Goal: Task Accomplishment & Management: Complete application form

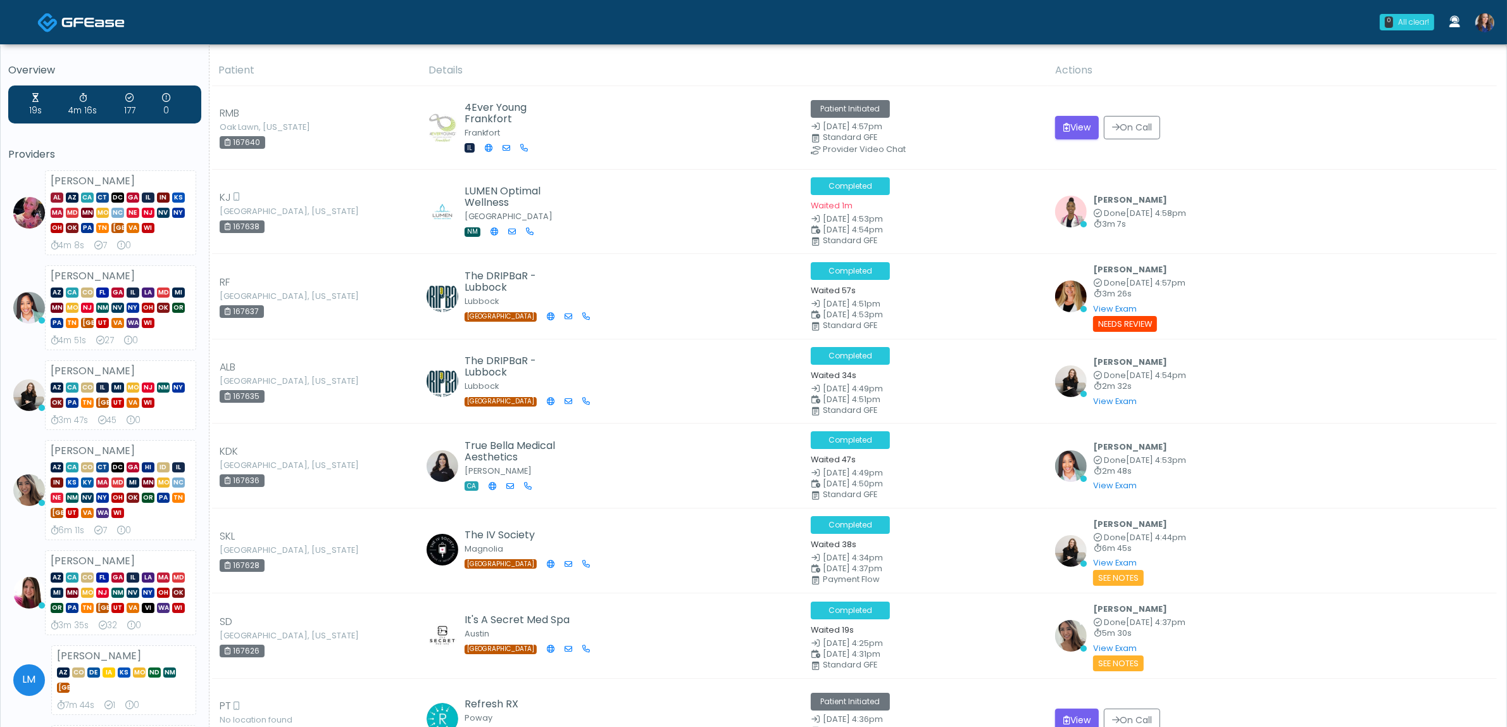
click at [1495, 19] on link at bounding box center [1485, 22] width 34 height 42
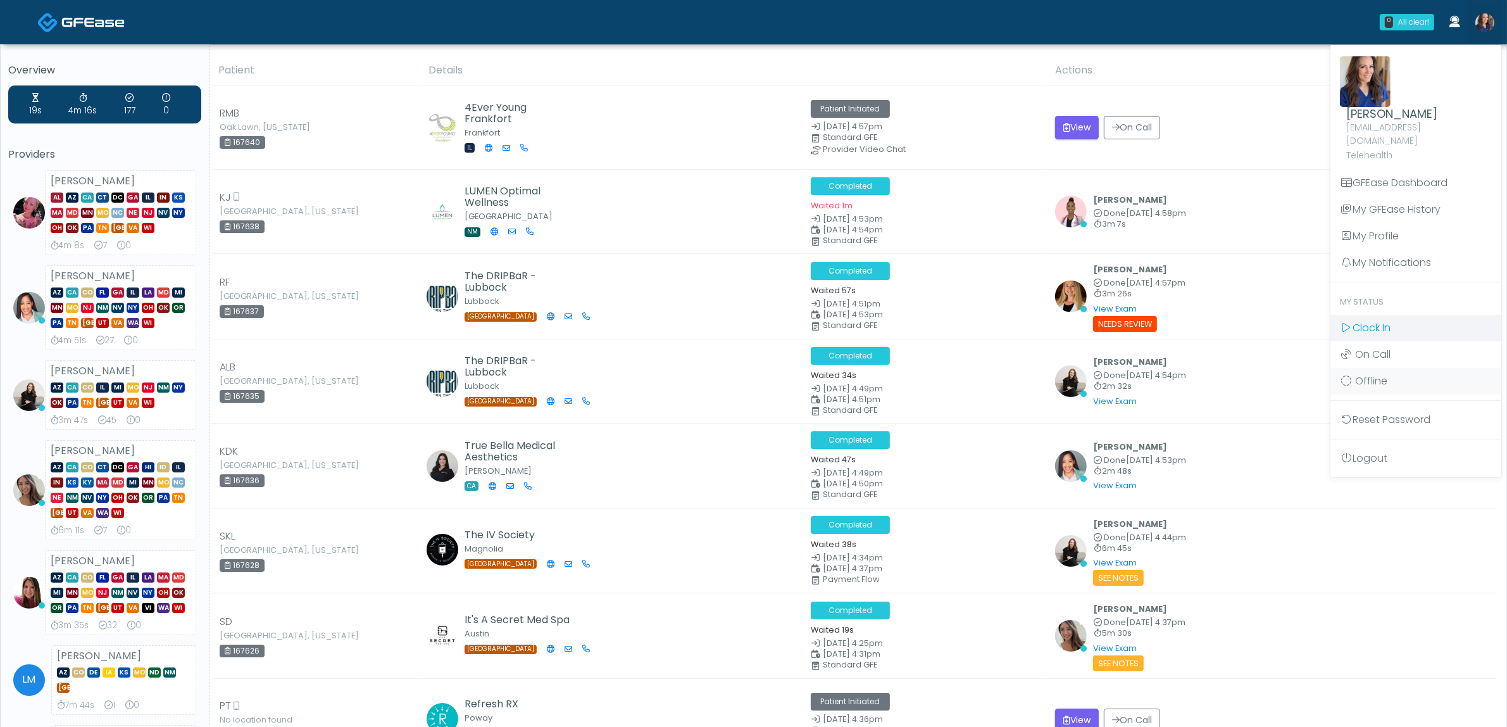
click at [1372, 320] on span "Clock In" at bounding box center [1372, 327] width 38 height 15
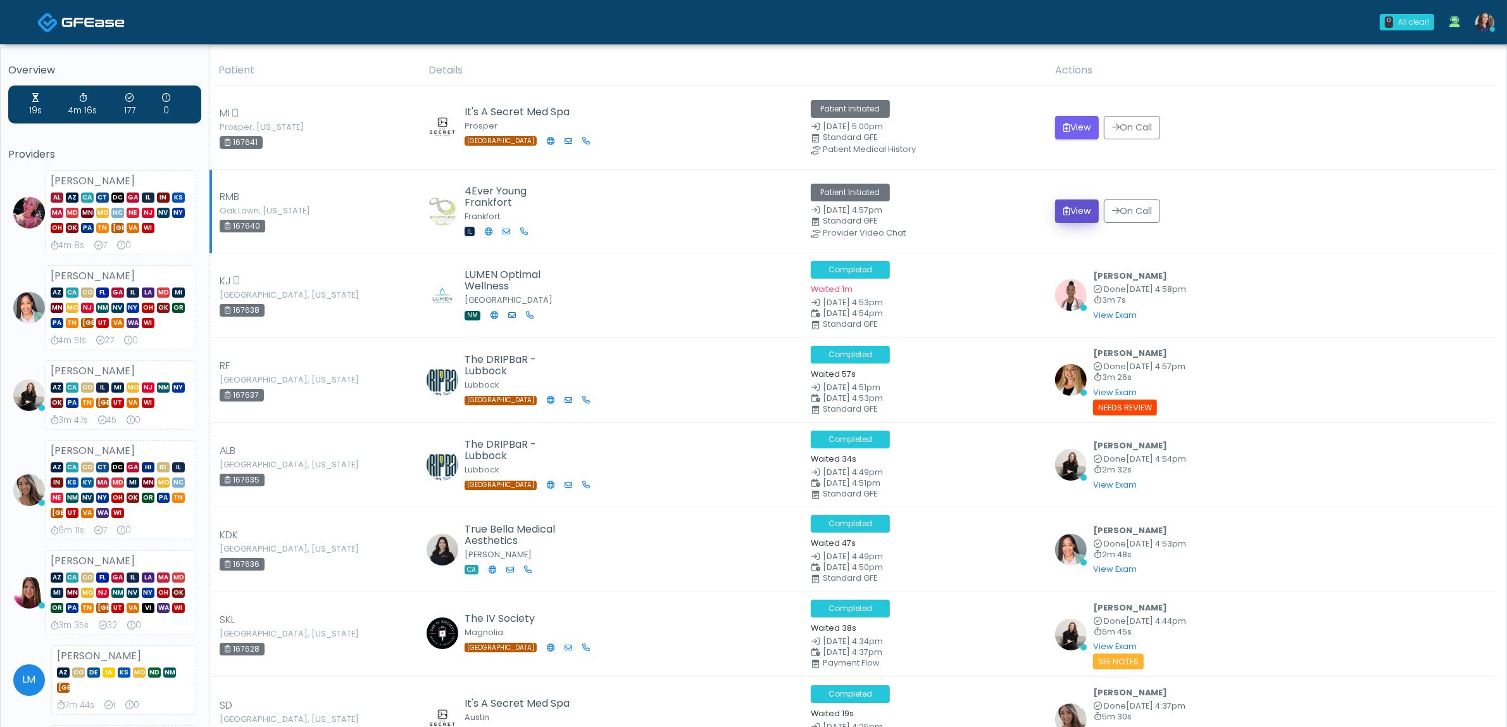
click at [1088, 218] on button "View" at bounding box center [1077, 210] width 44 height 23
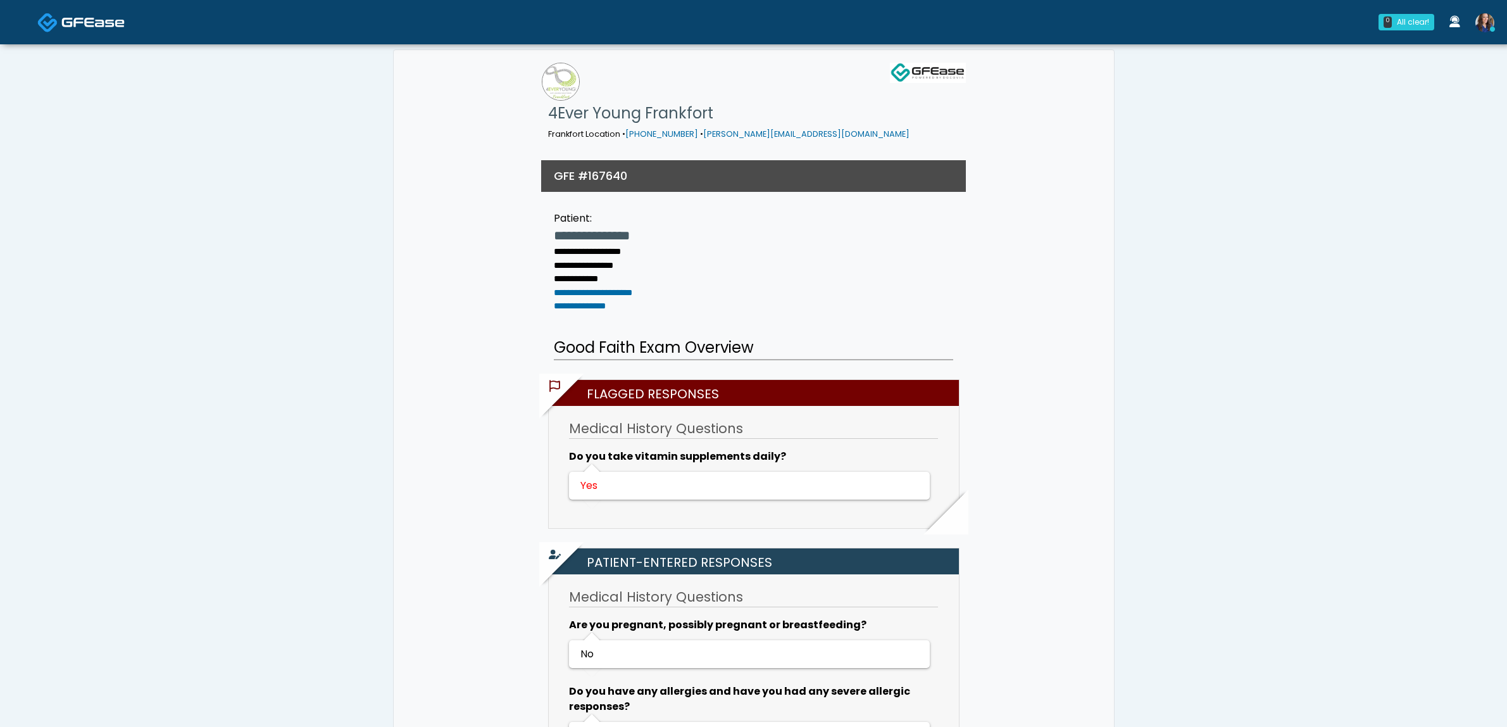
drag, startPoint x: 0, startPoint y: 0, endPoint x: 1032, endPoint y: 141, distance: 1041.5
click at [61, 19] on img at bounding box center [92, 22] width 63 height 13
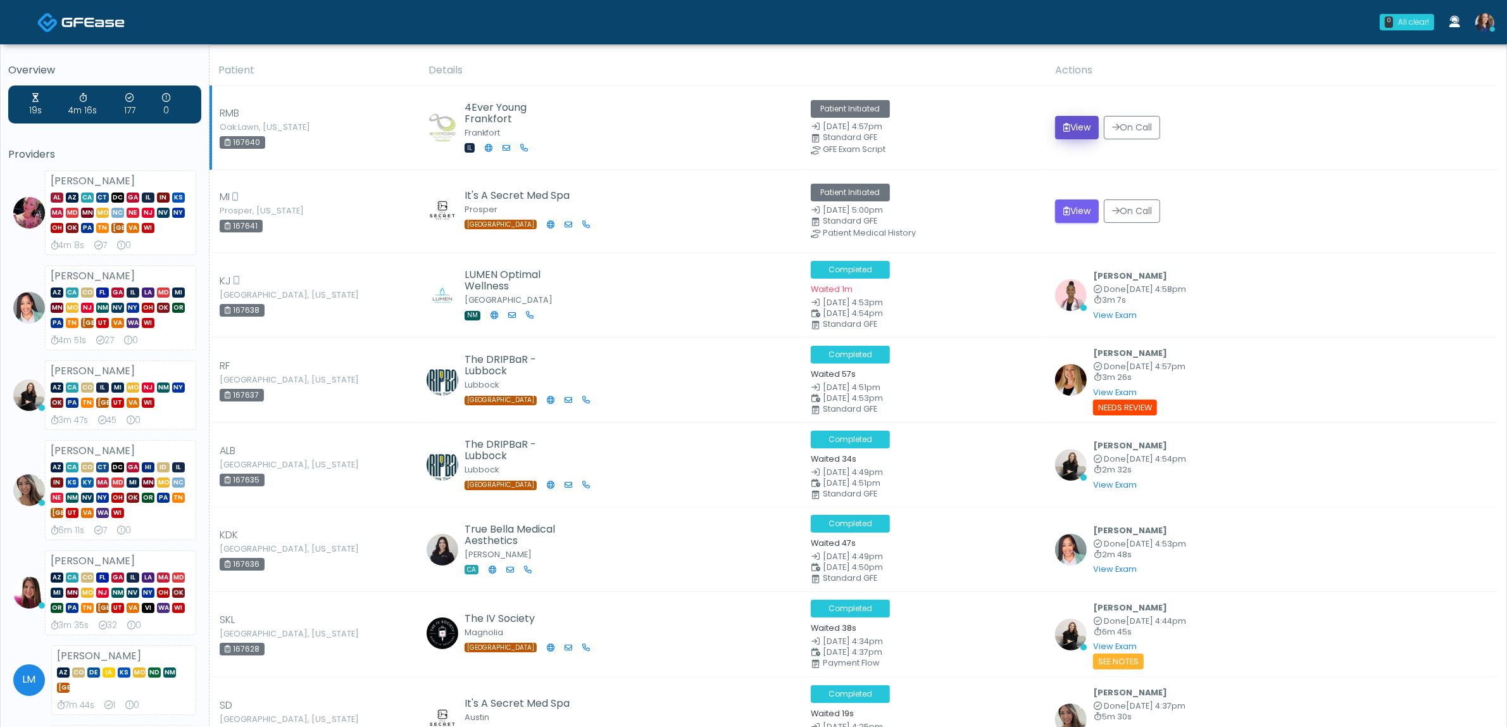
click at [1083, 130] on button "View" at bounding box center [1077, 127] width 44 height 23
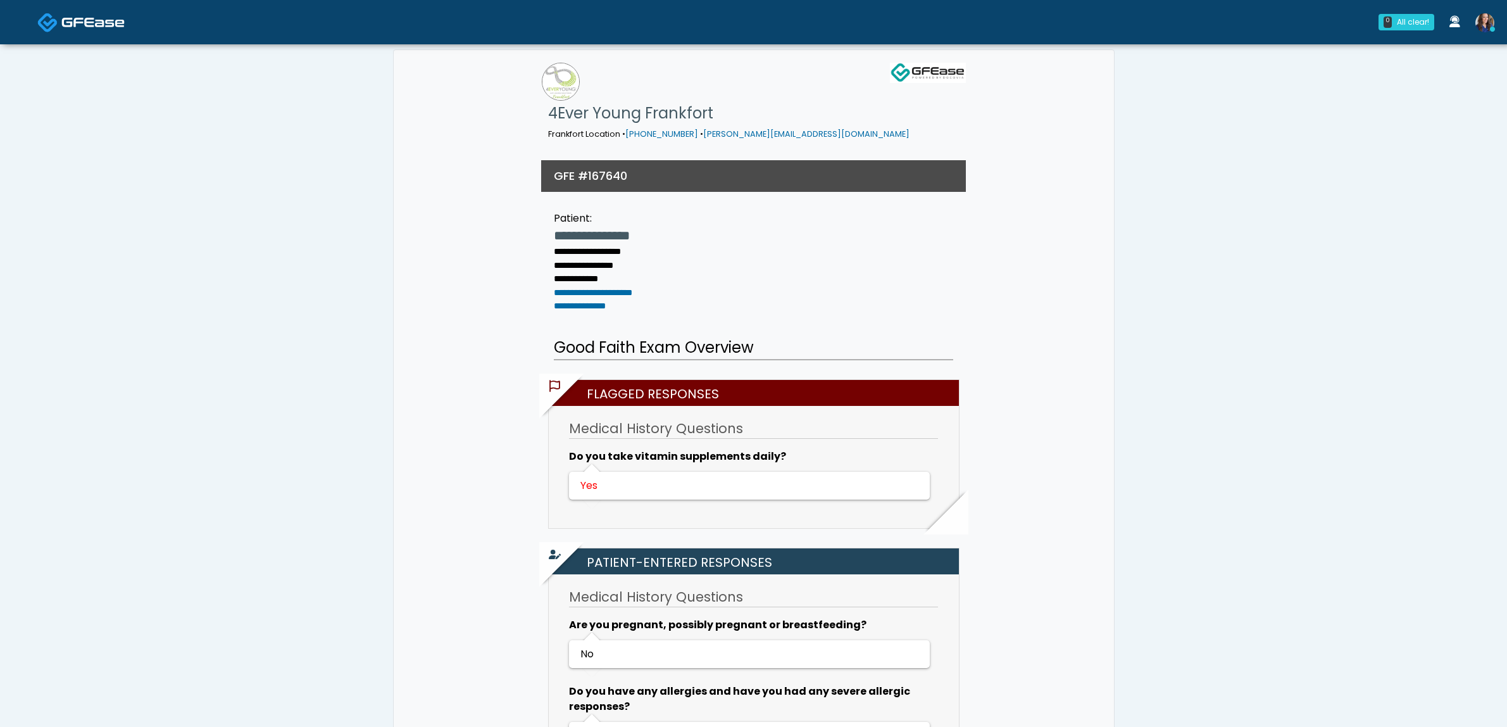
click at [98, 23] on img at bounding box center [92, 22] width 63 height 13
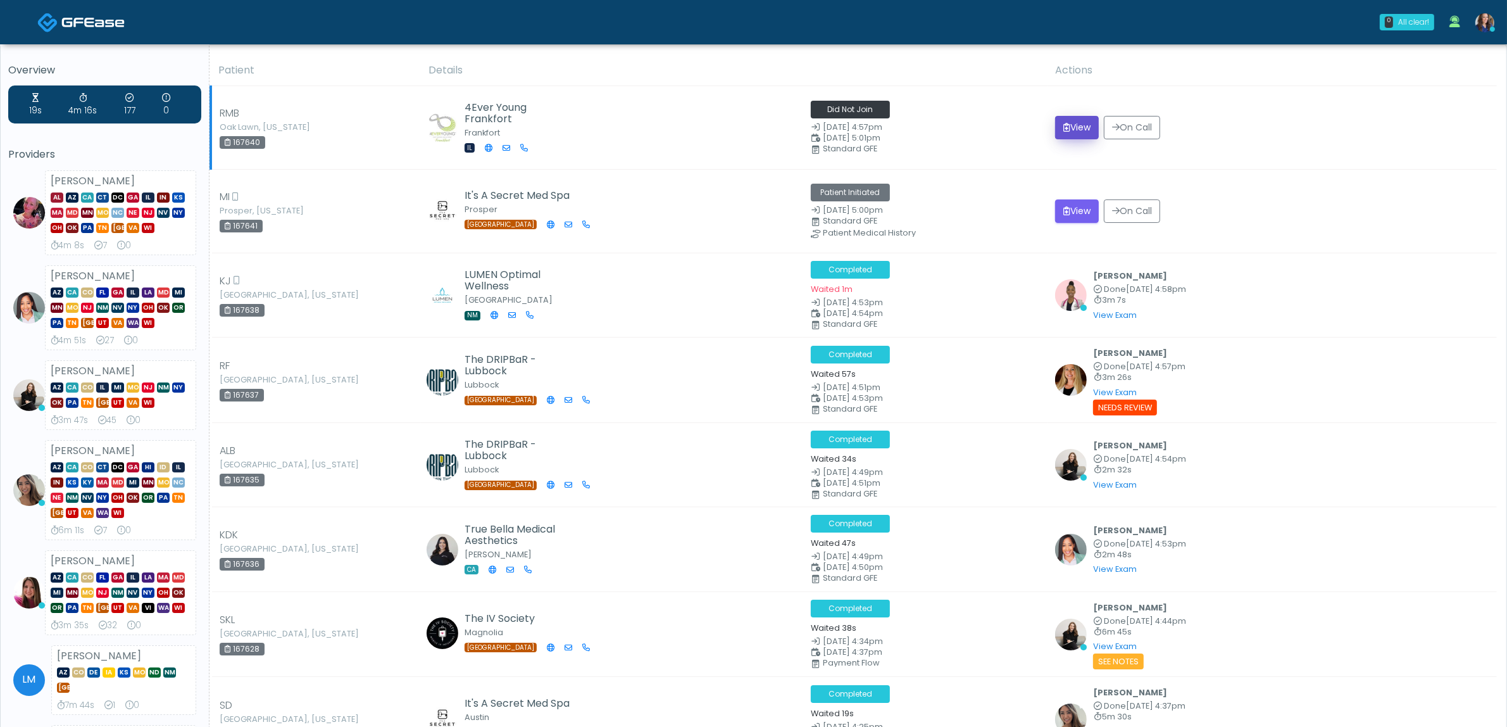
click at [1084, 127] on button "View" at bounding box center [1077, 127] width 44 height 23
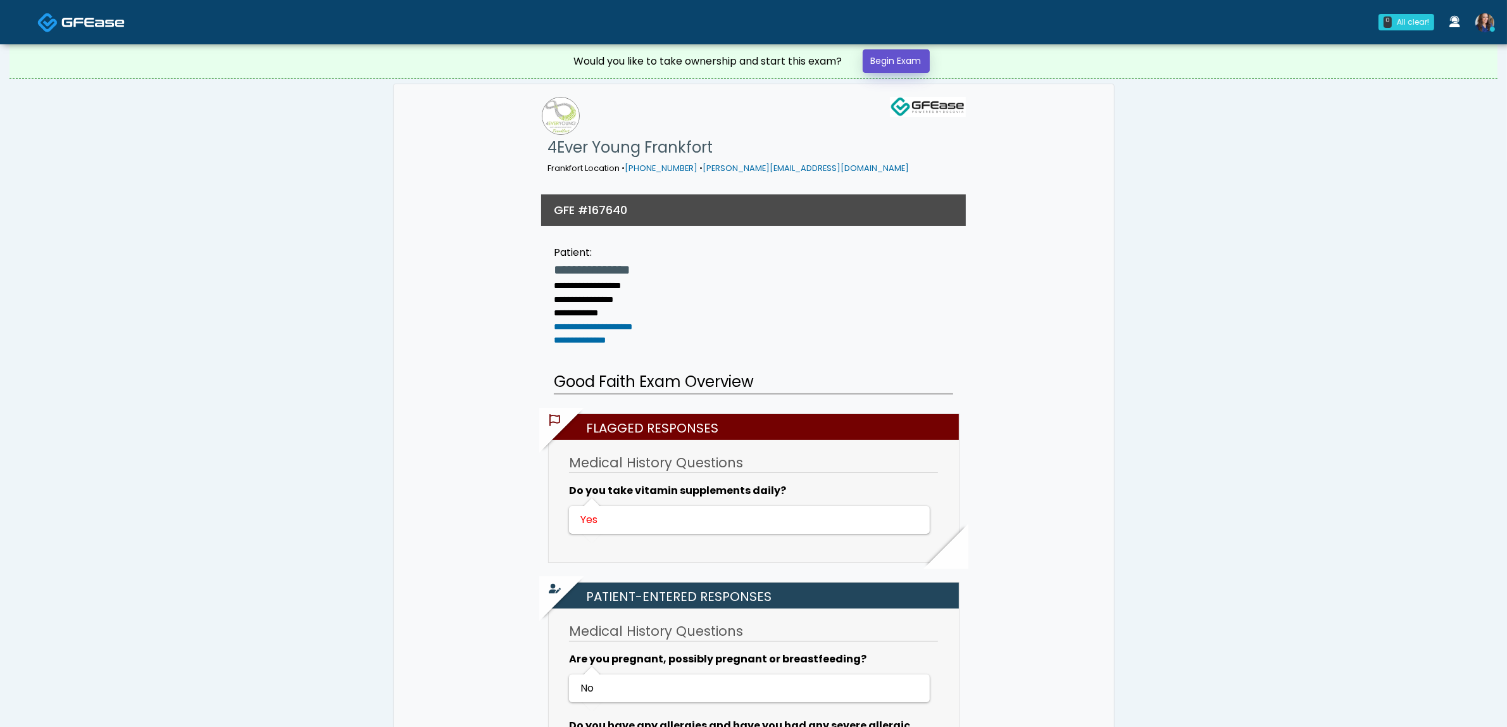
click at [906, 62] on link "Begin Exam" at bounding box center [896, 60] width 67 height 23
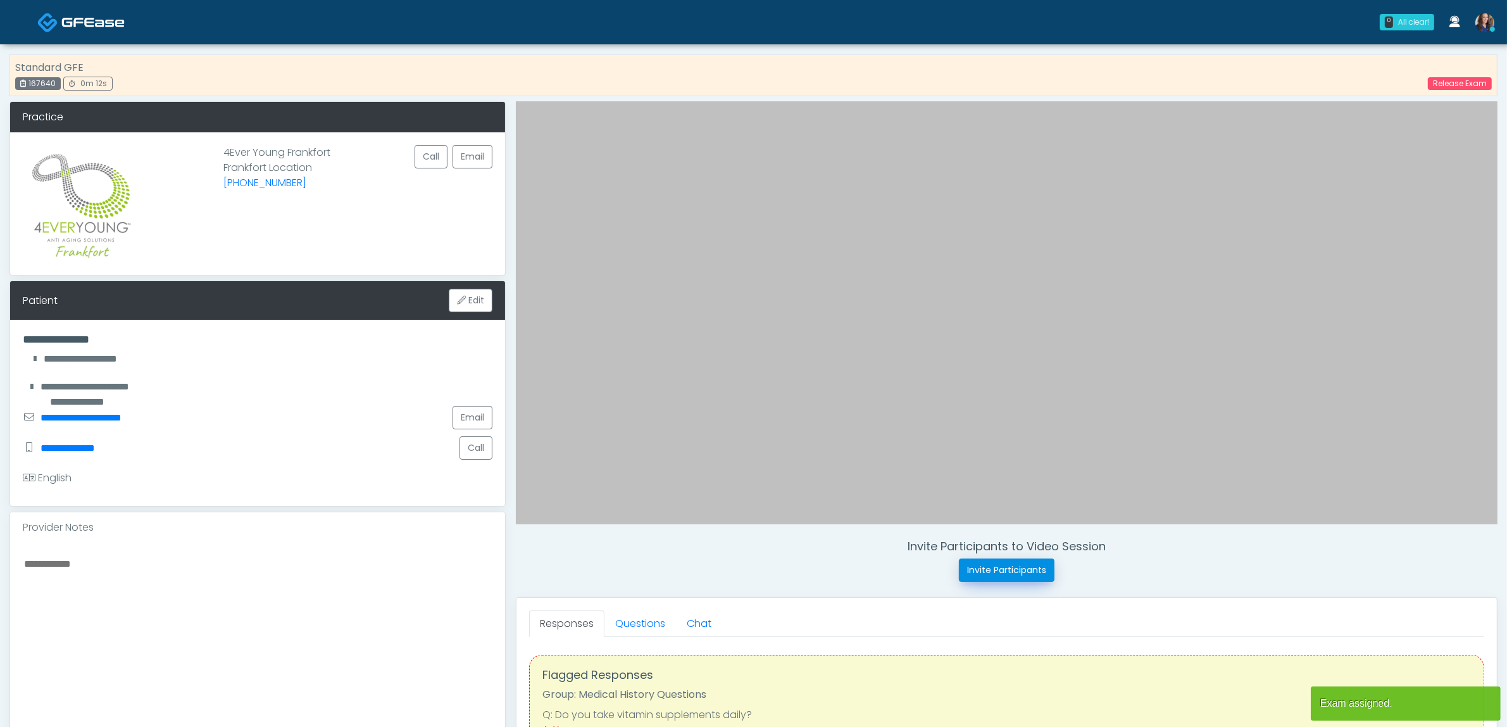
click at [997, 571] on button "Invite Participants" at bounding box center [1007, 569] width 96 height 23
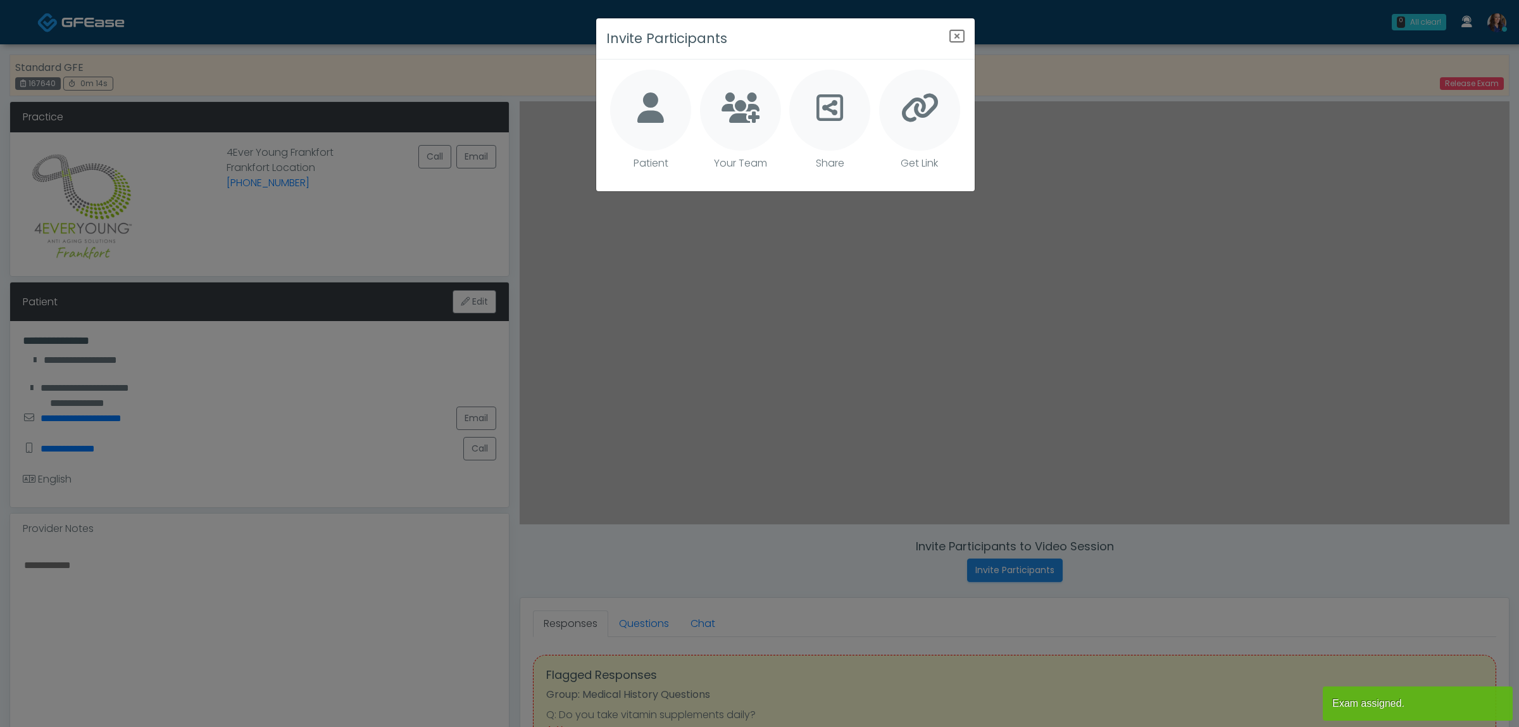
drag, startPoint x: 667, startPoint y: 122, endPoint x: 788, endPoint y: 167, distance: 129.4
click at [669, 122] on div at bounding box center [650, 110] width 81 height 81
type textarea "**********"
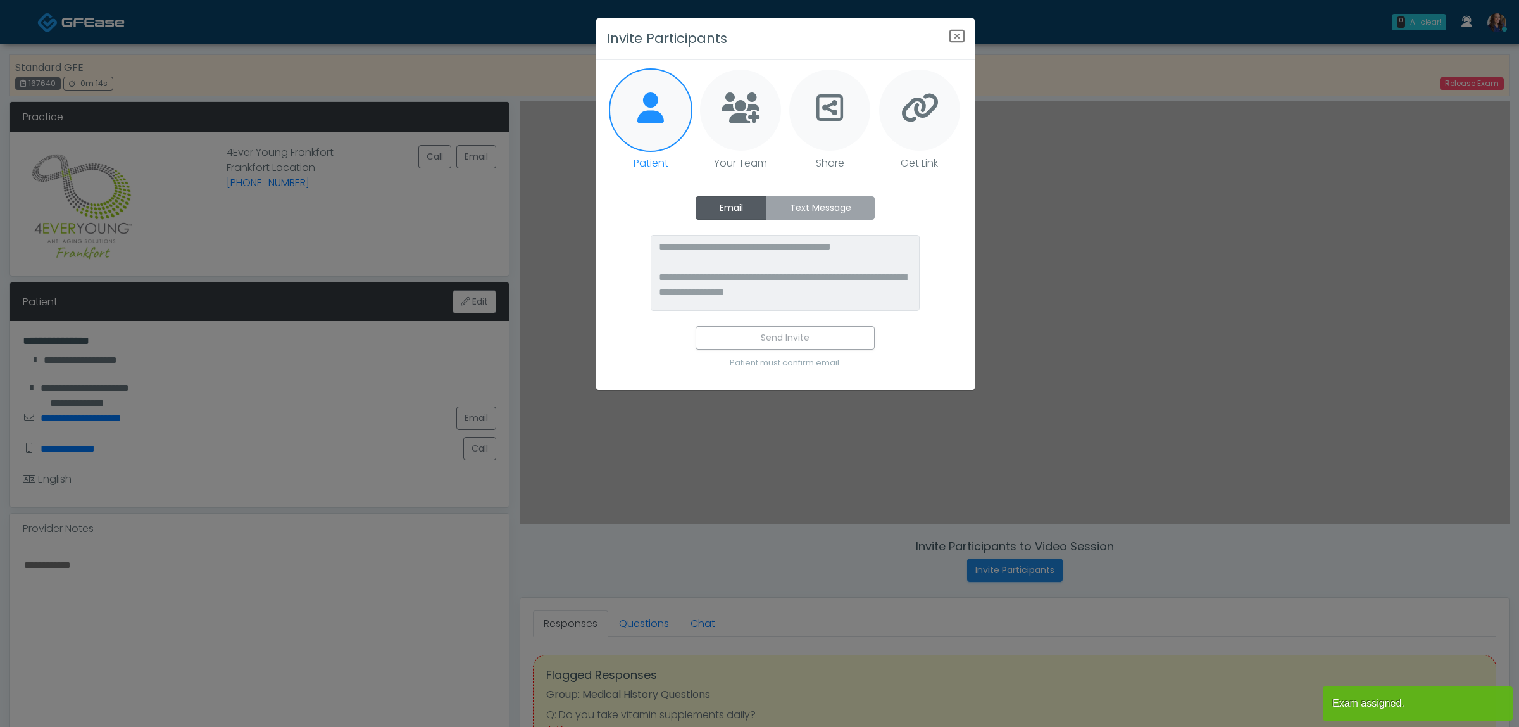
click at [800, 201] on label "Text Message" at bounding box center [820, 207] width 109 height 23
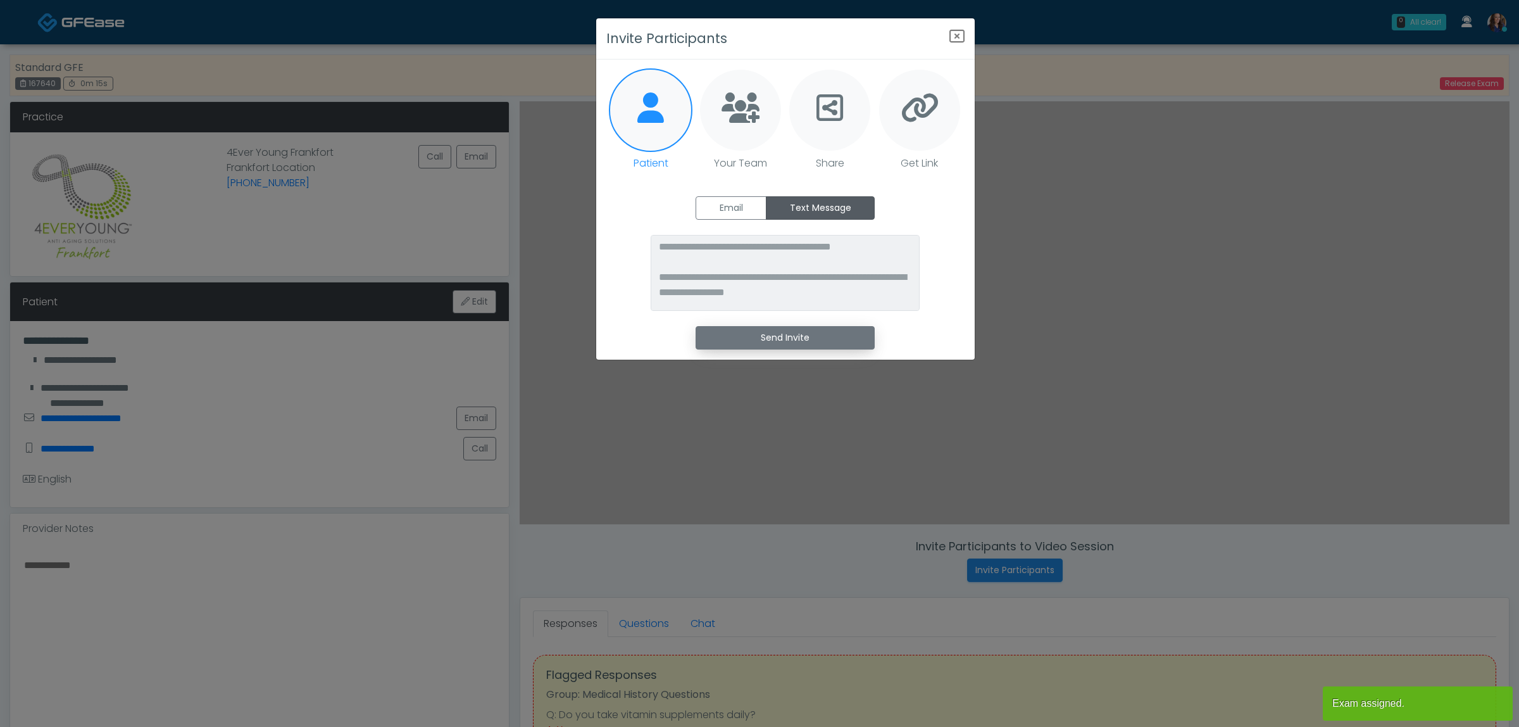
click at [805, 331] on button "Send Invite" at bounding box center [785, 337] width 179 height 23
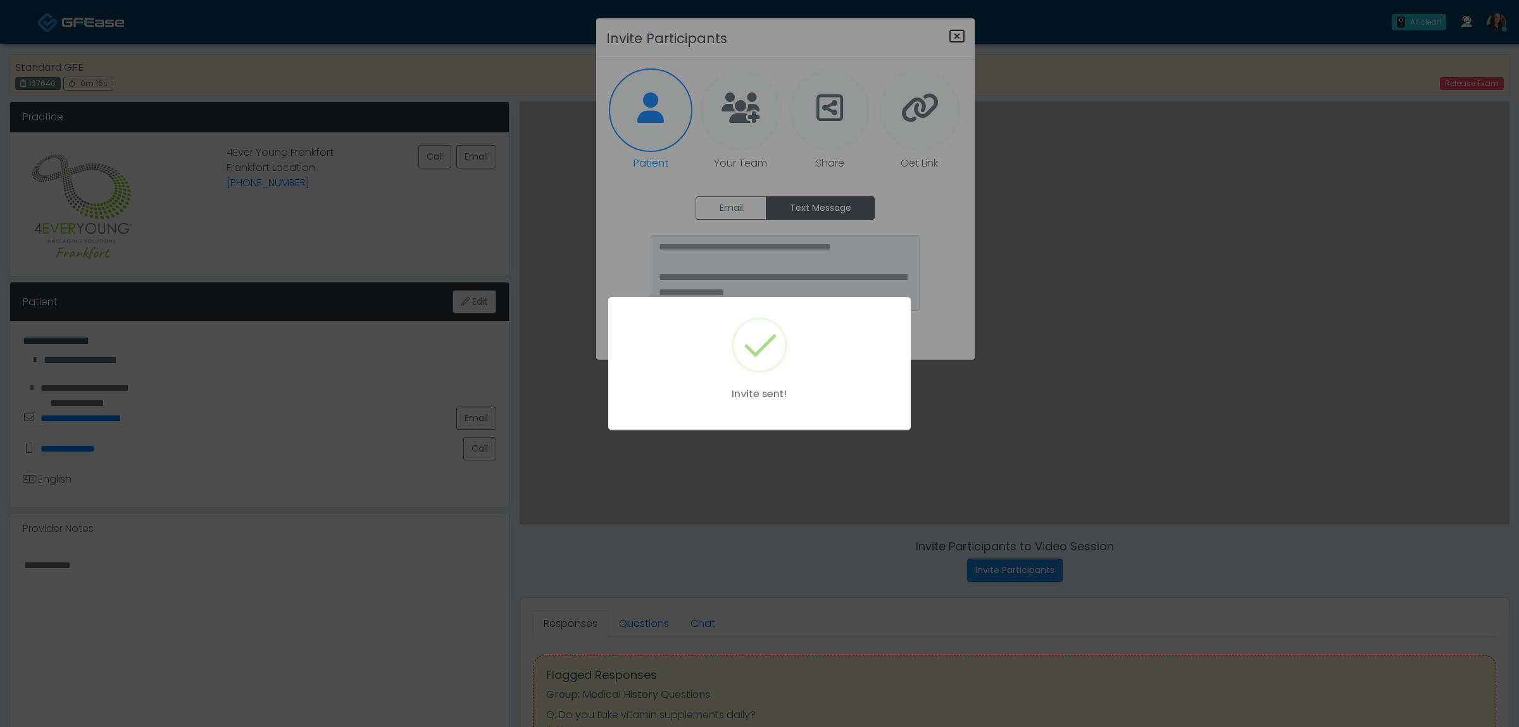
click at [957, 35] on div "Invite sent!" at bounding box center [759, 363] width 1519 height 727
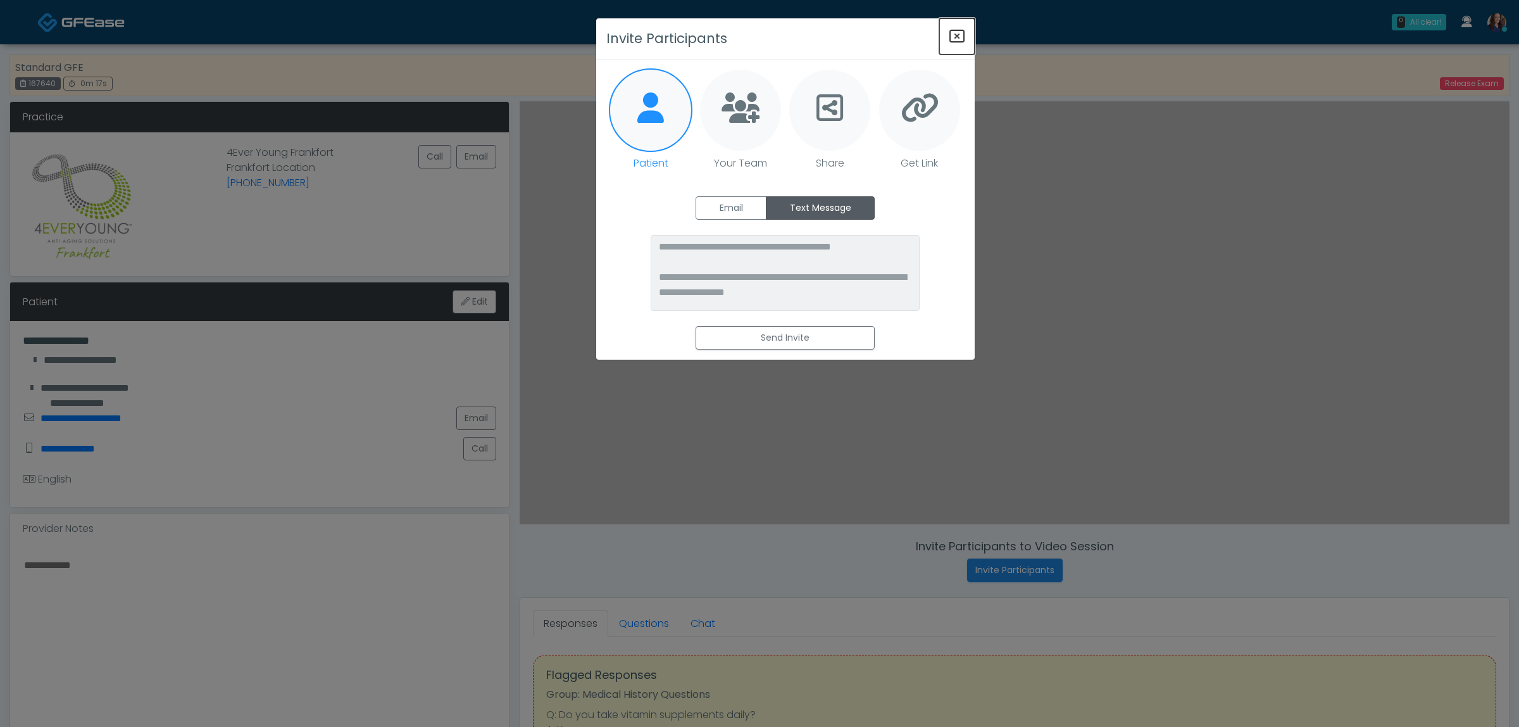
click at [958, 35] on icon "Close" at bounding box center [957, 35] width 15 height 15
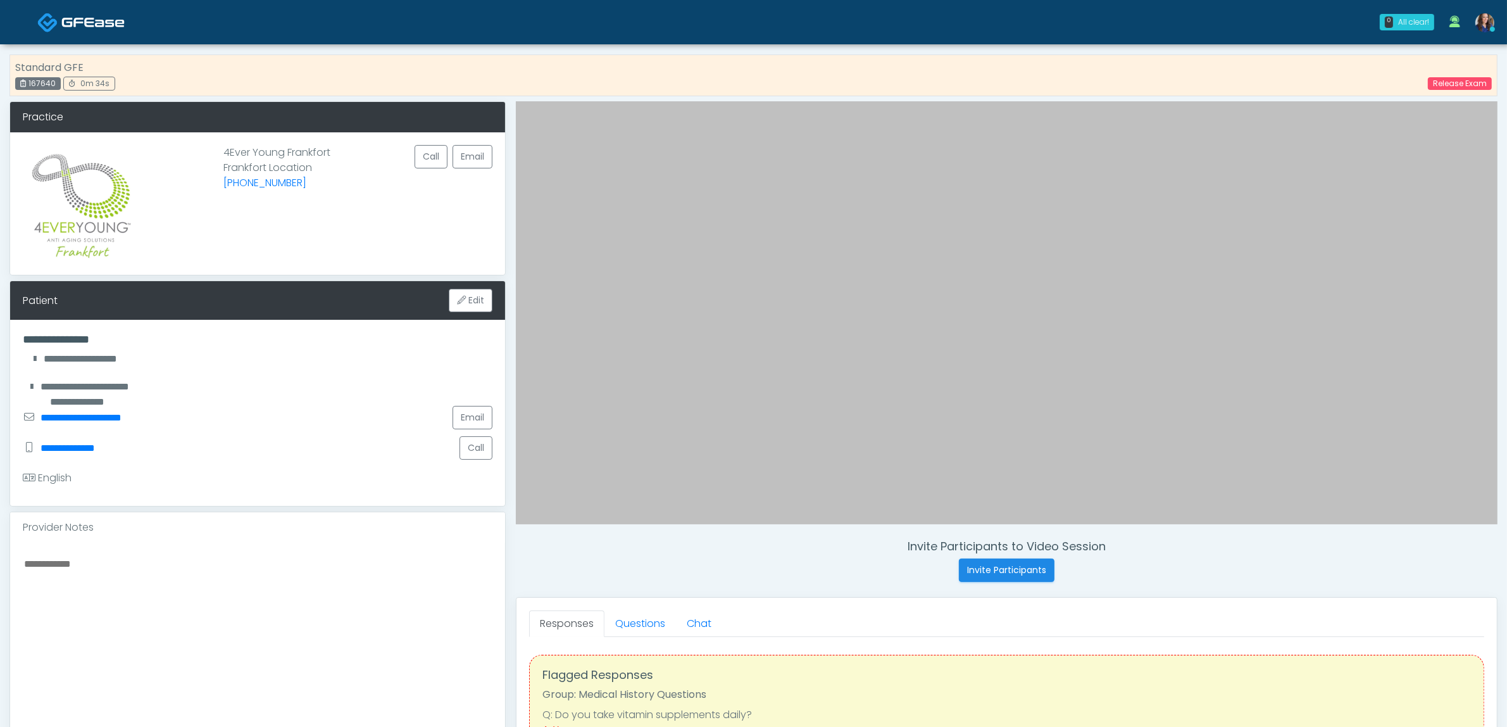
click at [92, 13] on span at bounding box center [92, 22] width 63 height 18
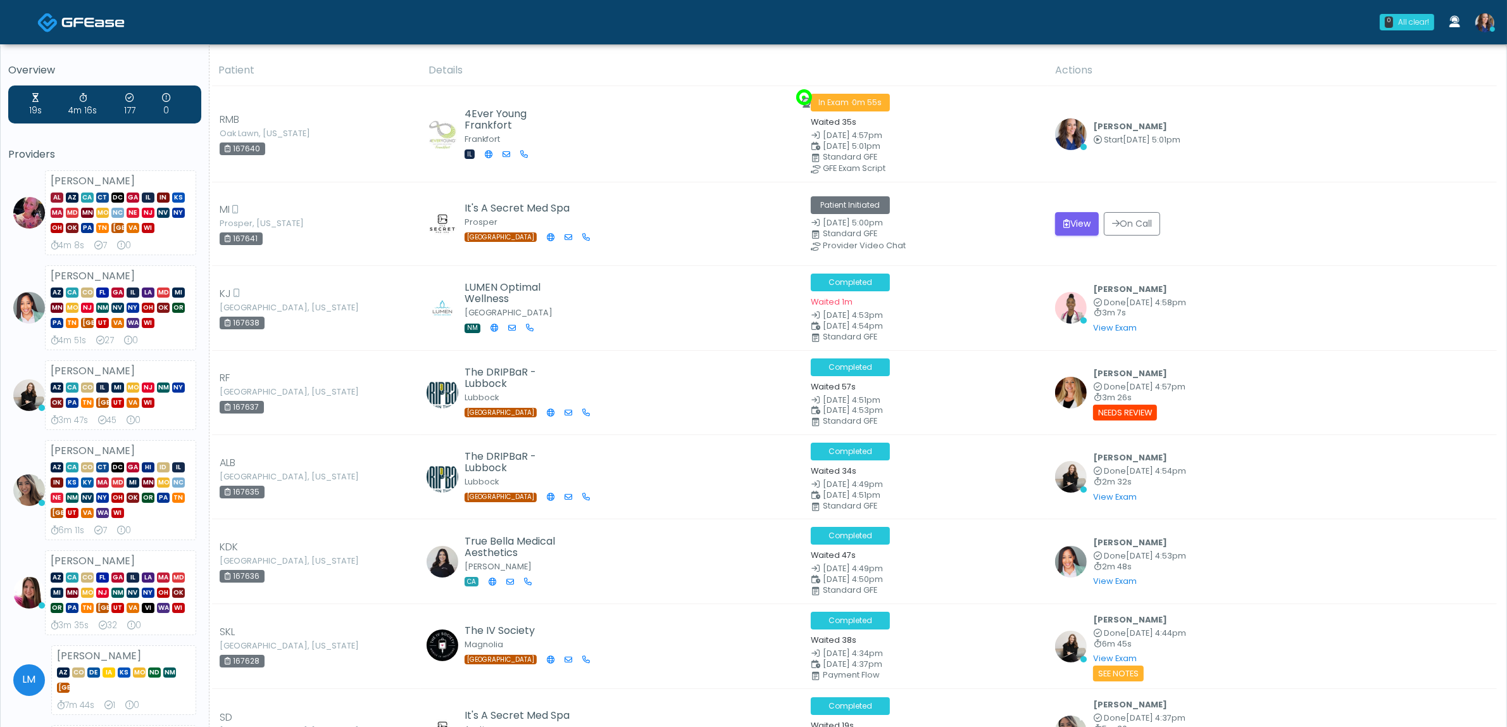
click at [55, 16] on img at bounding box center [47, 22] width 21 height 21
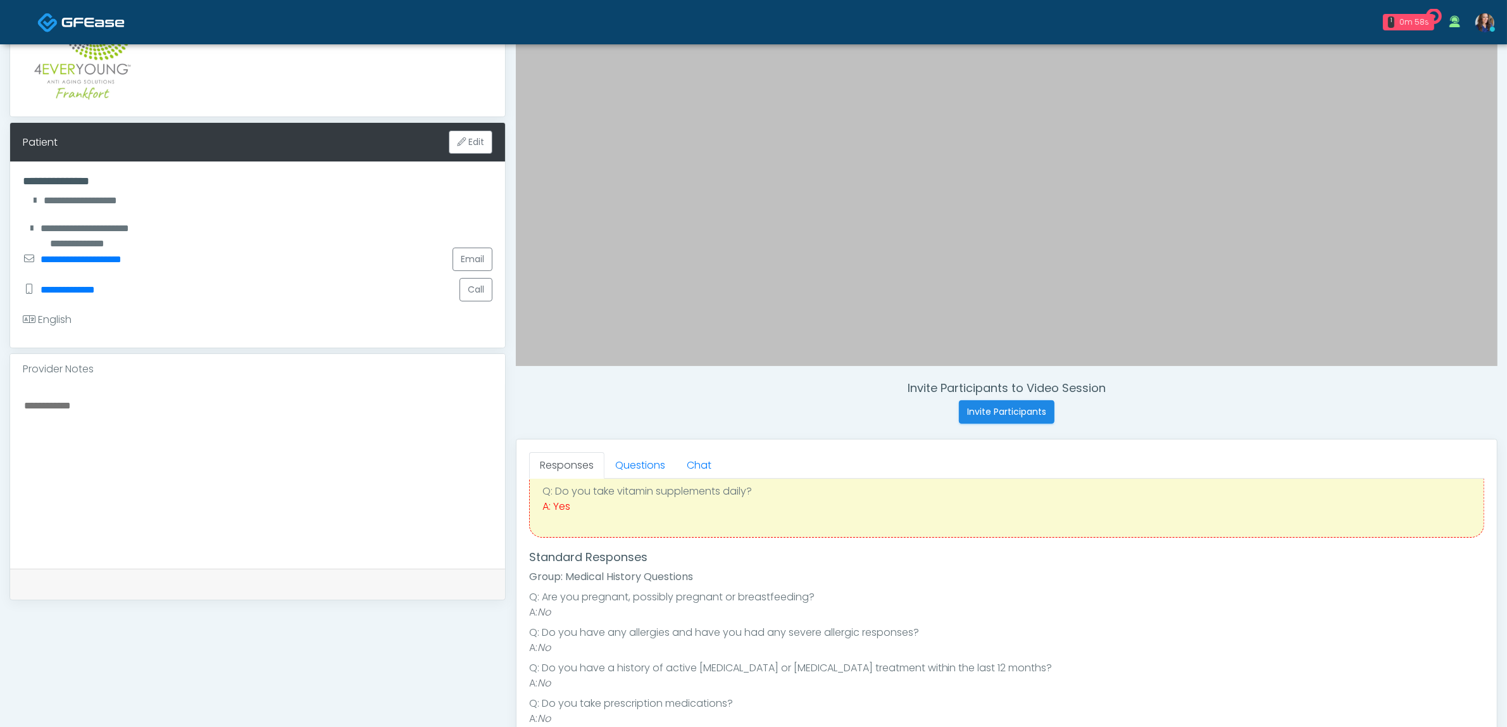
scroll to position [79, 0]
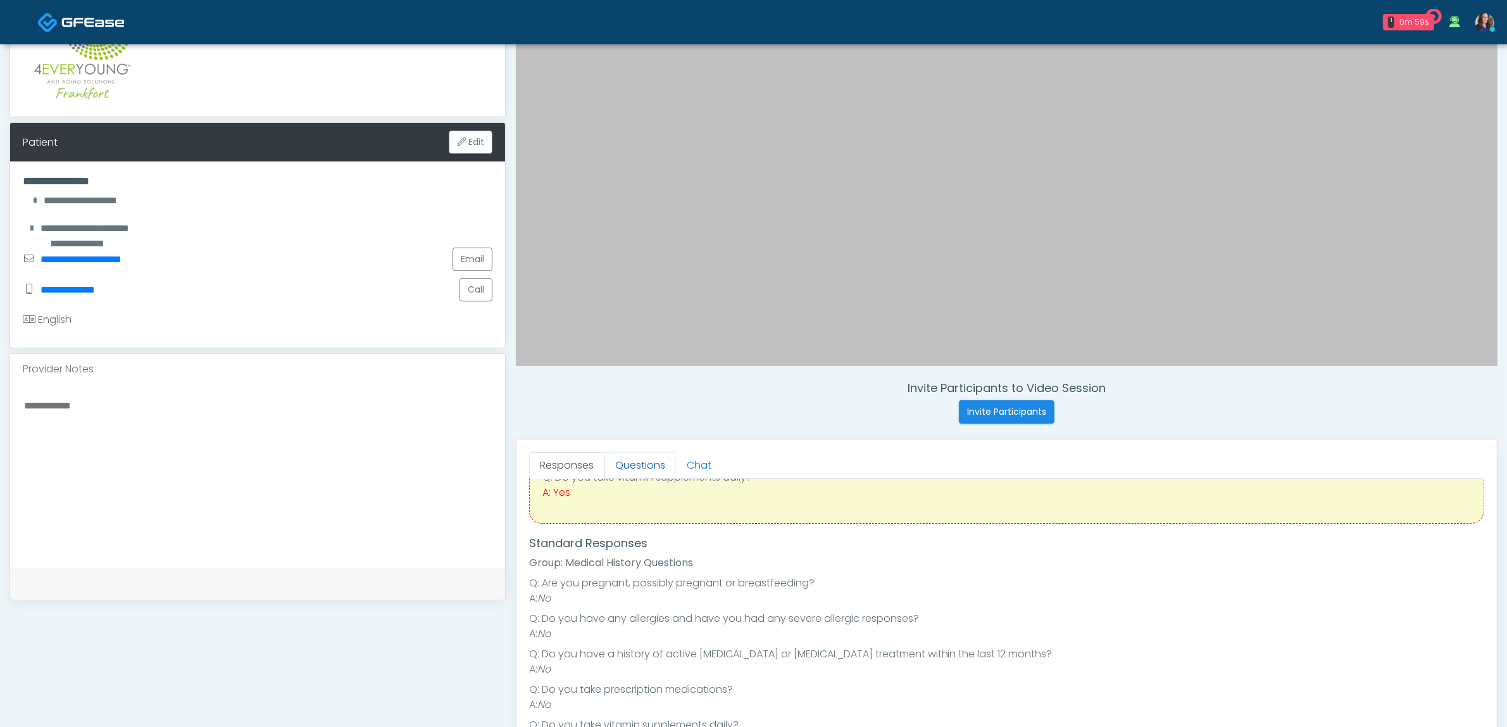
click at [638, 464] on link "Questions" at bounding box center [641, 465] width 72 height 27
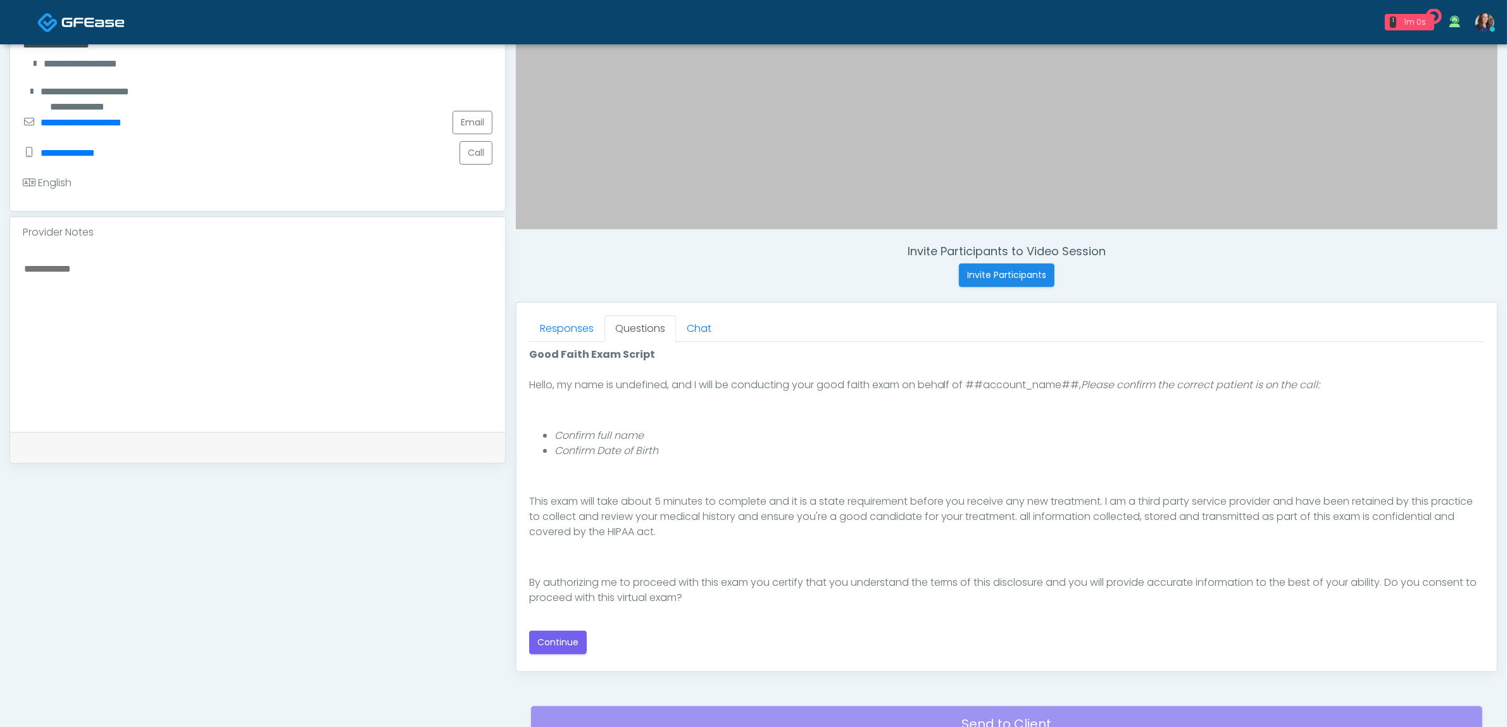
scroll to position [317, 0]
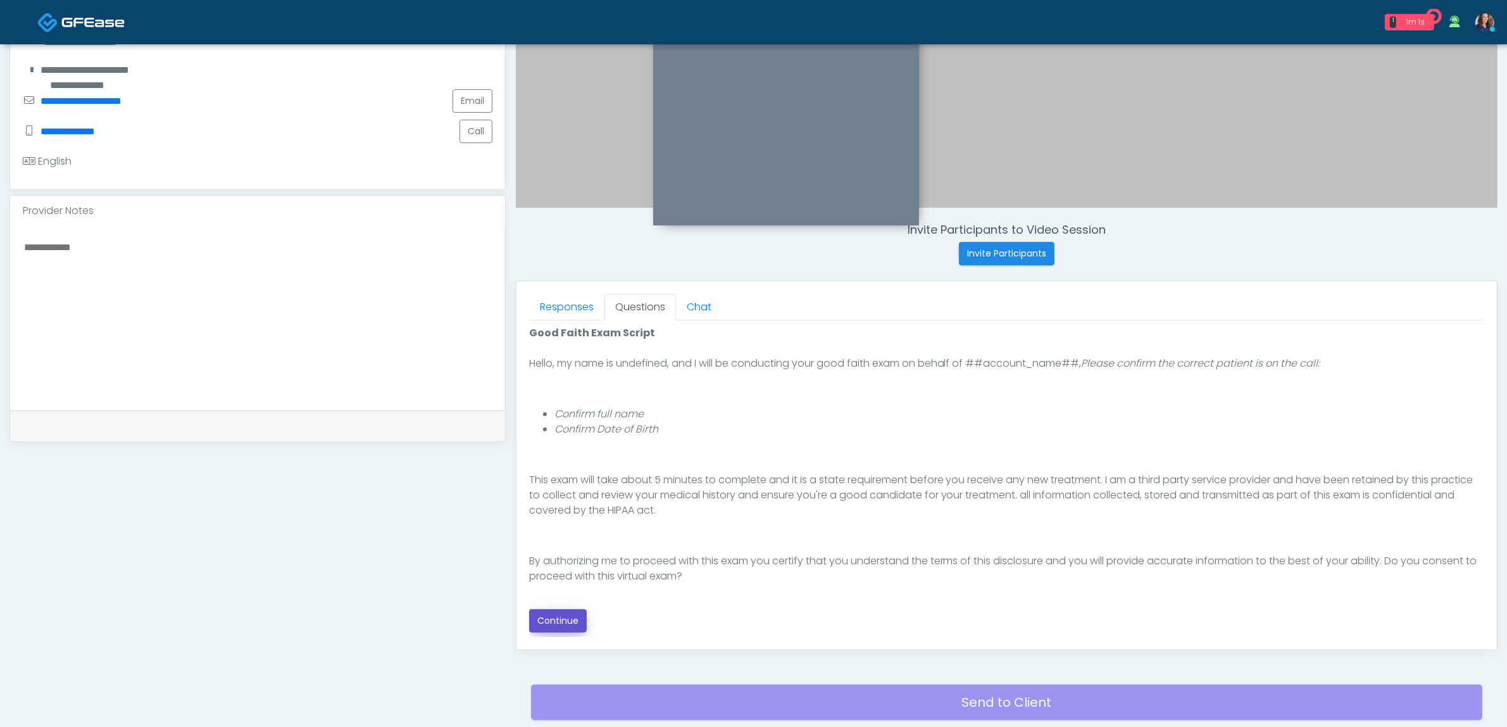
click at [572, 624] on button "Continue" at bounding box center [558, 620] width 58 height 23
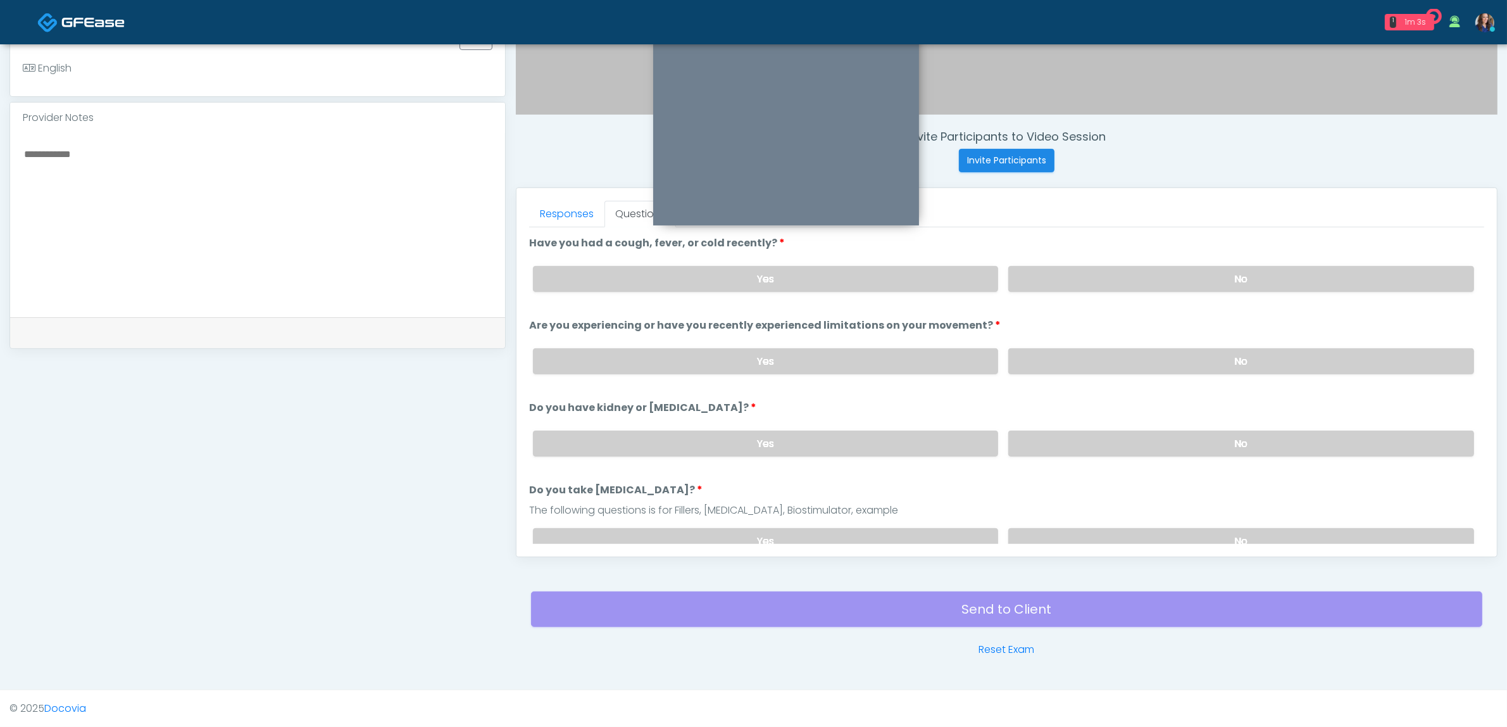
drag, startPoint x: 1119, startPoint y: 277, endPoint x: 1106, endPoint y: 324, distance: 49.3
click at [1121, 277] on label "No" at bounding box center [1242, 279] width 466 height 26
click at [1078, 351] on label "No" at bounding box center [1242, 361] width 466 height 26
drag, startPoint x: 1115, startPoint y: 429, endPoint x: 1118, endPoint y: 441, distance: 11.8
click at [1115, 432] on label "No" at bounding box center [1242, 443] width 466 height 26
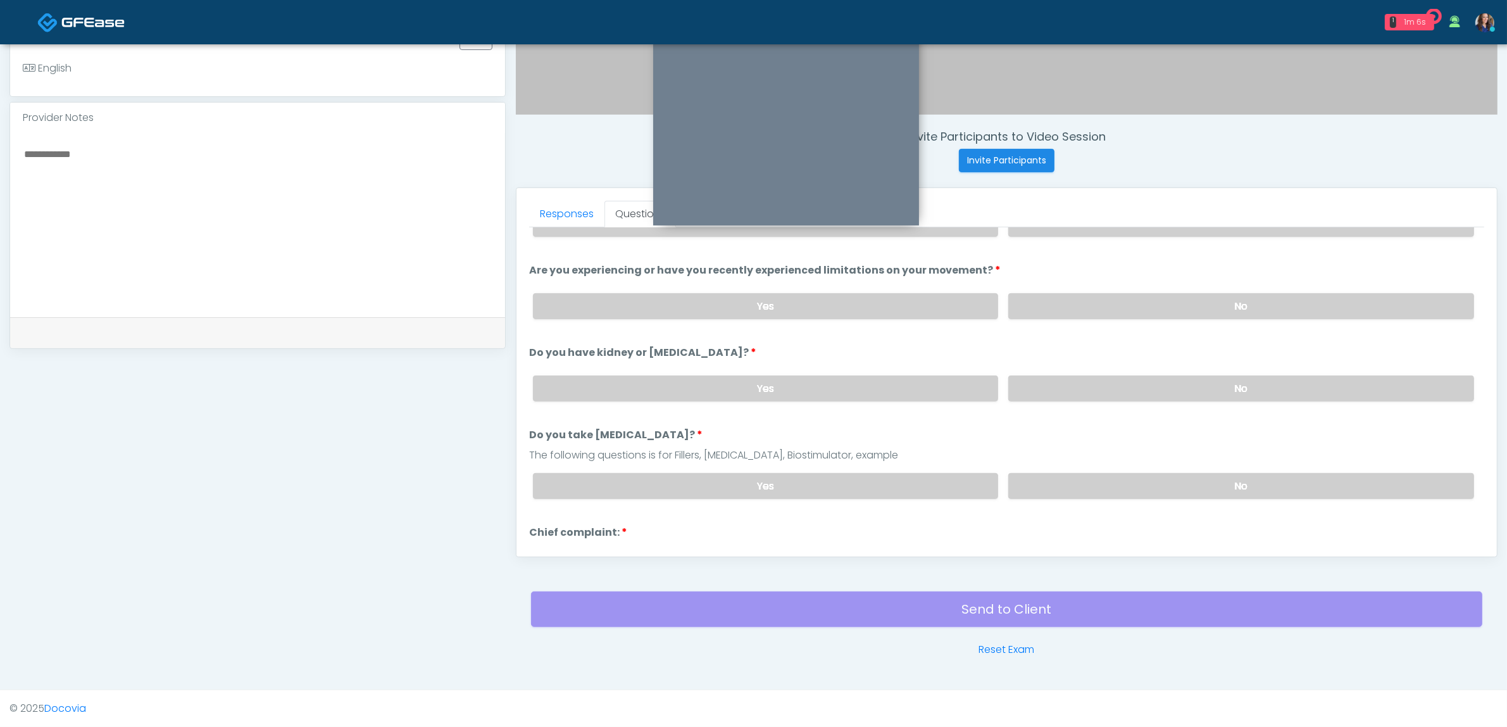
scroll to position [158, 0]
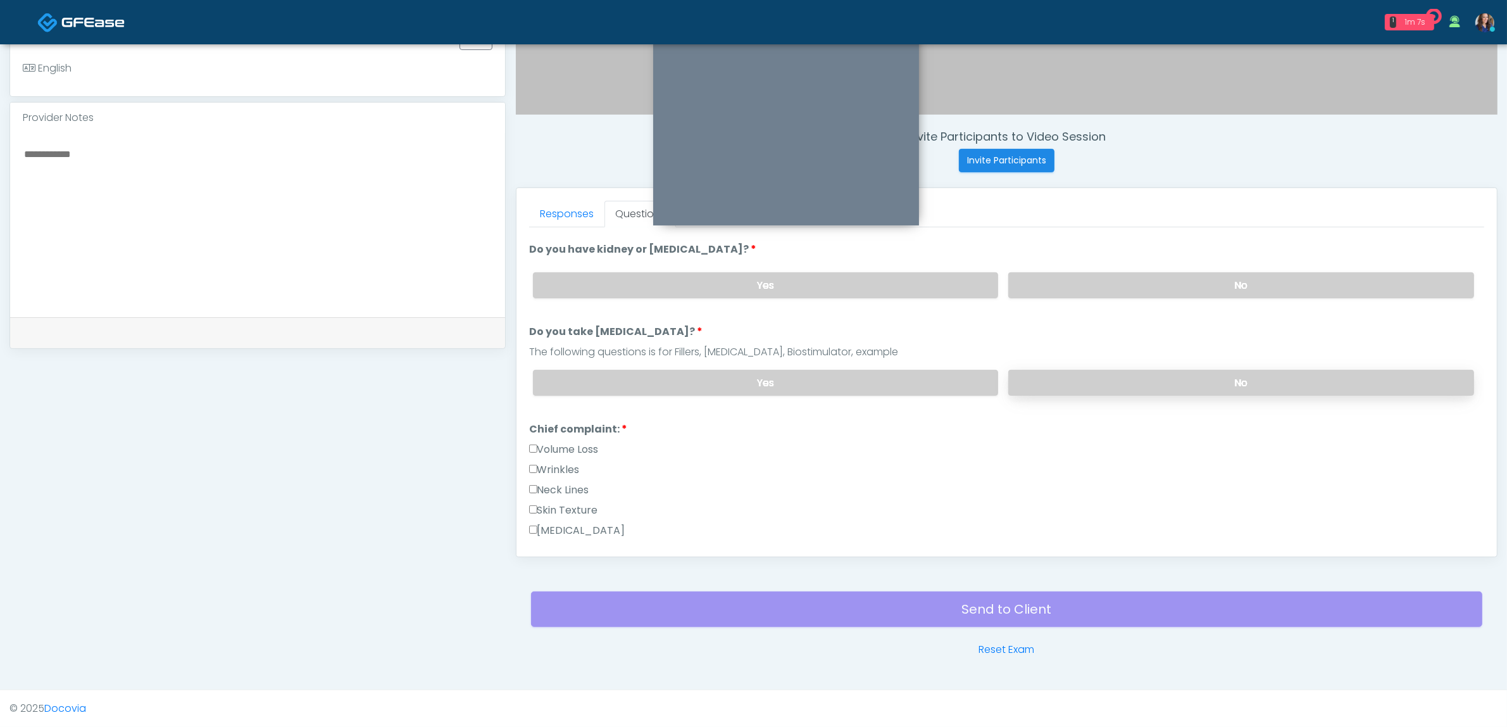
click at [1166, 375] on label "No" at bounding box center [1242, 383] width 466 height 26
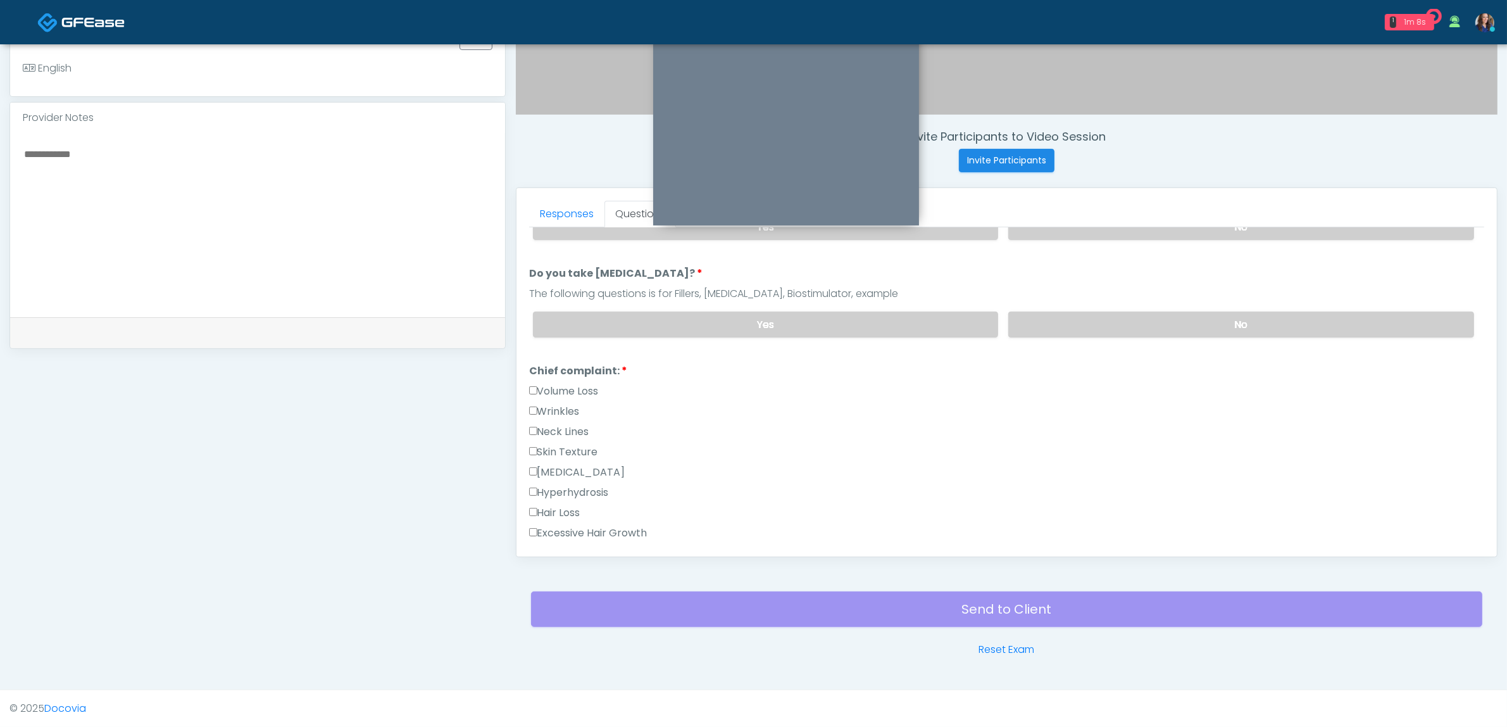
scroll to position [317, 0]
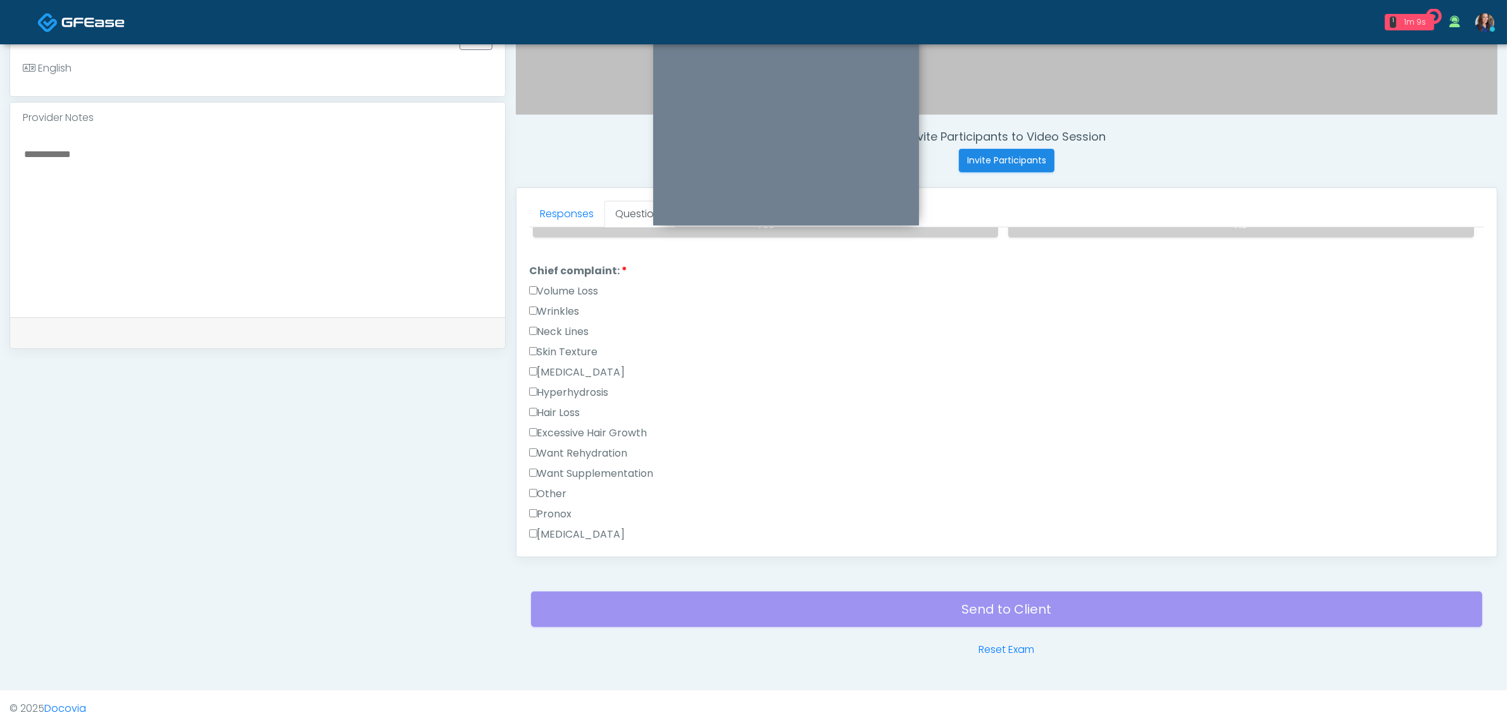
click at [565, 307] on label "Wrinkles" at bounding box center [554, 311] width 51 height 15
click at [558, 308] on label "Wrinkles" at bounding box center [554, 311] width 51 height 15
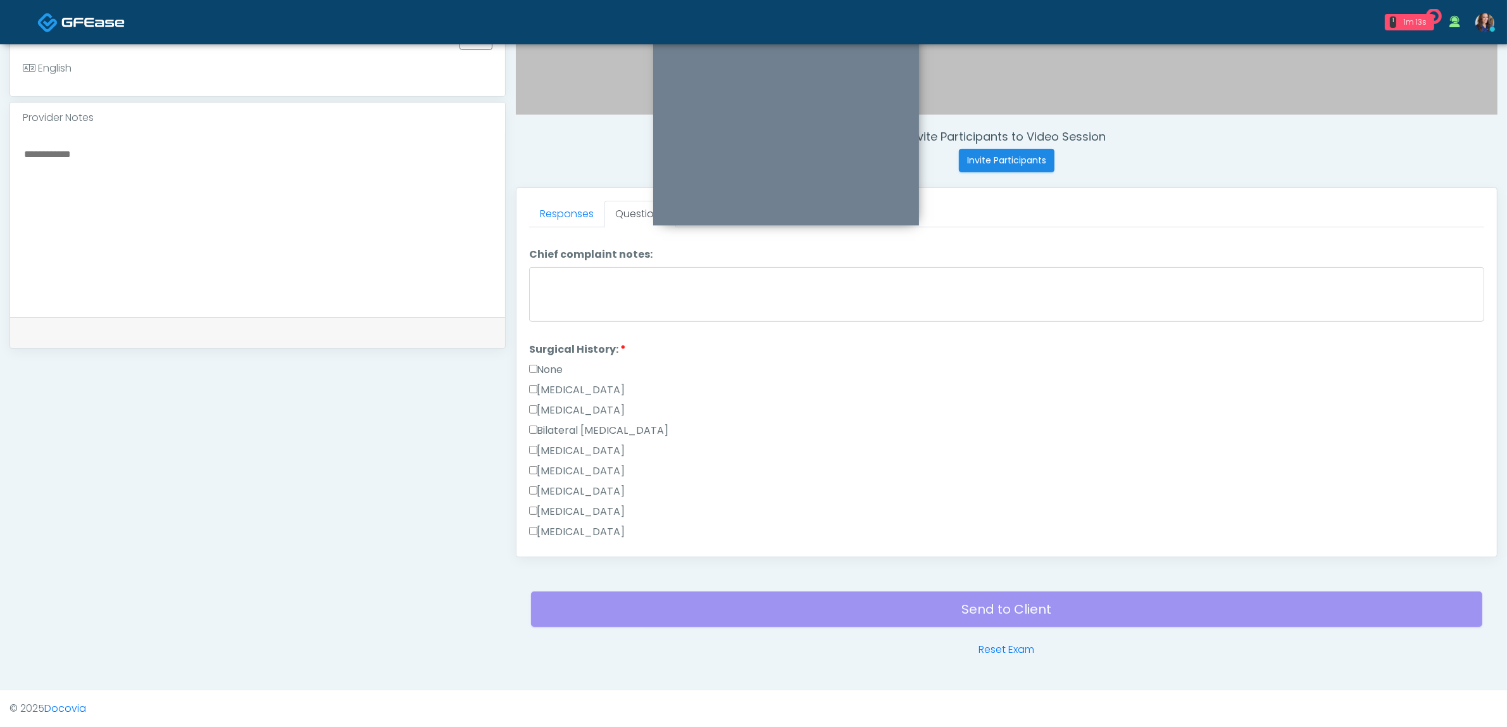
scroll to position [791, 0]
click at [542, 264] on label "None" at bounding box center [546, 271] width 34 height 15
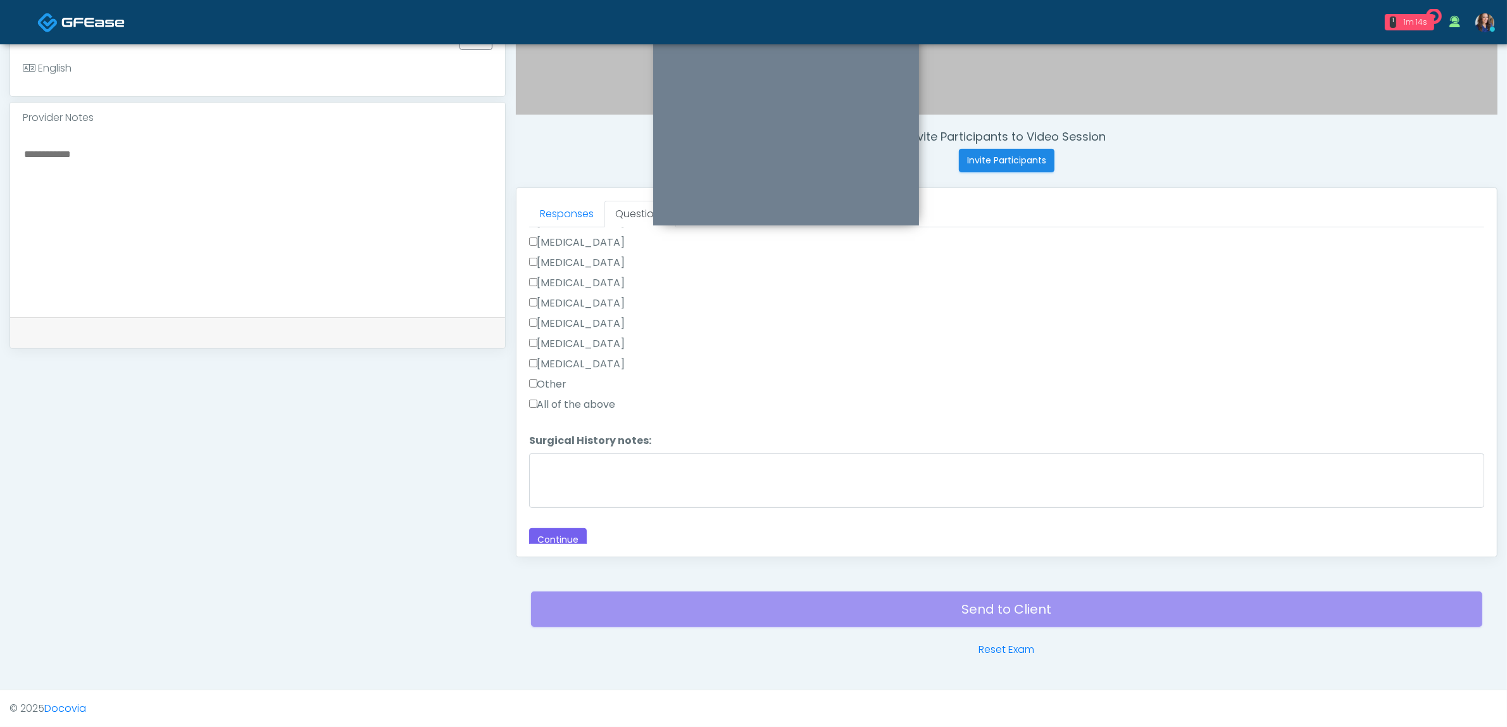
scroll to position [923, 0]
click at [563, 531] on button "Continue" at bounding box center [558, 538] width 58 height 23
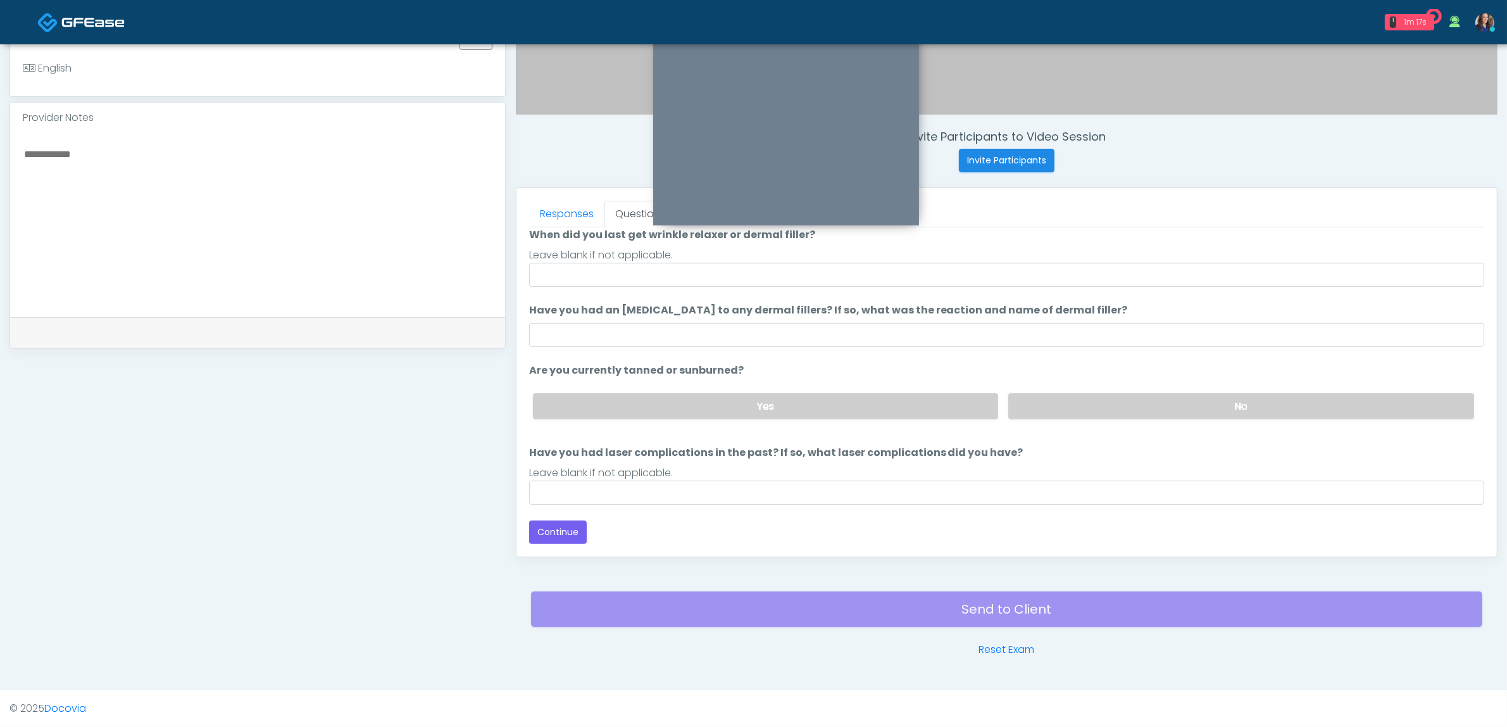
scroll to position [103, 0]
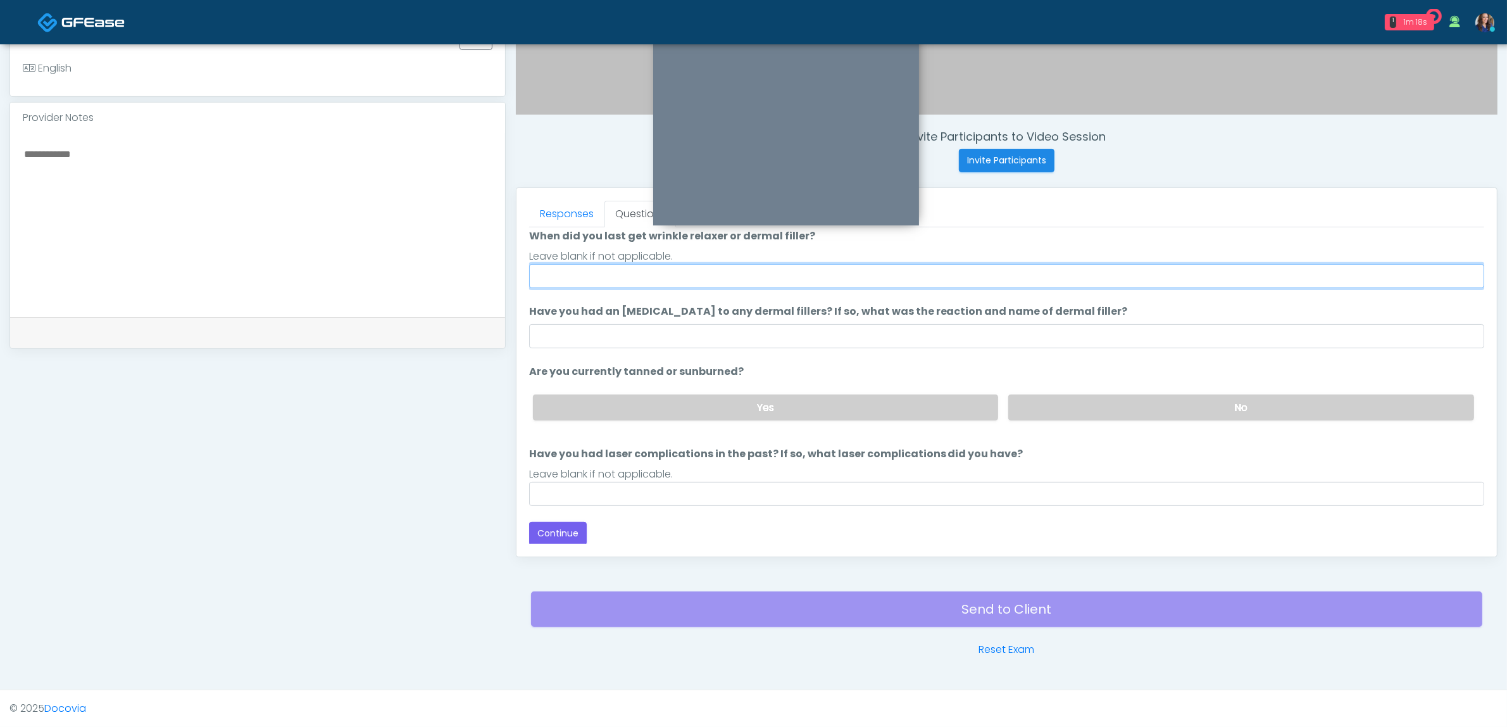
click at [657, 268] on input "When did you last get wrinkle relaxer or dermal filler?" at bounding box center [1006, 276] width 955 height 24
click at [615, 275] on input "**********" at bounding box center [1006, 276] width 955 height 24
click at [614, 275] on input "**********" at bounding box center [1006, 276] width 955 height 24
type input "**********"
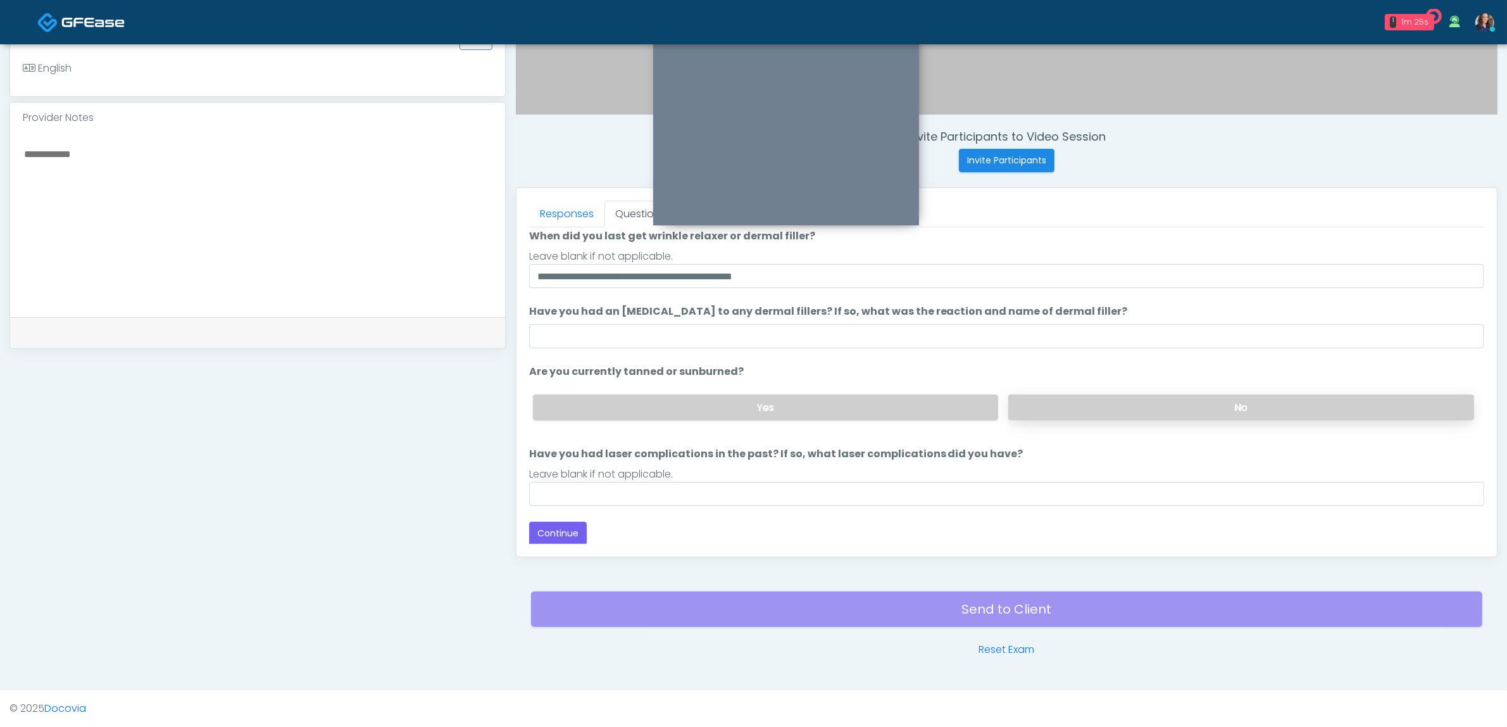
click at [1105, 400] on label "No" at bounding box center [1242, 407] width 466 height 26
click at [852, 485] on input "Have you had laser complications in the past? If so, what laser complications d…" at bounding box center [1006, 494] width 955 height 24
type input "**"
click at [556, 523] on button "Continue" at bounding box center [558, 533] width 58 height 23
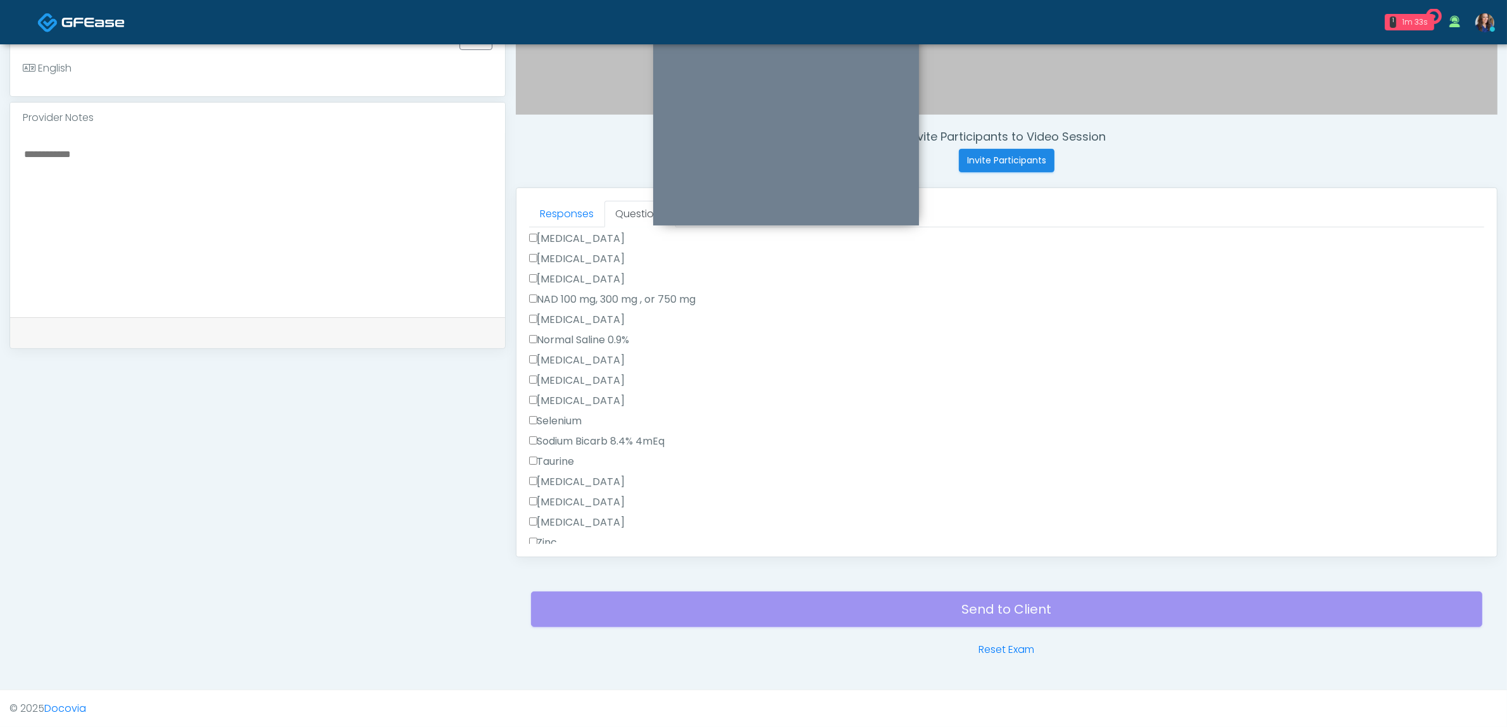
scroll to position [657, 0]
click at [570, 482] on label "All of the above" at bounding box center [572, 486] width 87 height 15
click at [574, 215] on link "Responses" at bounding box center [566, 214] width 75 height 27
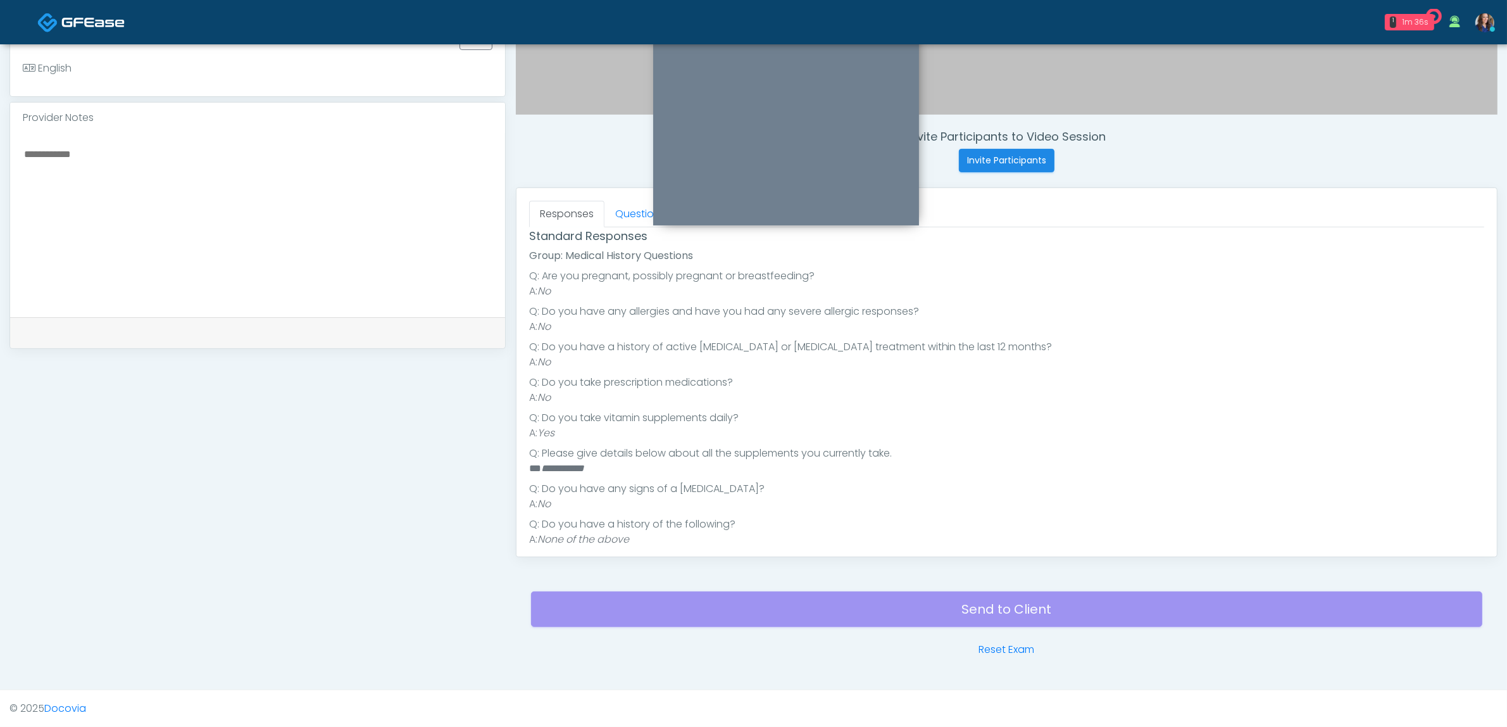
scroll to position [96, 0]
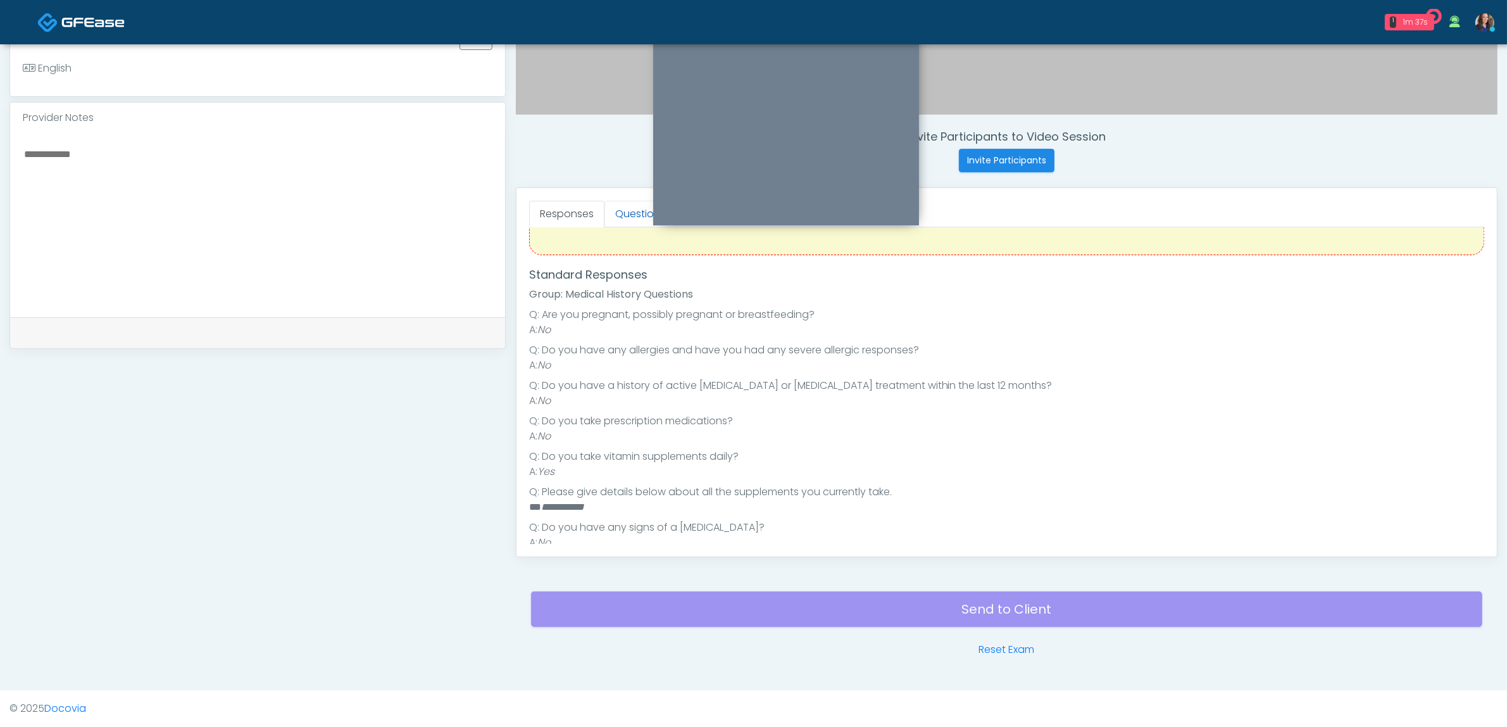
click at [615, 206] on link "Questions" at bounding box center [641, 214] width 72 height 27
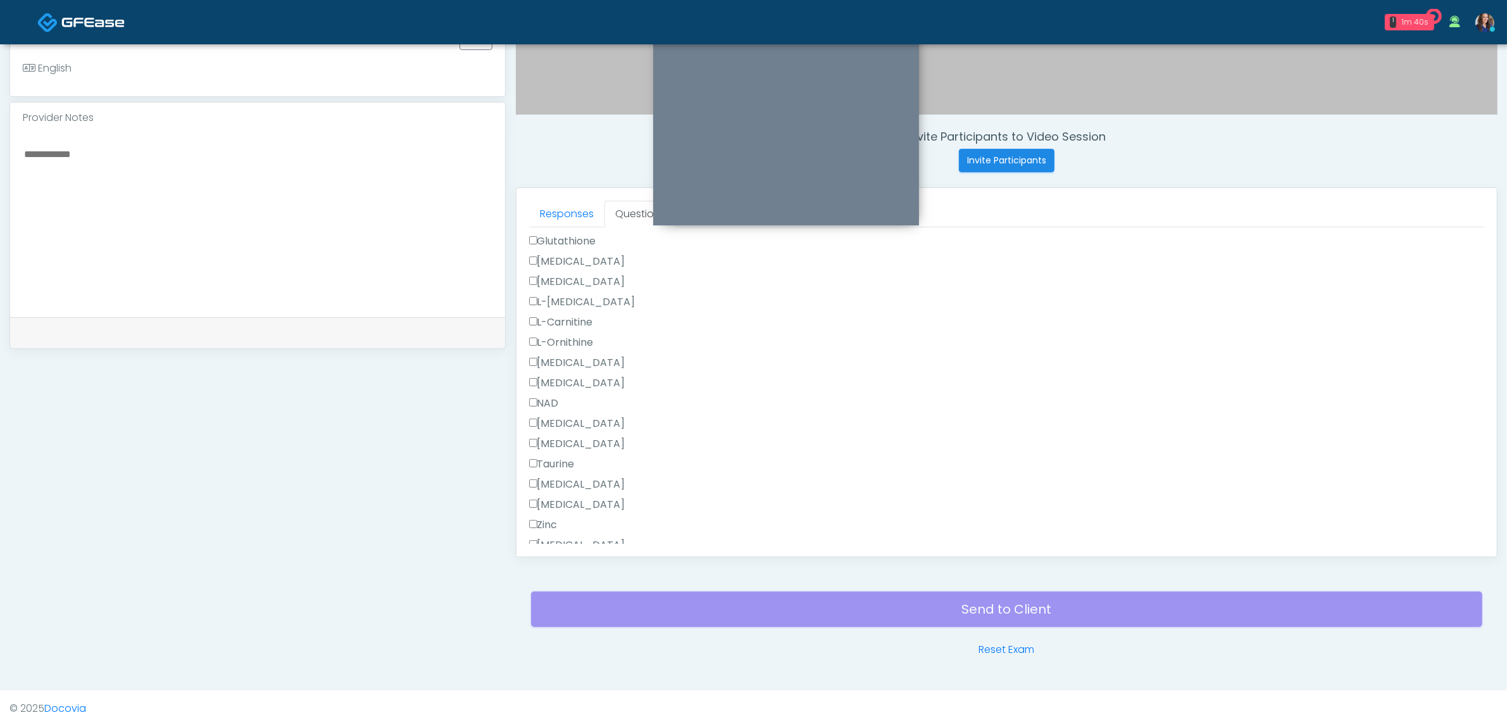
scroll to position [1173, 0]
drag, startPoint x: 565, startPoint y: 491, endPoint x: 565, endPoint y: 518, distance: 27.2
click at [564, 492] on label "All of the above" at bounding box center [572, 493] width 87 height 15
click at [568, 522] on button "Continue" at bounding box center [558, 533] width 58 height 23
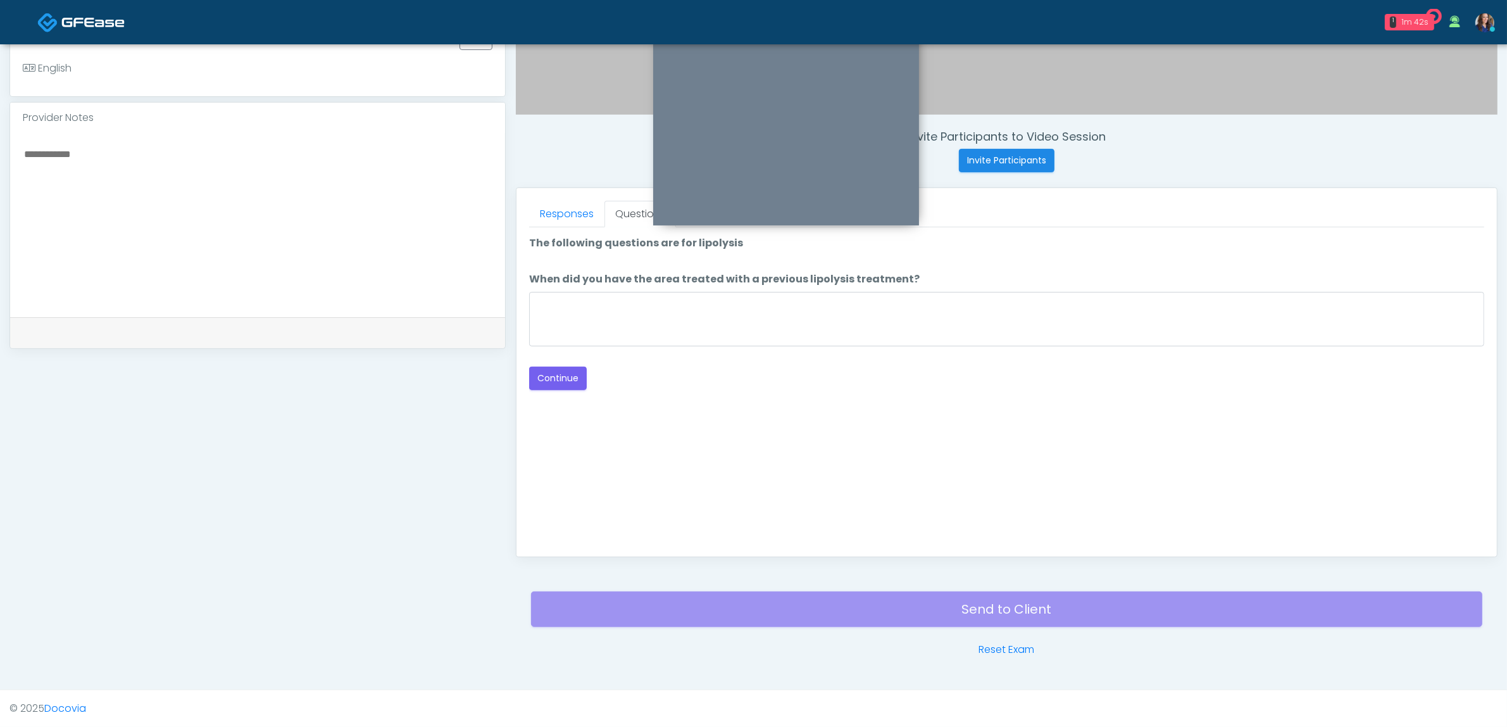
scroll to position [0, 0]
click at [692, 313] on textarea "When did you have the area treated with a previous lipolysis treatment?" at bounding box center [1006, 319] width 955 height 54
type textarea "**"
click at [565, 375] on button "Continue" at bounding box center [558, 378] width 58 height 23
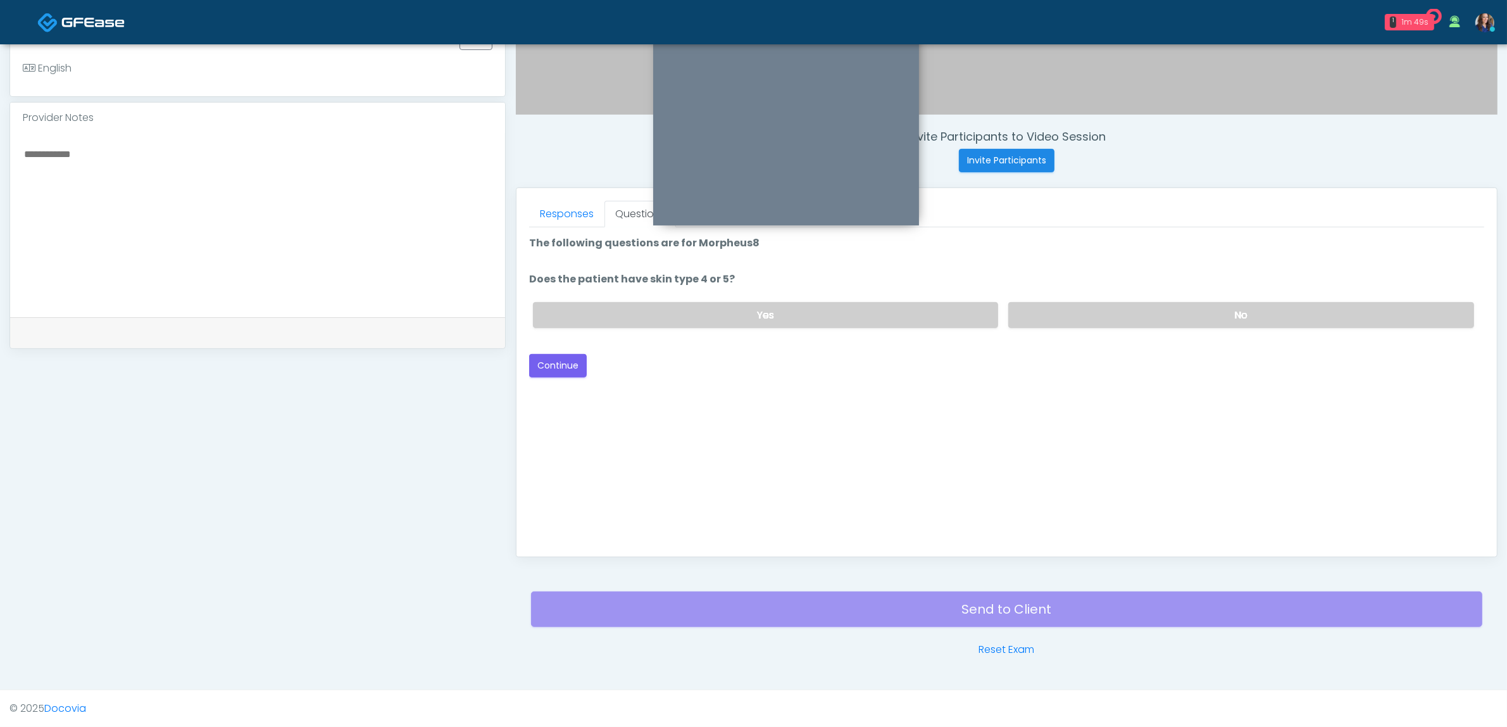
click at [1125, 327] on div "Yes No" at bounding box center [1004, 315] width 962 height 46
click at [1041, 317] on label "No" at bounding box center [1242, 315] width 466 height 26
drag, startPoint x: 567, startPoint y: 353, endPoint x: 663, endPoint y: 361, distance: 97.3
click at [567, 354] on button "Continue" at bounding box center [558, 365] width 58 height 23
click at [1068, 310] on label "No" at bounding box center [1242, 315] width 466 height 26
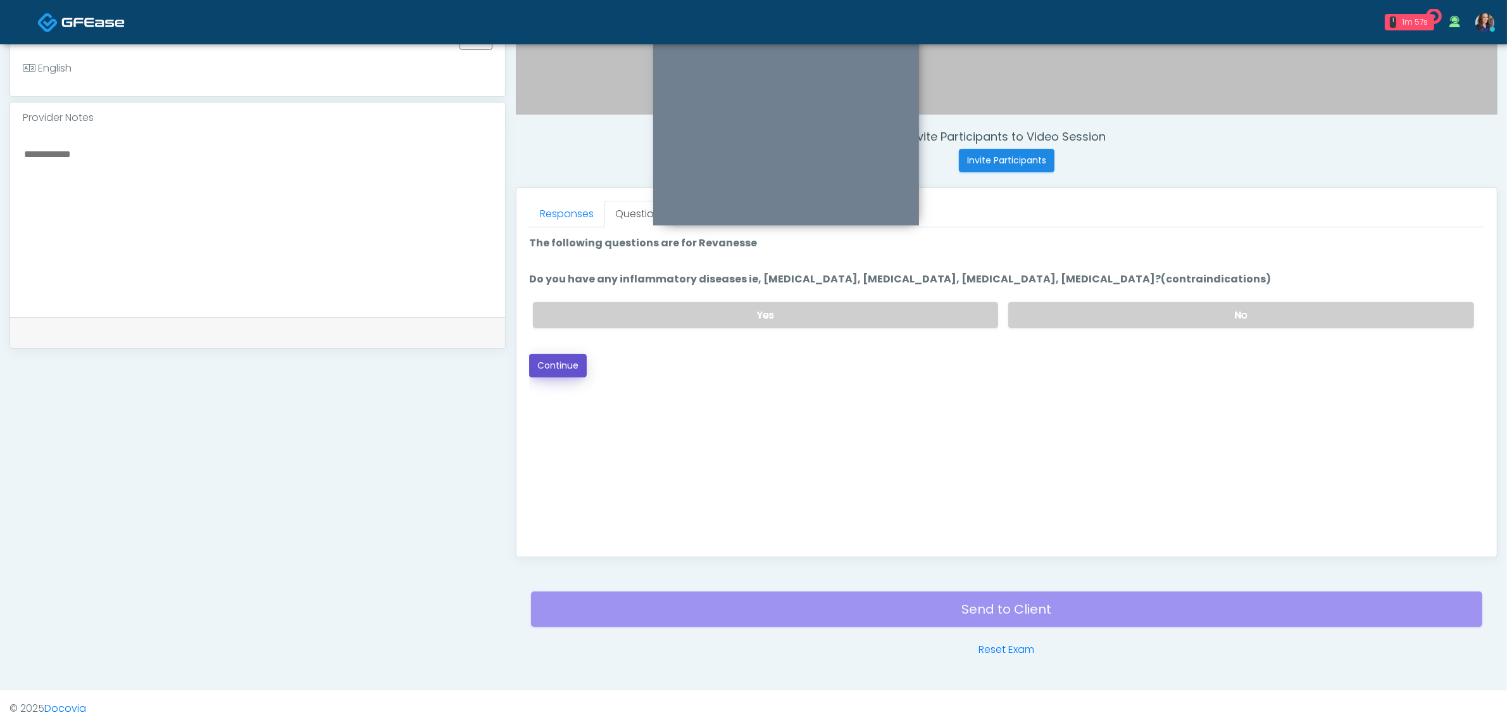
click at [561, 358] on button "Continue" at bounding box center [558, 365] width 58 height 23
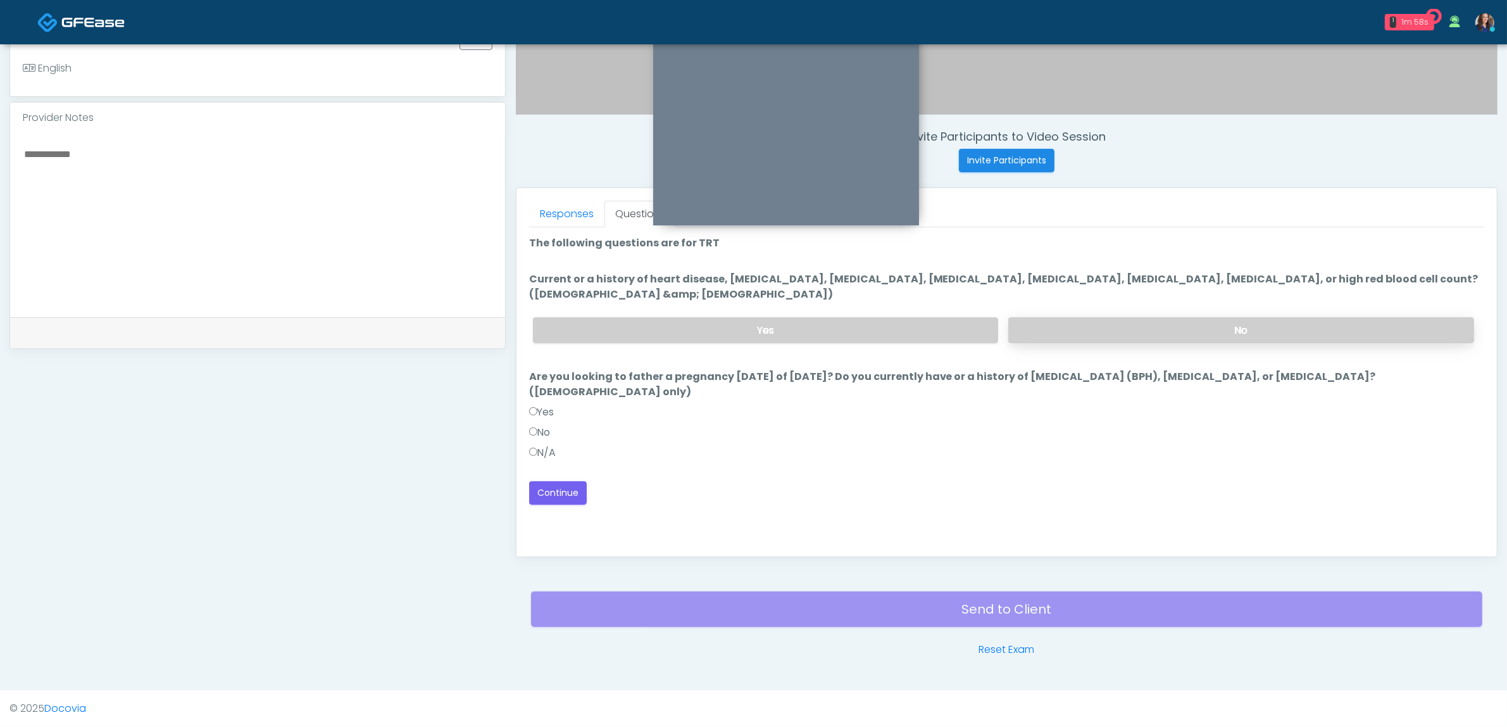
click at [1170, 320] on label "No" at bounding box center [1242, 330] width 466 height 26
click at [542, 447] on label "N/A" at bounding box center [542, 452] width 27 height 15
click at [557, 484] on button "Continue" at bounding box center [558, 492] width 58 height 23
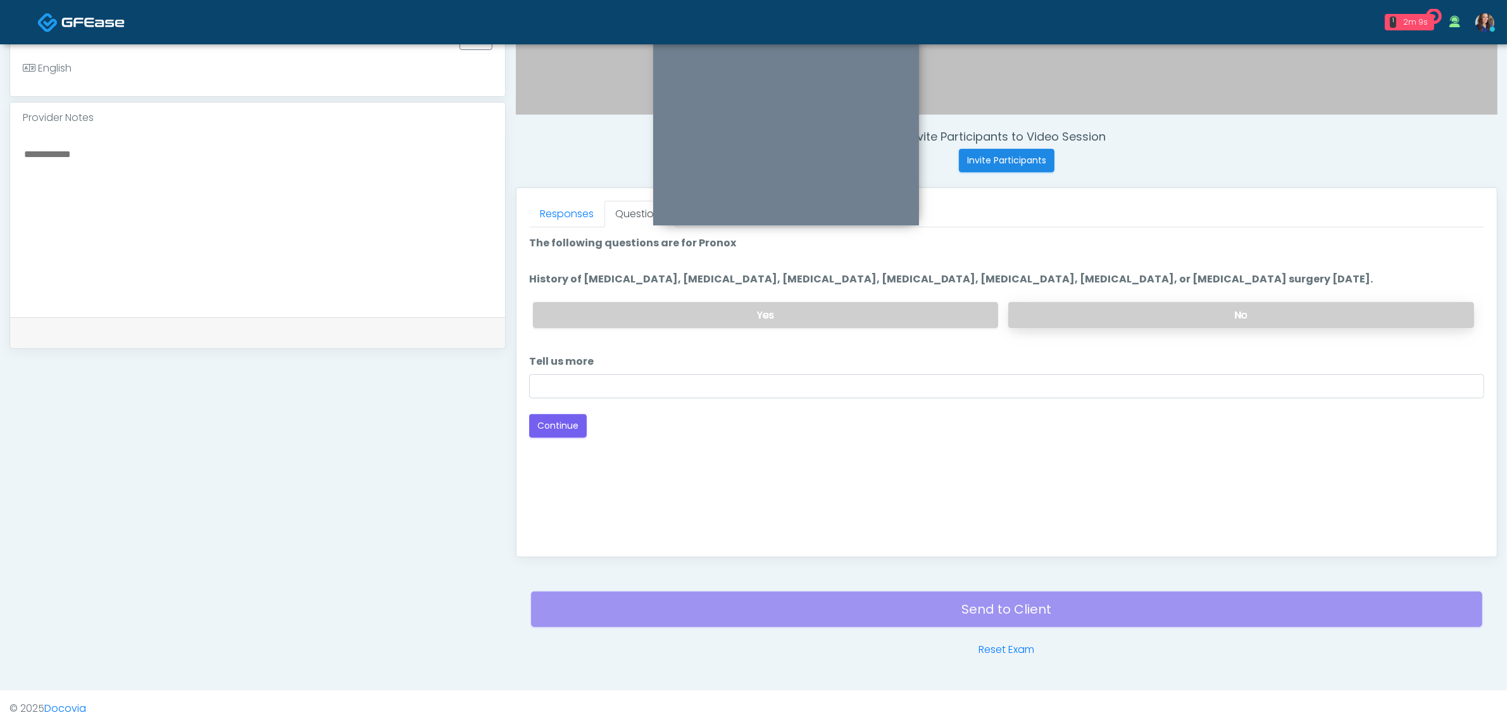
click at [1159, 308] on label "No" at bounding box center [1242, 315] width 466 height 26
click at [708, 383] on input "Tell us more" at bounding box center [1006, 386] width 955 height 24
click at [557, 415] on button "Continue" at bounding box center [558, 425] width 58 height 23
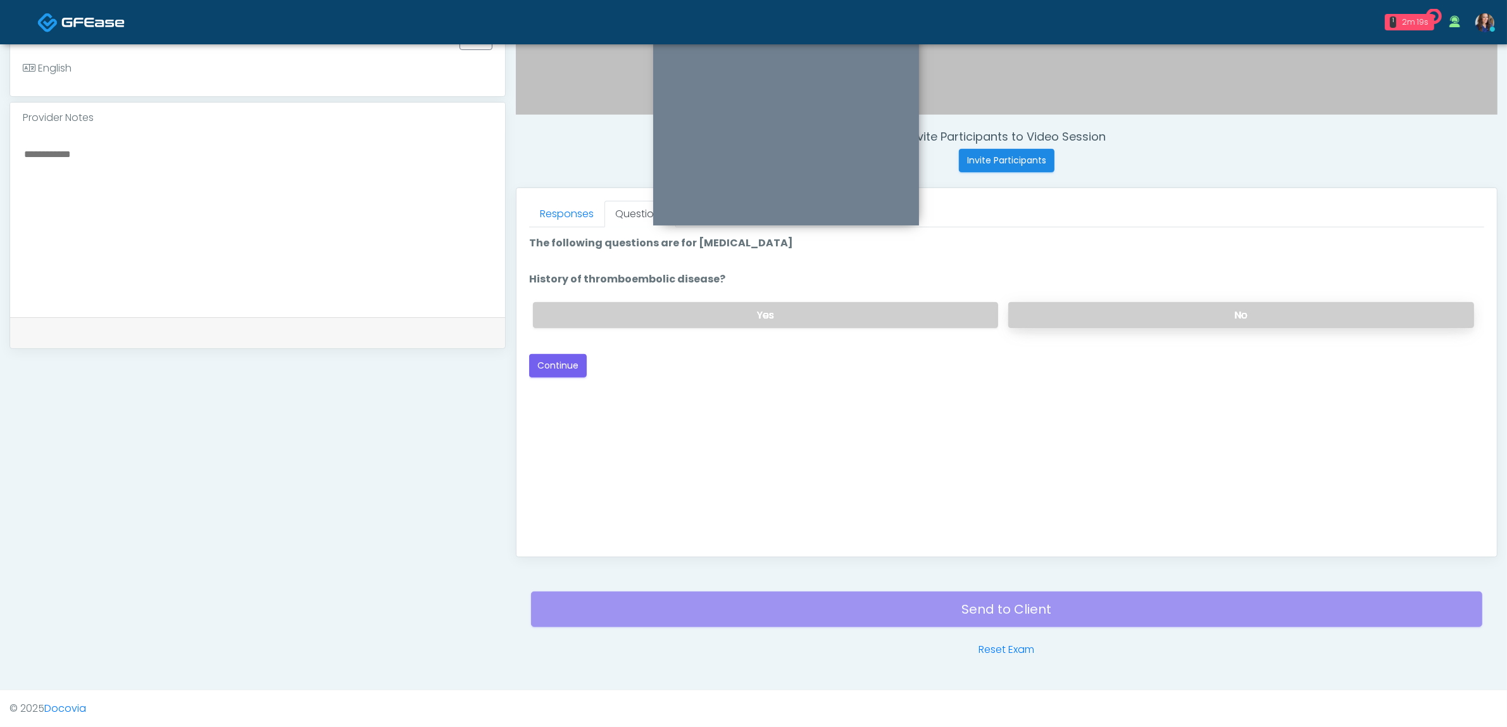
drag, startPoint x: 1160, startPoint y: 311, endPoint x: 1153, endPoint y: 311, distance: 7.0
click at [1157, 311] on label "No" at bounding box center [1242, 315] width 466 height 26
click at [565, 363] on button "Continue" at bounding box center [558, 365] width 58 height 23
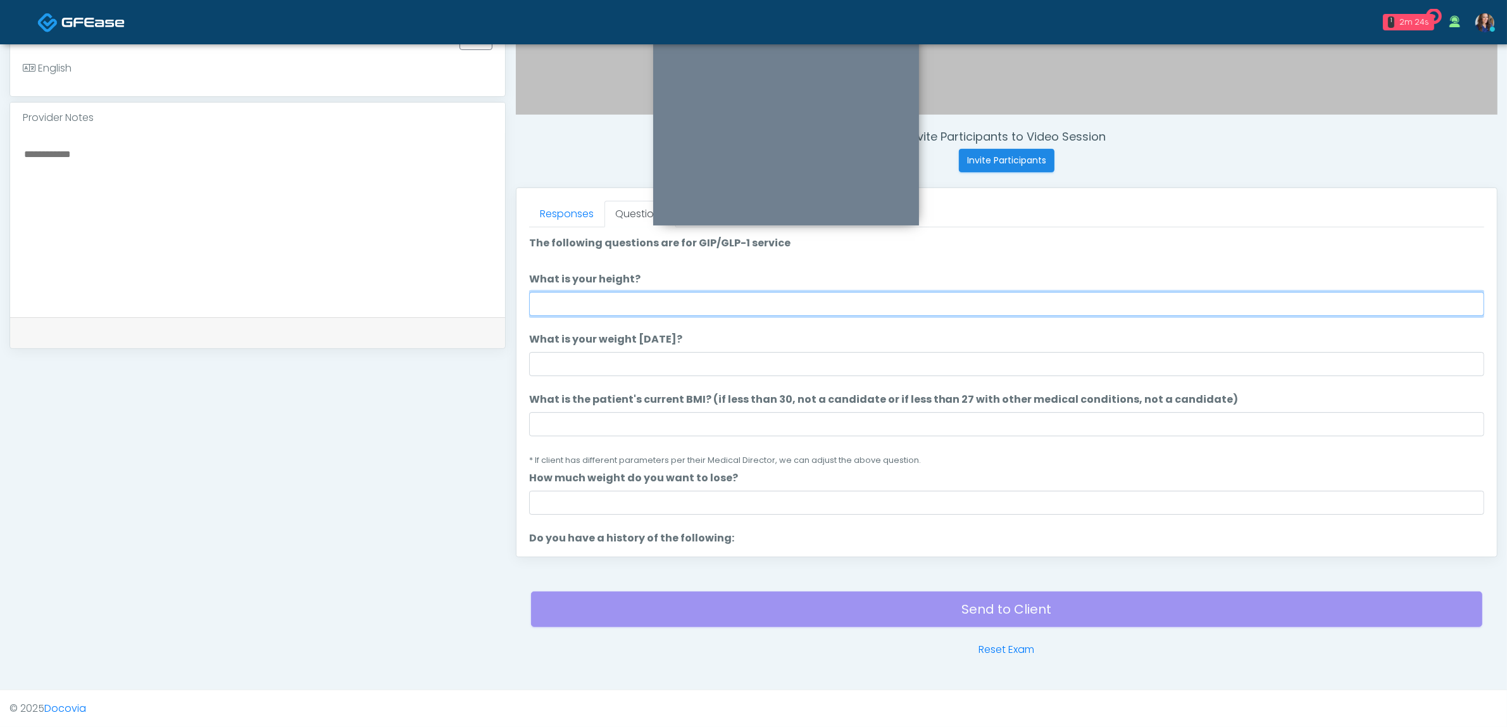
click at [823, 298] on input "What is your height?" at bounding box center [1006, 304] width 955 height 24
type input "*****"
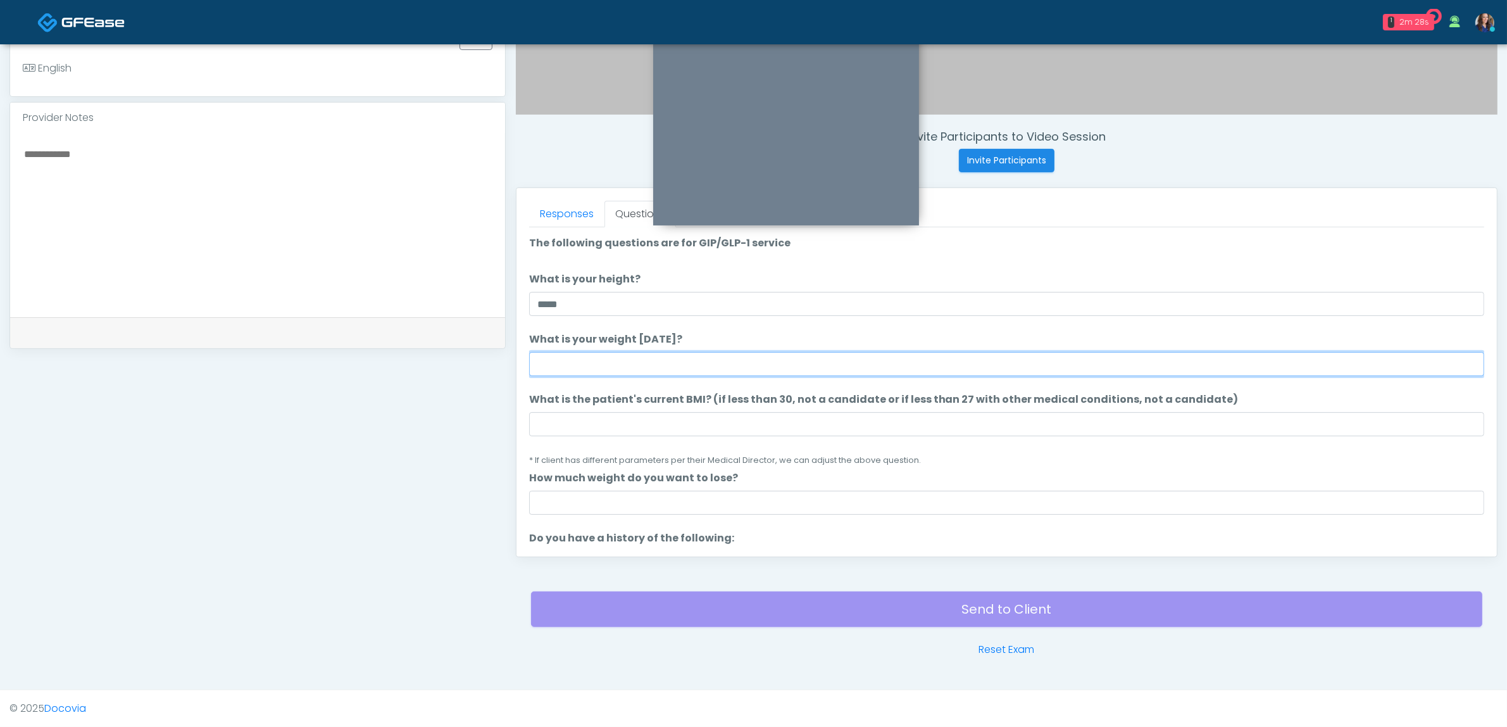
click at [751, 365] on input "What is your weight [DATE]?" at bounding box center [1006, 364] width 955 height 24
type input "***"
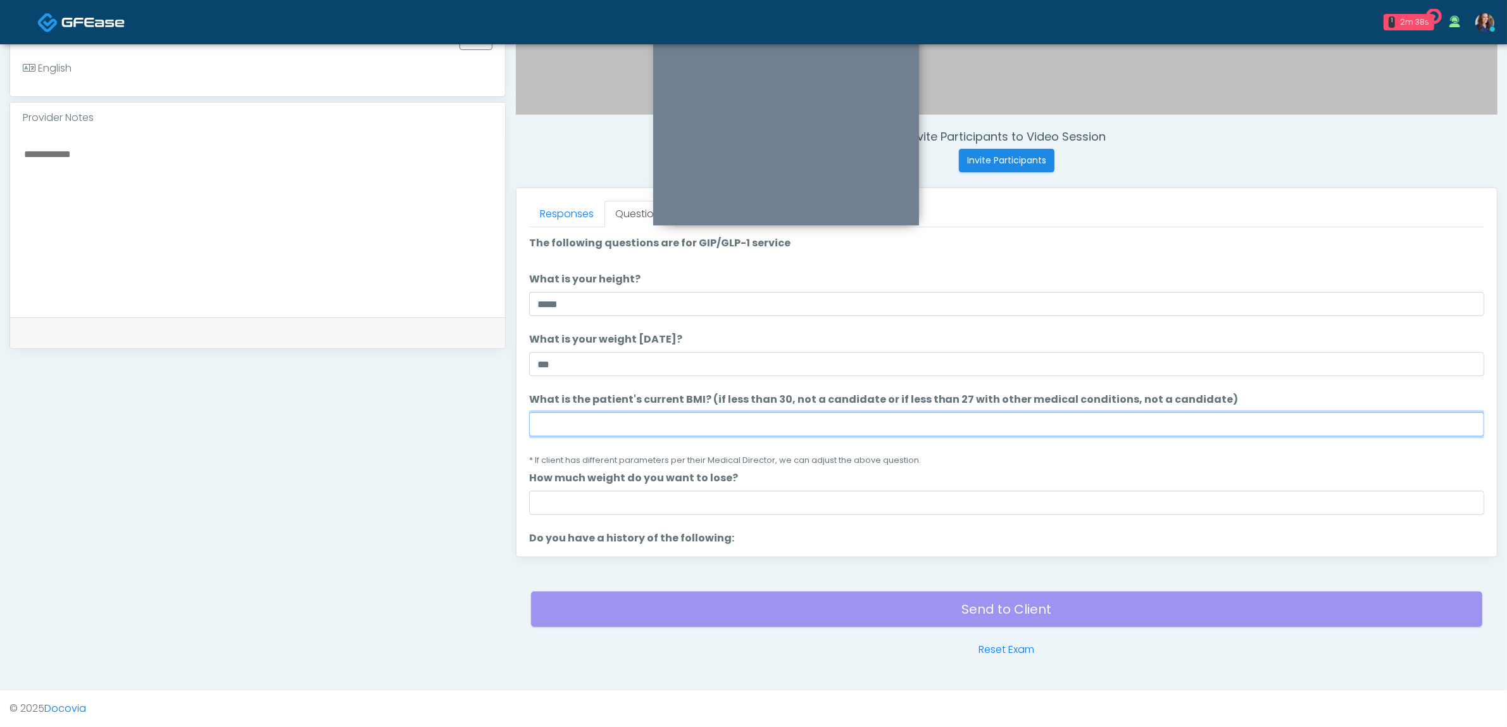
click at [676, 417] on input "What is the patient's current BMI? (if less than 30, not a candidate or if less…" at bounding box center [1006, 424] width 955 height 24
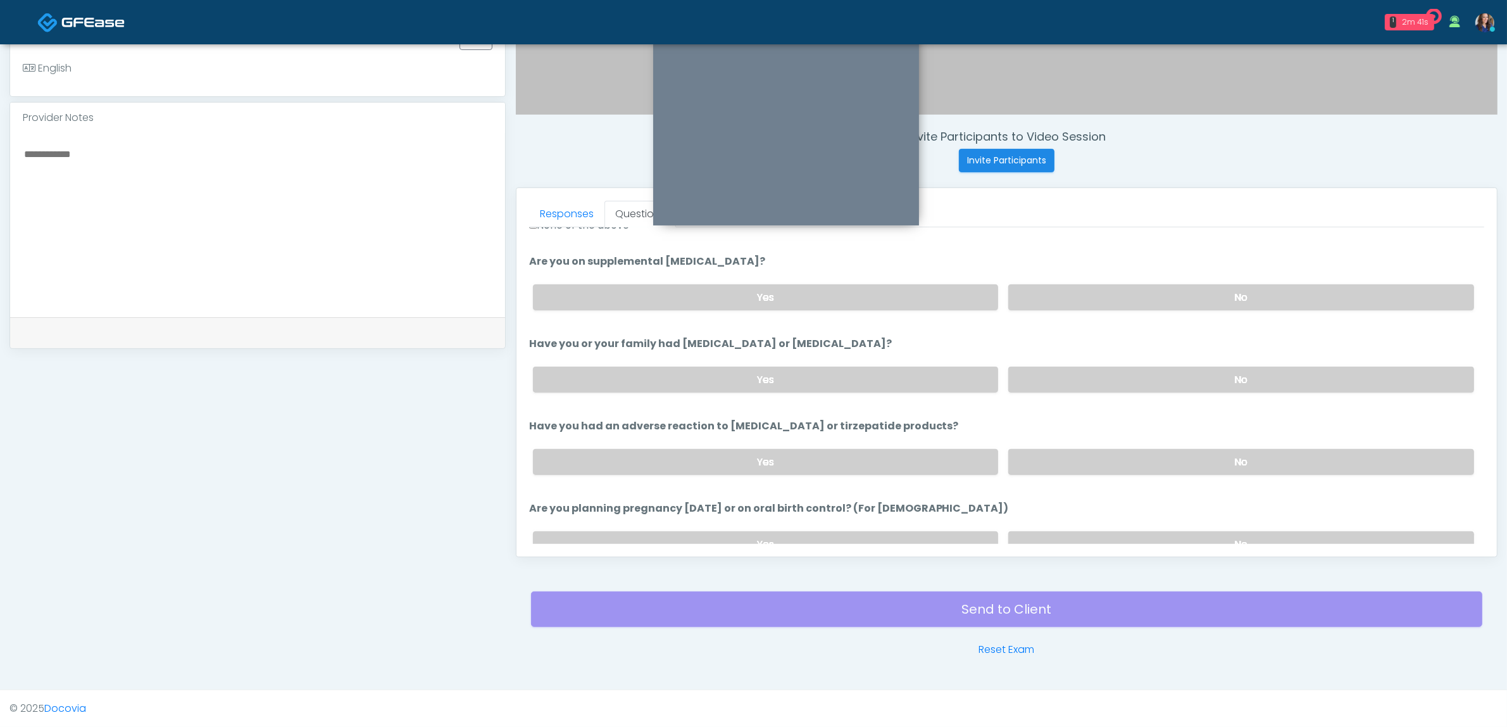
scroll to position [396, 0]
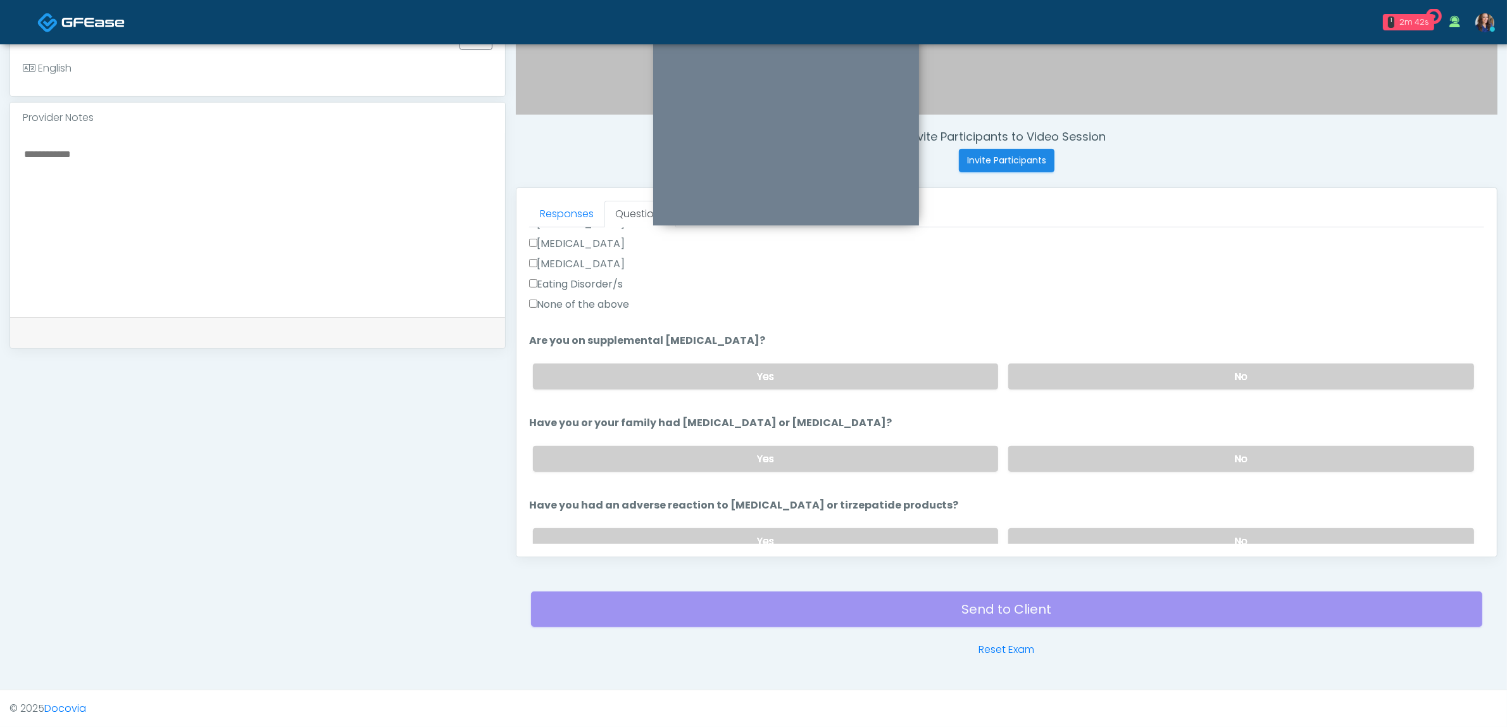
type input "**"
drag, startPoint x: 589, startPoint y: 303, endPoint x: 603, endPoint y: 308, distance: 14.8
click at [594, 305] on label "None of the above" at bounding box center [579, 304] width 101 height 15
drag, startPoint x: 1118, startPoint y: 382, endPoint x: 1105, endPoint y: 429, distance: 49.1
click at [1117, 383] on label "No" at bounding box center [1242, 376] width 466 height 26
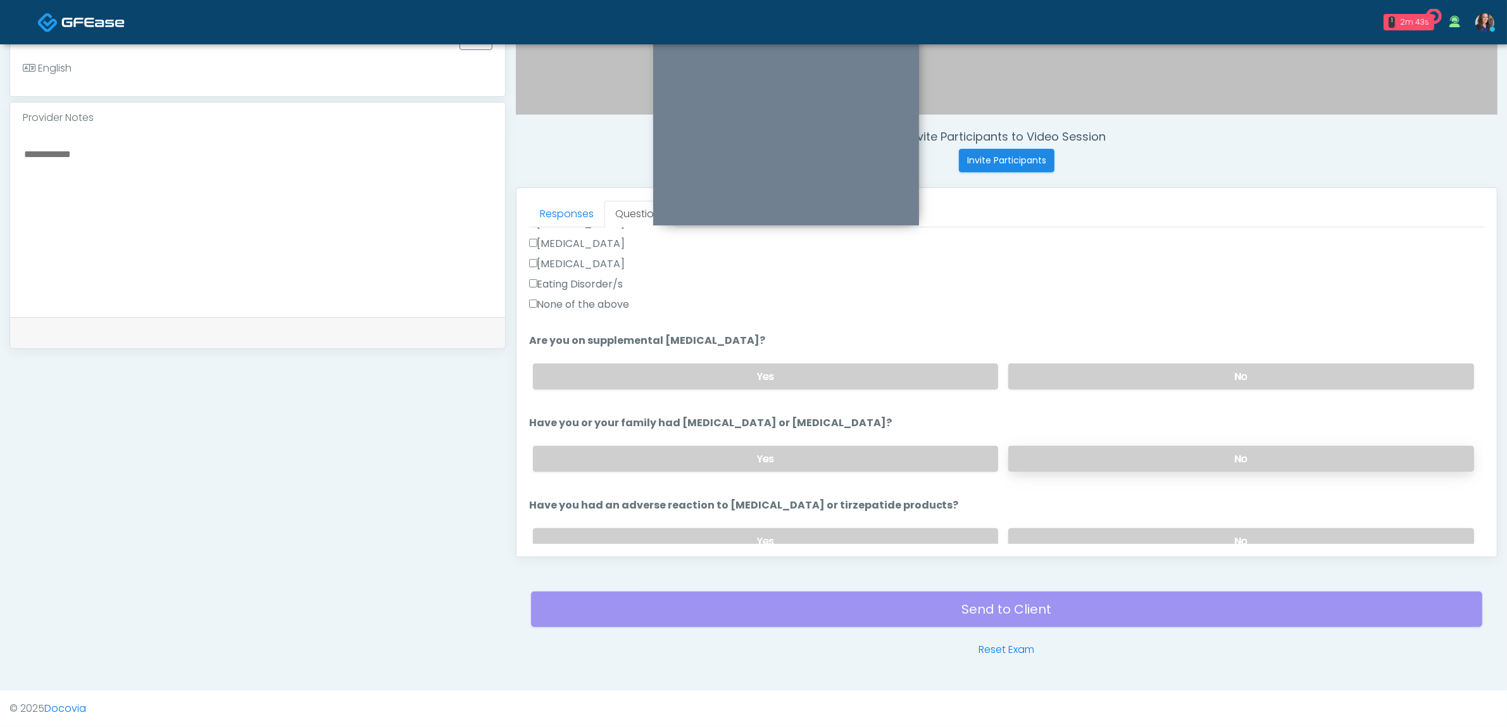
click at [1098, 451] on label "No" at bounding box center [1242, 459] width 466 height 26
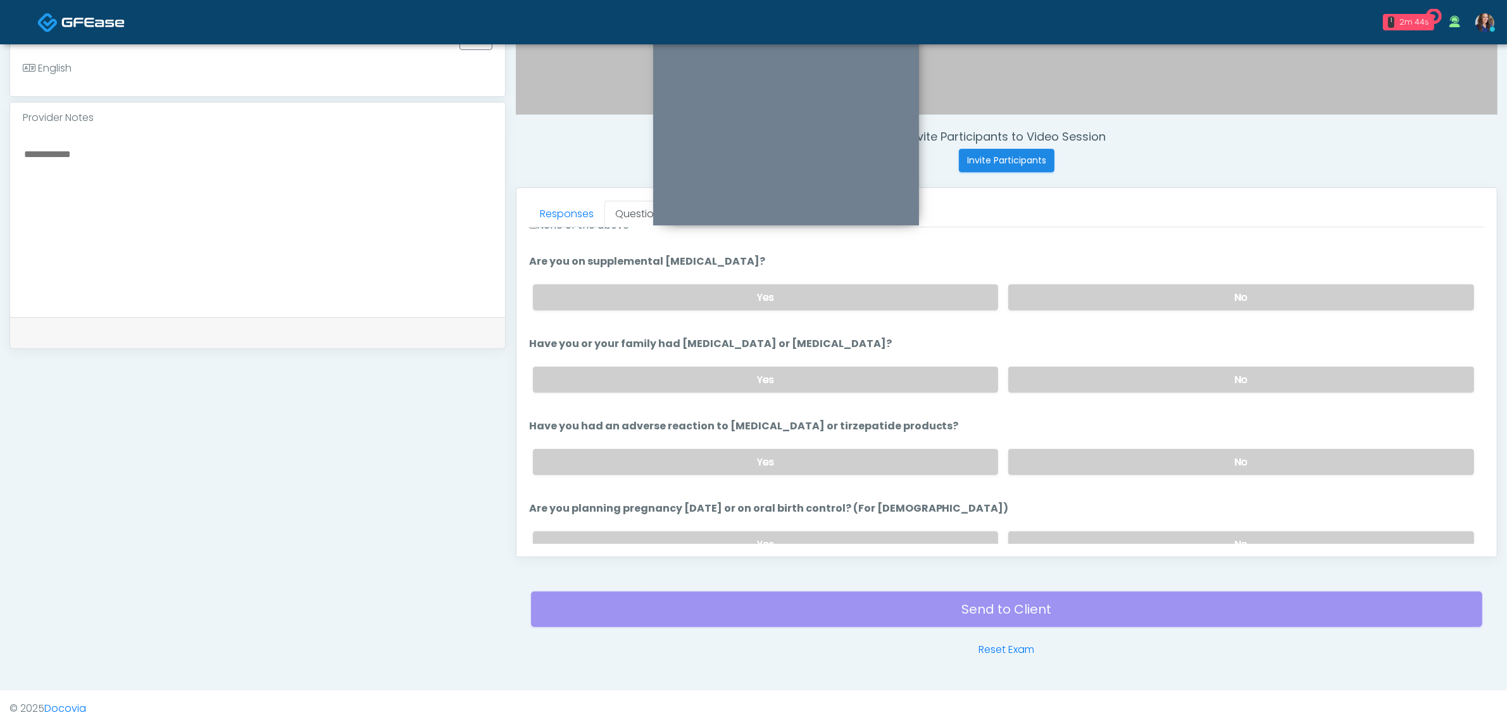
drag, startPoint x: 1116, startPoint y: 467, endPoint x: 1141, endPoint y: 506, distance: 47.2
click at [1116, 466] on label "No" at bounding box center [1242, 462] width 466 height 26
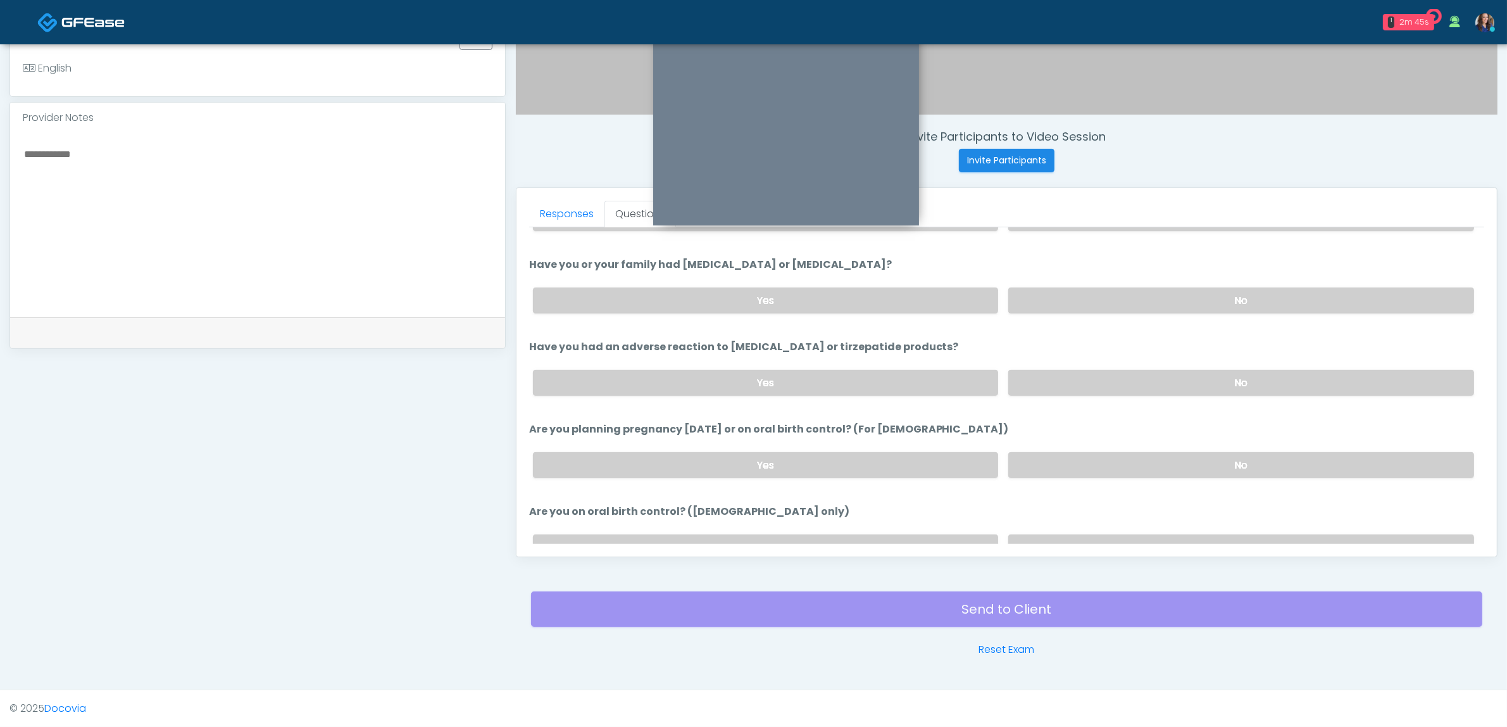
click at [1128, 456] on label "No" at bounding box center [1242, 465] width 466 height 26
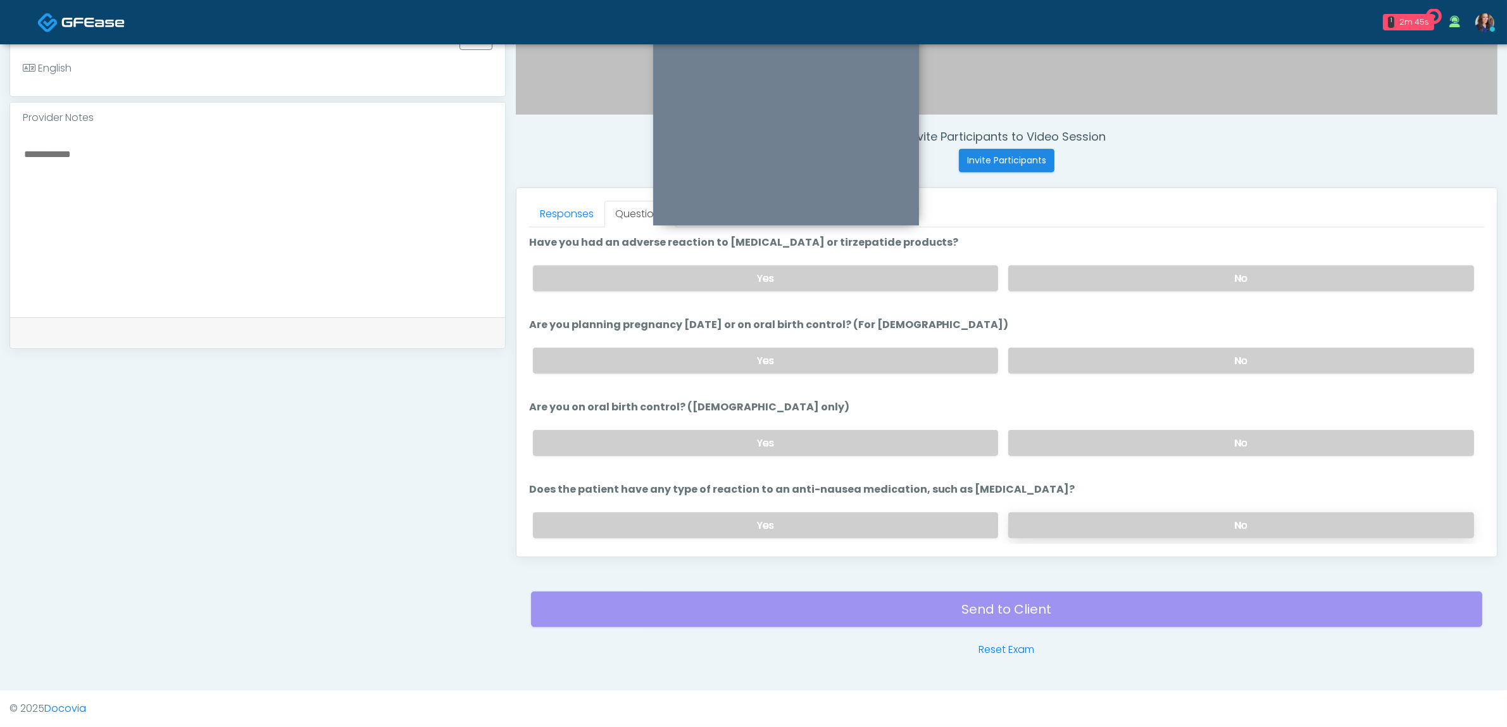
scroll to position [694, 0]
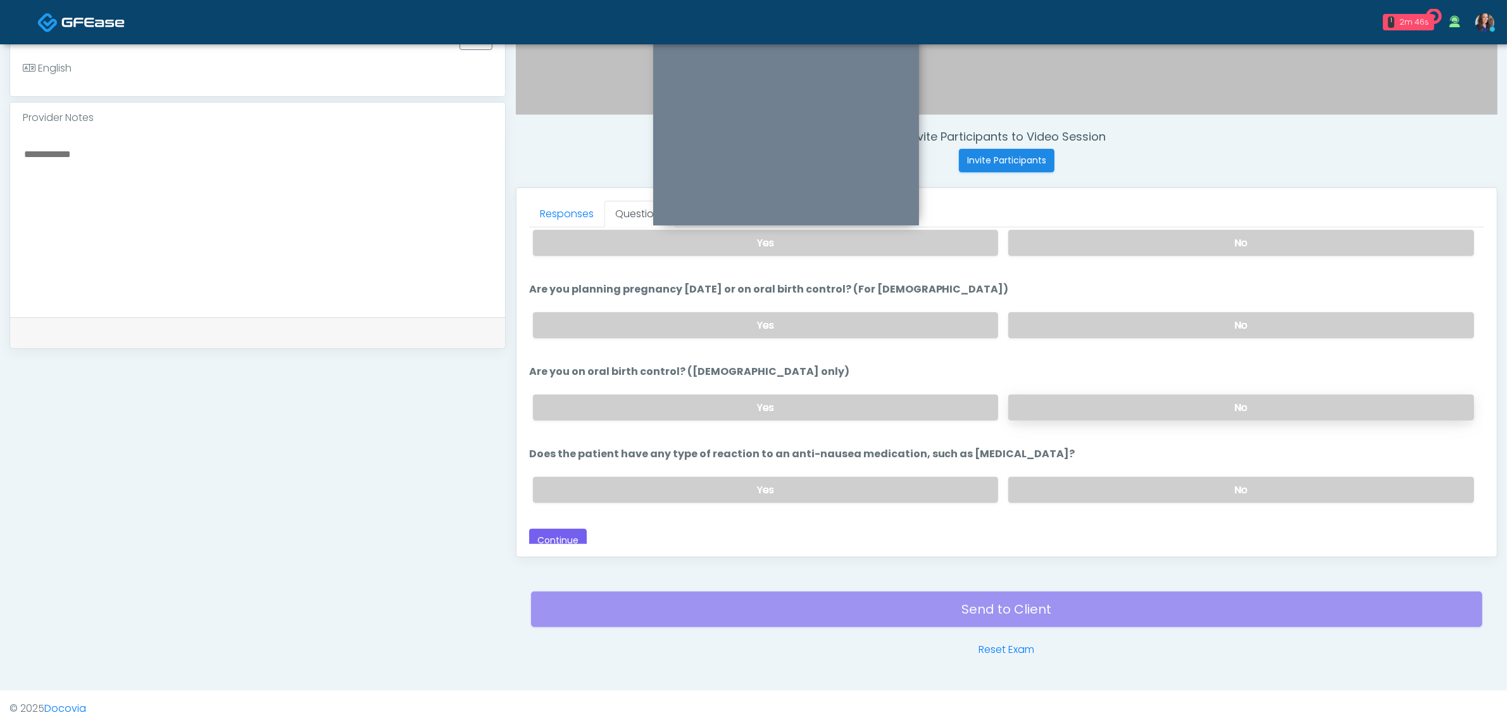
click at [1162, 405] on label "No" at bounding box center [1242, 407] width 466 height 26
drag, startPoint x: 1154, startPoint y: 482, endPoint x: 942, endPoint y: 460, distance: 213.2
click at [1155, 482] on label "No" at bounding box center [1242, 490] width 466 height 26
drag, startPoint x: 567, startPoint y: 216, endPoint x: 570, endPoint y: 234, distance: 18.7
click at [567, 216] on link "Responses" at bounding box center [566, 214] width 75 height 27
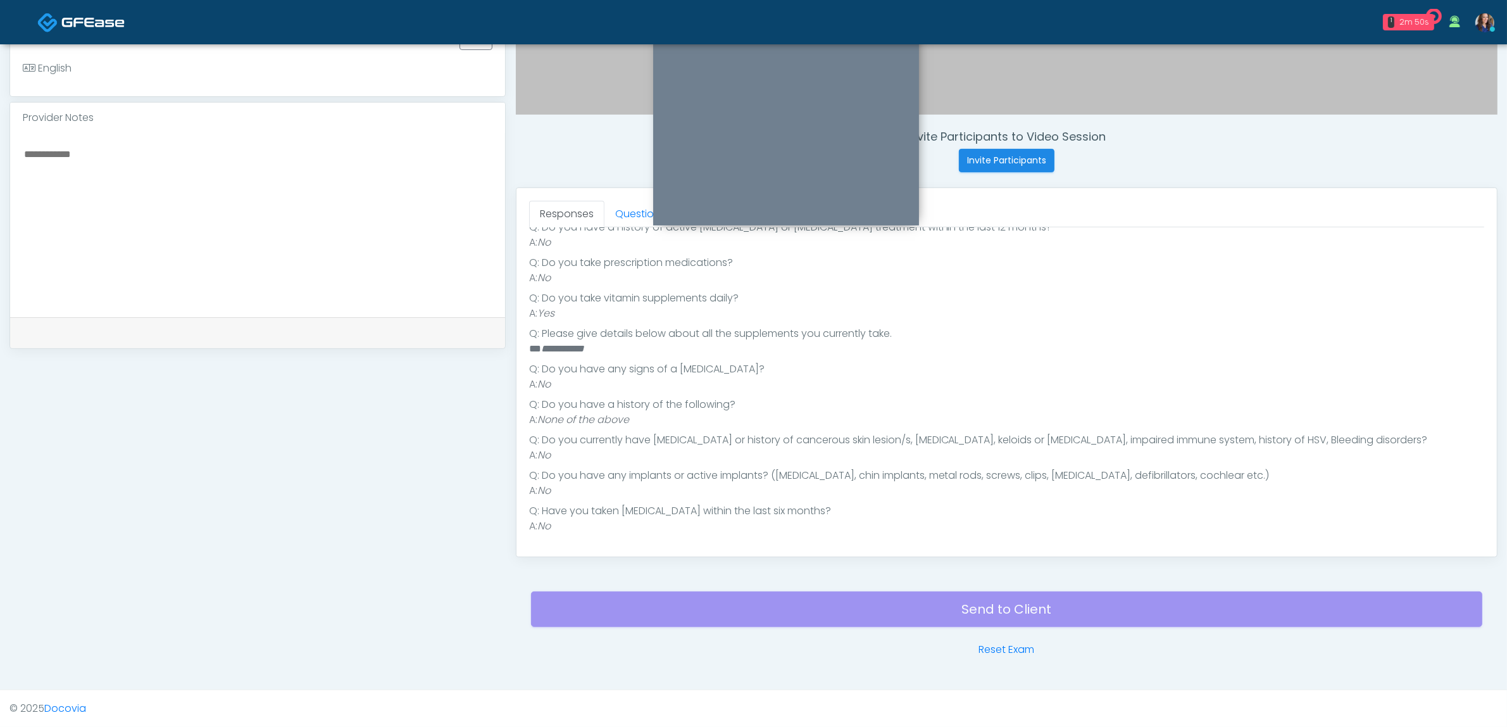
scroll to position [254, 0]
click at [625, 208] on link "Questions" at bounding box center [641, 214] width 72 height 27
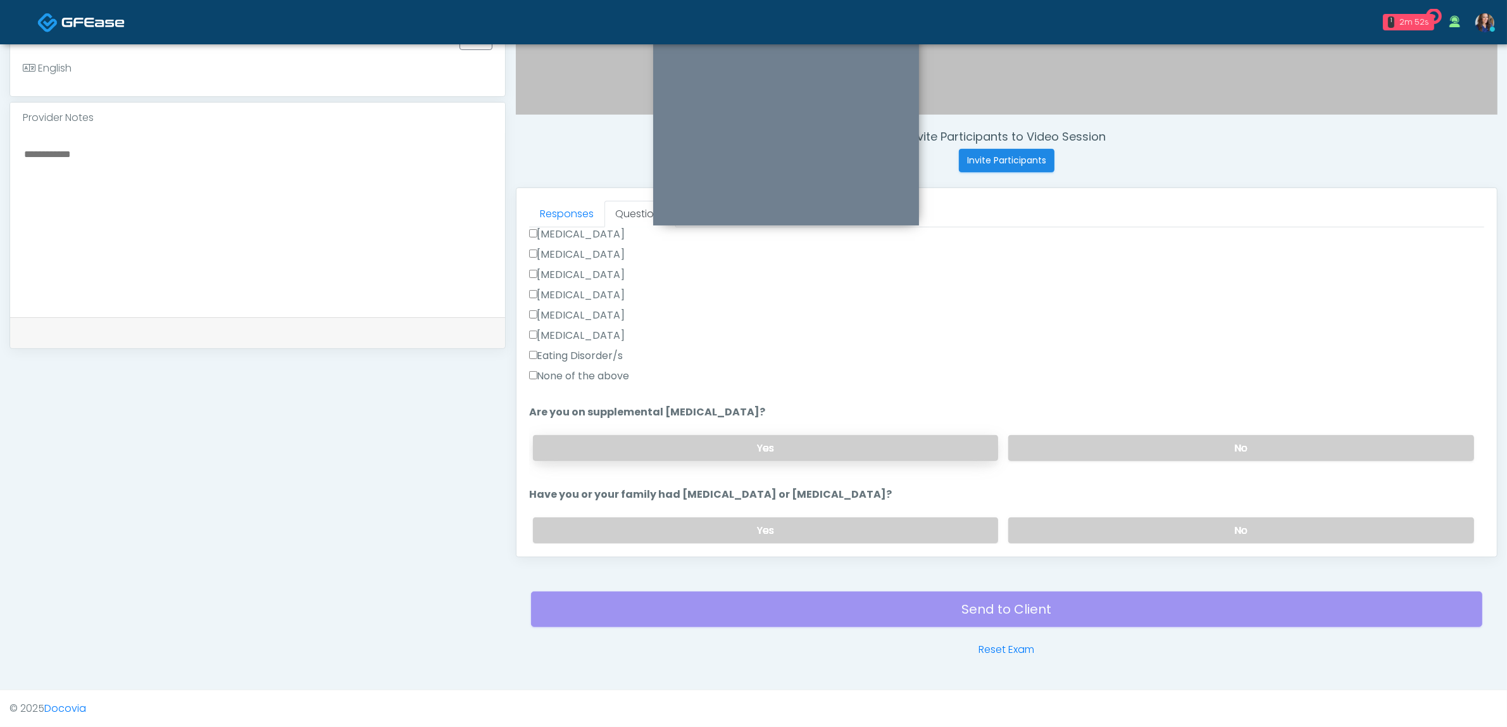
scroll to position [333, 0]
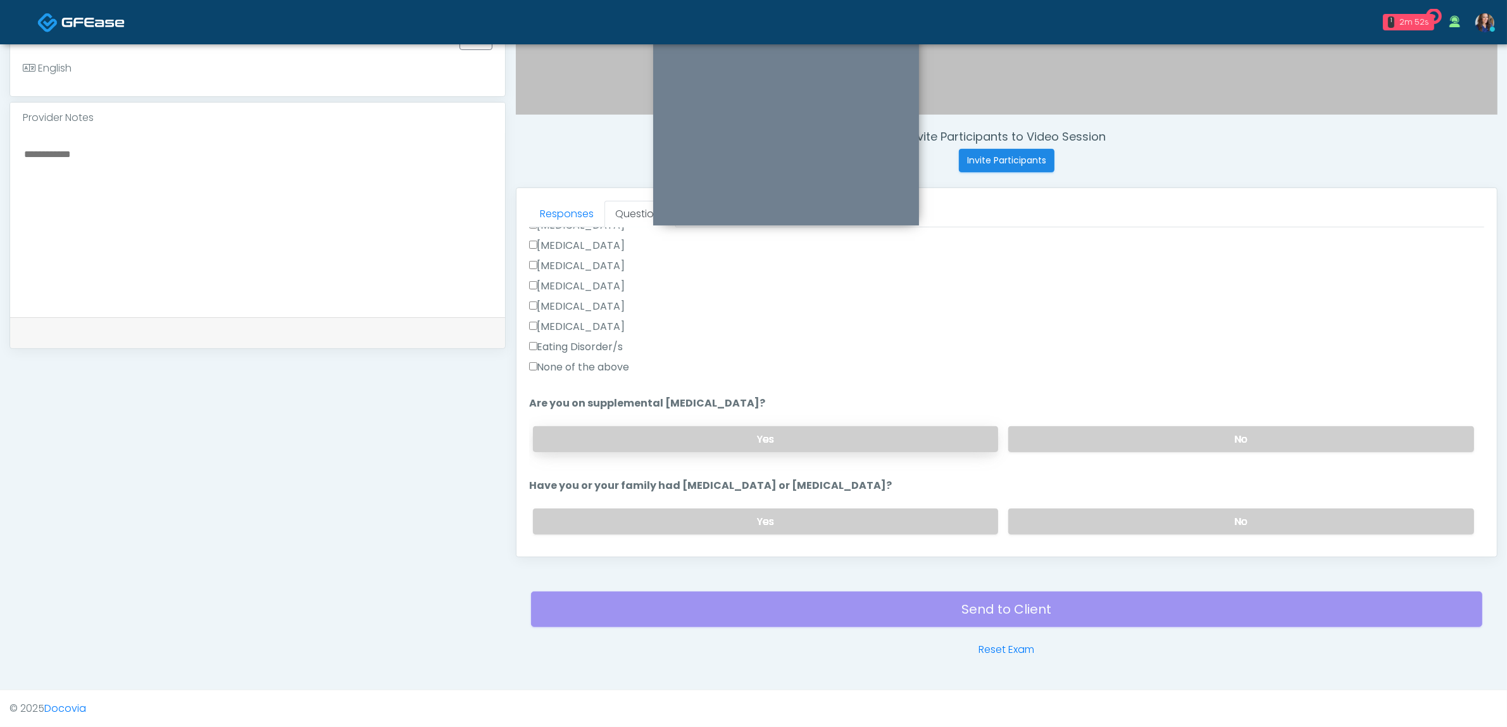
click at [673, 434] on label "Yes" at bounding box center [766, 439] width 466 height 26
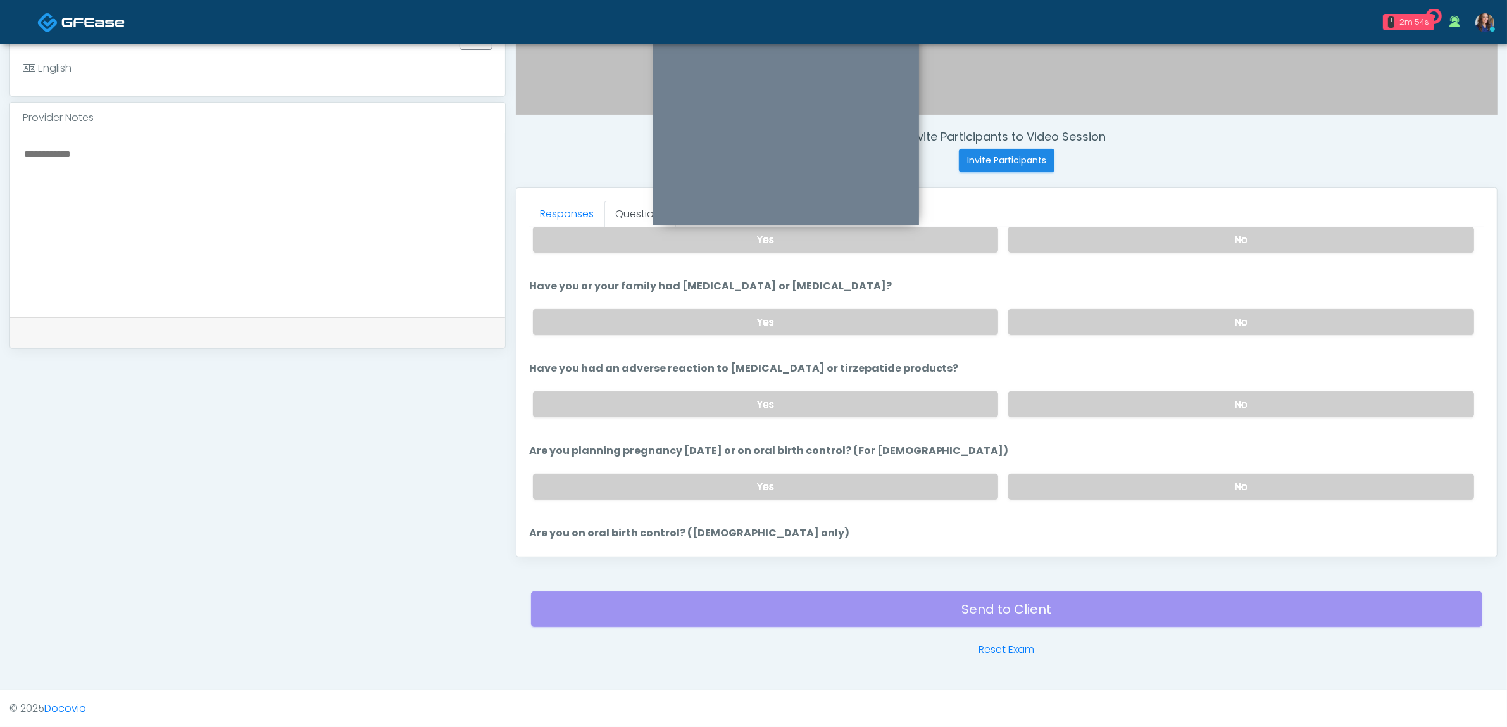
scroll to position [694, 0]
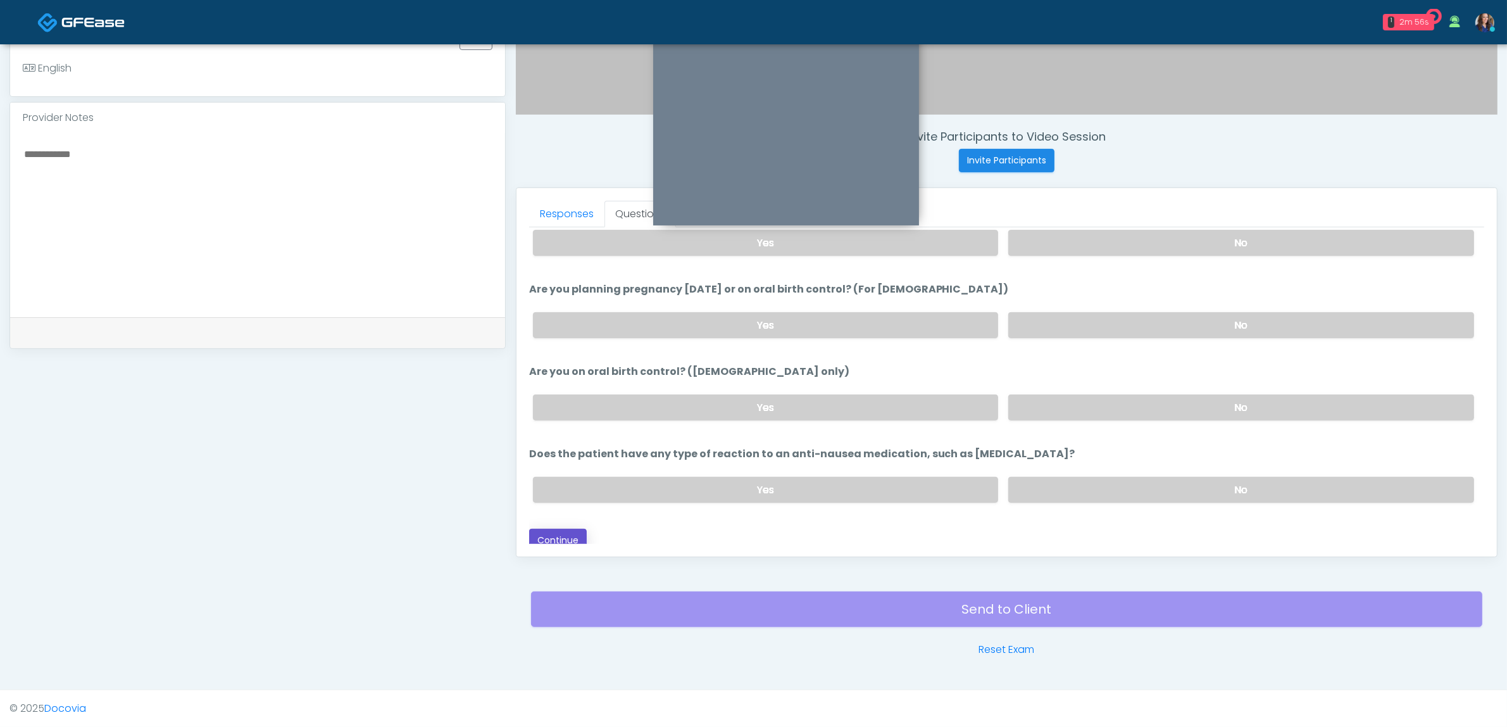
drag, startPoint x: 564, startPoint y: 529, endPoint x: 727, endPoint y: 529, distance: 162.7
click at [565, 529] on button "Continue" at bounding box center [558, 540] width 58 height 23
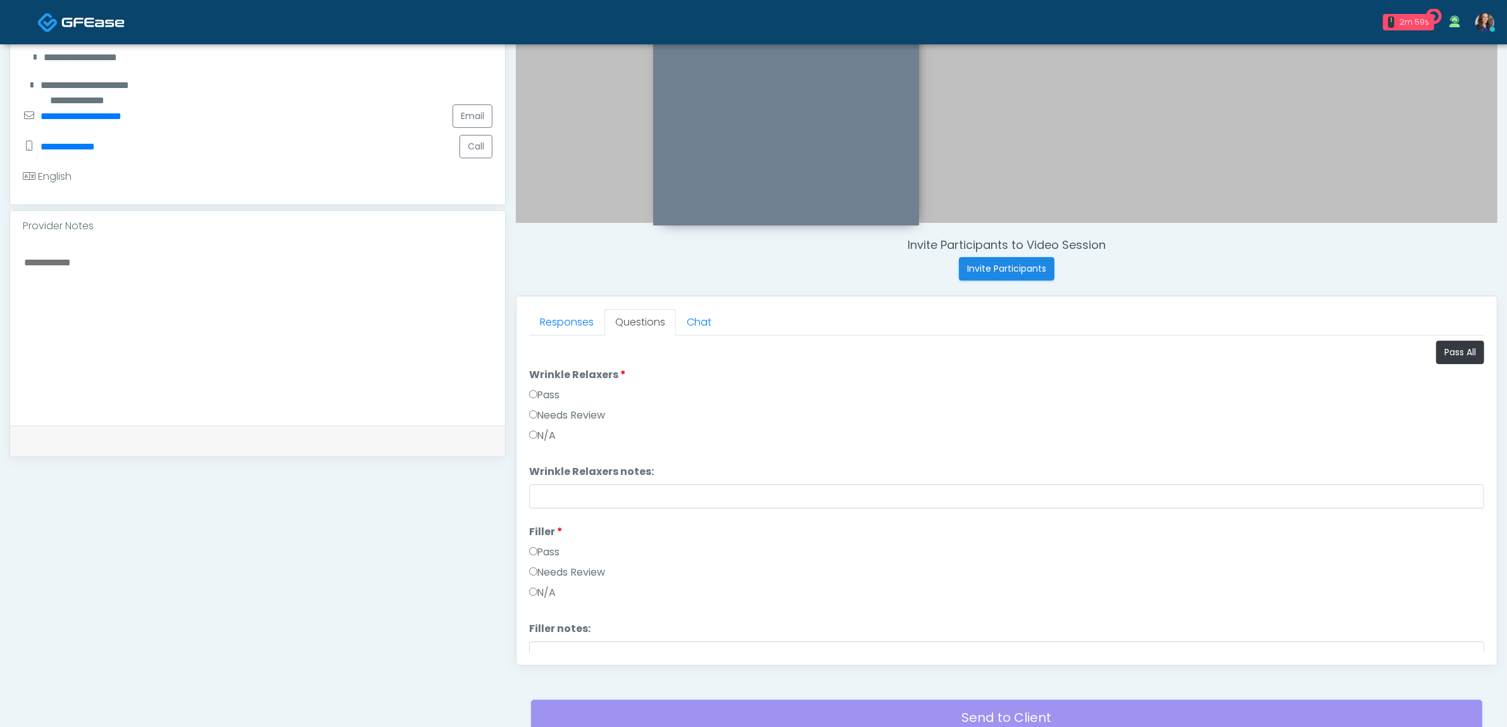
scroll to position [253, 0]
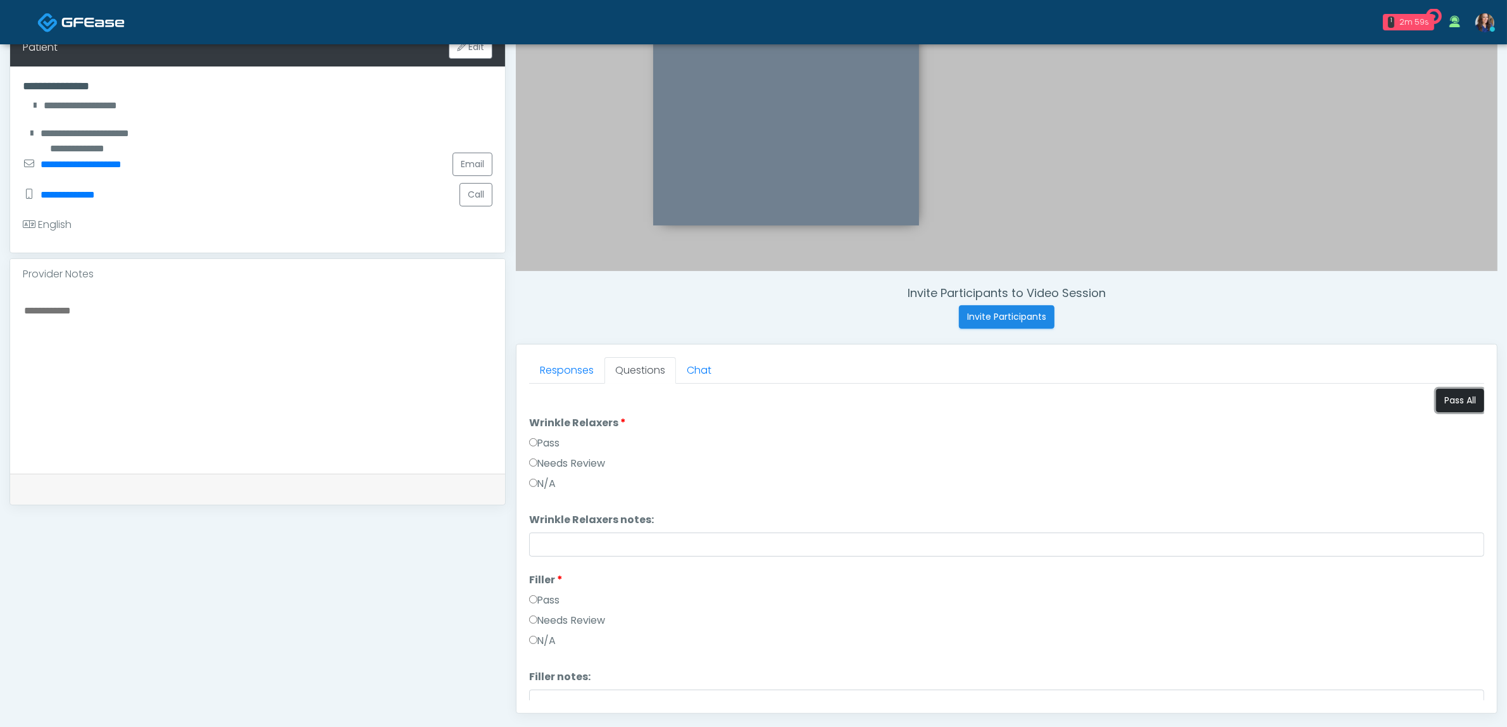
click at [1447, 394] on button "Pass All" at bounding box center [1460, 400] width 48 height 23
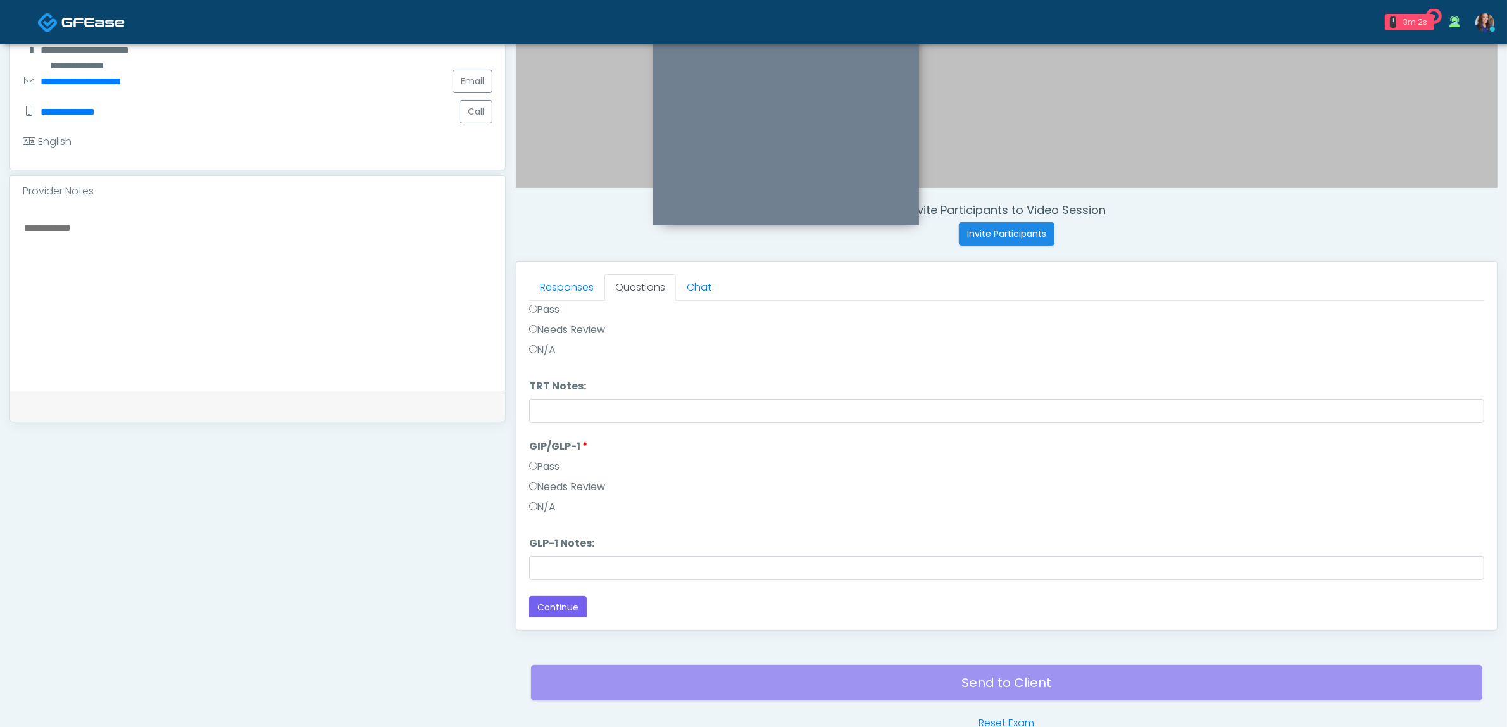
scroll to position [412, 0]
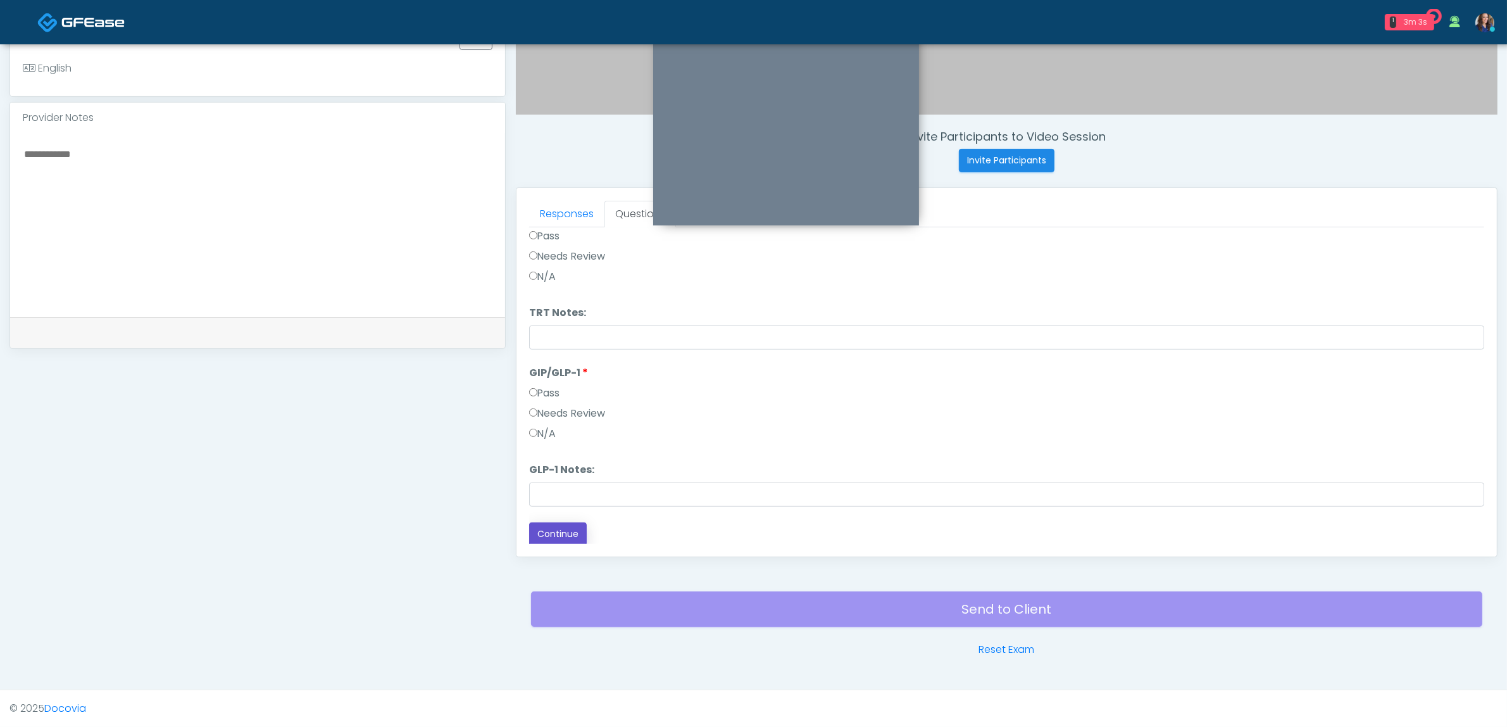
click at [569, 527] on button "Continue" at bounding box center [558, 533] width 58 height 23
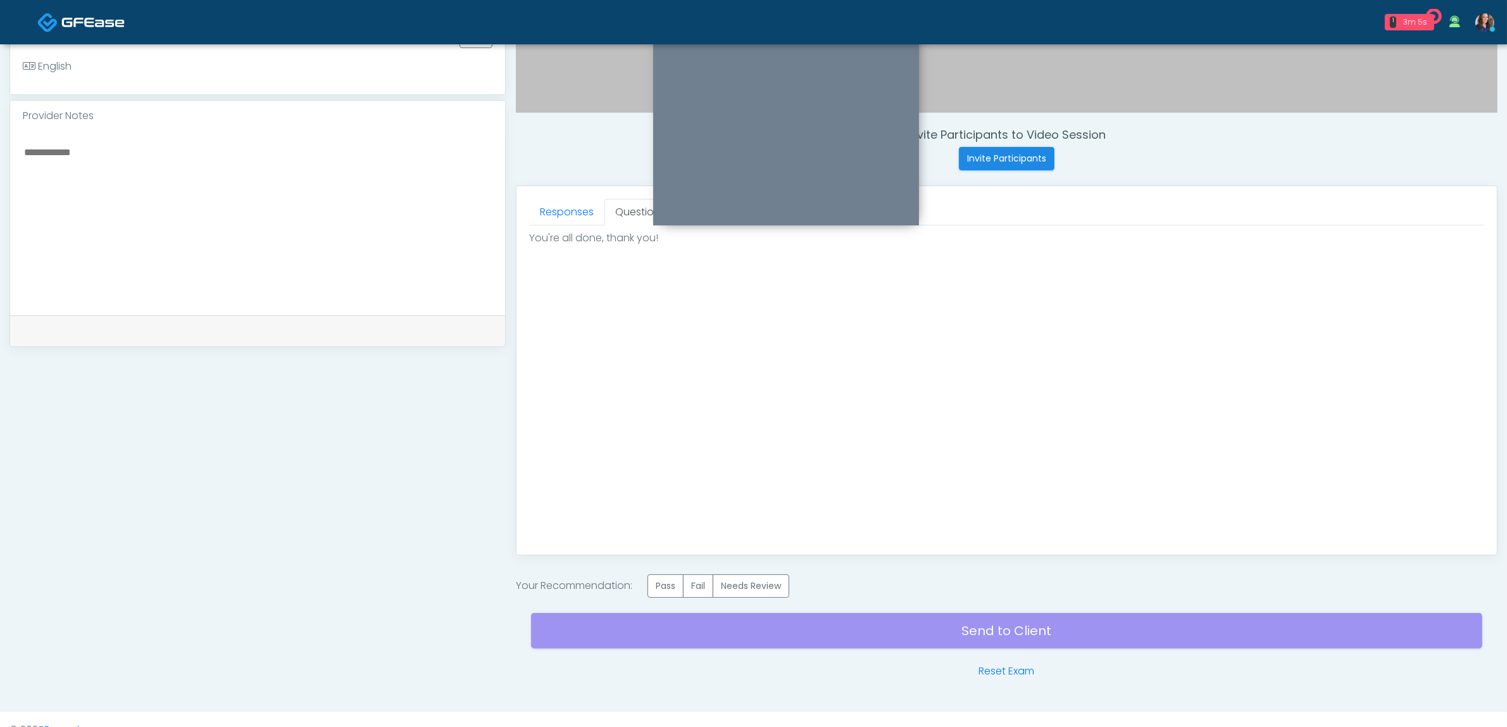
scroll to position [0, 0]
drag, startPoint x: 672, startPoint y: 587, endPoint x: 869, endPoint y: 624, distance: 199.8
click at [672, 587] on label "Pass" at bounding box center [666, 585] width 36 height 23
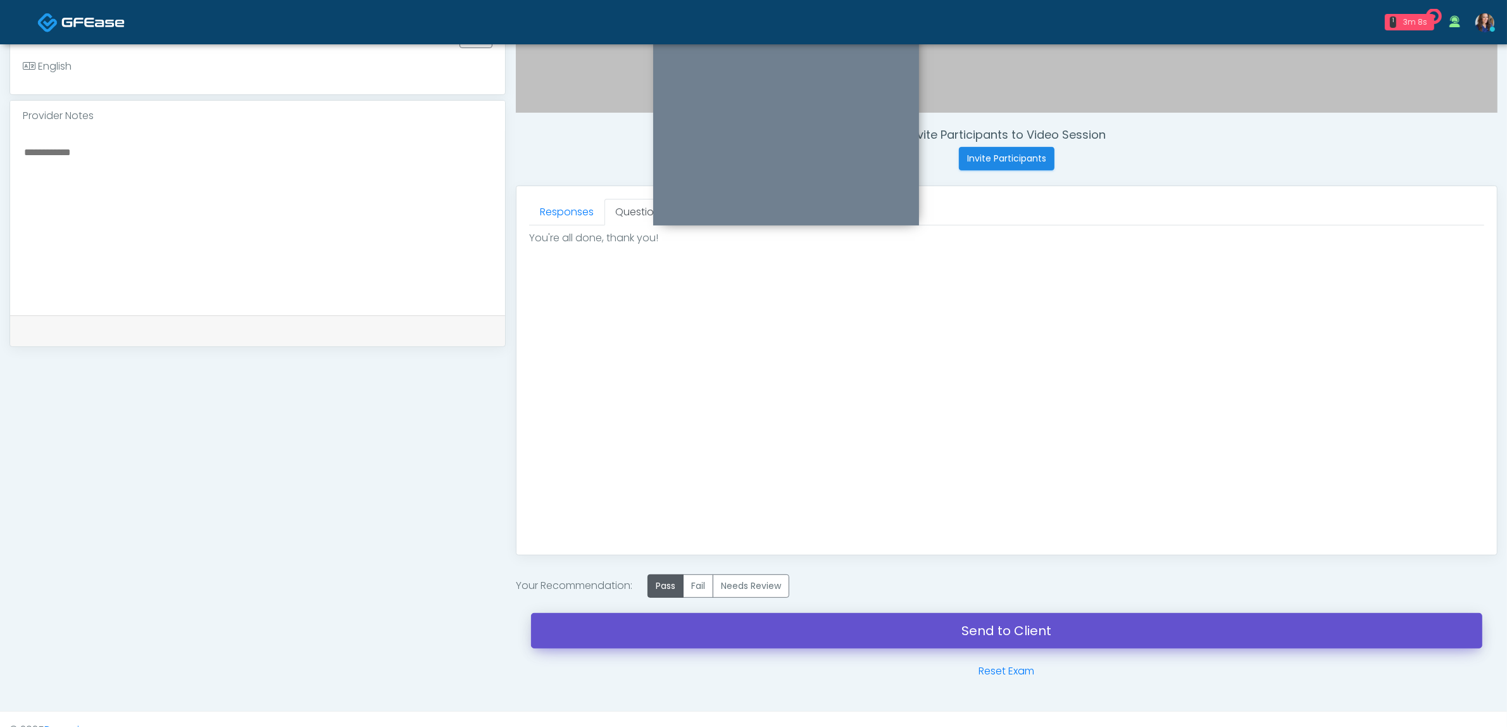
click at [903, 629] on link "Send to Client" at bounding box center [1007, 630] width 952 height 35
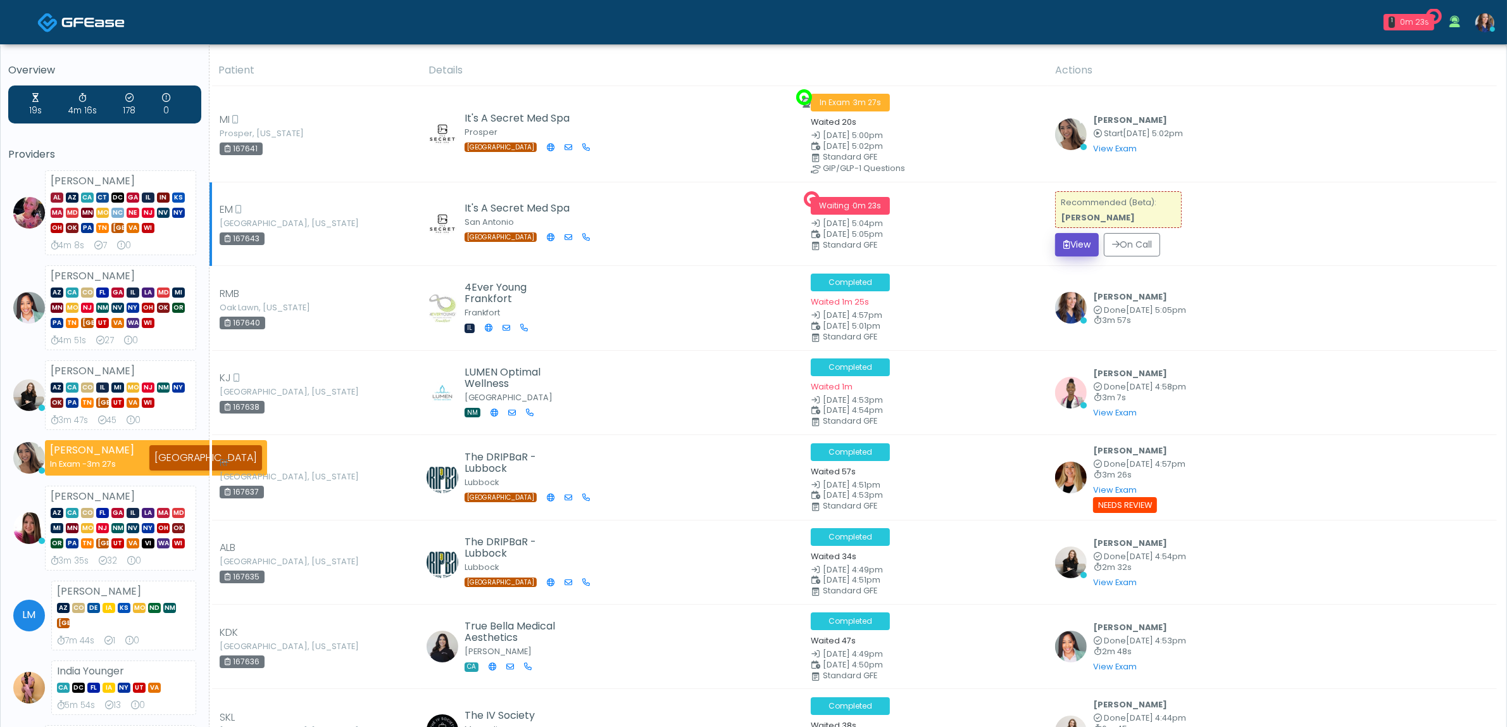
click at [1093, 234] on button "View" at bounding box center [1077, 244] width 44 height 23
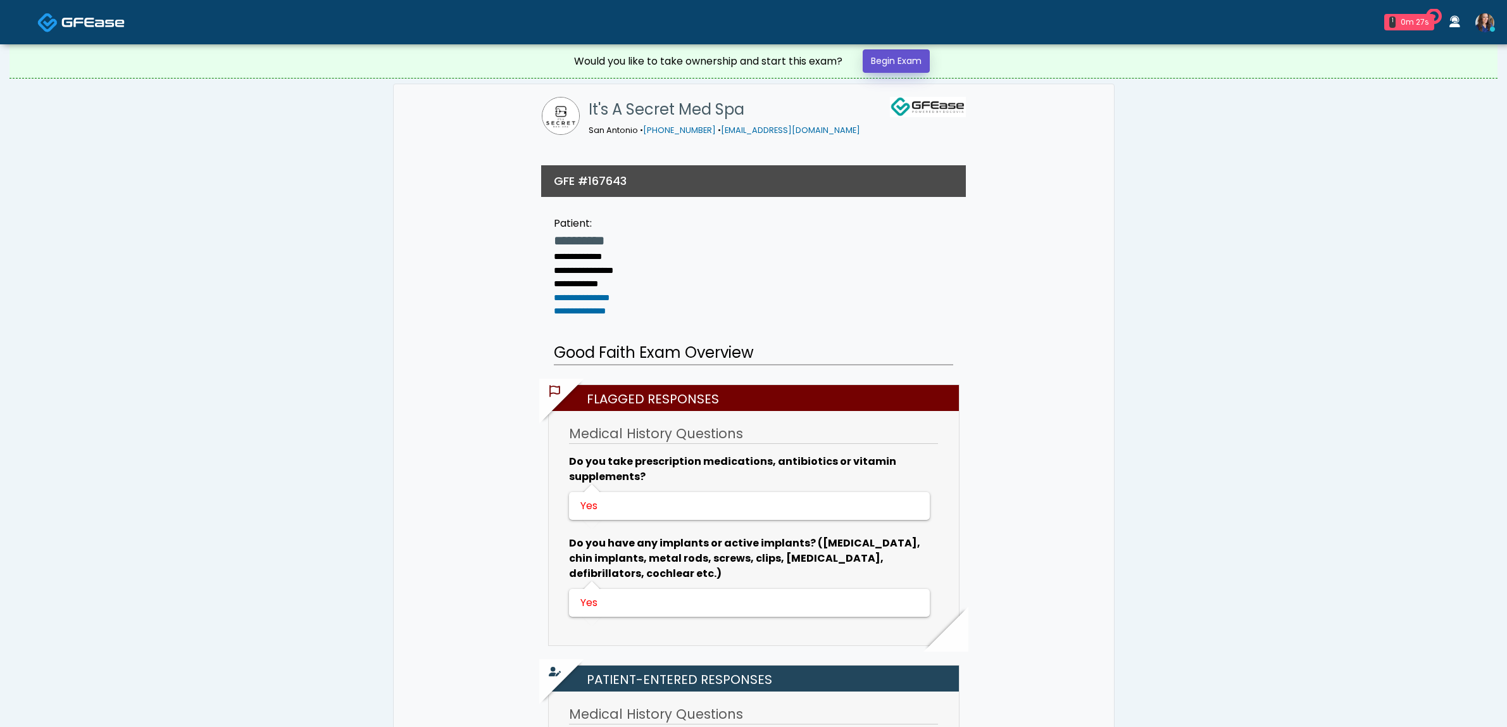
click at [887, 62] on link "Begin Exam" at bounding box center [896, 60] width 67 height 23
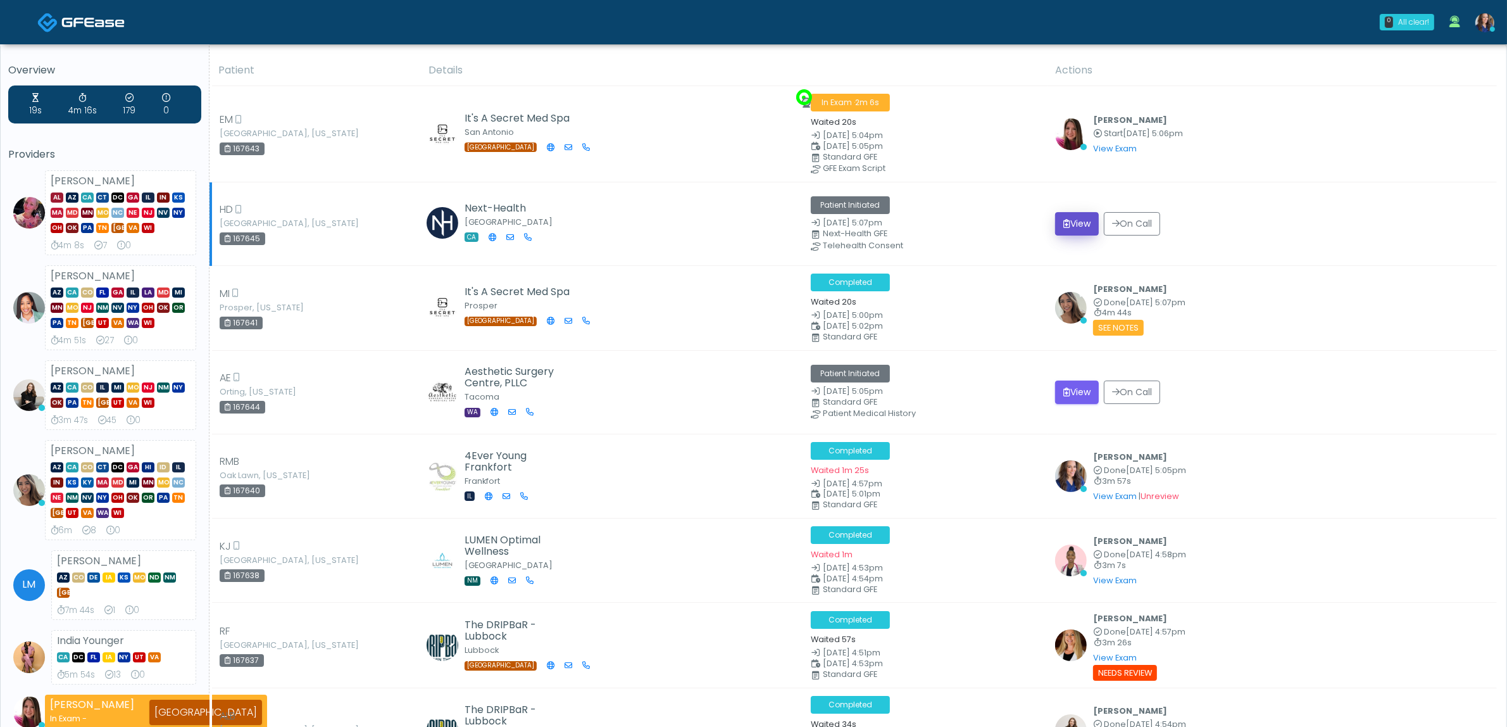
click at [1070, 222] on icon "submit" at bounding box center [1067, 223] width 7 height 9
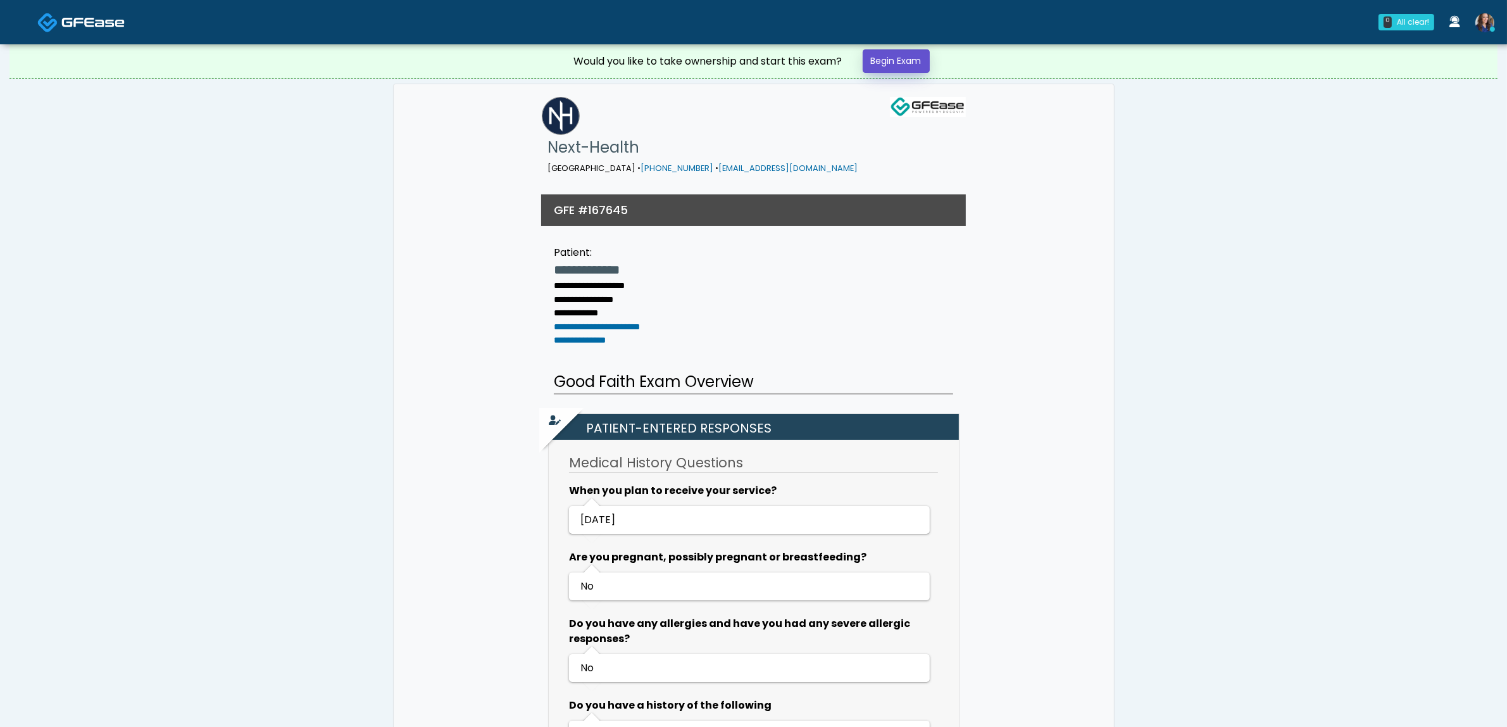
click at [912, 53] on link "Begin Exam" at bounding box center [896, 60] width 67 height 23
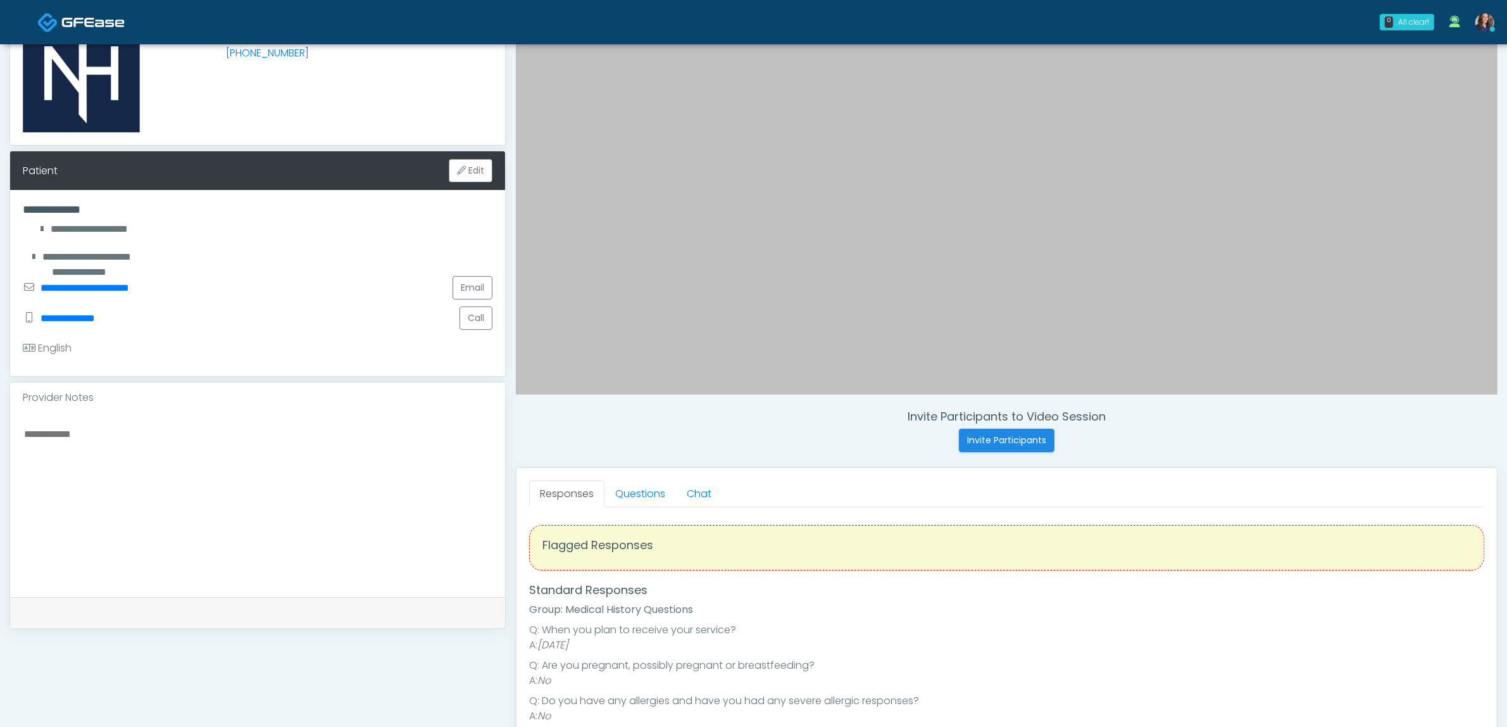
scroll to position [158, 0]
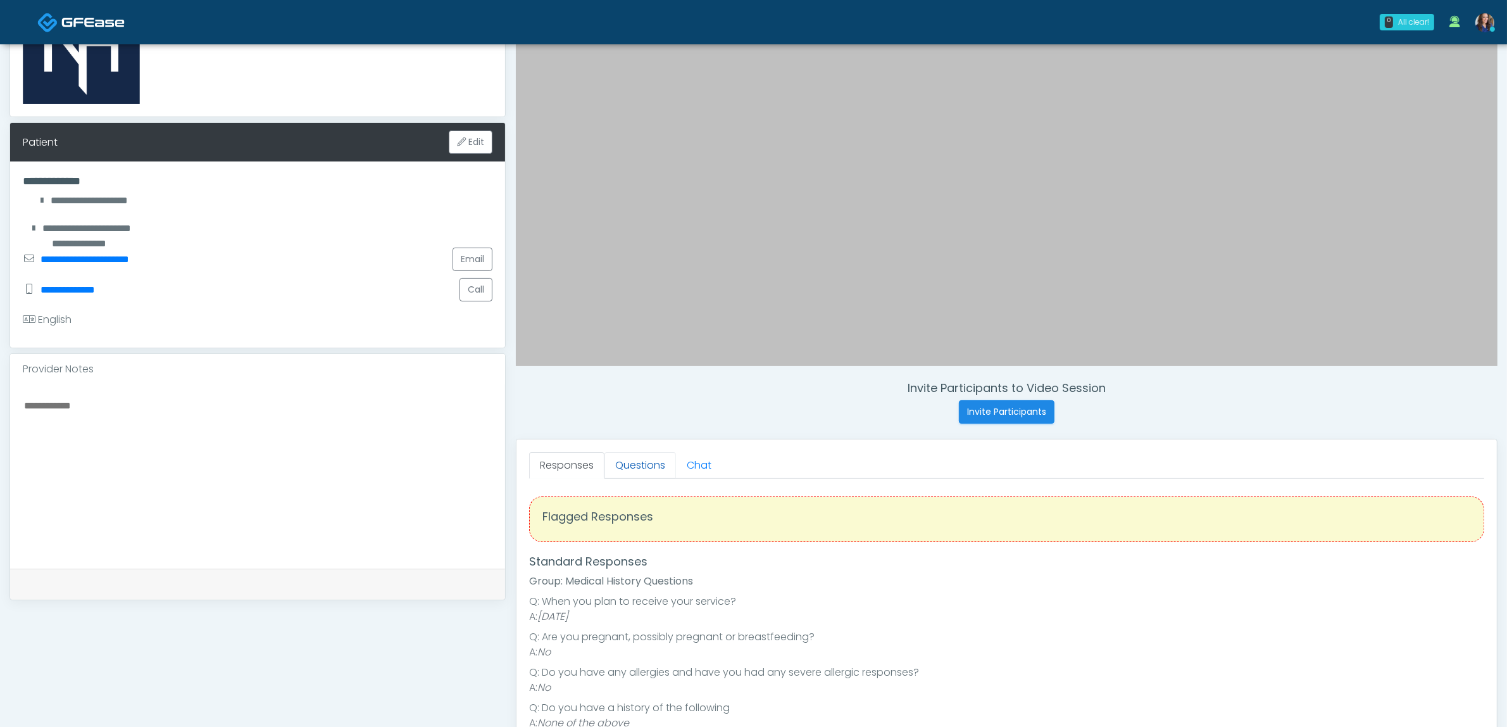
click at [638, 465] on link "Questions" at bounding box center [641, 465] width 72 height 27
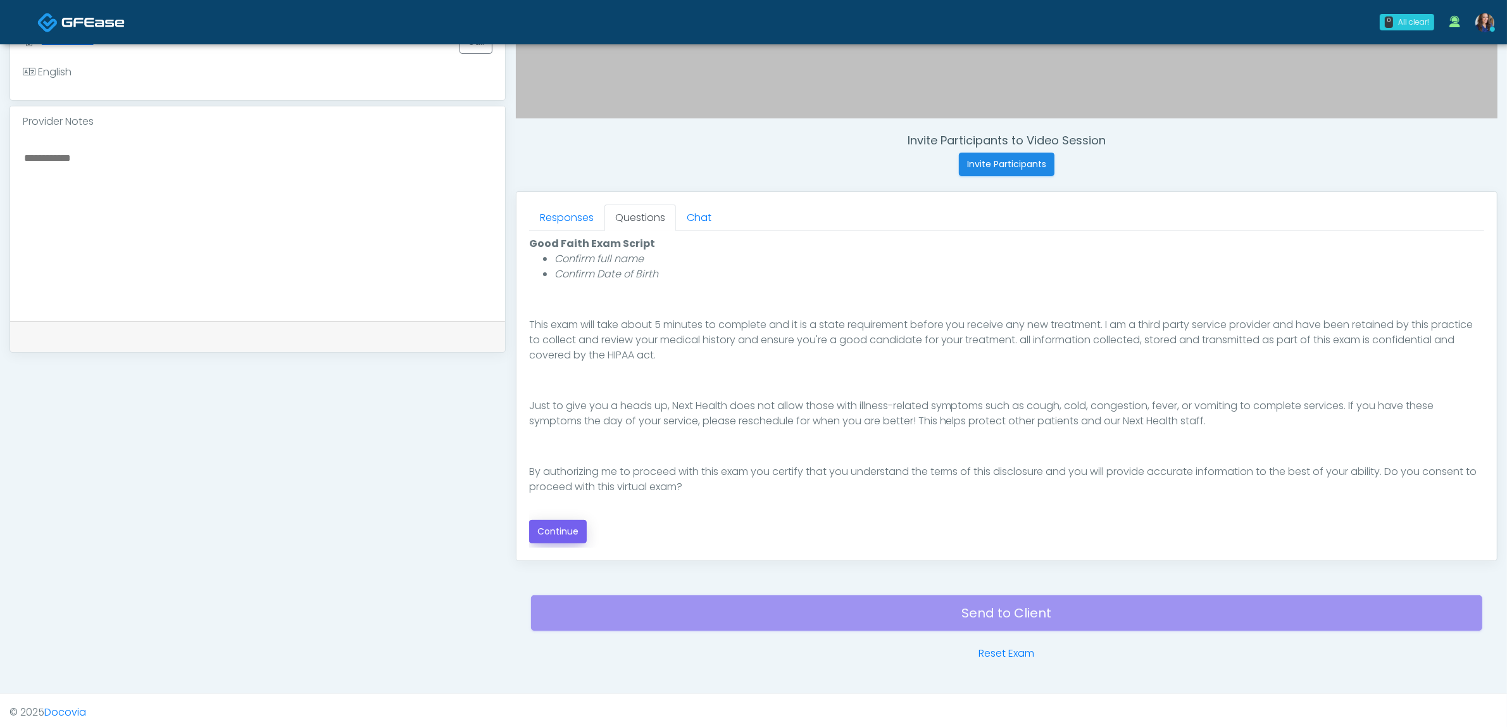
scroll to position [412, 0]
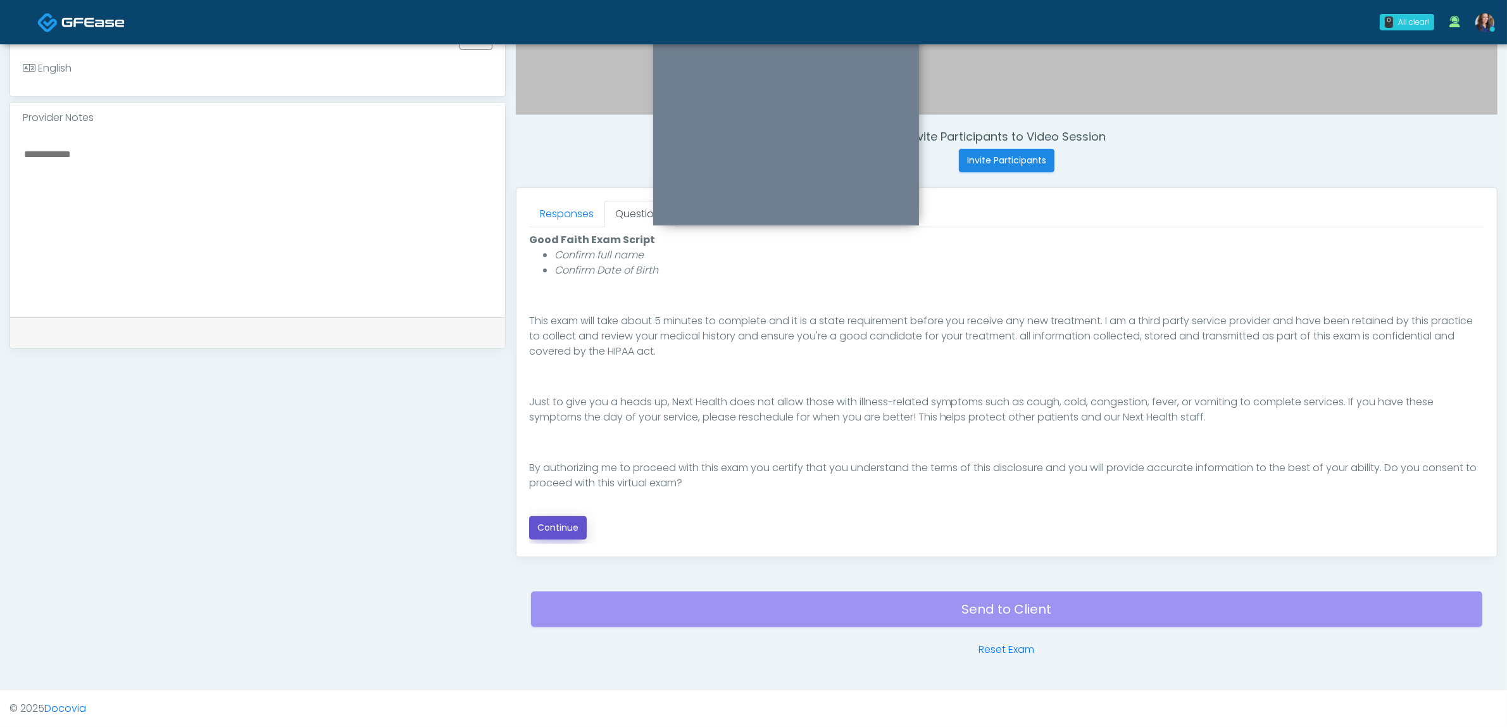
click at [545, 524] on button "Continue" at bounding box center [558, 527] width 58 height 23
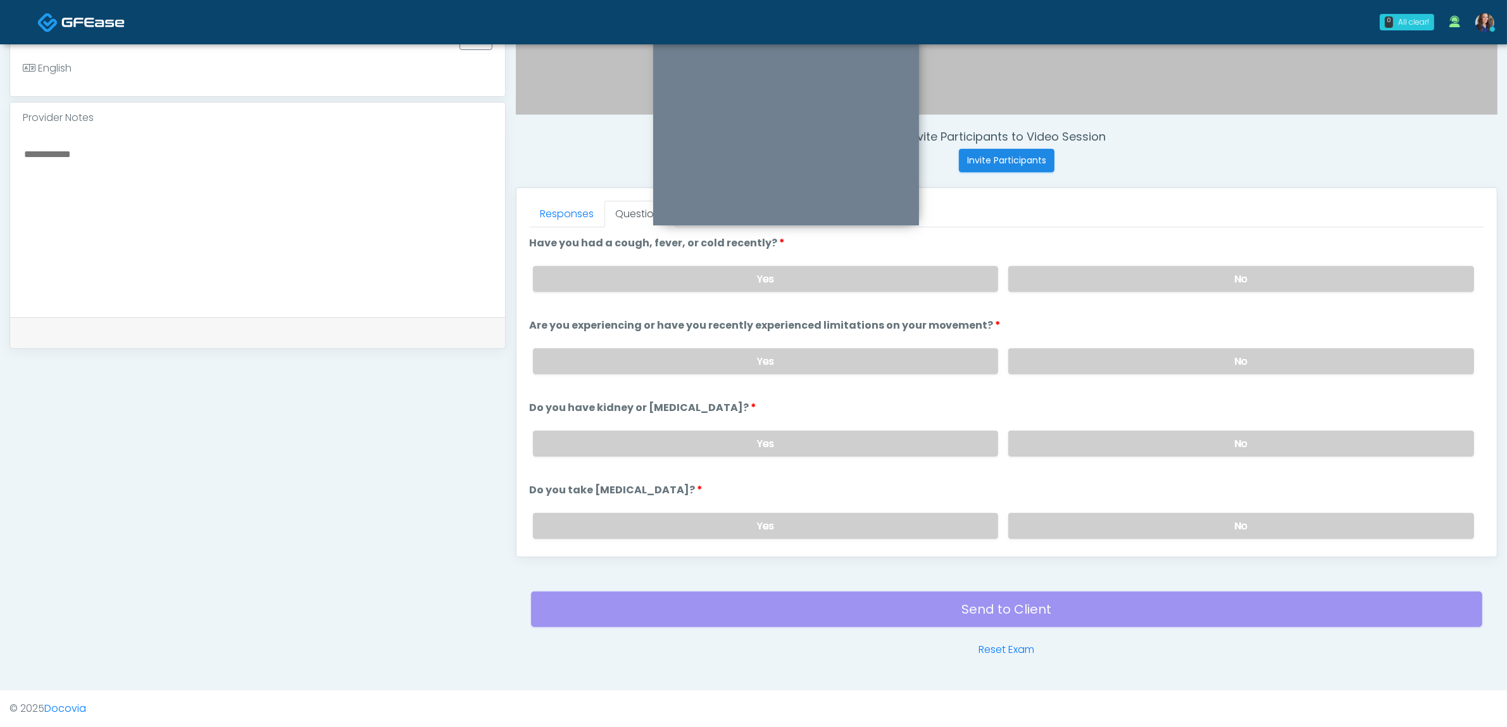
click at [1115, 280] on label "No" at bounding box center [1242, 279] width 466 height 26
click at [1121, 368] on label "No" at bounding box center [1242, 361] width 466 height 26
click at [1162, 434] on label "No" at bounding box center [1242, 443] width 466 height 26
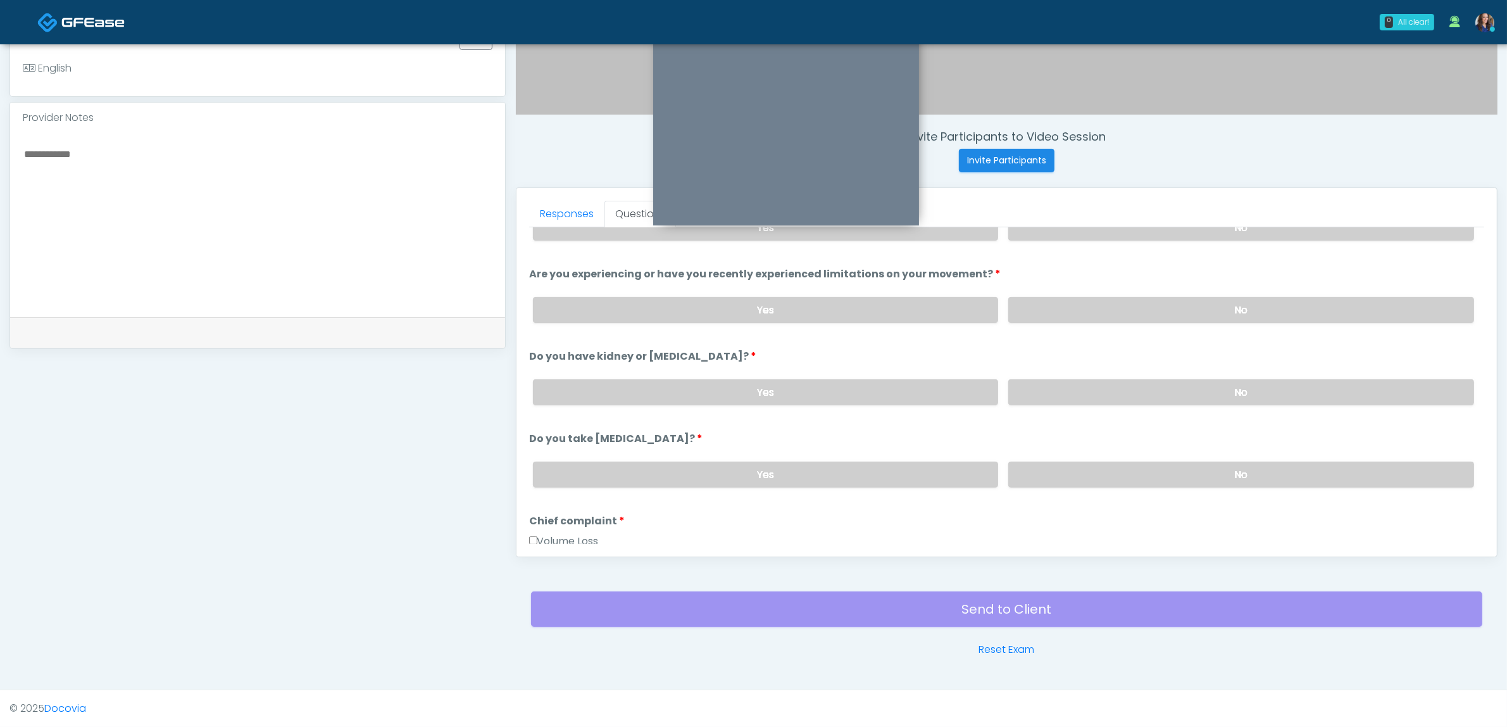
scroll to position [79, 0]
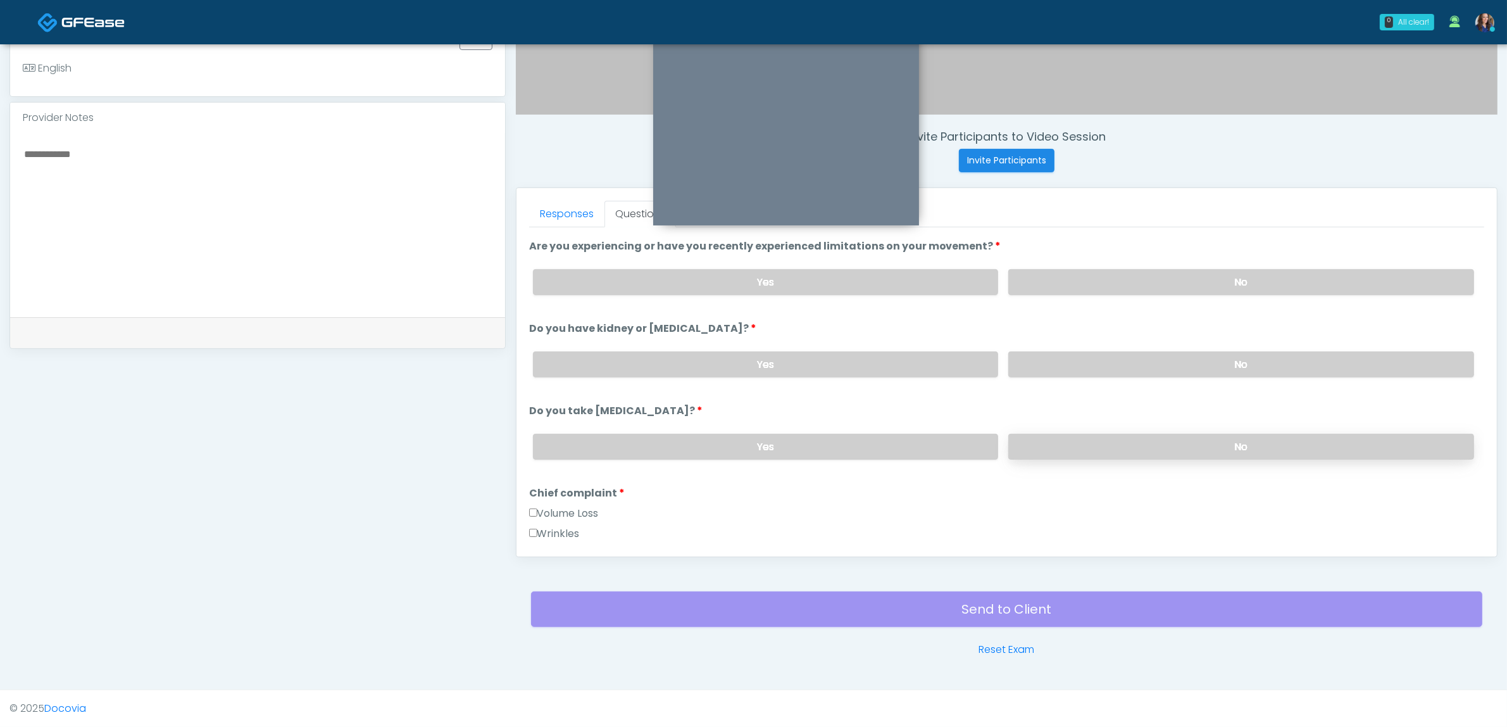
click at [1116, 439] on label "No" at bounding box center [1242, 447] width 466 height 26
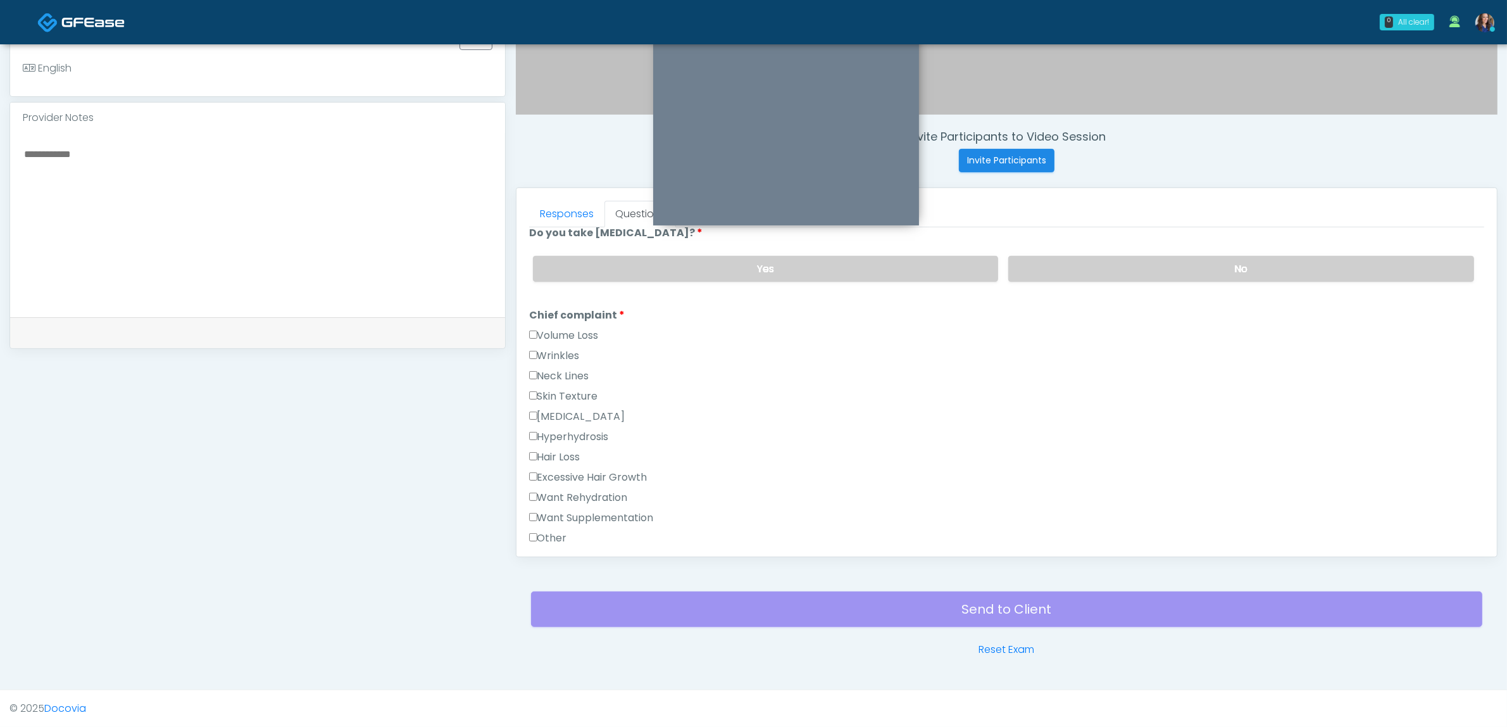
scroll to position [317, 0]
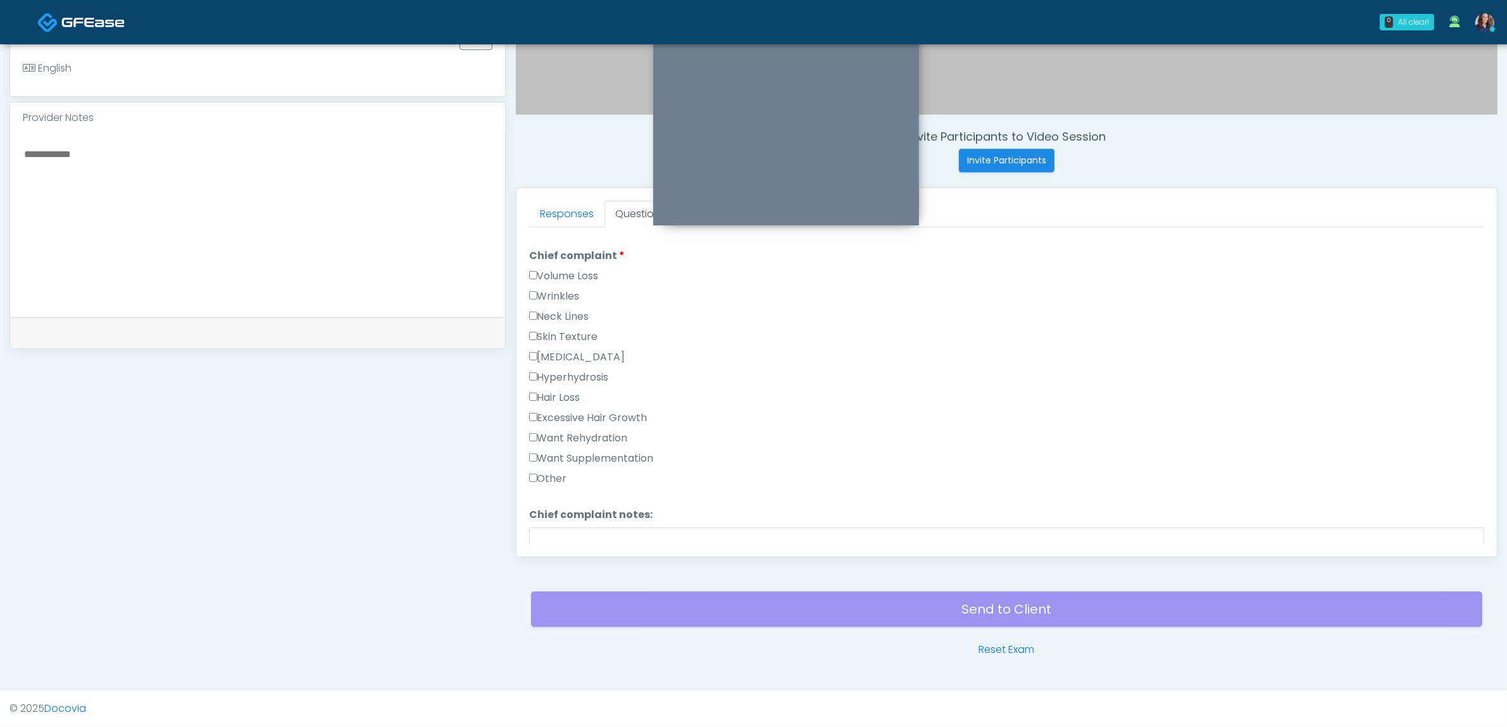
click at [580, 454] on label "Want Supplementation" at bounding box center [591, 458] width 125 height 15
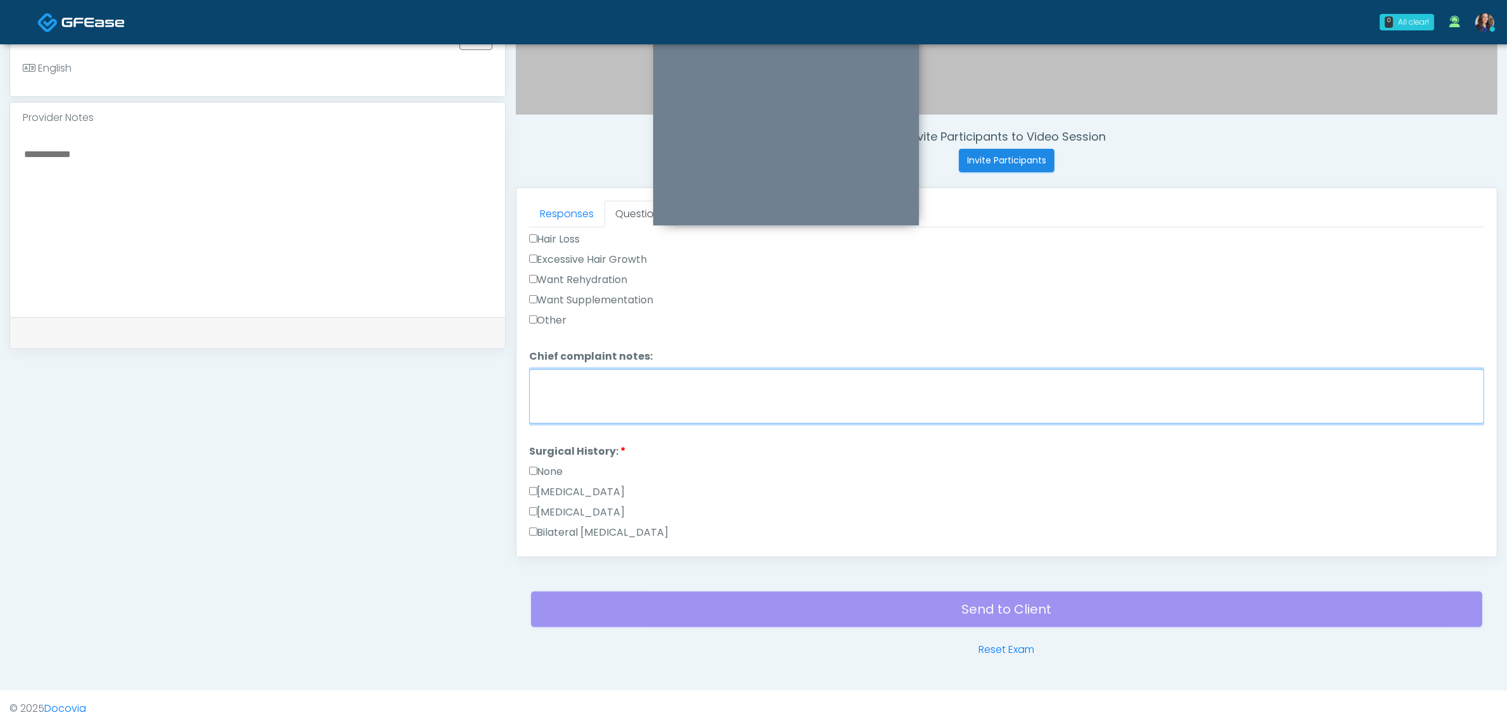
click at [687, 396] on textarea "Chief complaint notes:" at bounding box center [1006, 396] width 955 height 54
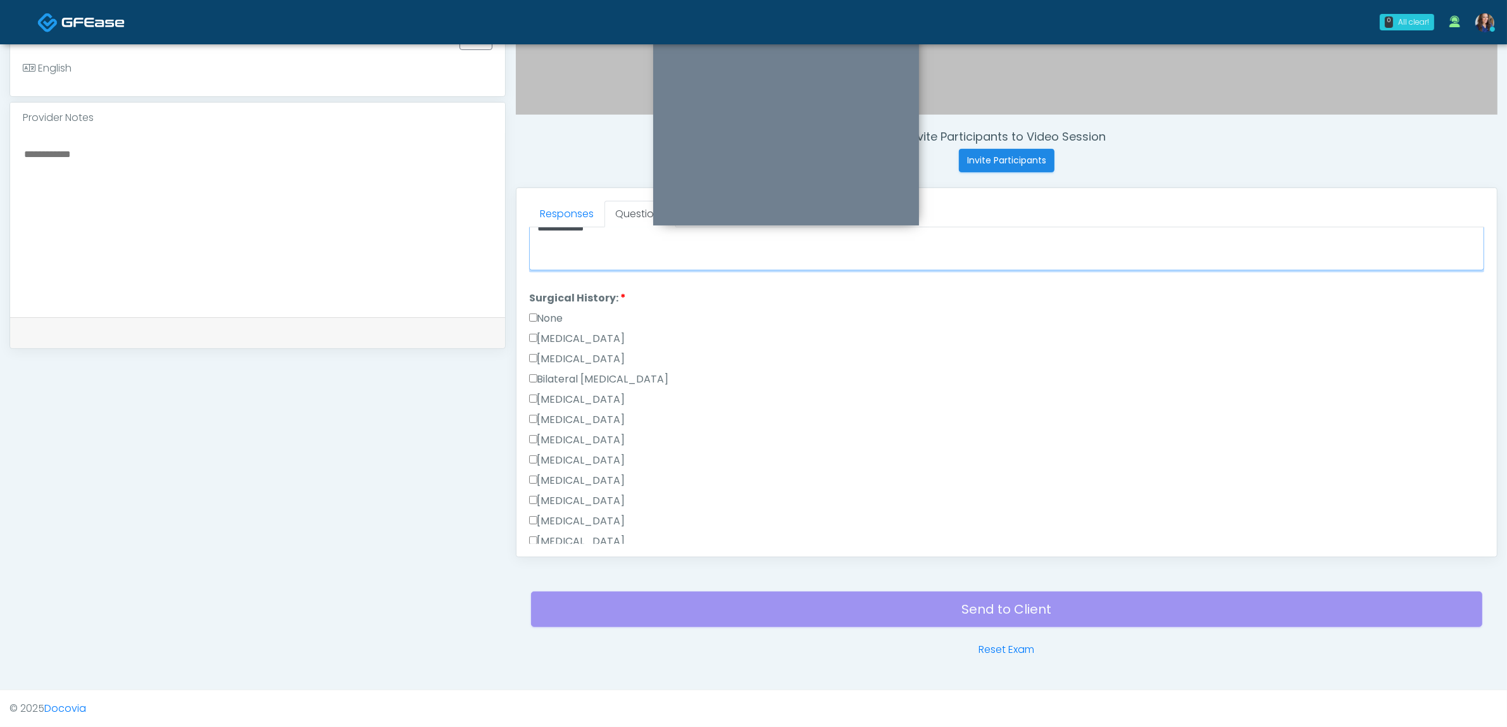
scroll to position [633, 0]
type textarea "**********"
drag, startPoint x: 558, startPoint y: 307, endPoint x: 577, endPoint y: 309, distance: 19.1
click at [559, 307] on label "None" at bounding box center [546, 313] width 34 height 15
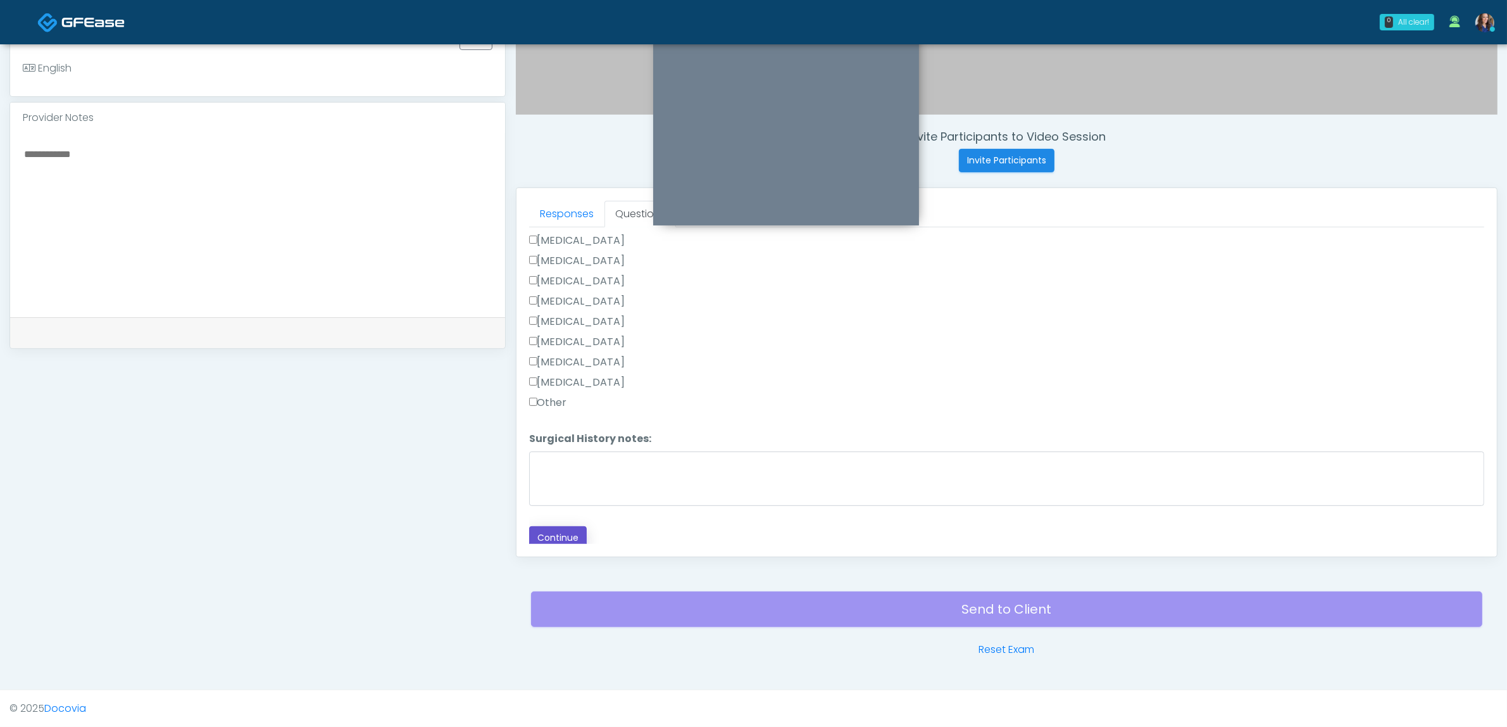
click at [561, 530] on button "Continue" at bounding box center [558, 537] width 58 height 23
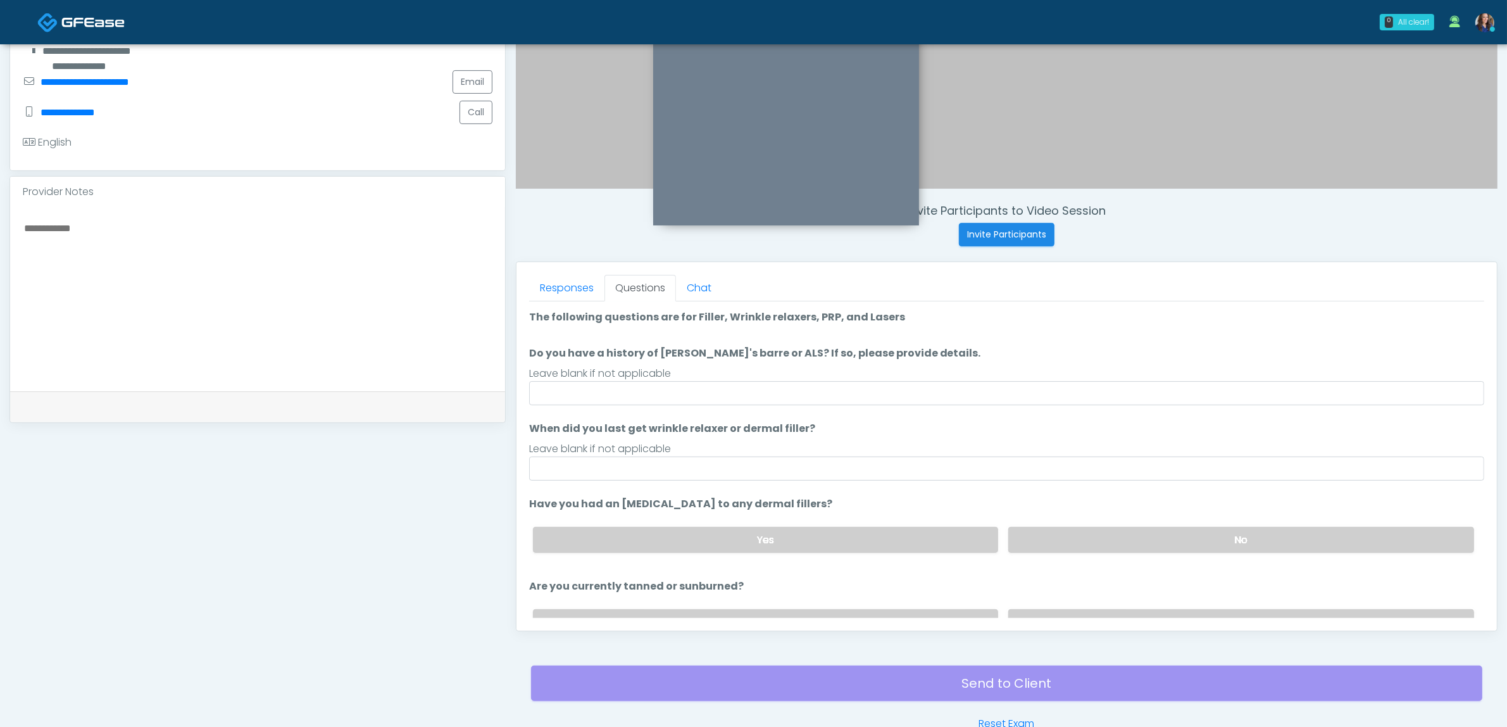
scroll to position [332, 0]
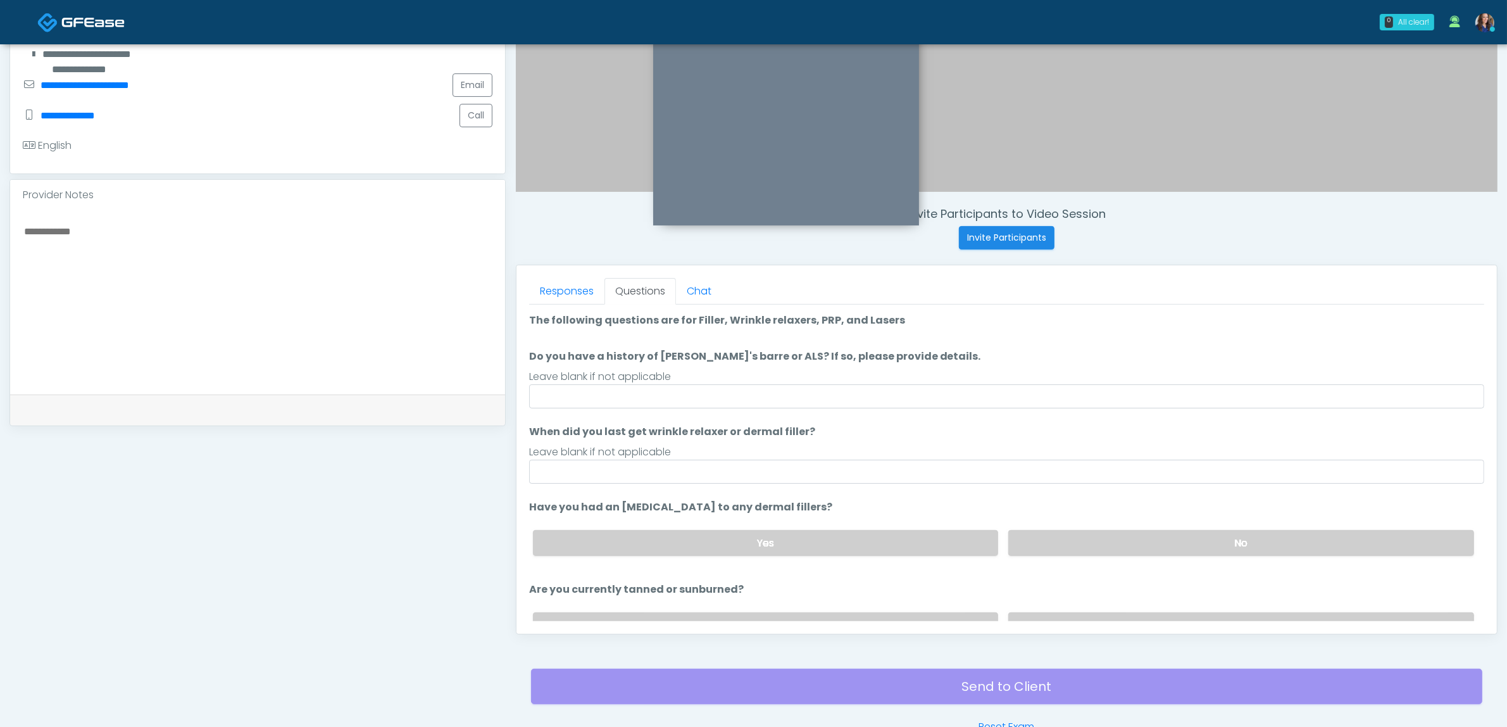
click at [320, 261] on textarea at bounding box center [258, 300] width 470 height 154
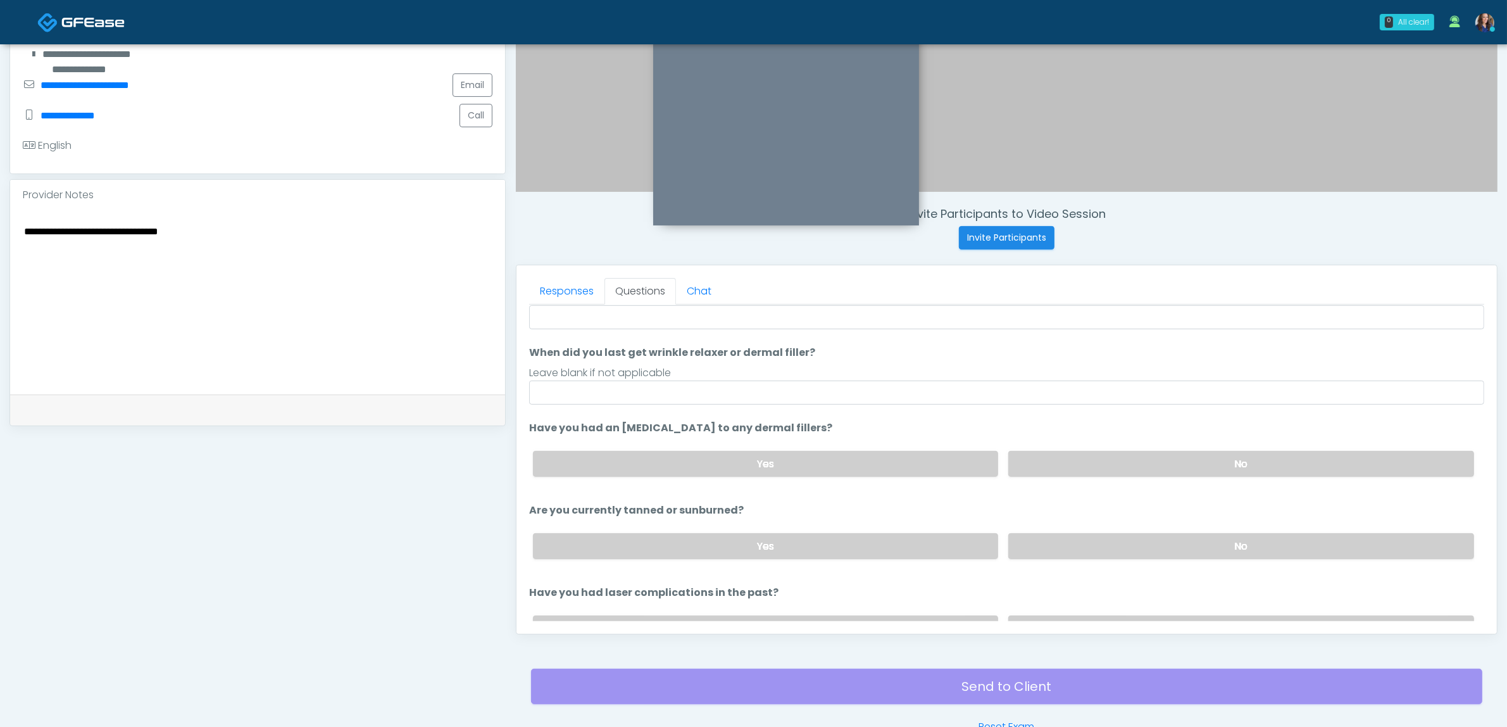
scroll to position [144, 0]
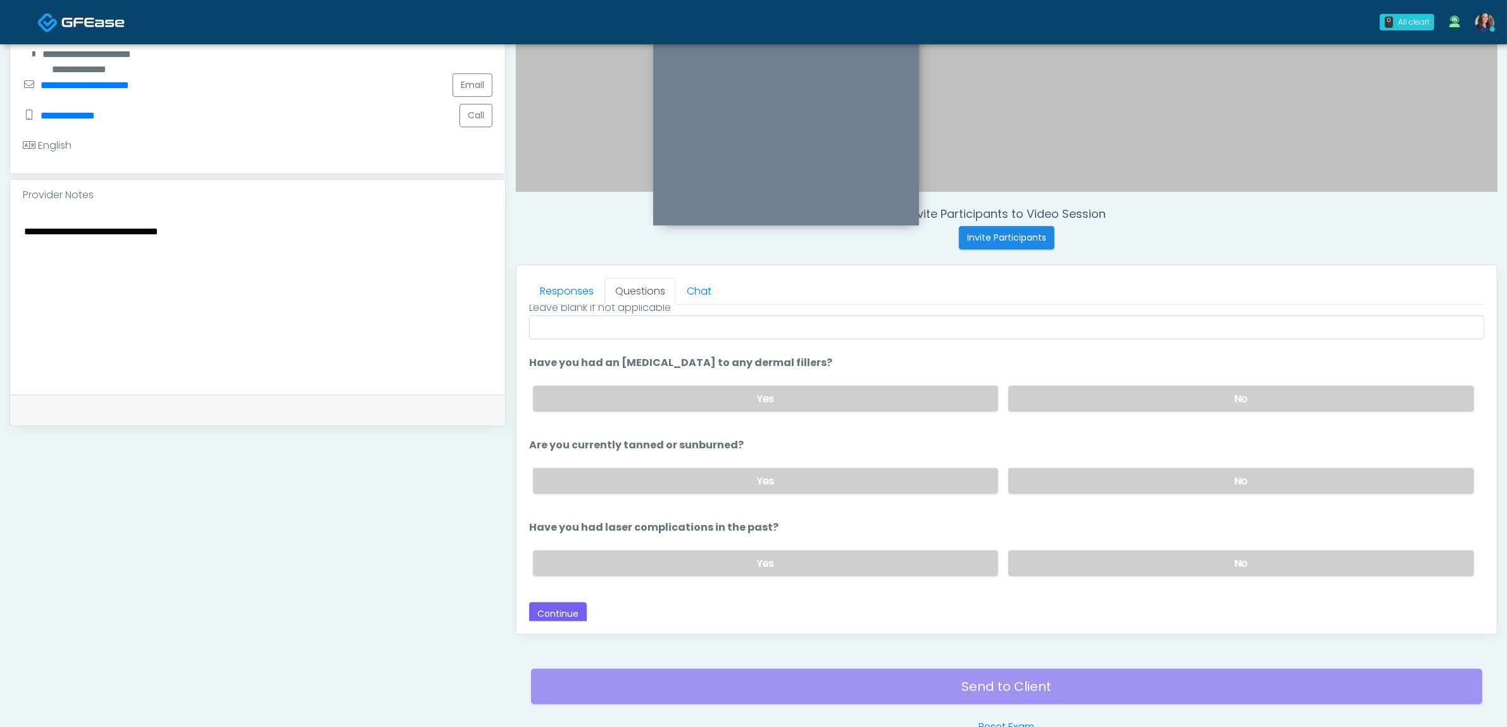
type textarea "**********"
click at [666, 333] on input "When did you last get wrinkle relaxer or dermal filler?" at bounding box center [1006, 327] width 955 height 24
type input "**"
click at [1014, 565] on label "No" at bounding box center [1242, 563] width 466 height 26
drag, startPoint x: 590, startPoint y: 611, endPoint x: 575, endPoint y: 610, distance: 15.2
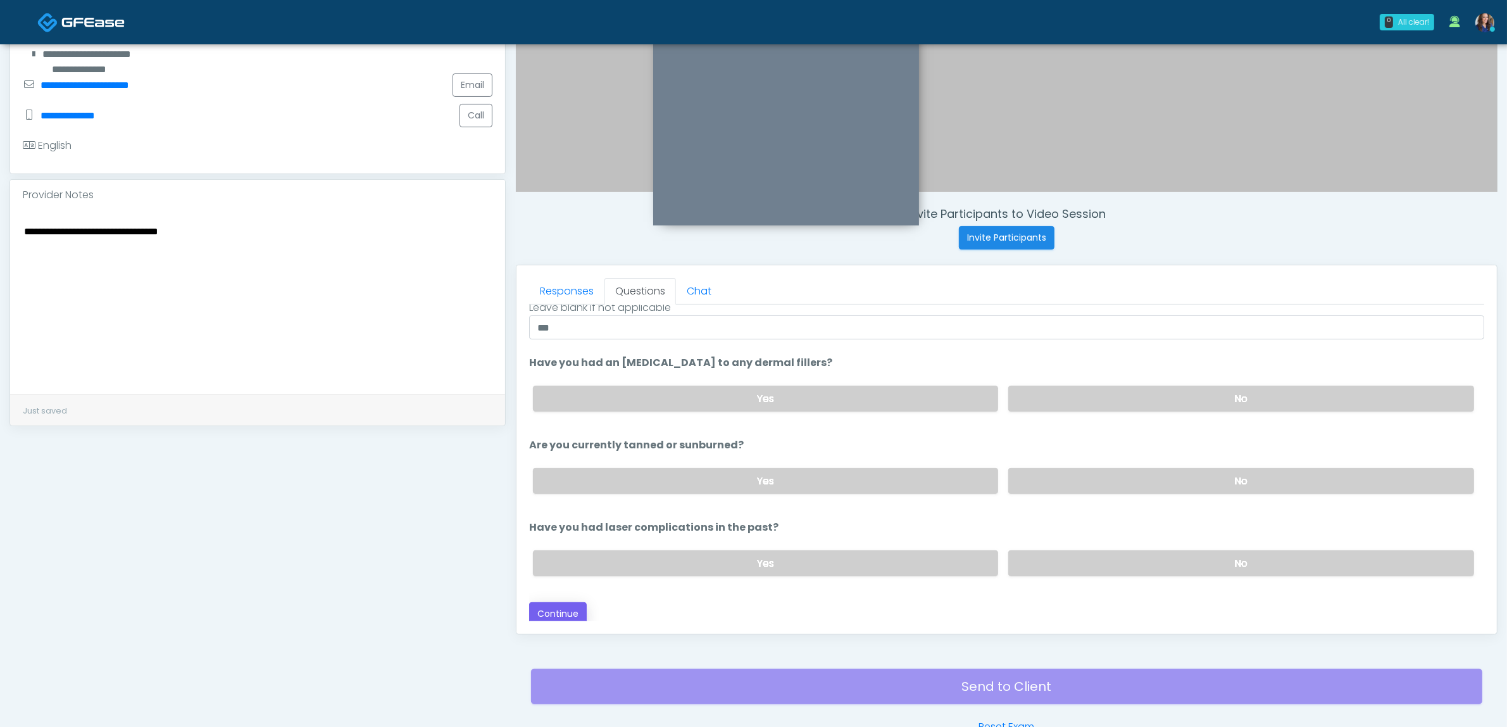
click at [589, 611] on div "Back Continue" at bounding box center [1006, 613] width 955 height 23
click at [567, 610] on button "Continue" at bounding box center [558, 613] width 58 height 23
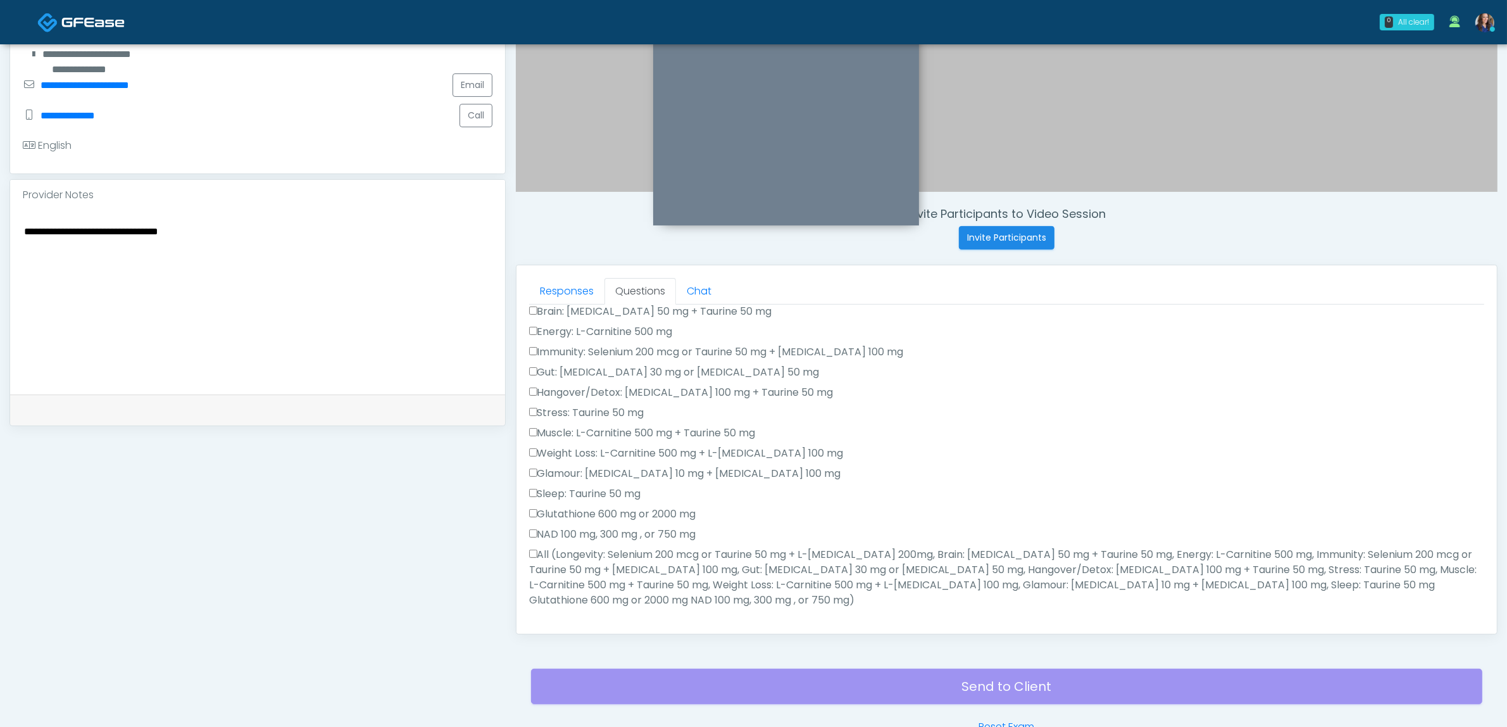
scroll to position [412, 0]
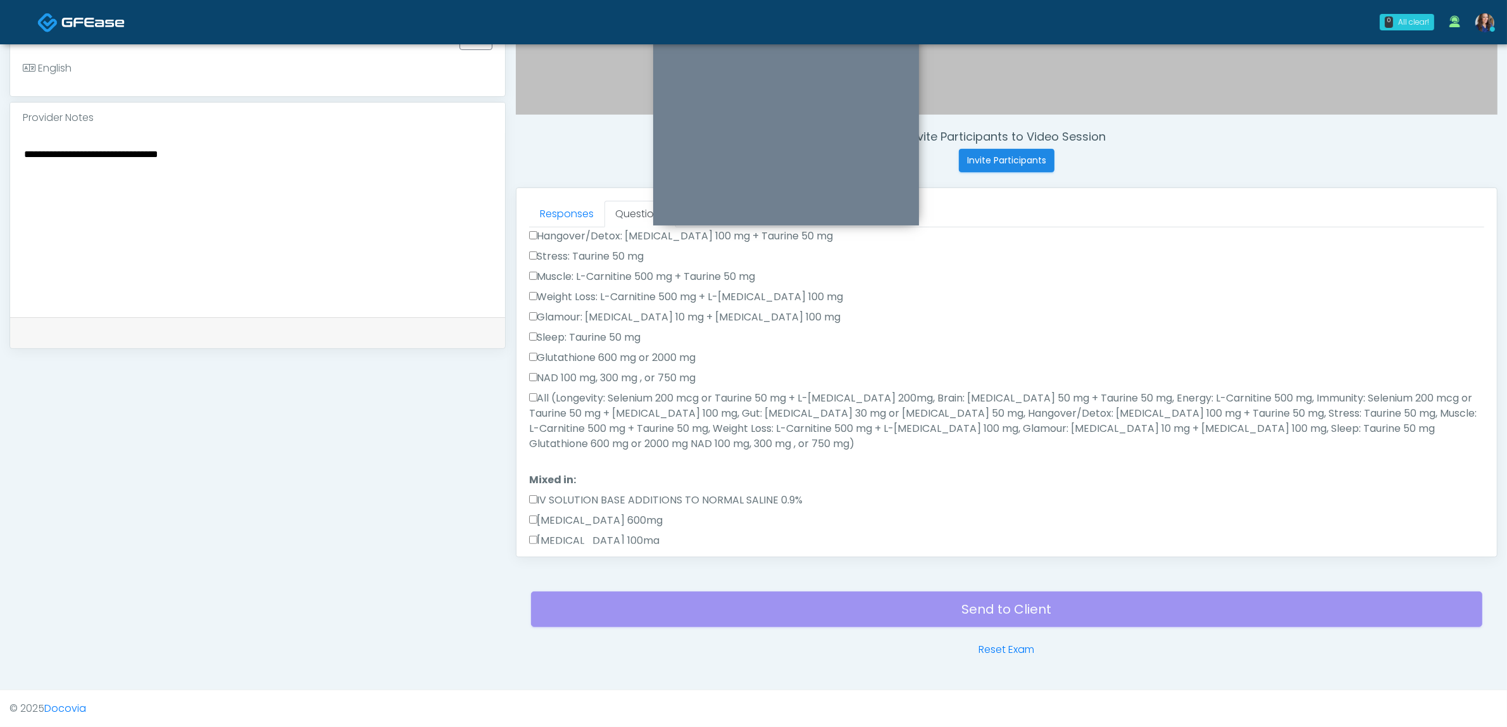
drag, startPoint x: 643, startPoint y: 399, endPoint x: 647, endPoint y: 418, distance: 19.5
click at [643, 399] on label "All (Longevity: Selenium 200 mcg or Taurine 50 mg + L-Arginine 200mg, Brain: Gl…" at bounding box center [1006, 421] width 955 height 61
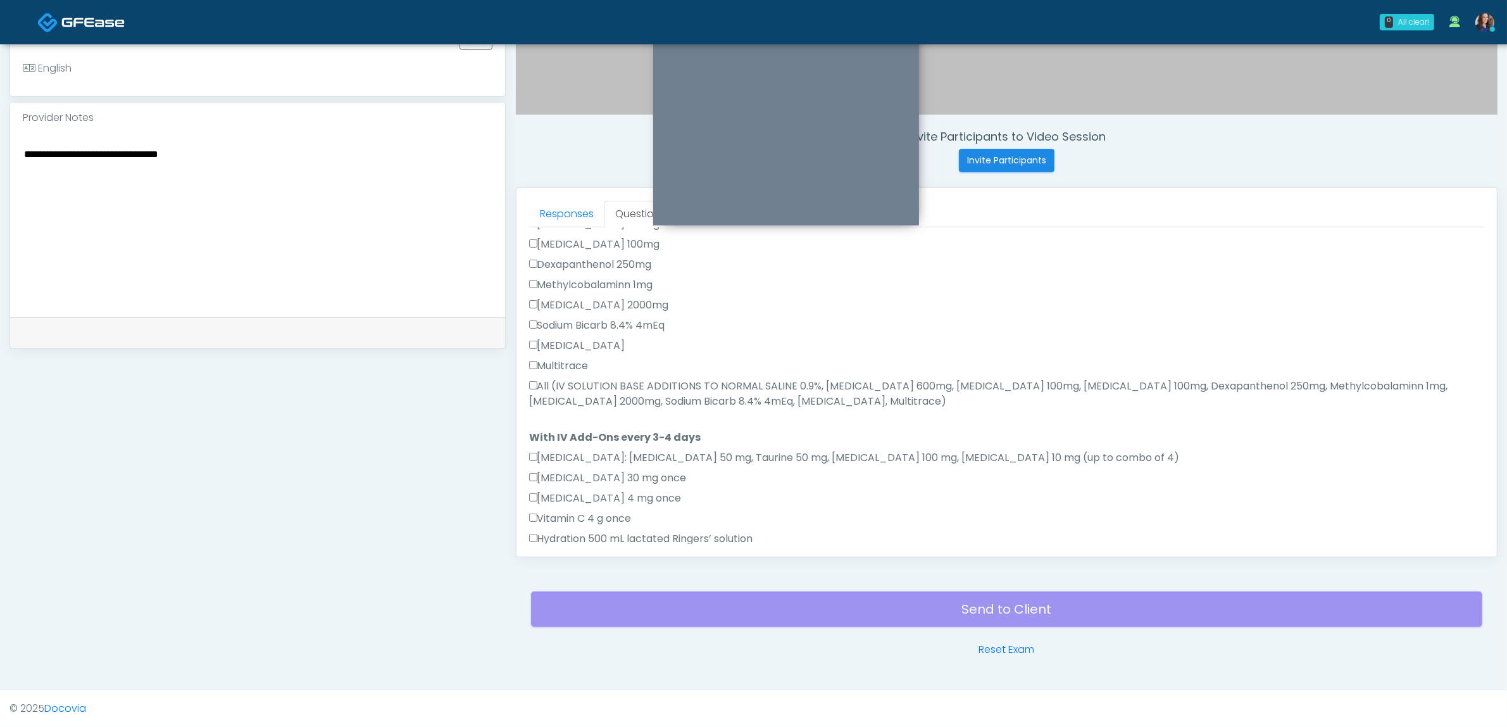
drag, startPoint x: 615, startPoint y: 375, endPoint x: 606, endPoint y: 429, distance: 53.9
click at [615, 379] on label "All (IV SOLUTION BASE ADDITIONS TO NORMAL SALINE 0.9%, Magnesium Chloride 600mg…" at bounding box center [1006, 394] width 955 height 30
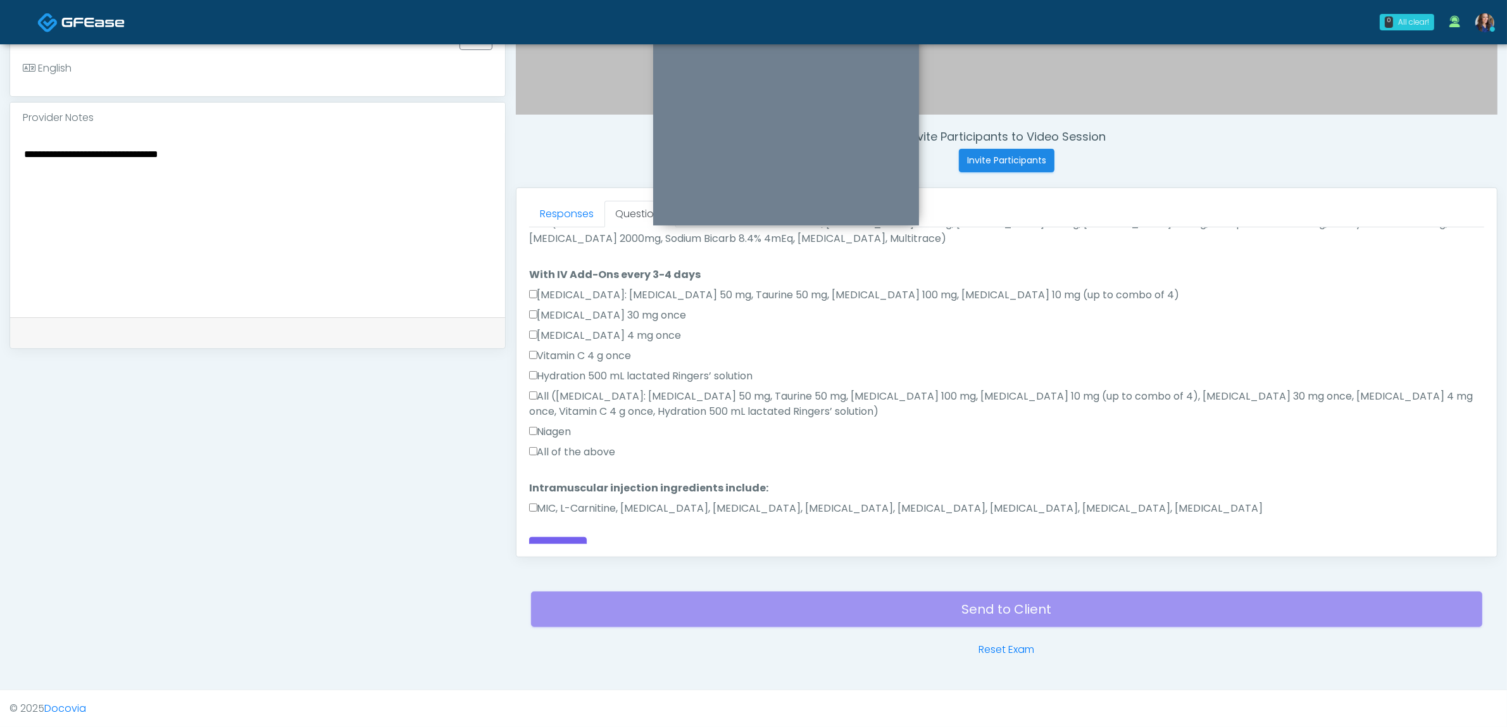
scroll to position [703, 0]
click at [567, 500] on label "MIC, L-Carnitine, Methylcobalamin, Glycine, B-Complex, Lycine, Biotin, Vitamin …" at bounding box center [896, 507] width 734 height 15
click at [574, 444] on label "All of the above" at bounding box center [572, 451] width 87 height 15
click at [567, 500] on label "MIC, L-Carnitine, Methylcobalamin, Glycine, B-Complex, Lycine, Biotin, Vitamin …" at bounding box center [896, 507] width 734 height 15
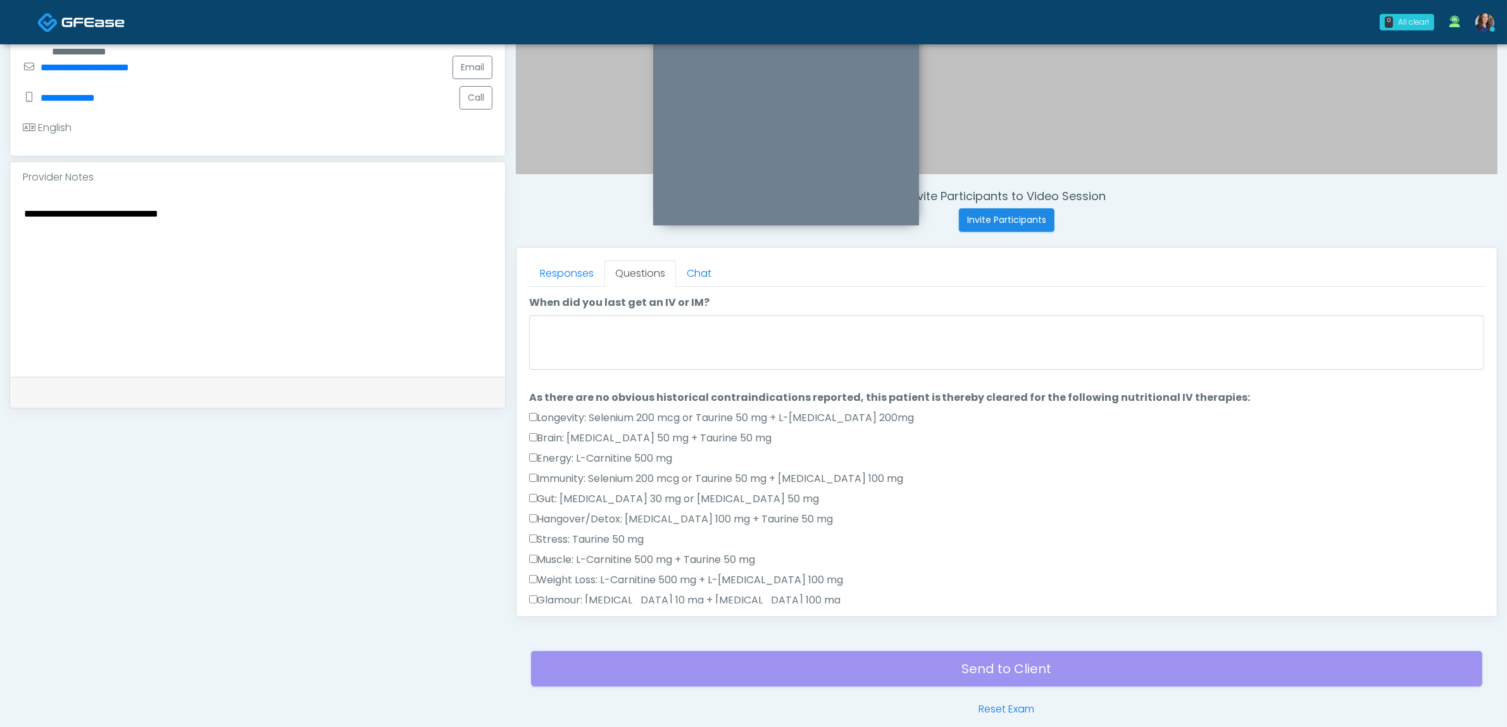
scroll to position [174, 0]
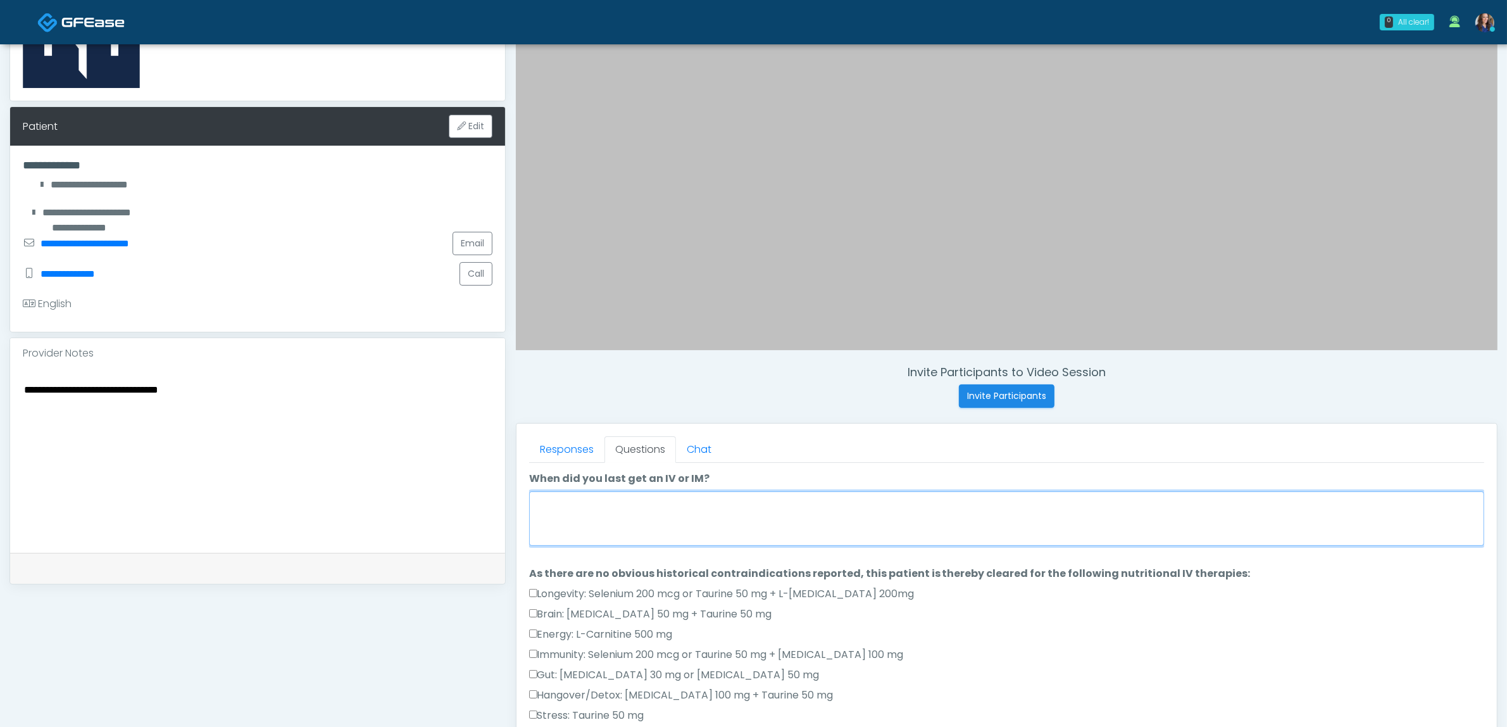
click at [644, 522] on textarea "When did you last get an IV or IM?" at bounding box center [1006, 518] width 955 height 54
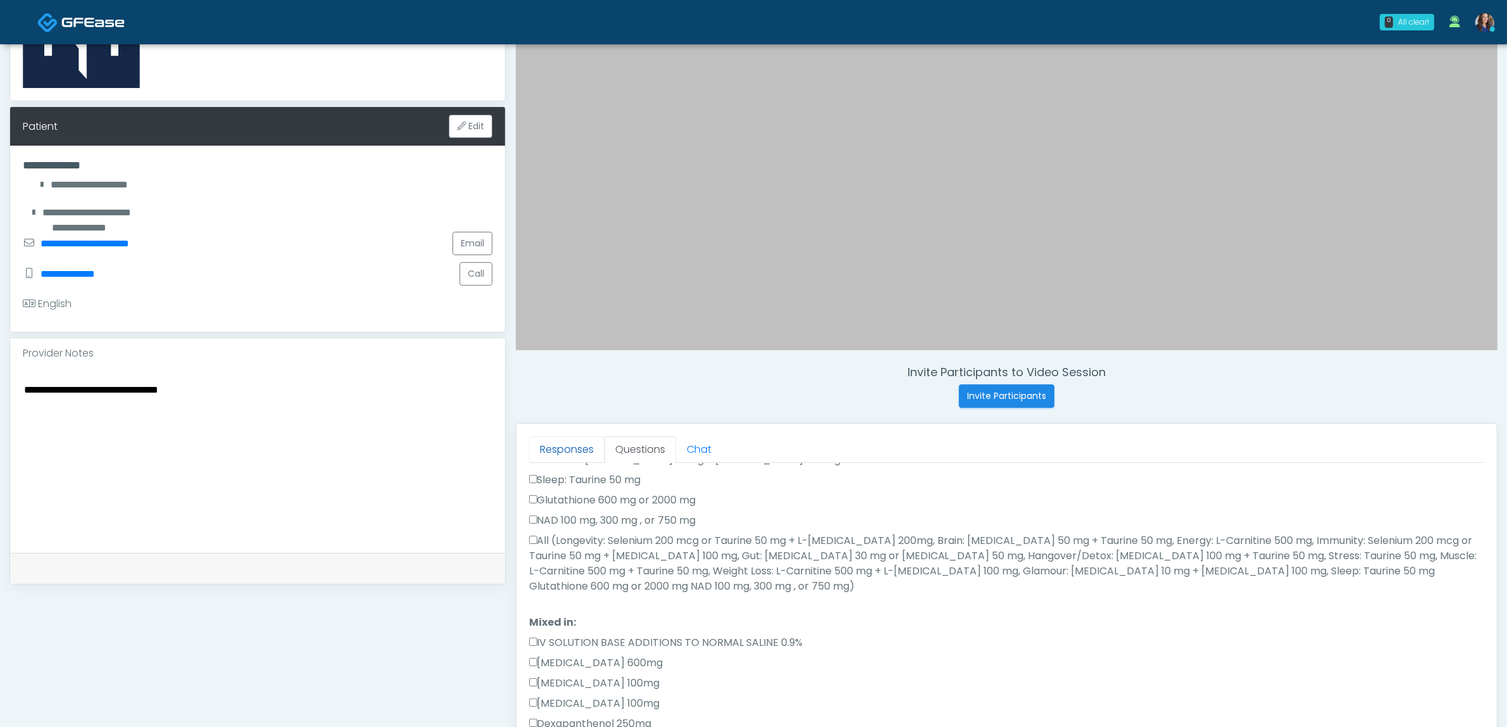
type textarea "**********"
drag, startPoint x: 563, startPoint y: 451, endPoint x: 681, endPoint y: 487, distance: 122.6
click at [563, 451] on link "Responses" at bounding box center [566, 449] width 75 height 27
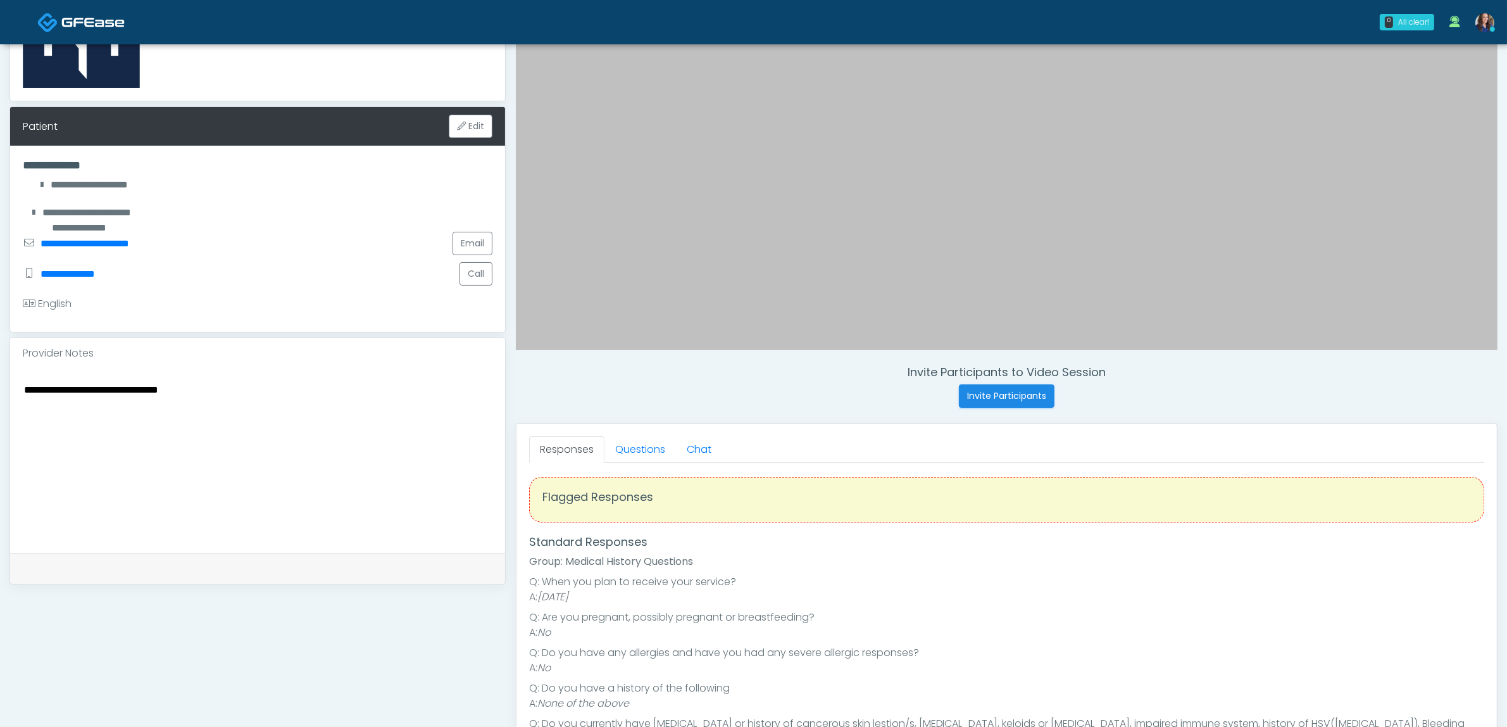
scroll to position [0, 0]
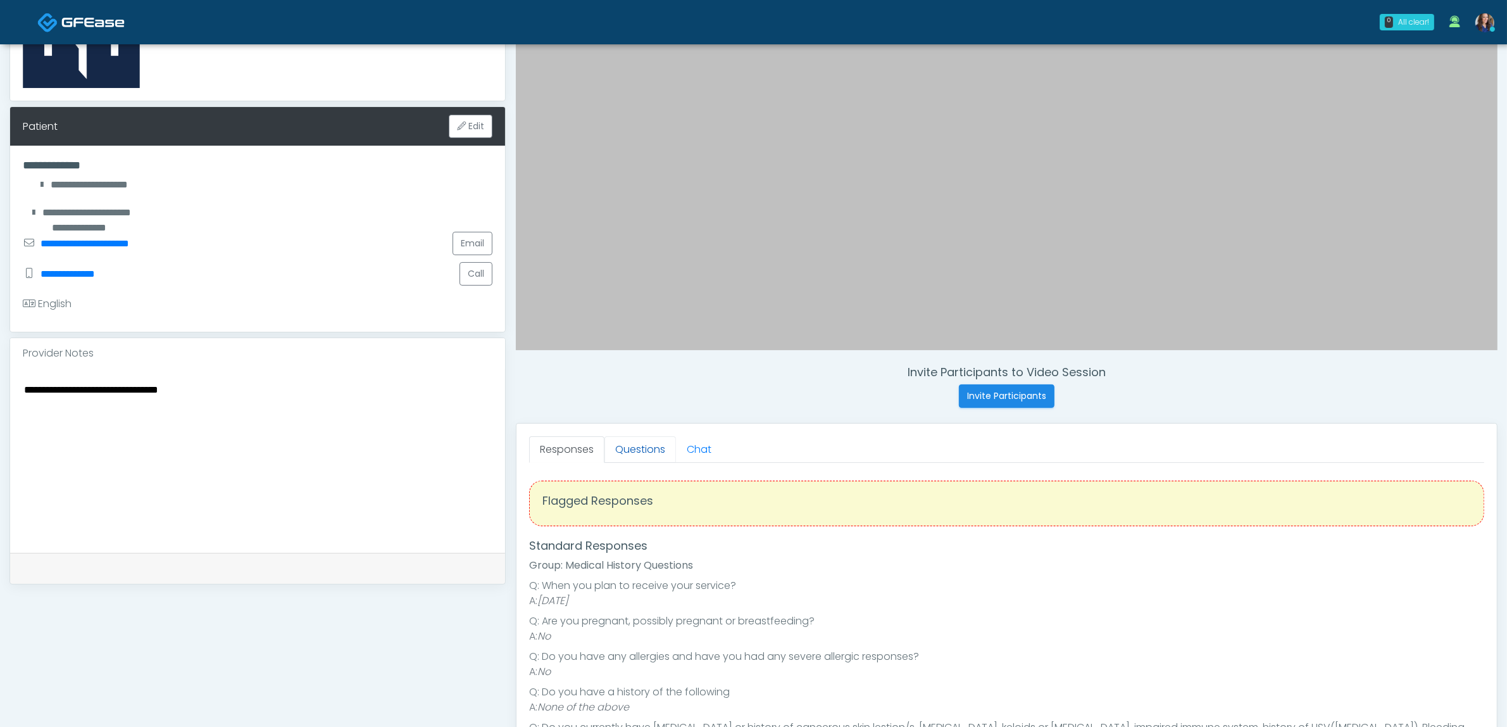
click at [650, 456] on link "Questions" at bounding box center [641, 449] width 72 height 27
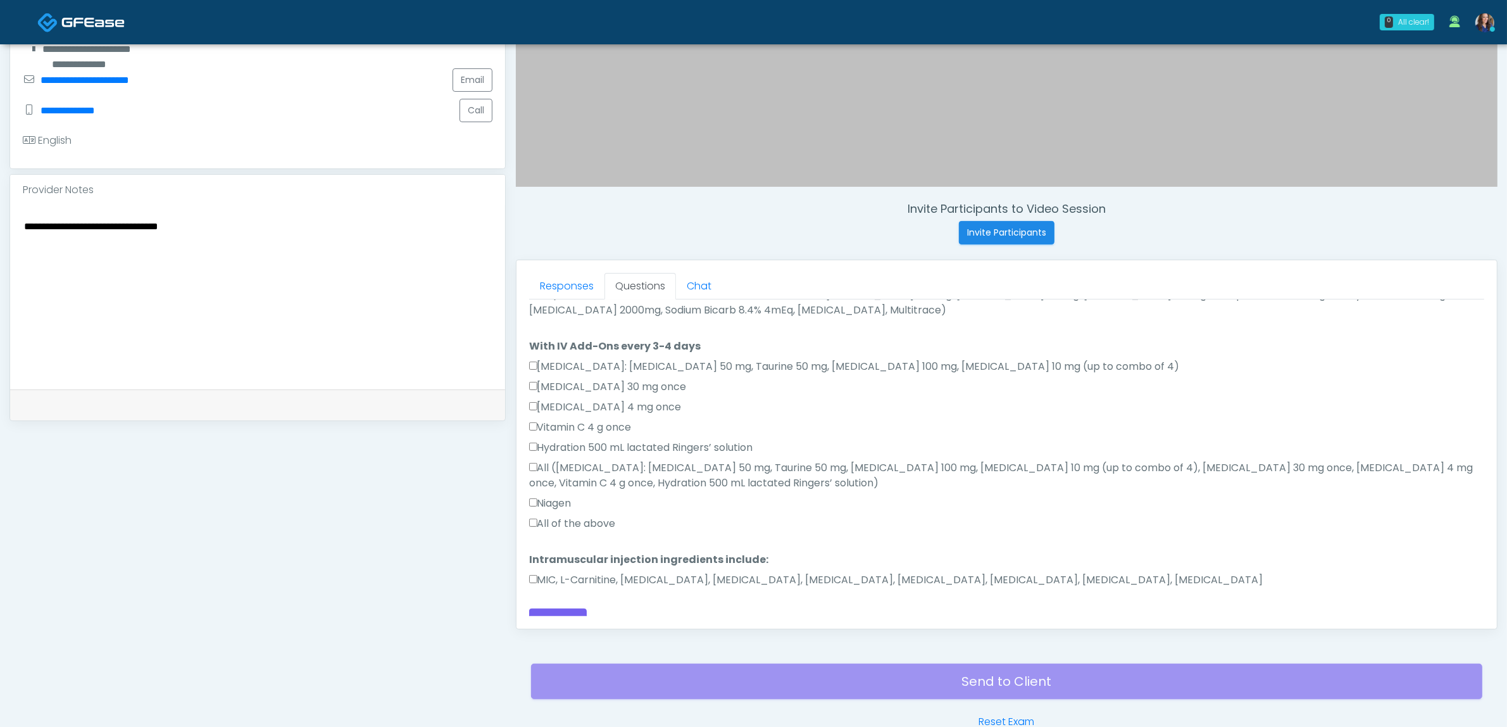
scroll to position [412, 0]
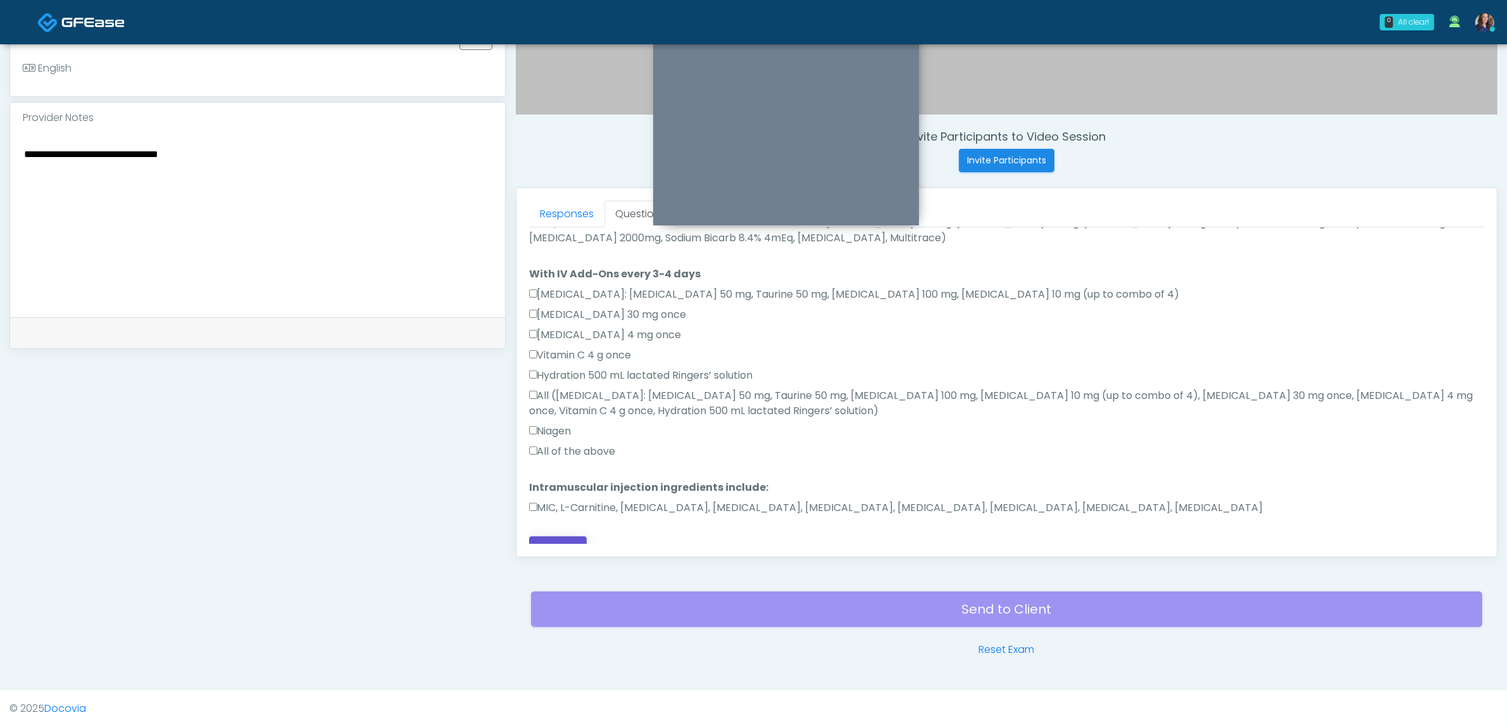
click at [562, 536] on button "Continue" at bounding box center [558, 547] width 58 height 23
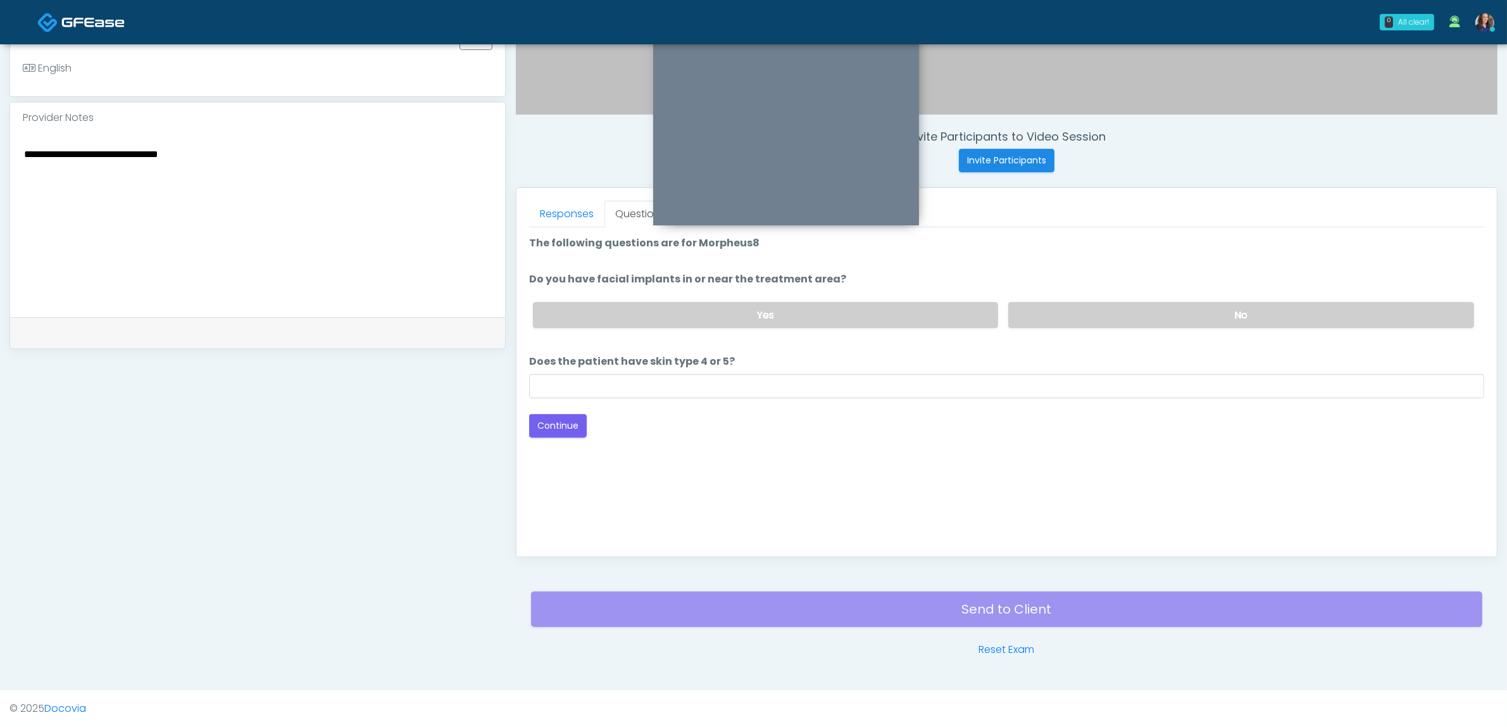
scroll to position [0, 0]
drag, startPoint x: 1119, startPoint y: 309, endPoint x: 1113, endPoint y: 318, distance: 11.4
click at [1119, 309] on label "No" at bounding box center [1242, 315] width 466 height 26
drag, startPoint x: 751, startPoint y: 378, endPoint x: 751, endPoint y: 384, distance: 6.4
click at [751, 378] on input "Does the patient have skin type 4 or 5?" at bounding box center [1006, 386] width 955 height 24
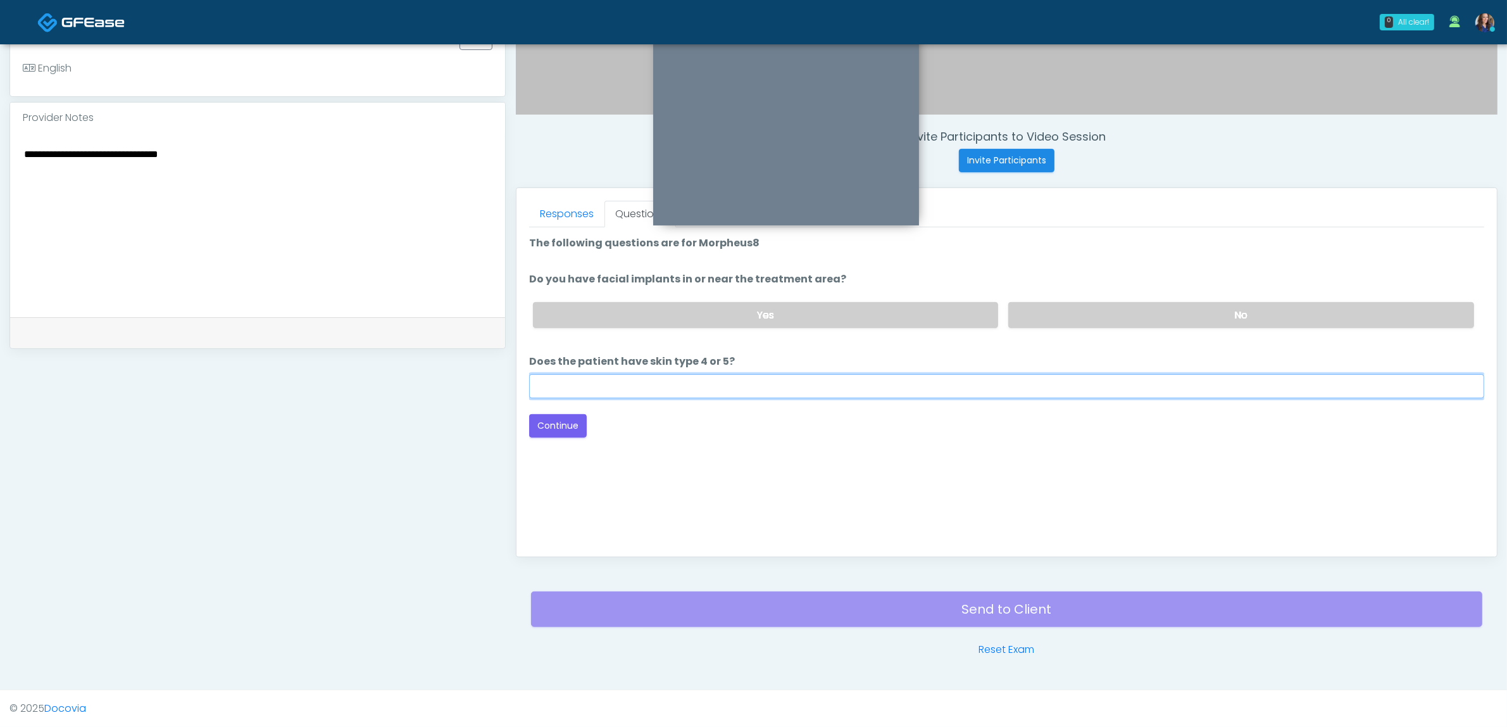
type input "**"
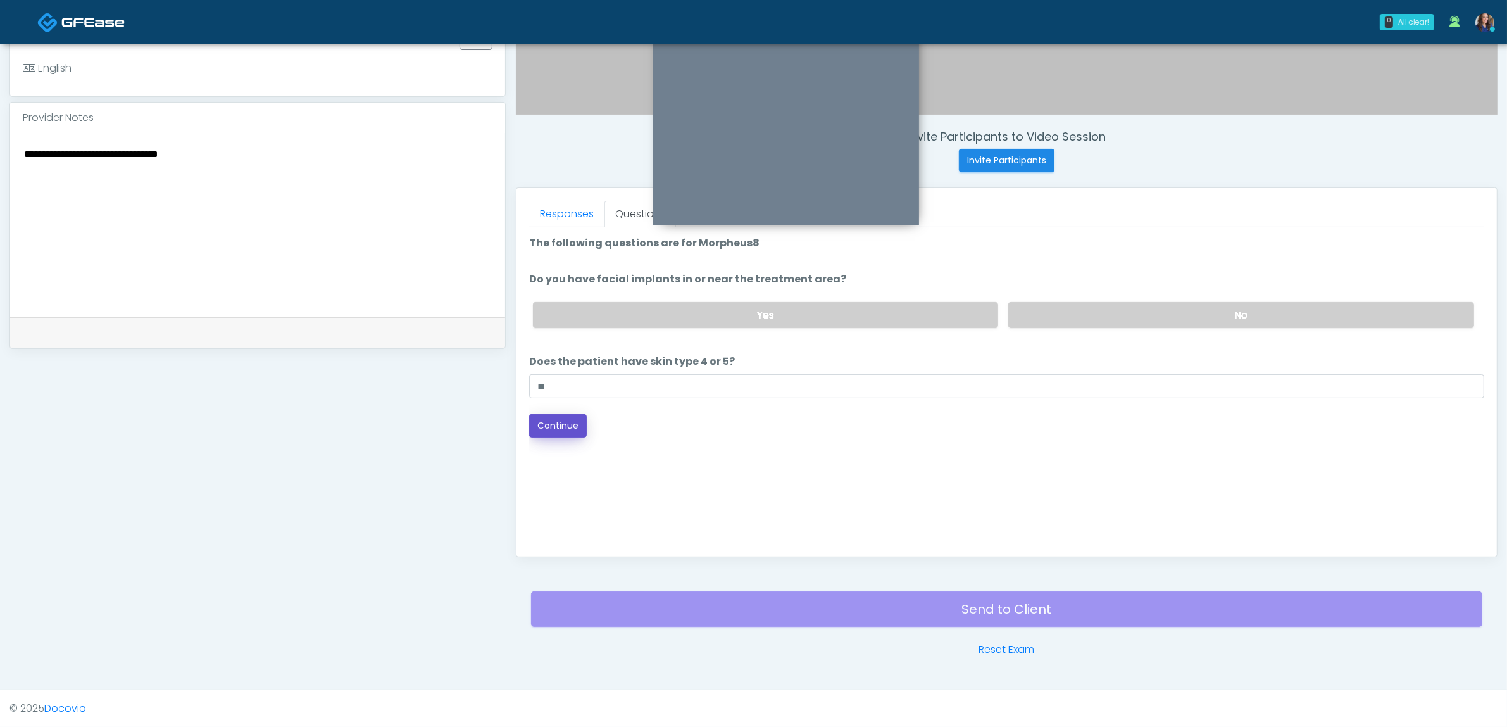
click at [565, 425] on button "Continue" at bounding box center [558, 425] width 58 height 23
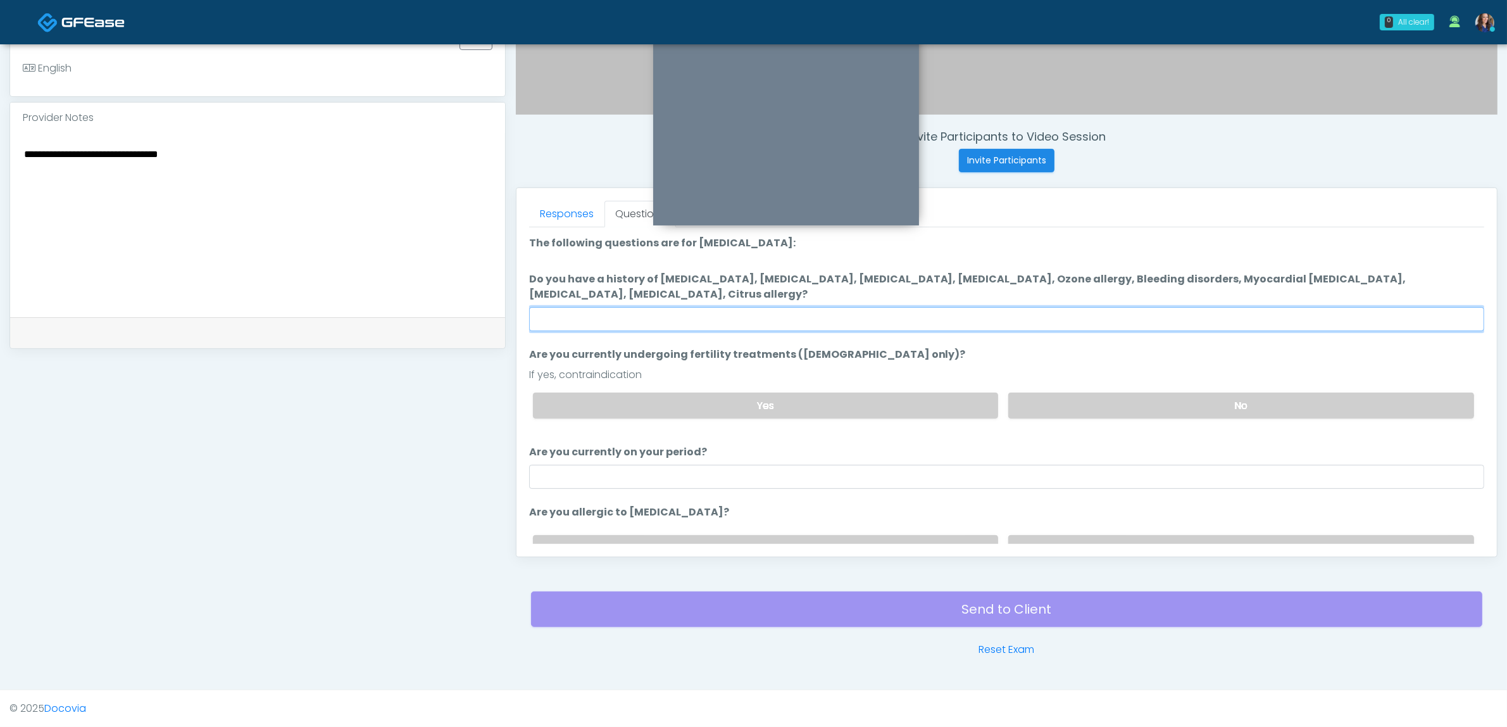
click at [843, 318] on input "Do you have a history of Hyperthyroidism, Hypotension, Hypocalcemia, Hypoglycem…" at bounding box center [1006, 319] width 955 height 24
type input "**"
click at [1041, 399] on label "No" at bounding box center [1242, 406] width 466 height 26
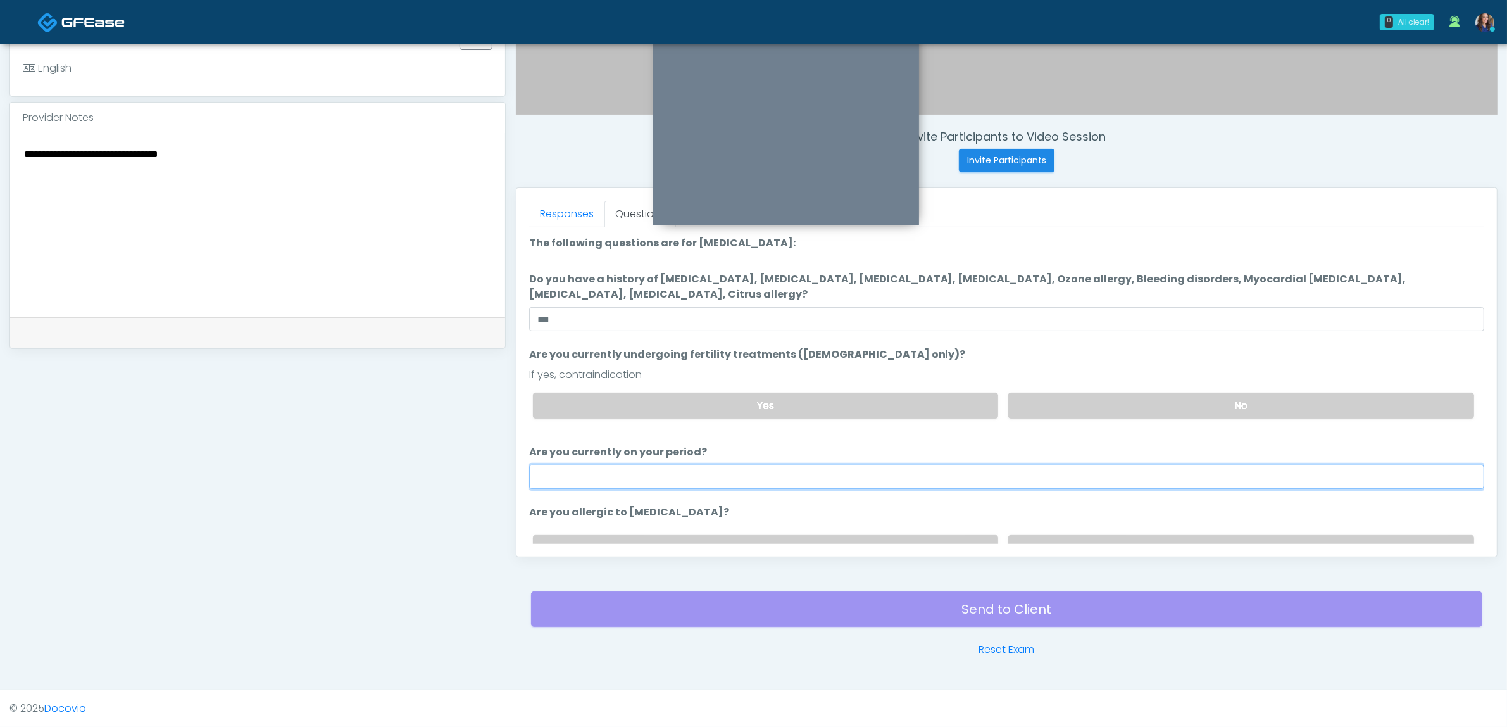
click at [811, 479] on input "Are you currently on your period?" at bounding box center [1006, 477] width 955 height 24
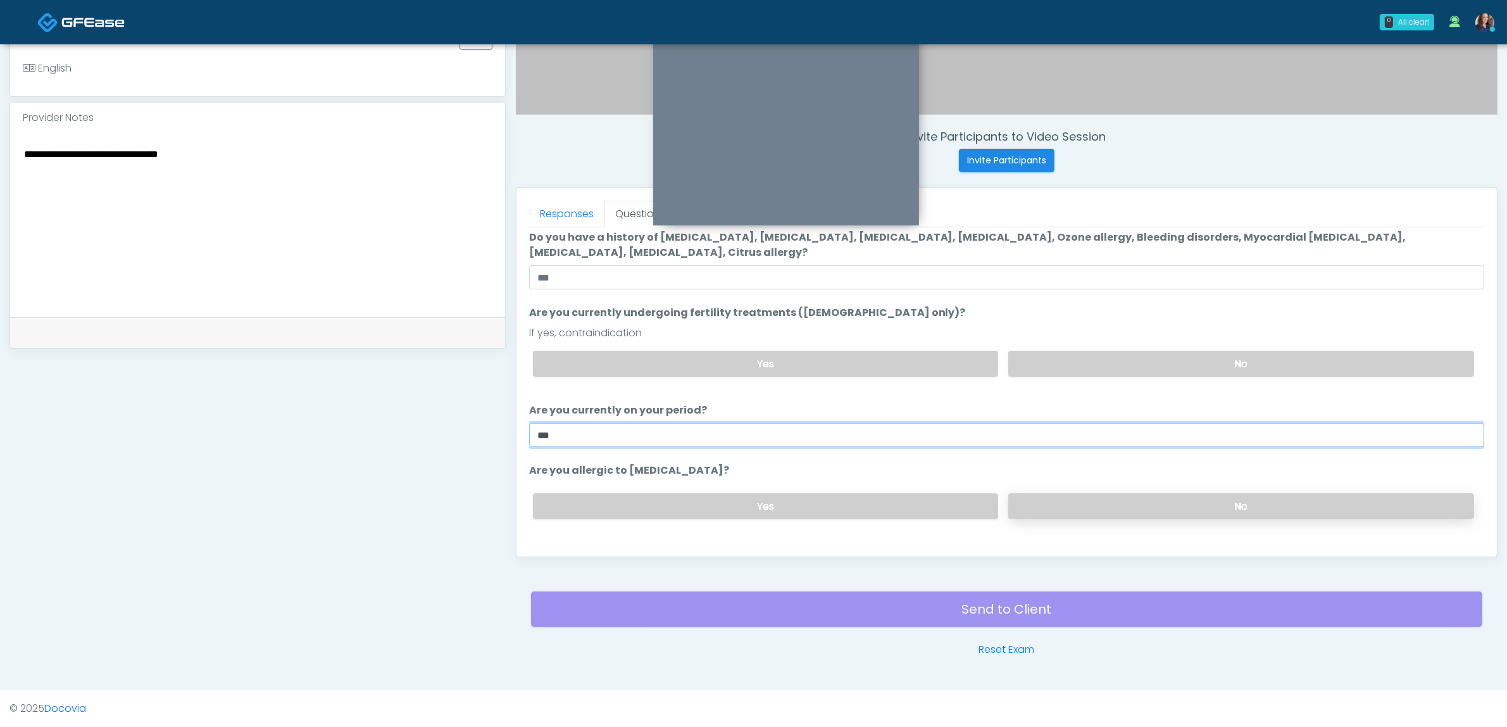
scroll to position [64, 0]
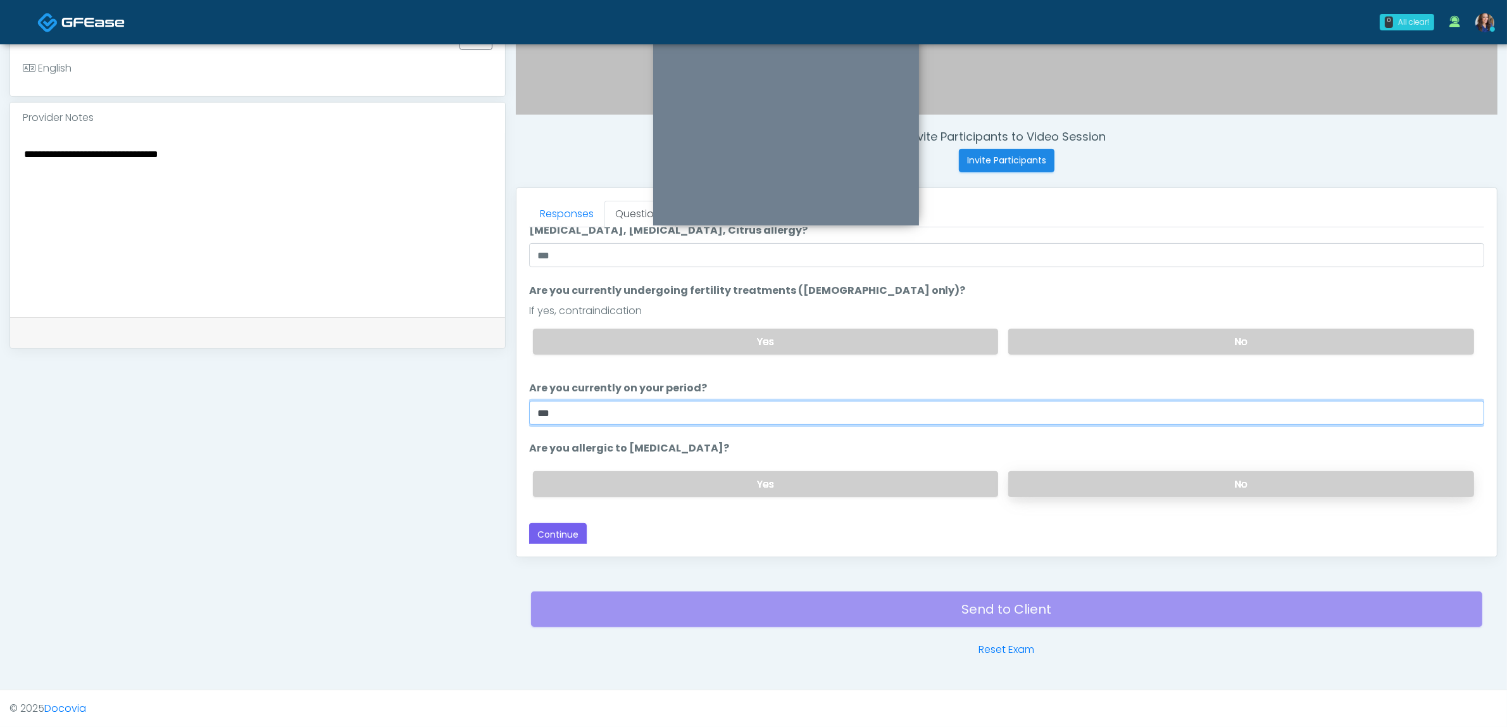
type input "**"
click at [1134, 475] on label "No" at bounding box center [1242, 484] width 466 height 26
click at [546, 523] on button "Continue" at bounding box center [558, 534] width 58 height 23
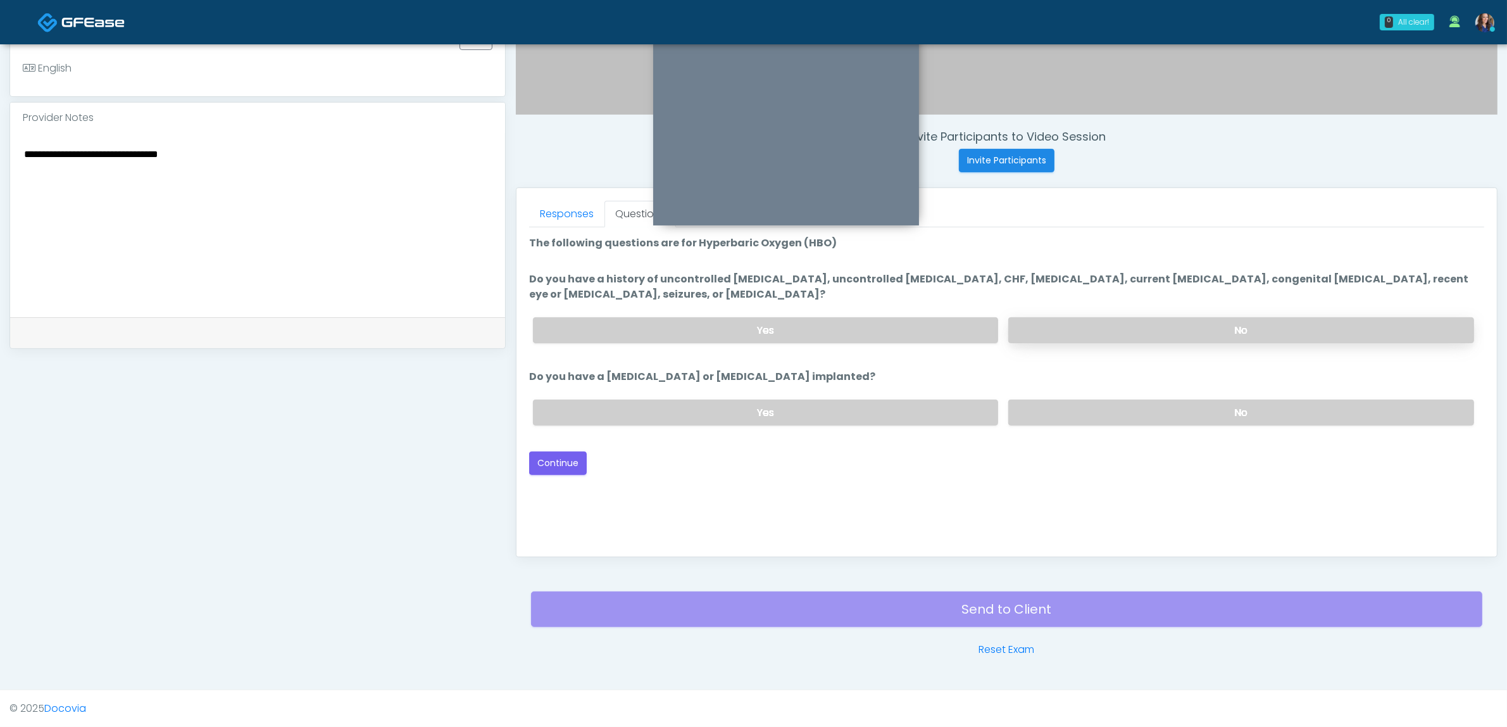
click at [1119, 323] on label "No" at bounding box center [1242, 330] width 466 height 26
click at [1081, 400] on label "No" at bounding box center [1242, 412] width 466 height 26
drag, startPoint x: 562, startPoint y: 457, endPoint x: 662, endPoint y: 457, distance: 100.0
click at [561, 457] on button "Continue" at bounding box center [558, 462] width 58 height 23
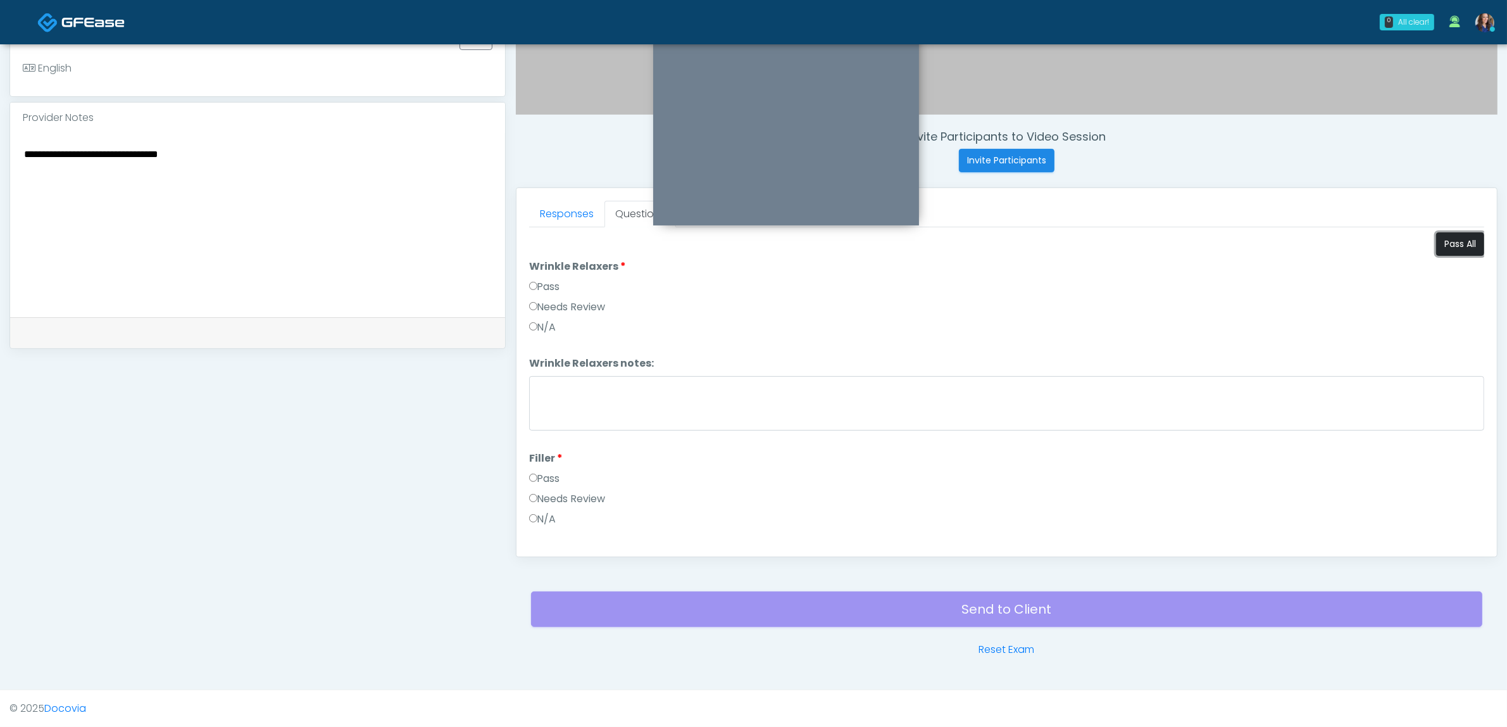
drag, startPoint x: 1454, startPoint y: 239, endPoint x: 1445, endPoint y: 239, distance: 8.3
click at [1453, 239] on button "Pass All" at bounding box center [1460, 243] width 48 height 23
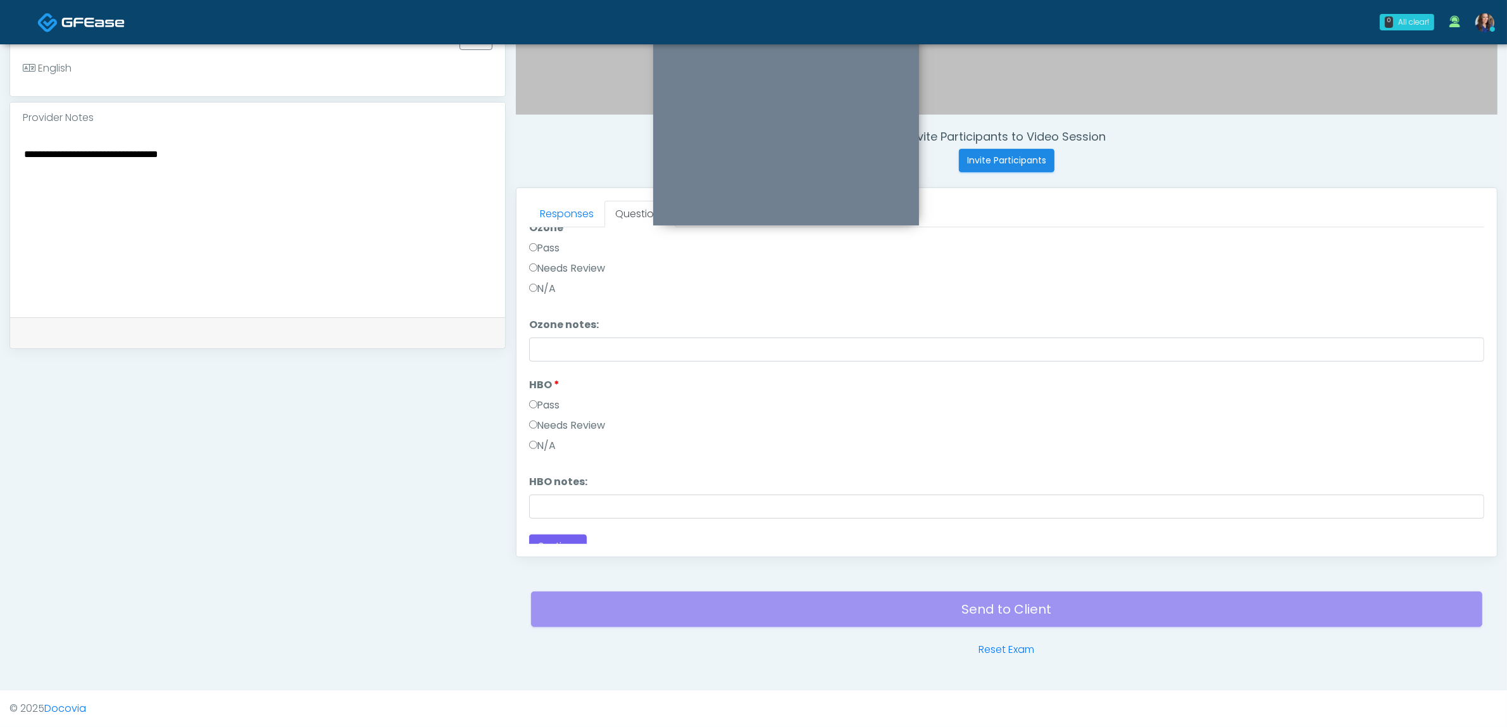
scroll to position [1587, 0]
click at [557, 527] on button "Continue" at bounding box center [558, 532] width 58 height 23
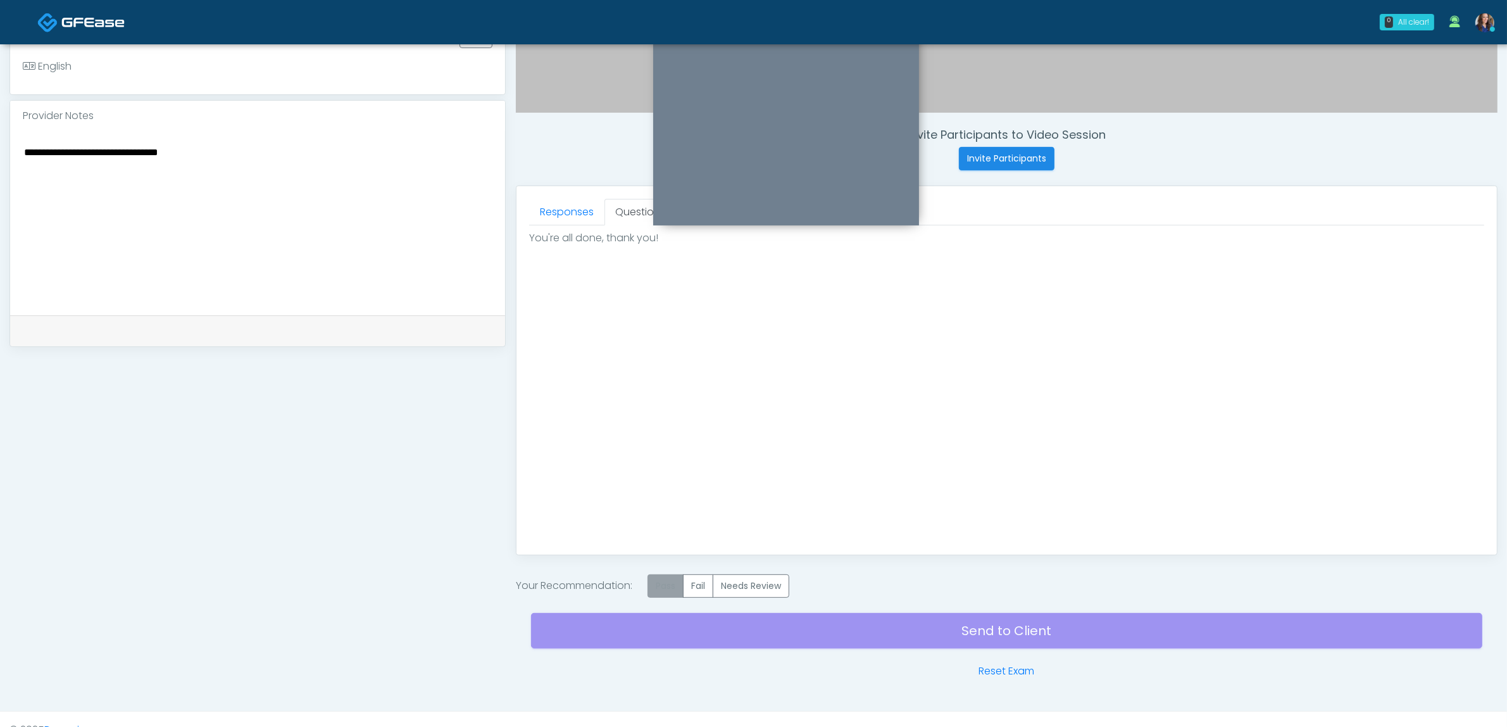
click at [660, 583] on label "Pass" at bounding box center [666, 585] width 36 height 23
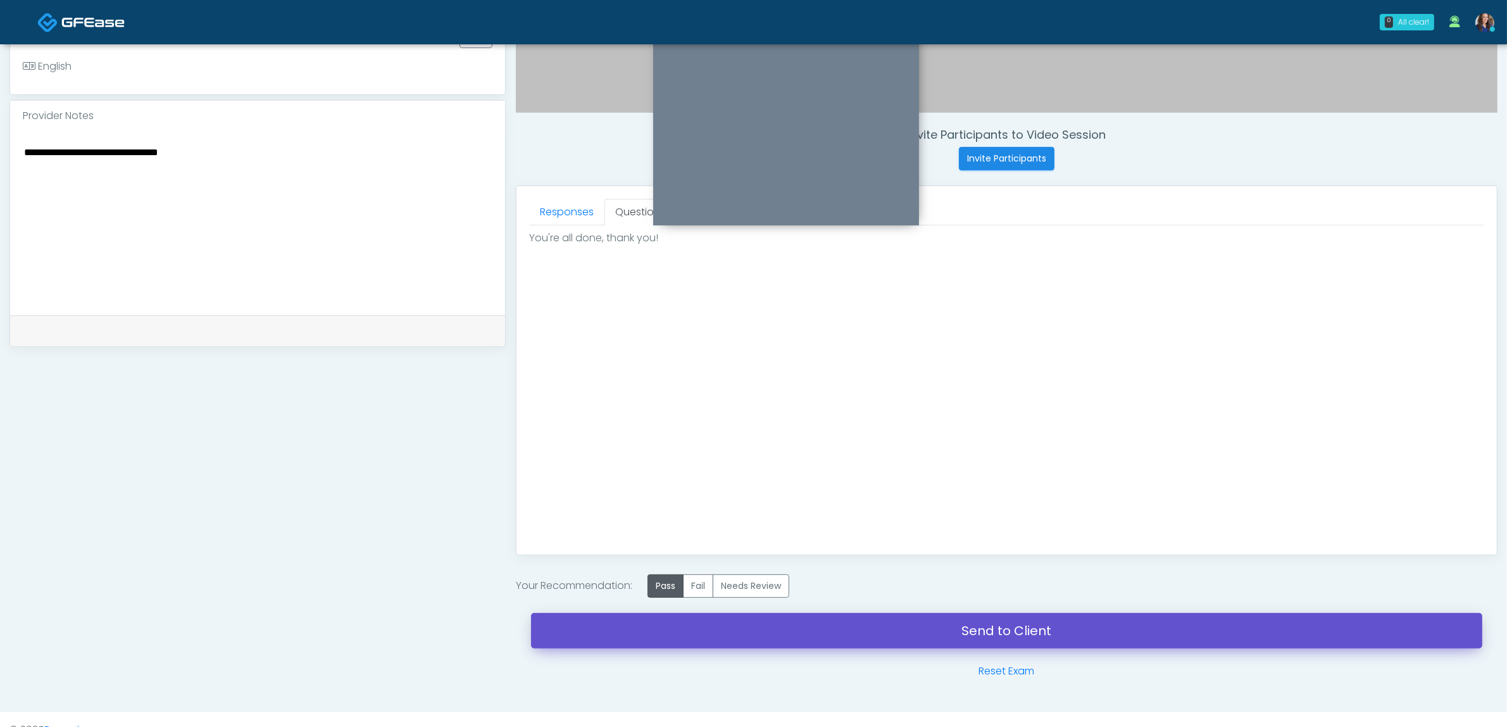
click at [836, 630] on link "Send to Client" at bounding box center [1007, 630] width 952 height 35
click at [847, 627] on link "Send to Client" at bounding box center [1007, 630] width 952 height 35
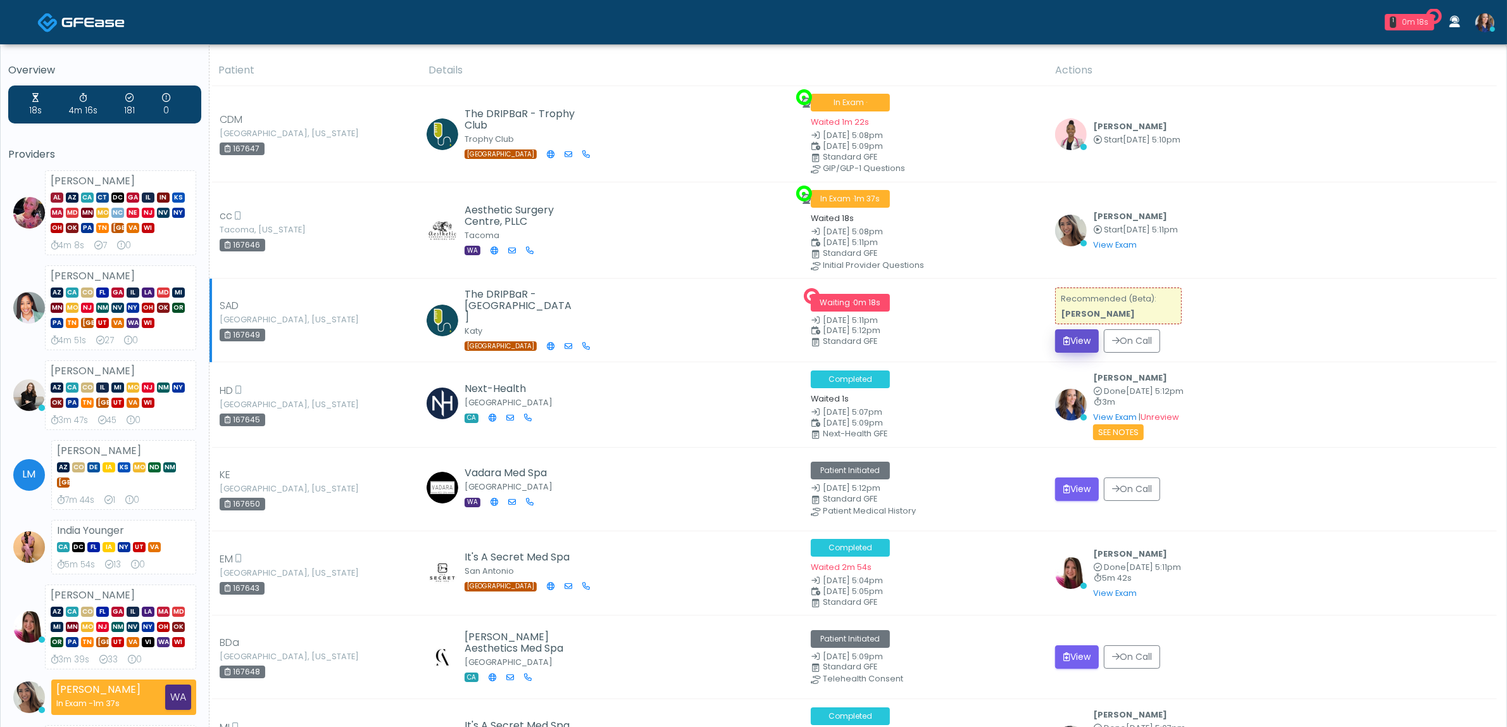
click at [1076, 346] on button "View" at bounding box center [1077, 340] width 44 height 23
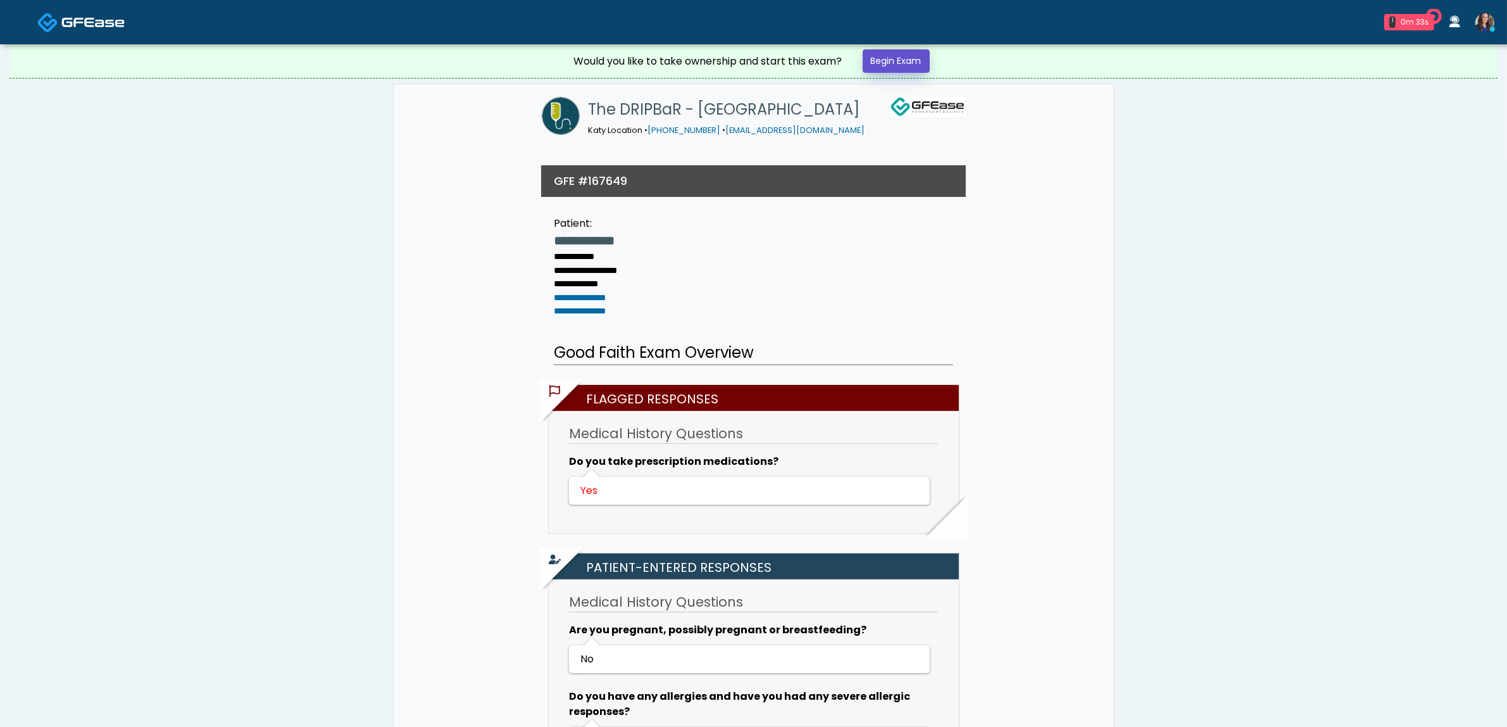
click at [903, 65] on link "Begin Exam" at bounding box center [896, 60] width 67 height 23
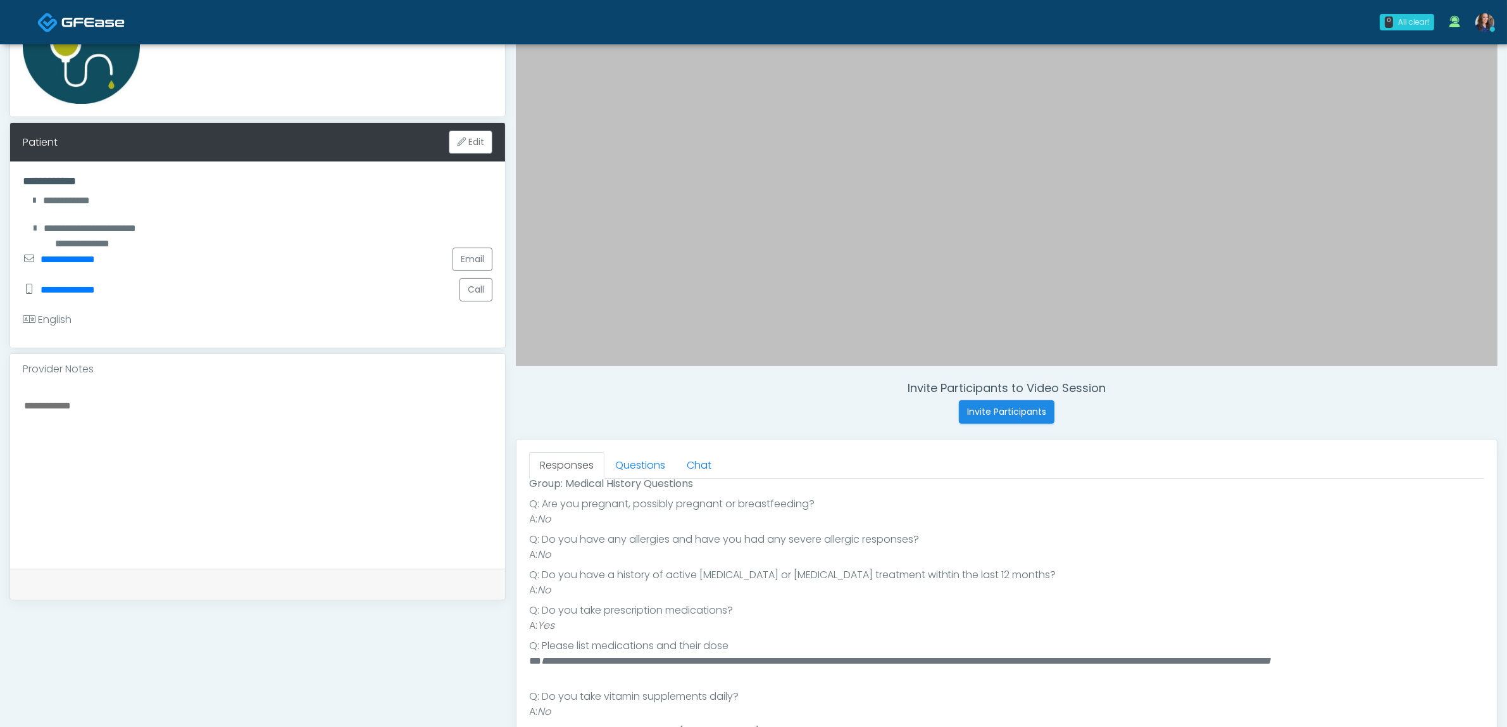
scroll to position [163, 0]
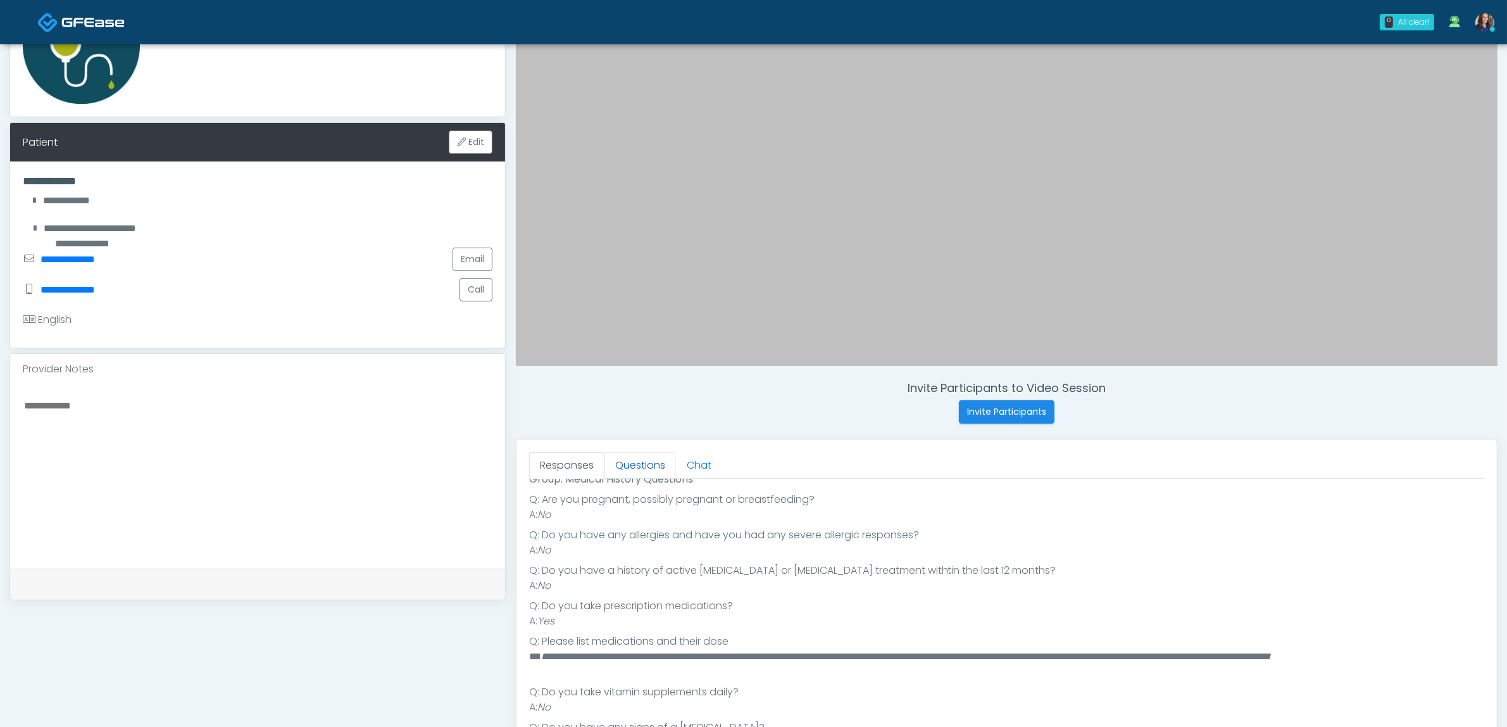
click at [643, 459] on link "Questions" at bounding box center [641, 465] width 72 height 27
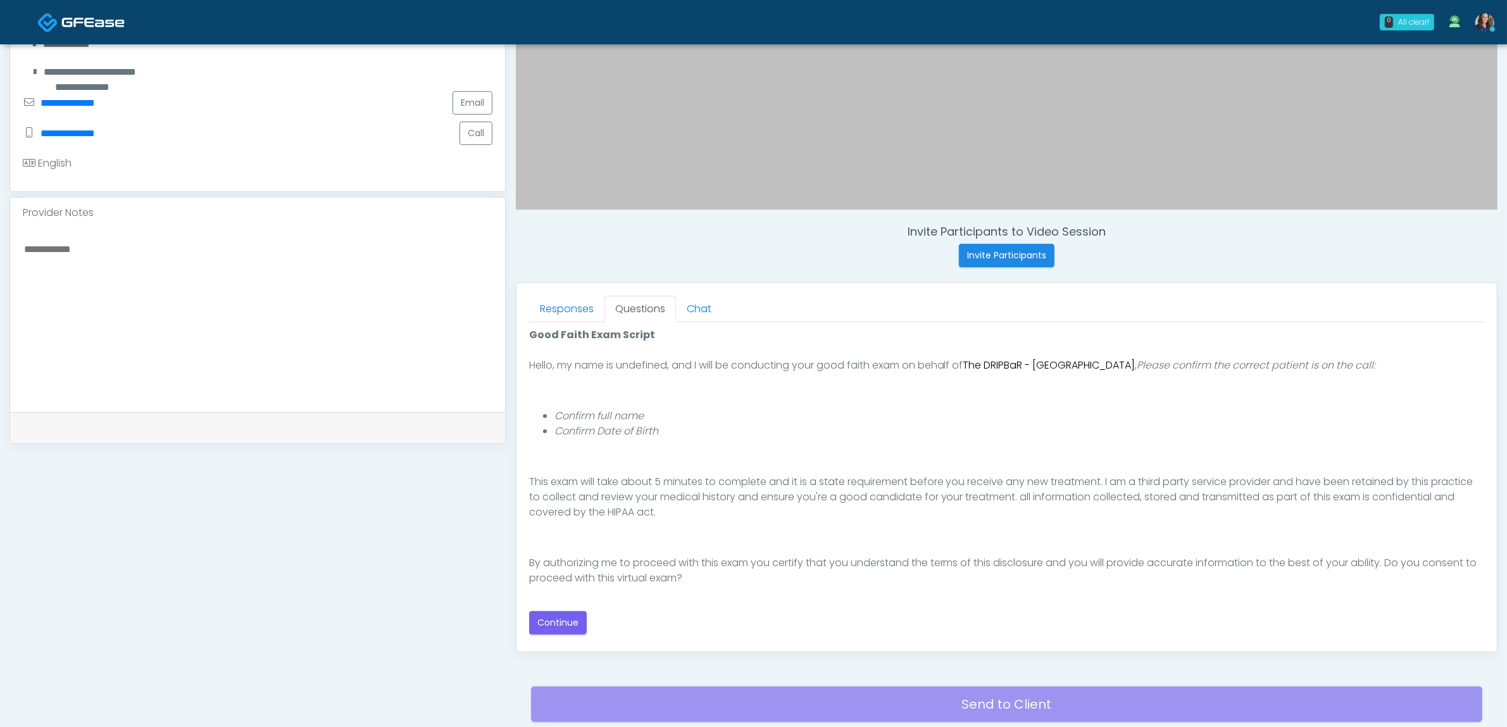
scroll to position [317, 0]
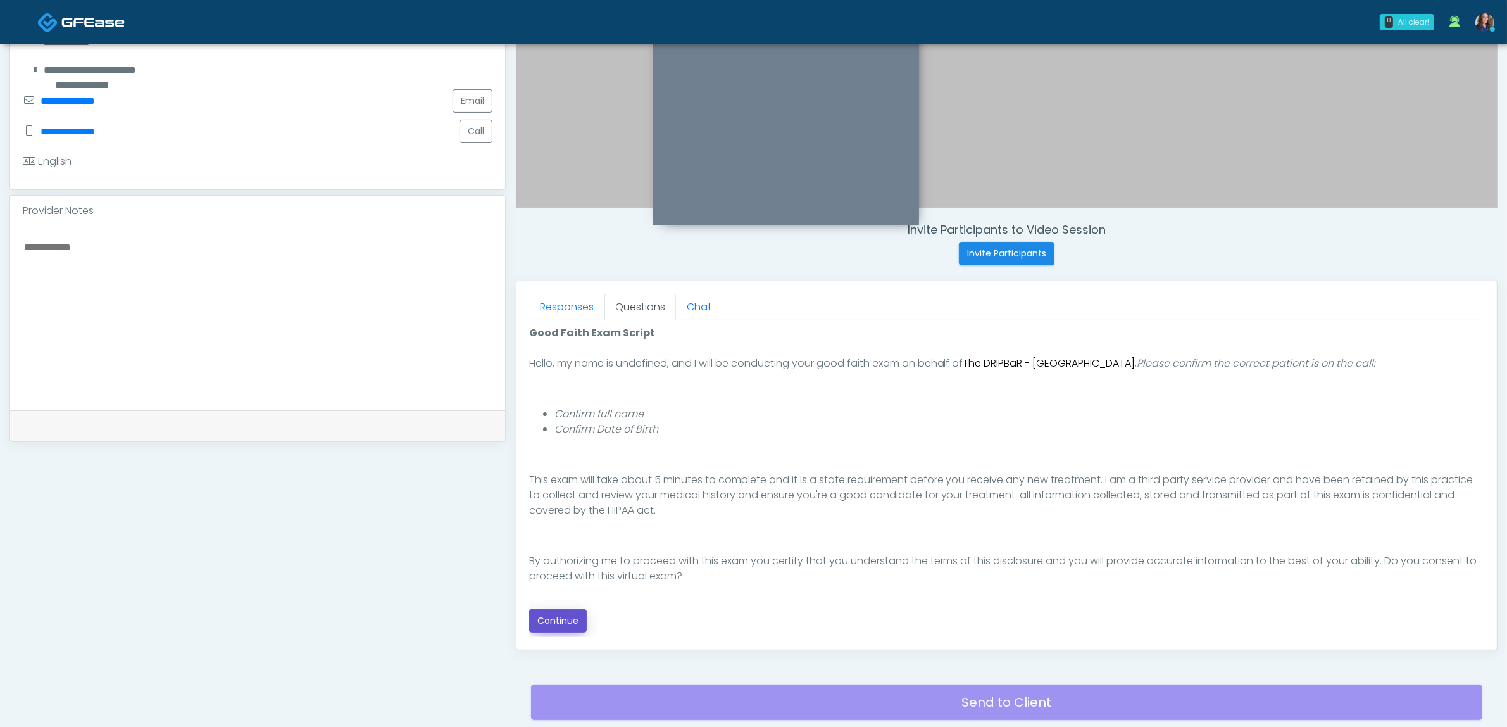
click at [567, 622] on button "Continue" at bounding box center [558, 620] width 58 height 23
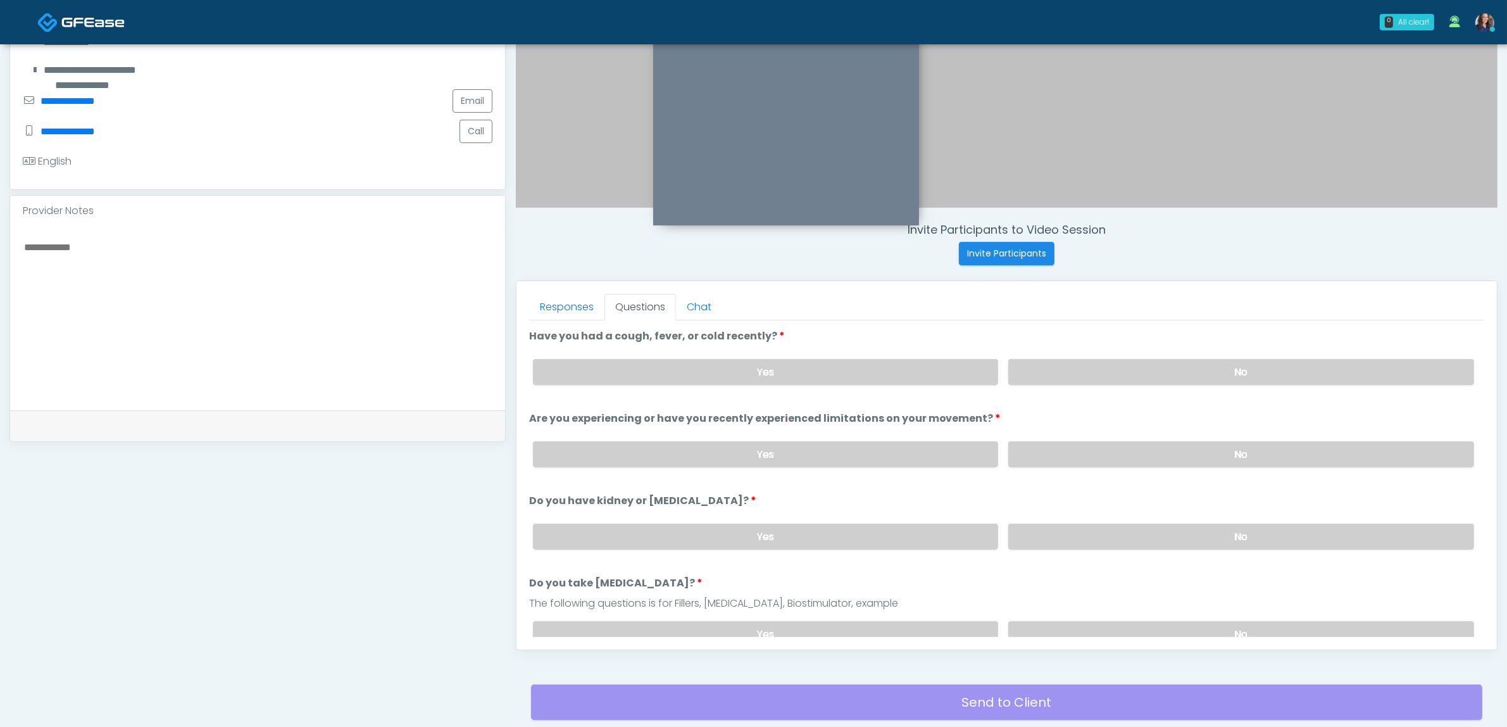
scroll to position [412, 0]
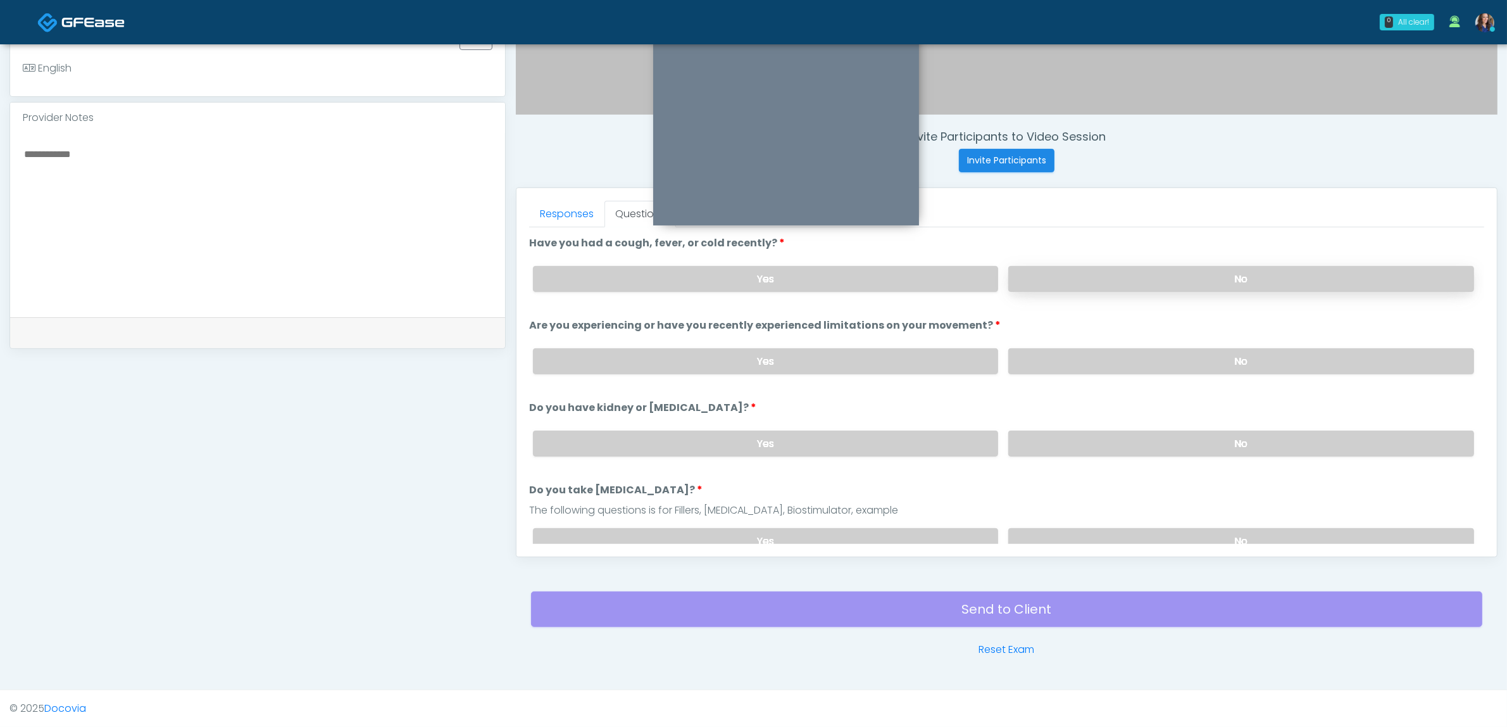
click at [1059, 270] on label "No" at bounding box center [1242, 279] width 466 height 26
drag, startPoint x: 1048, startPoint y: 358, endPoint x: 1042, endPoint y: 451, distance: 93.9
click at [1048, 359] on label "No" at bounding box center [1242, 361] width 466 height 26
click at [1043, 453] on div "Yes No" at bounding box center [1004, 443] width 962 height 46
drag, startPoint x: 1042, startPoint y: 531, endPoint x: 1045, endPoint y: 520, distance: 10.4
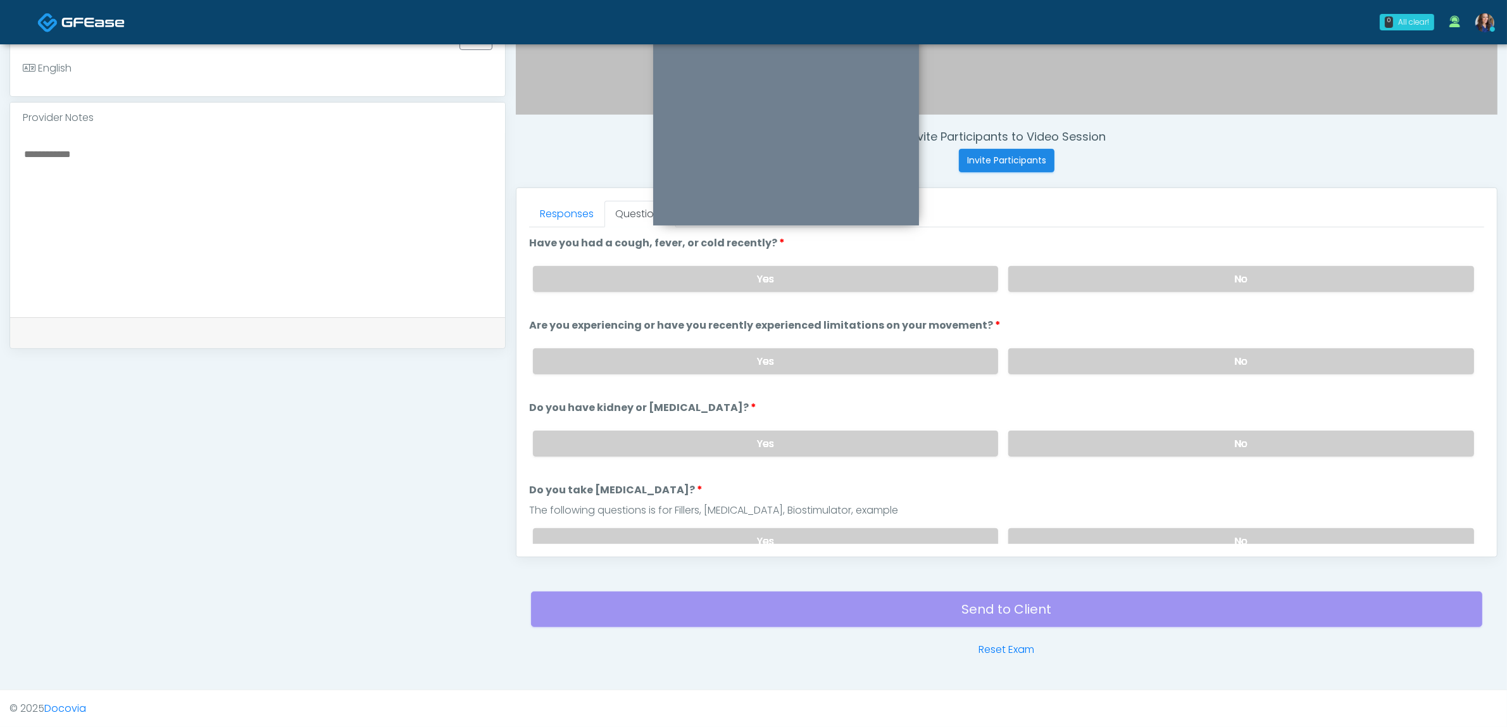
click at [1041, 531] on label "No" at bounding box center [1242, 541] width 466 height 26
click at [1052, 430] on label "No" at bounding box center [1242, 443] width 466 height 26
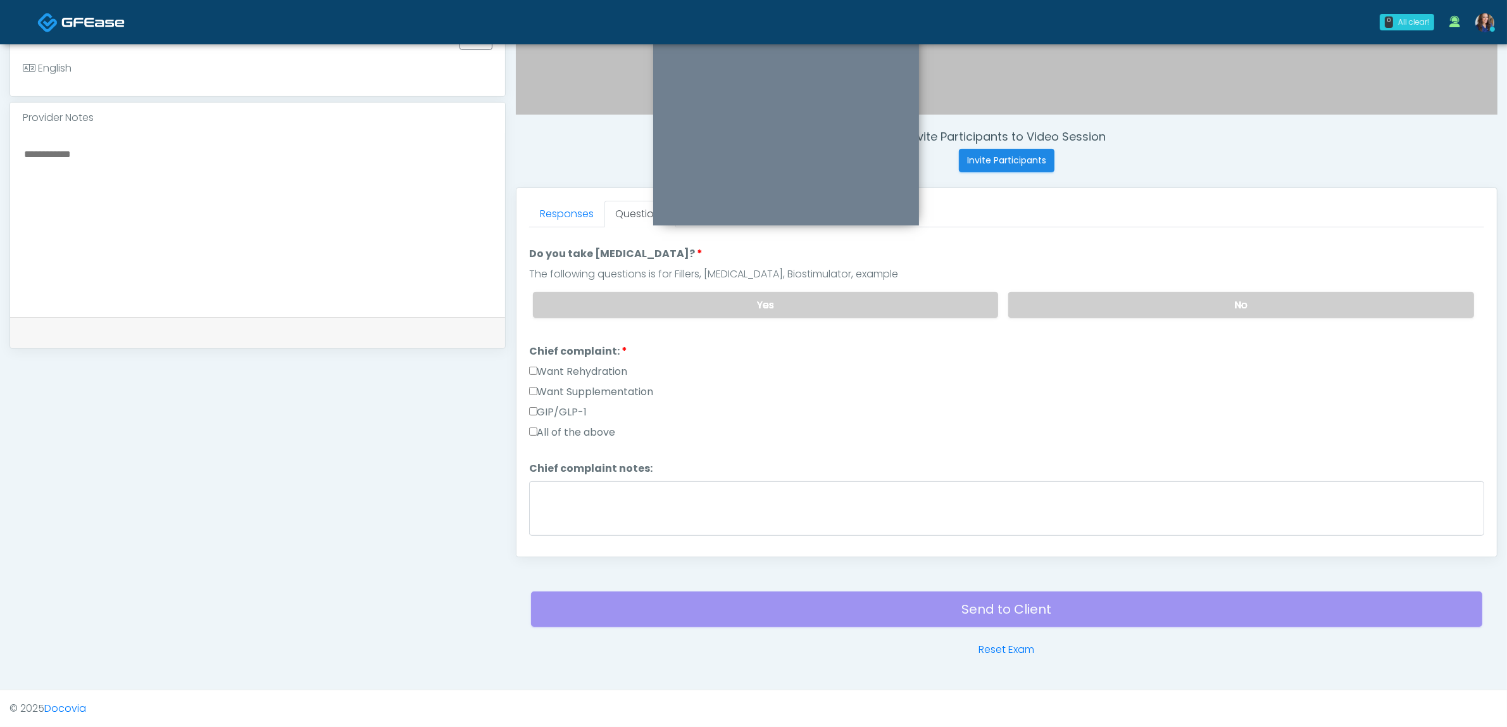
scroll to position [237, 0]
click at [586, 384] on label "Want Supplementation" at bounding box center [591, 390] width 125 height 15
drag, startPoint x: 591, startPoint y: 363, endPoint x: 603, endPoint y: 367, distance: 13.4
click at [592, 363] on label "Want Rehydration" at bounding box center [578, 370] width 99 height 15
click at [593, 387] on label "Want Supplementation" at bounding box center [591, 390] width 125 height 15
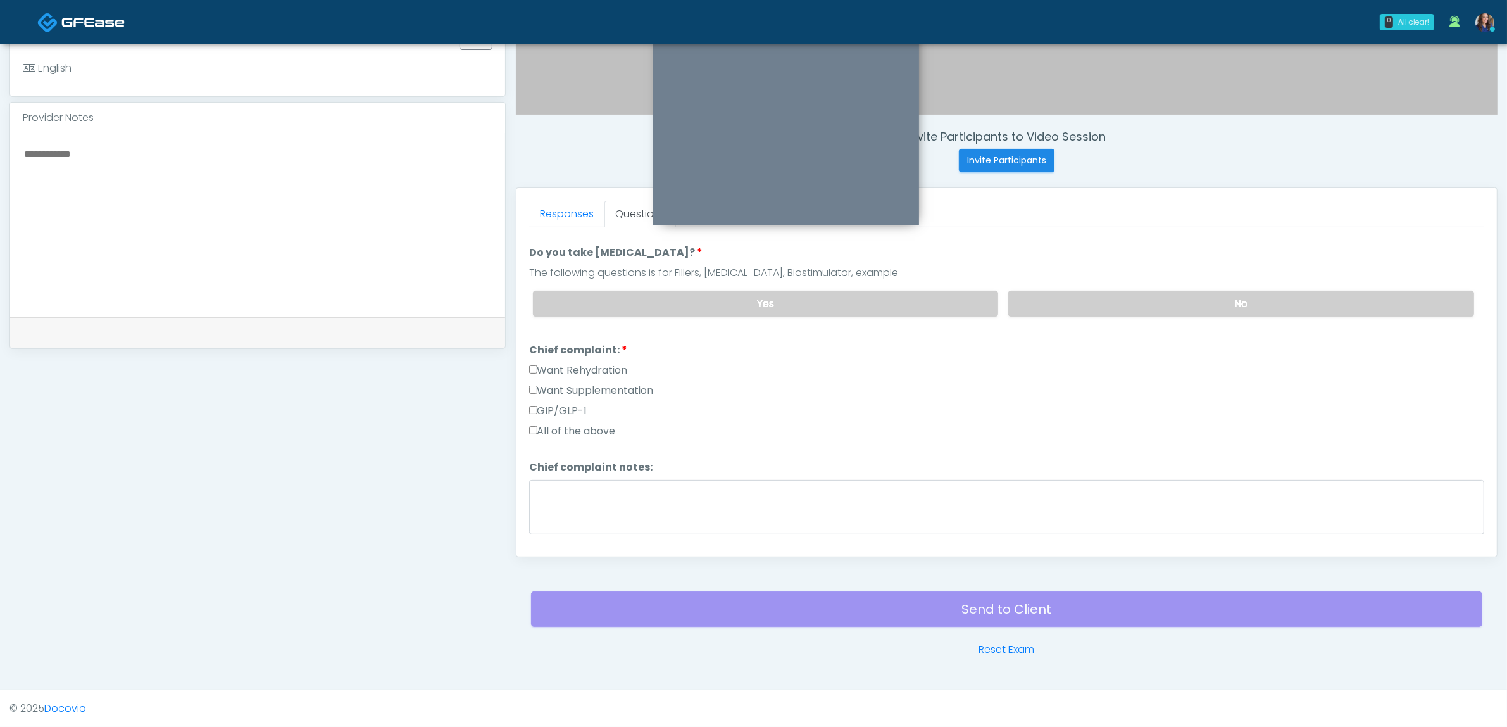
click at [589, 364] on label "Want Rehydration" at bounding box center [578, 370] width 99 height 15
click at [619, 493] on textarea "Chief complaint notes:" at bounding box center [1006, 507] width 955 height 54
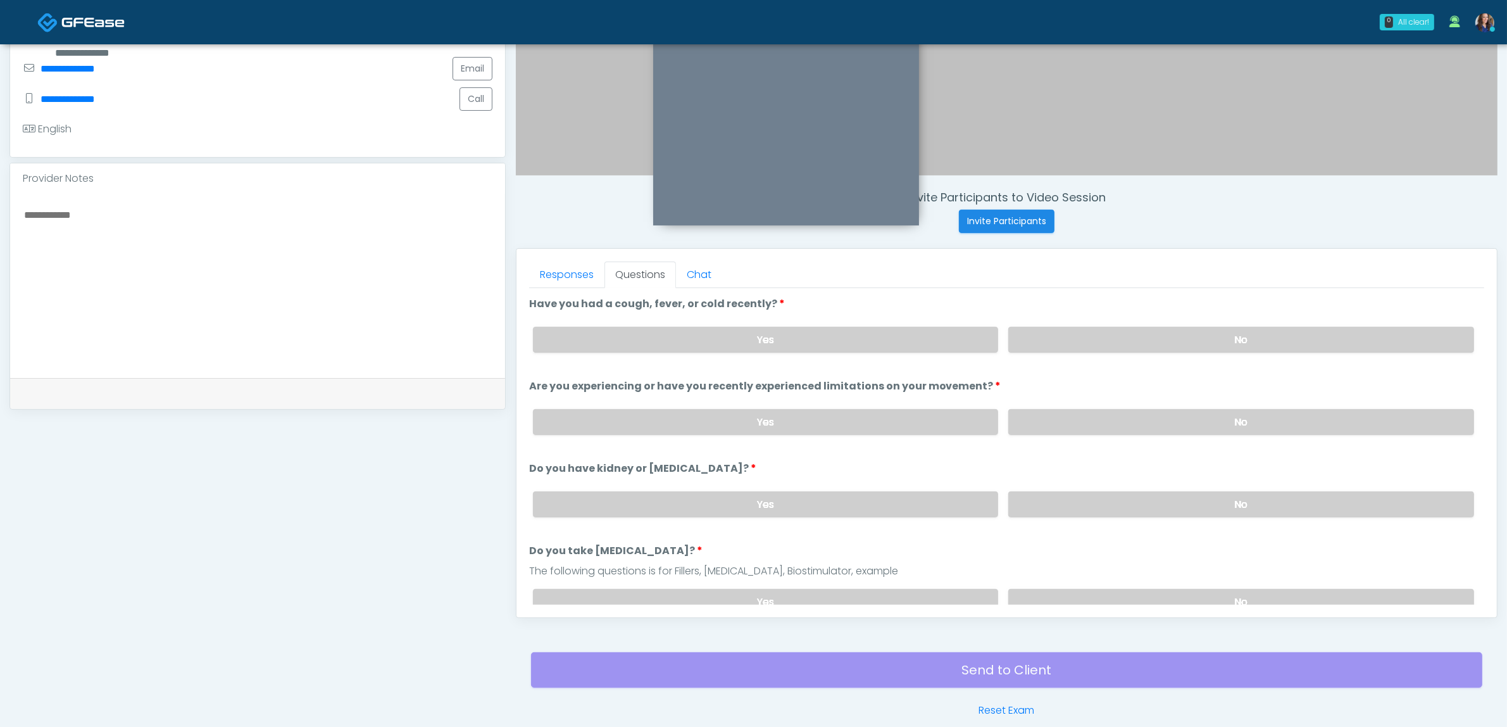
scroll to position [253, 0]
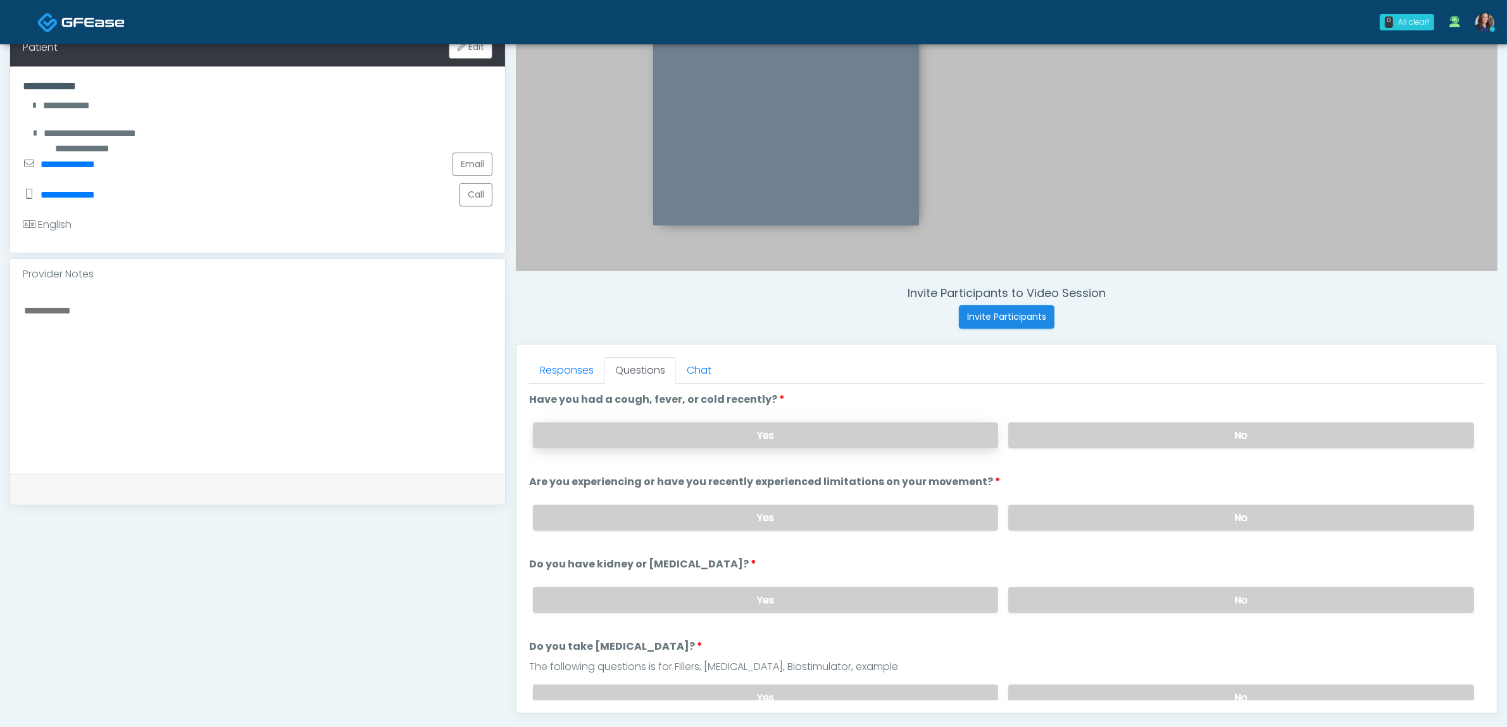
type textarea "*******"
click at [726, 432] on label "Yes" at bounding box center [766, 435] width 466 height 26
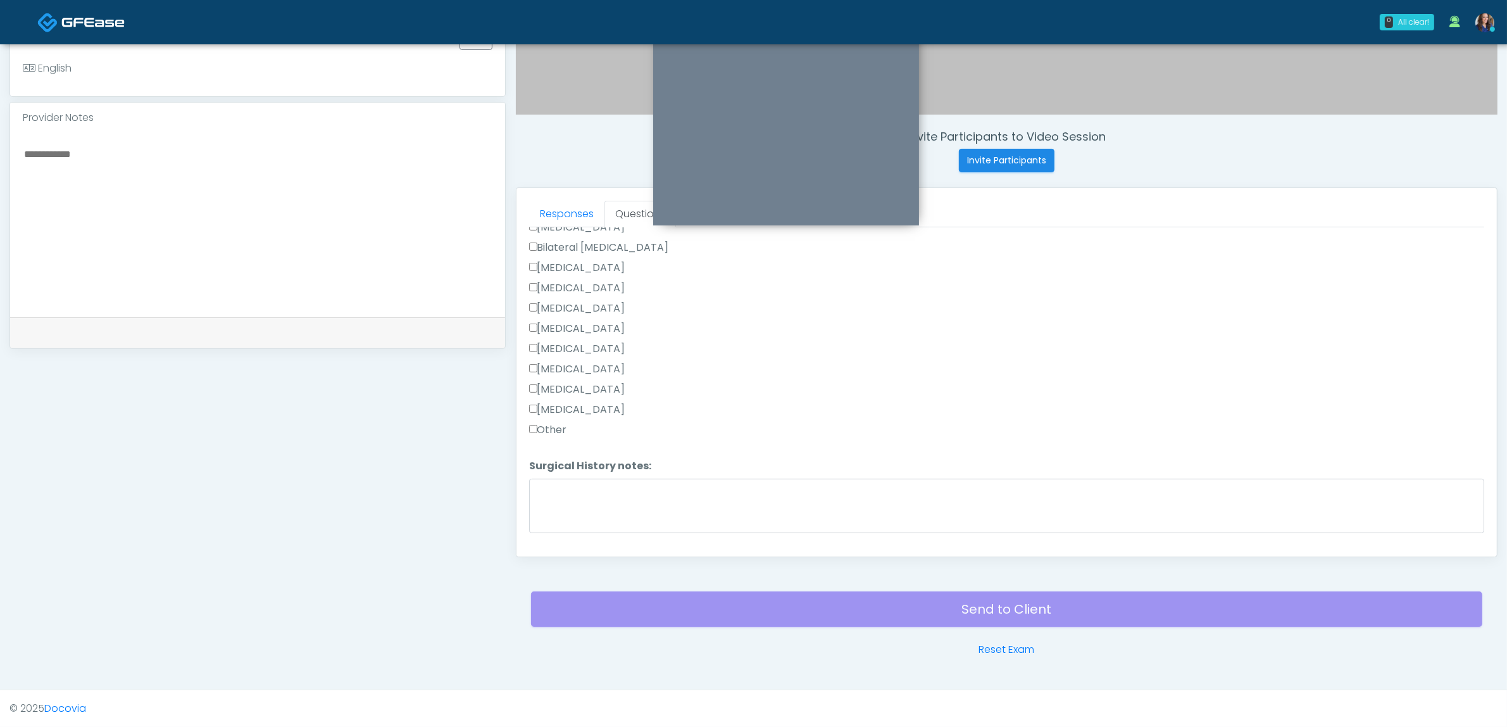
scroll to position [554, 0]
click at [545, 261] on label "None" at bounding box center [546, 265] width 34 height 15
click at [567, 529] on button "Continue" at bounding box center [558, 537] width 58 height 23
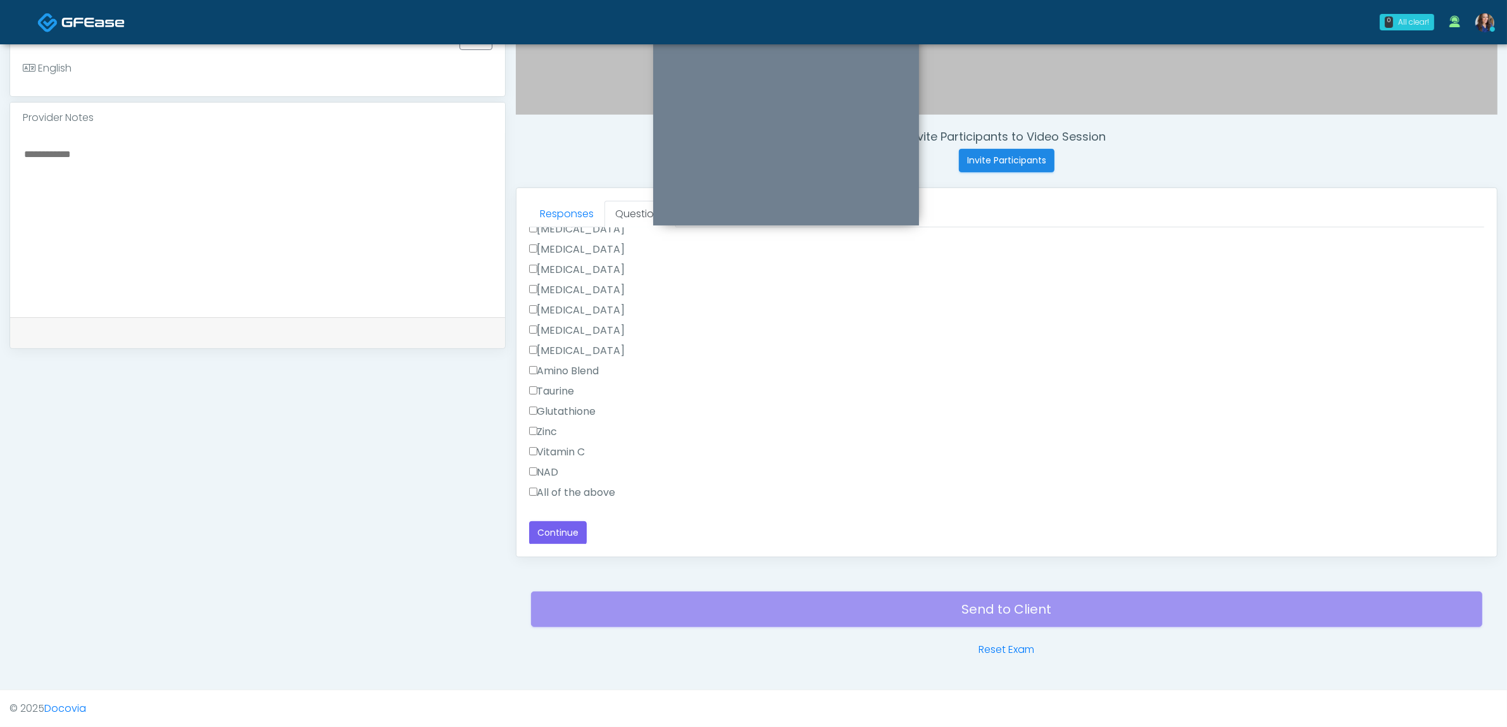
click at [573, 486] on label "All of the above" at bounding box center [572, 492] width 87 height 15
click at [593, 444] on label "All of the above" at bounding box center [572, 448] width 87 height 15
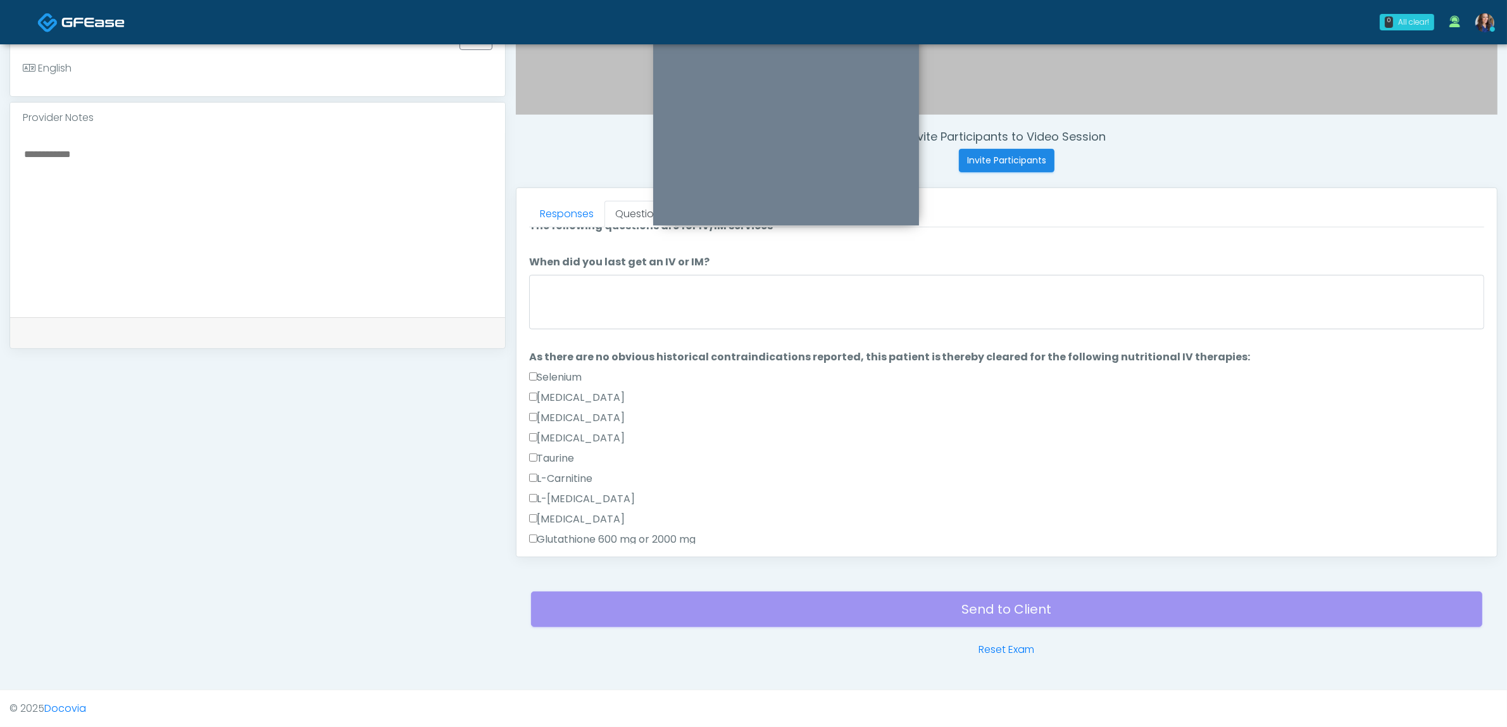
scroll to position [0, 0]
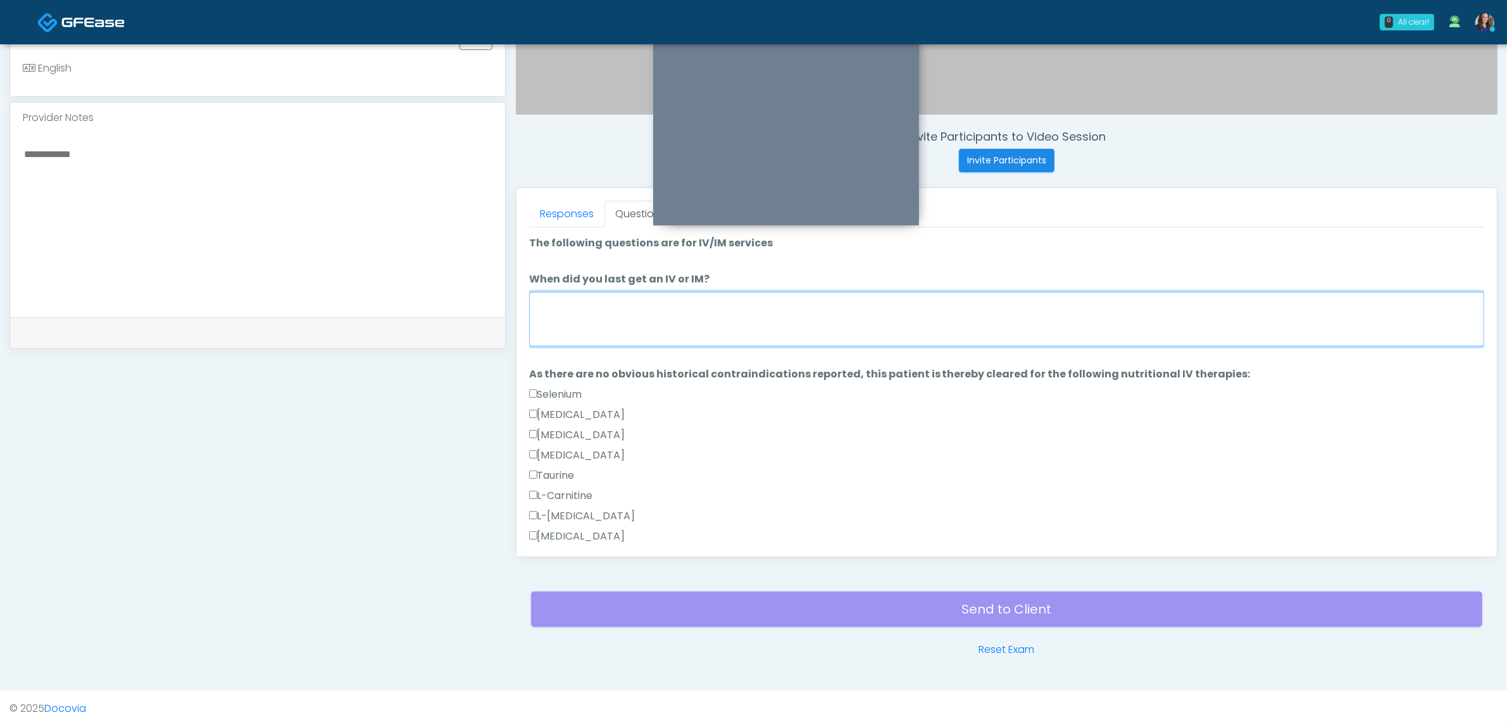
click at [663, 320] on textarea "When did you last get an IV or IM?" at bounding box center [1006, 319] width 955 height 54
type textarea "**********"
click at [562, 212] on link "Responses" at bounding box center [566, 214] width 75 height 27
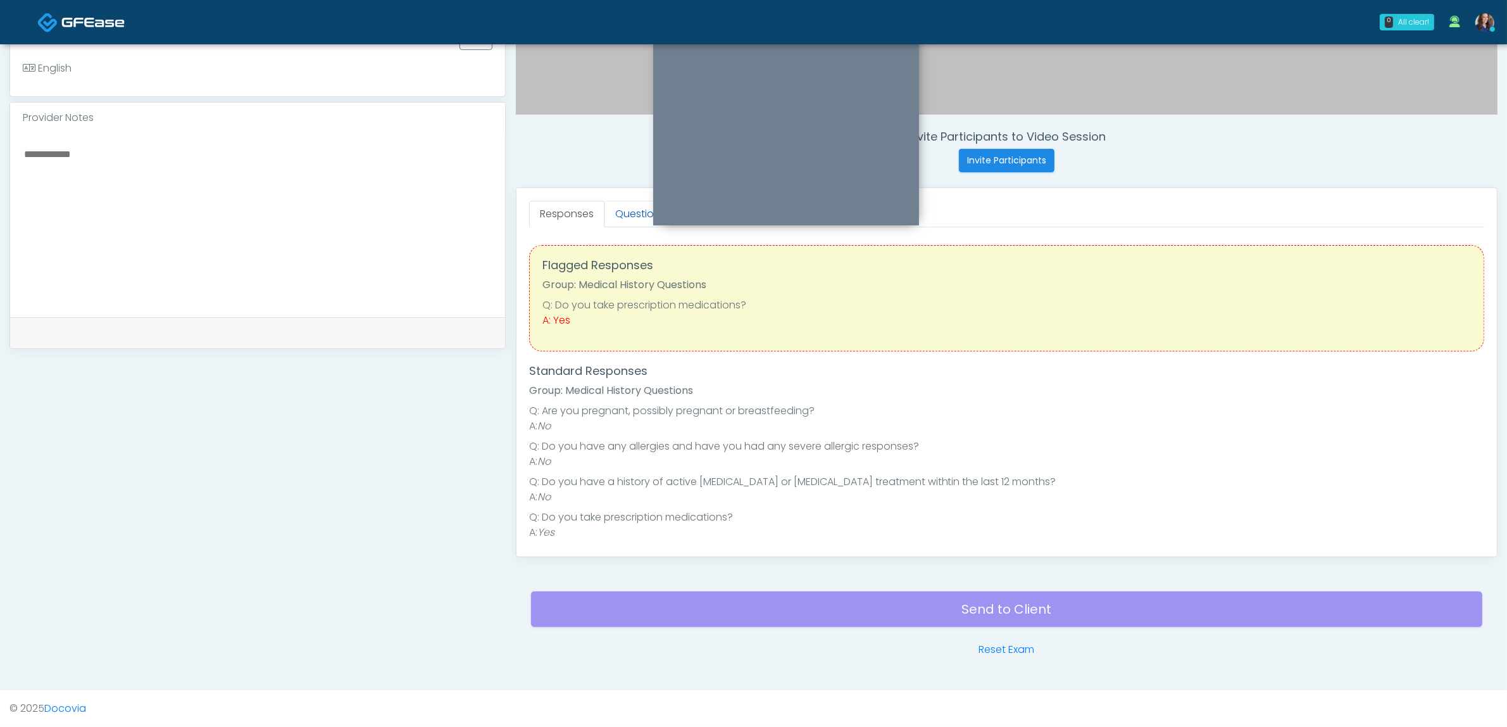
drag, startPoint x: 627, startPoint y: 212, endPoint x: 629, endPoint y: 226, distance: 14.1
click at [627, 212] on link "Questions" at bounding box center [641, 214] width 72 height 27
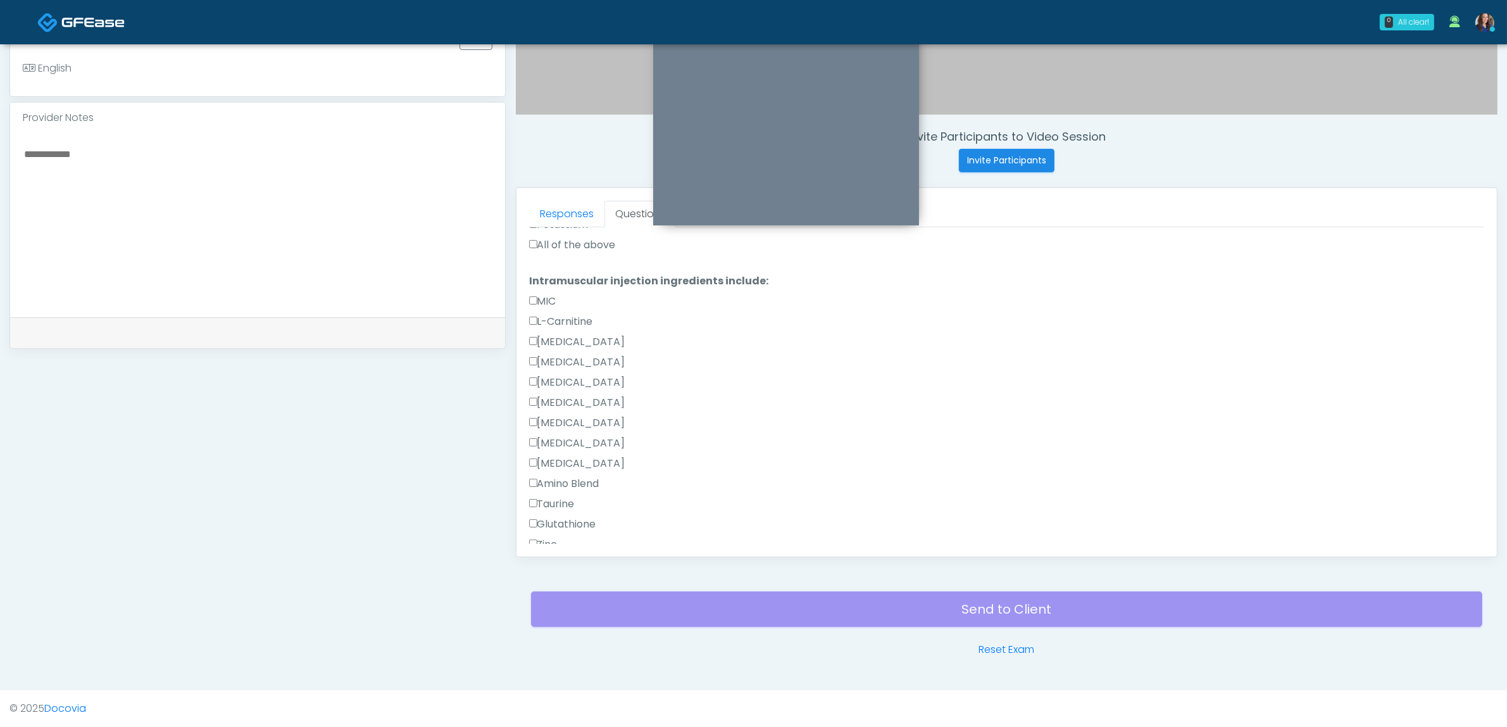
scroll to position [829, 0]
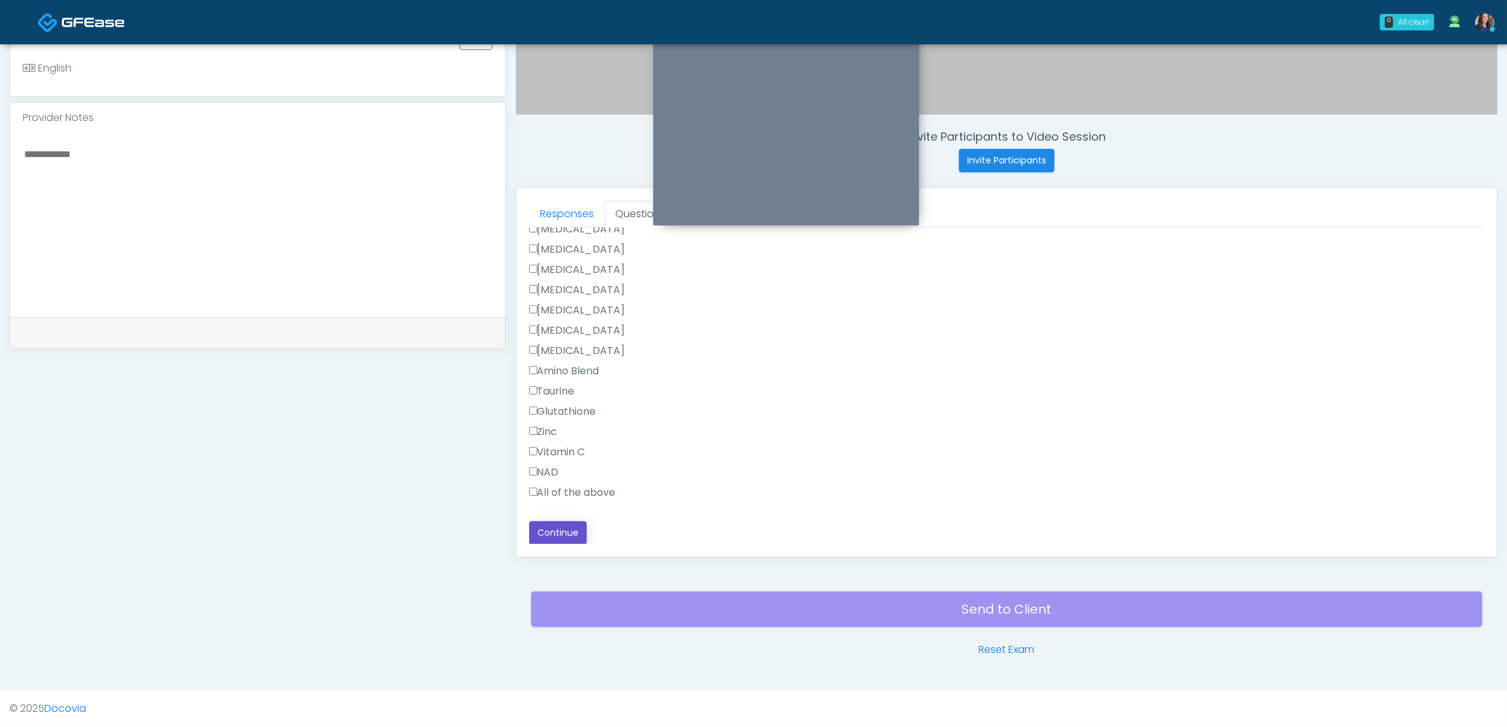
click at [560, 527] on button "Continue" at bounding box center [558, 532] width 58 height 23
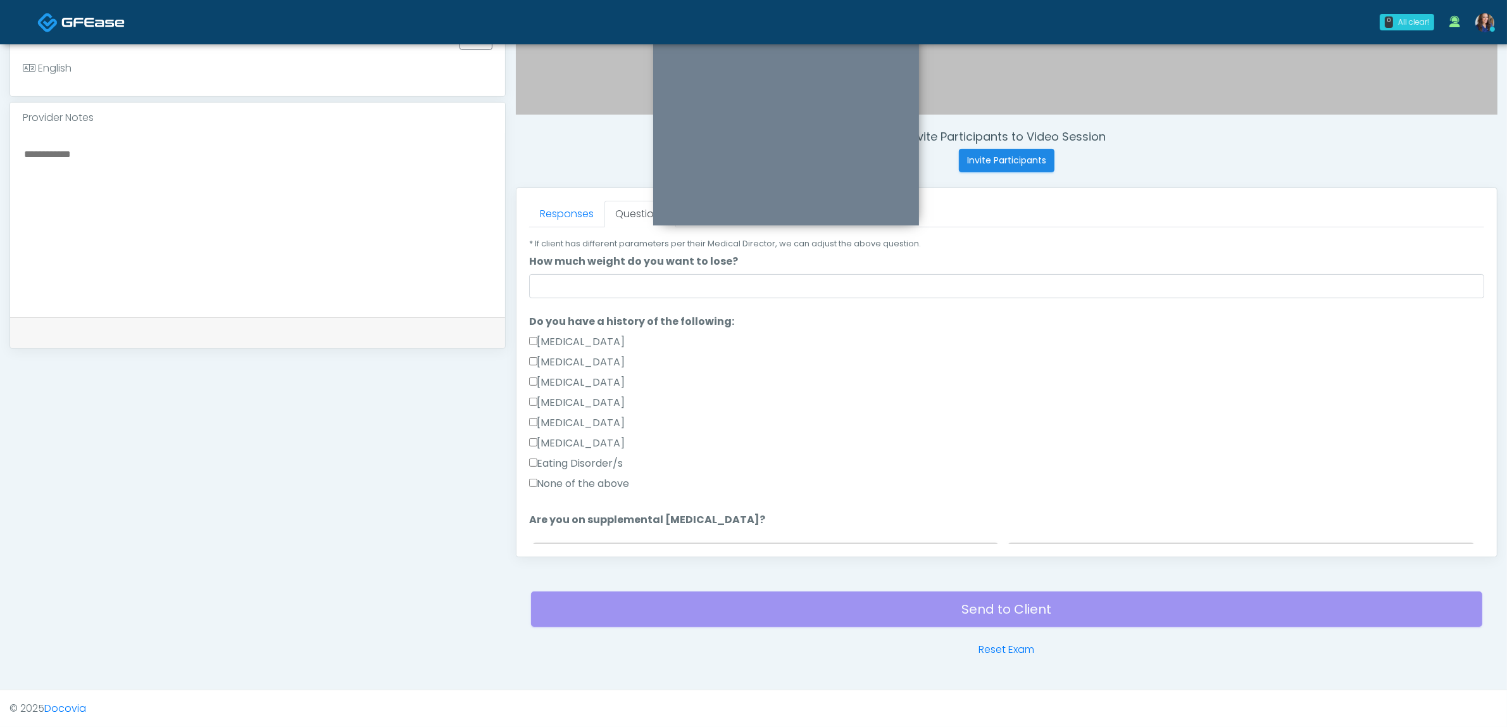
scroll to position [0, 0]
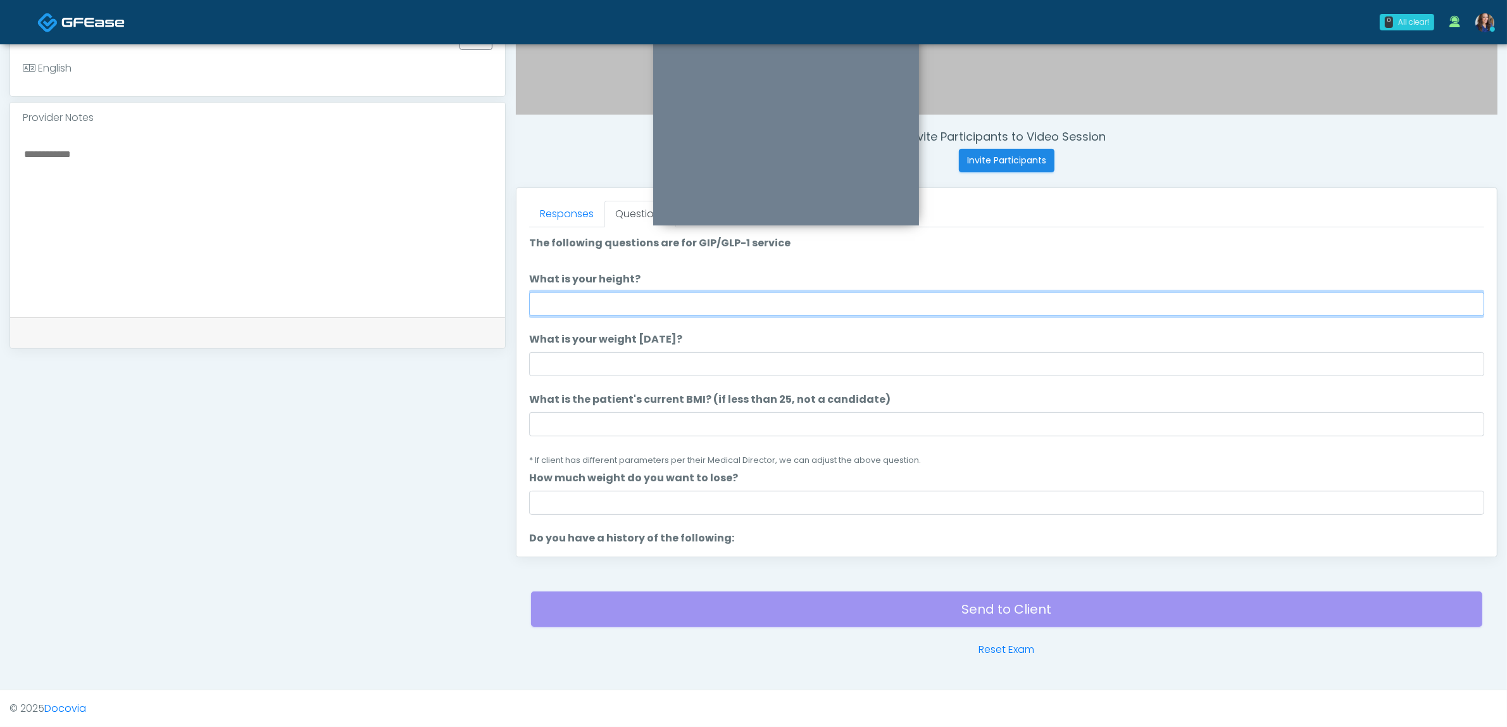
click at [700, 301] on input "What is your height?" at bounding box center [1006, 304] width 955 height 24
type input "*****"
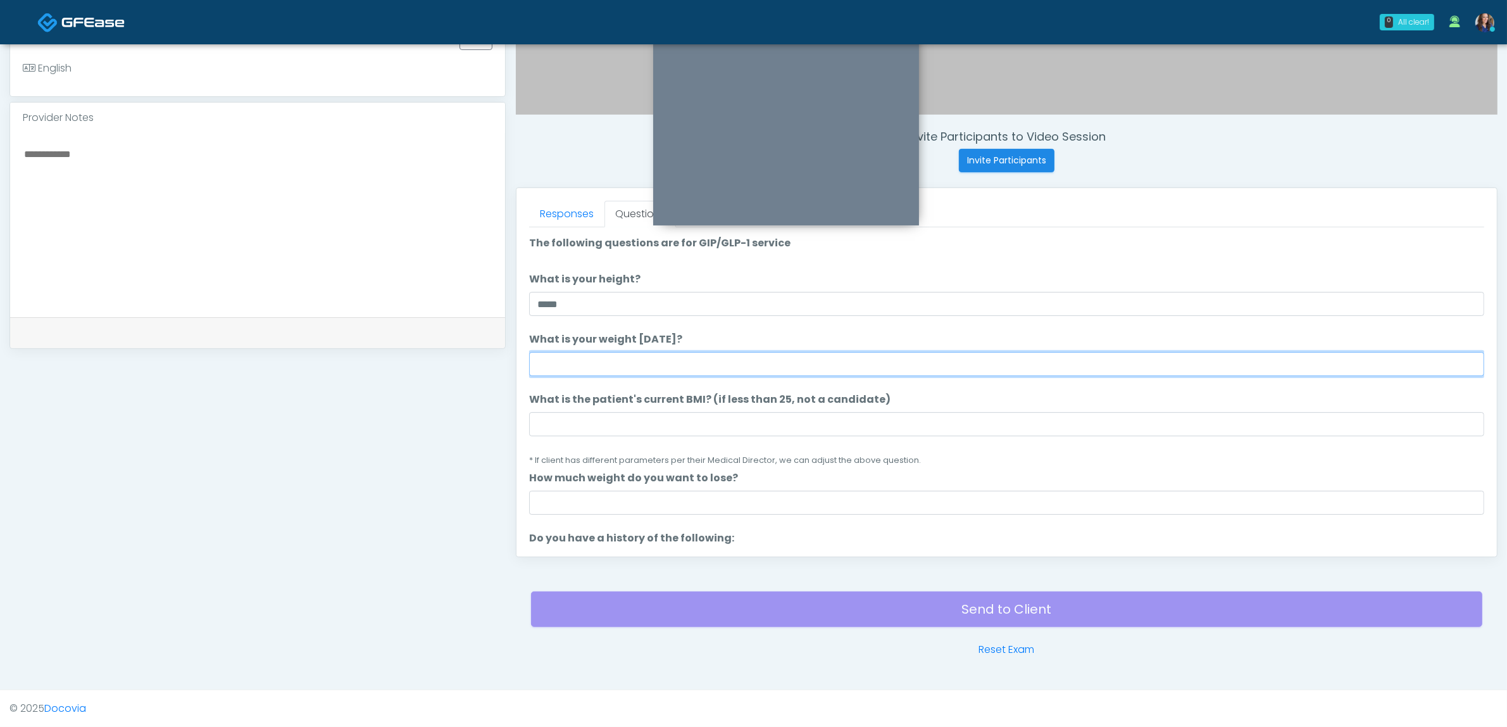
click at [671, 356] on input "What is your weight [DATE]?" at bounding box center [1006, 364] width 955 height 24
type input "***"
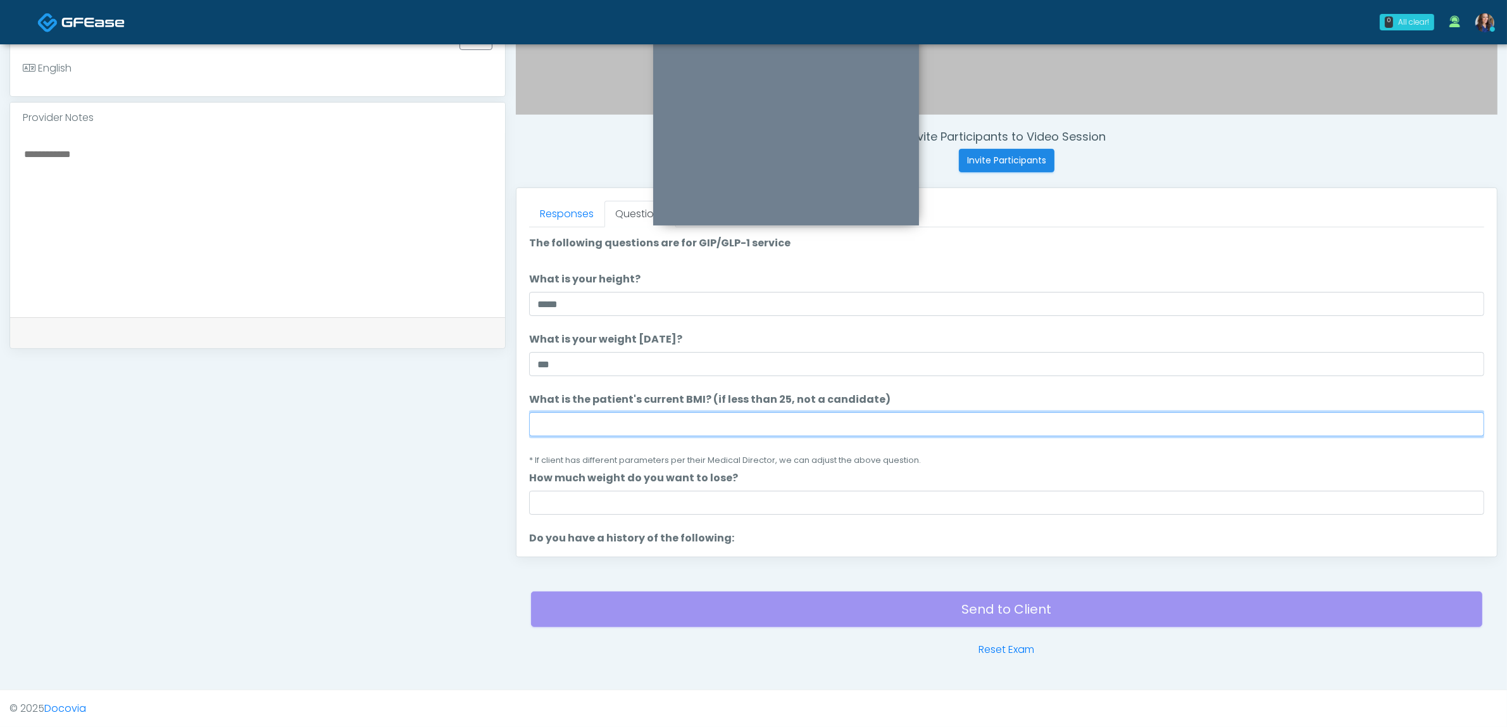
click at [657, 425] on input "What is the patient's current BMI? (if less than 25, not a candidate)" at bounding box center [1006, 424] width 955 height 24
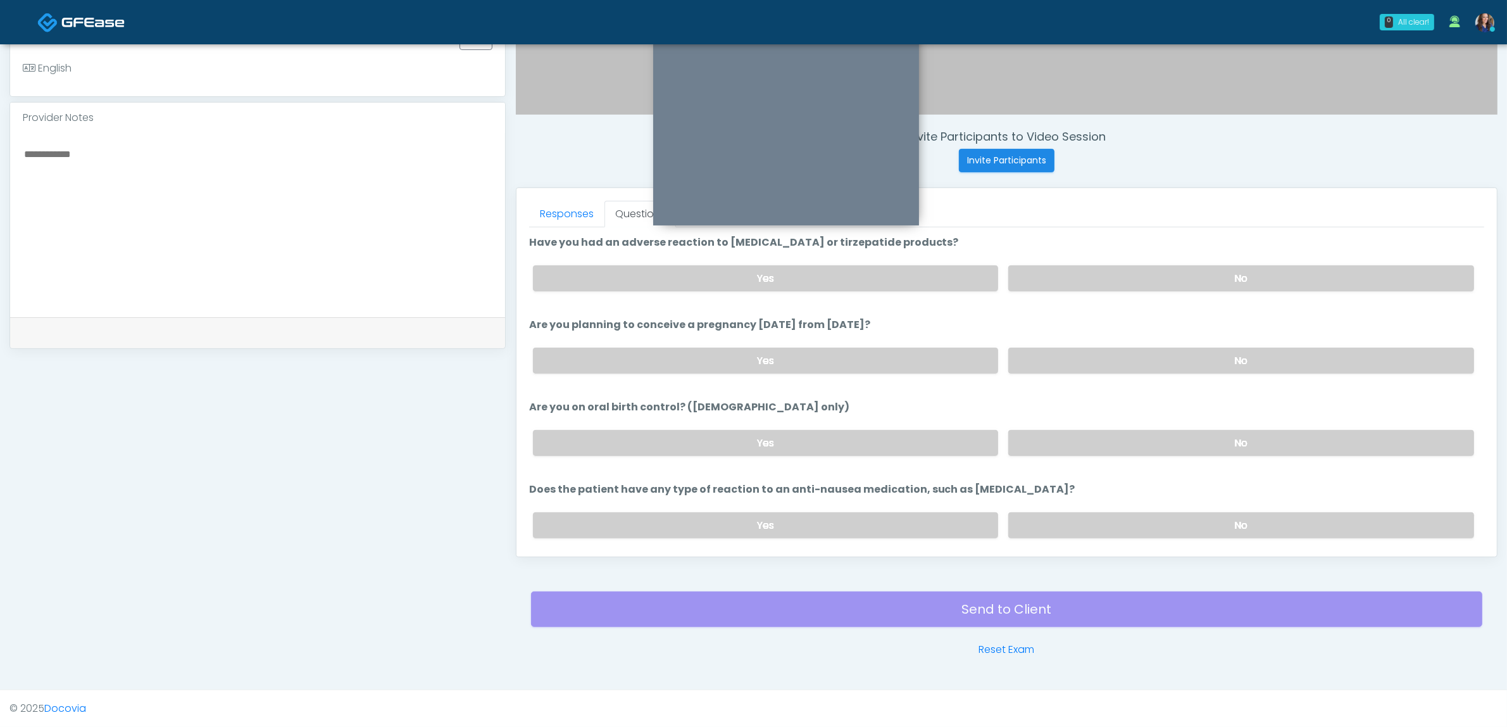
scroll to position [694, 0]
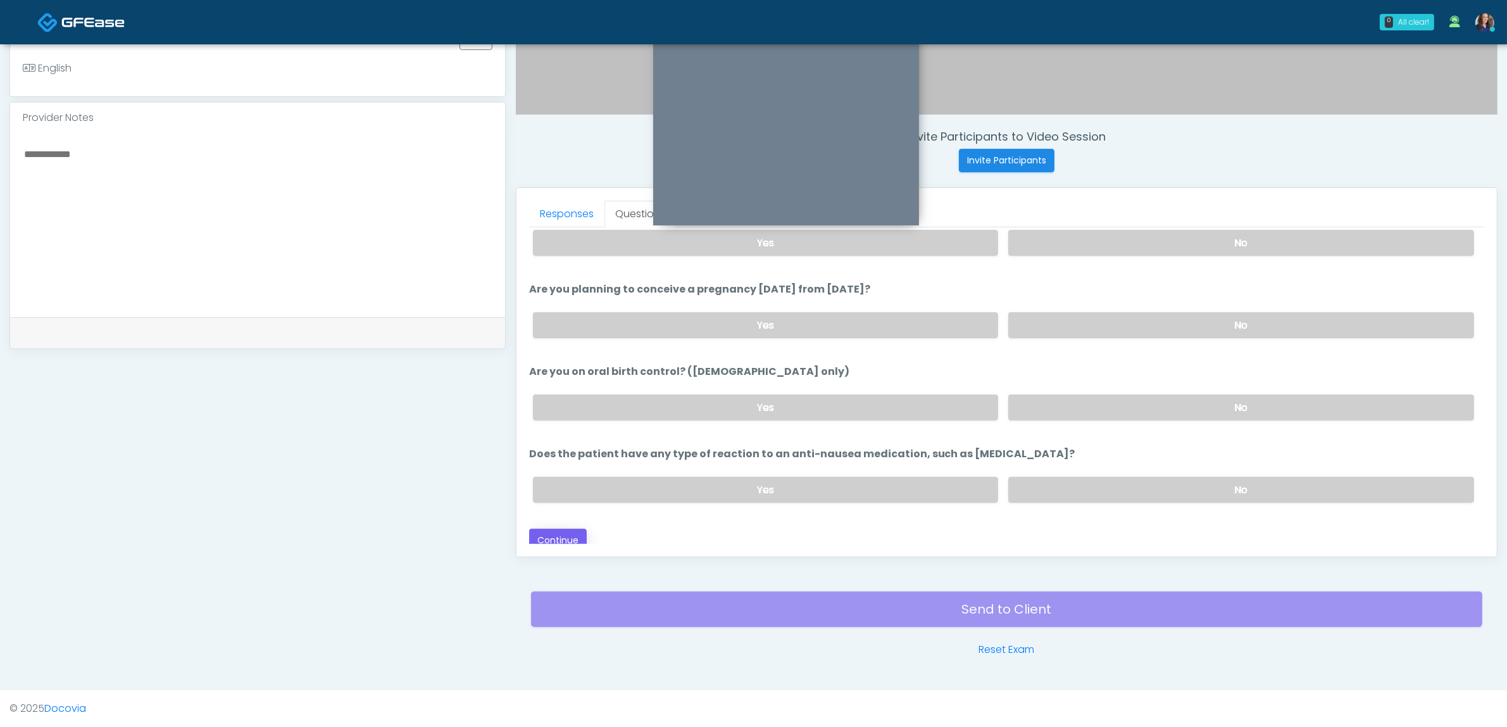
type input "**"
drag, startPoint x: 553, startPoint y: 534, endPoint x: 619, endPoint y: 527, distance: 66.8
click at [554, 534] on button "Continue" at bounding box center [558, 540] width 58 height 23
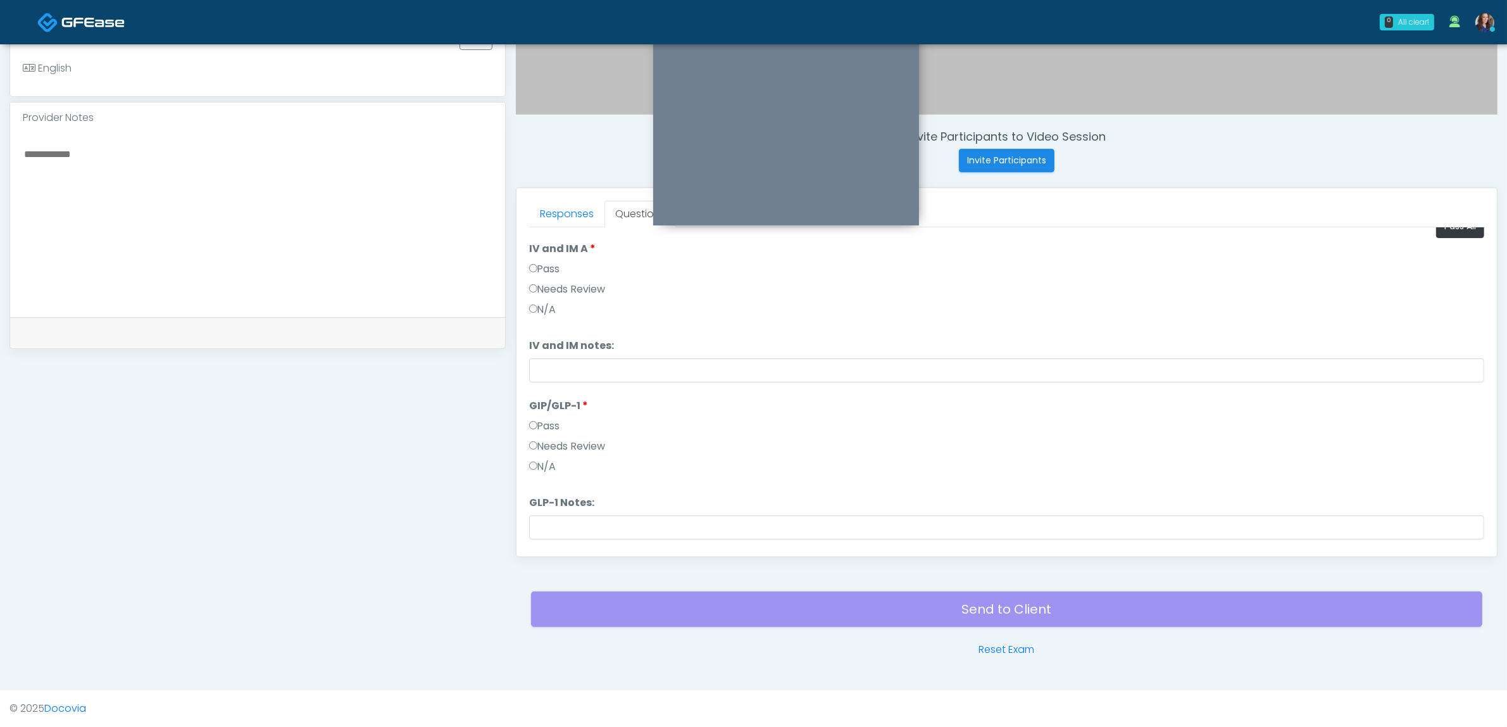
scroll to position [0, 0]
drag, startPoint x: 1445, startPoint y: 244, endPoint x: 1225, endPoint y: 253, distance: 219.9
click at [1442, 244] on button "Pass All" at bounding box center [1460, 243] width 48 height 23
drag, startPoint x: 574, startPoint y: 406, endPoint x: 603, endPoint y: 457, distance: 58.1
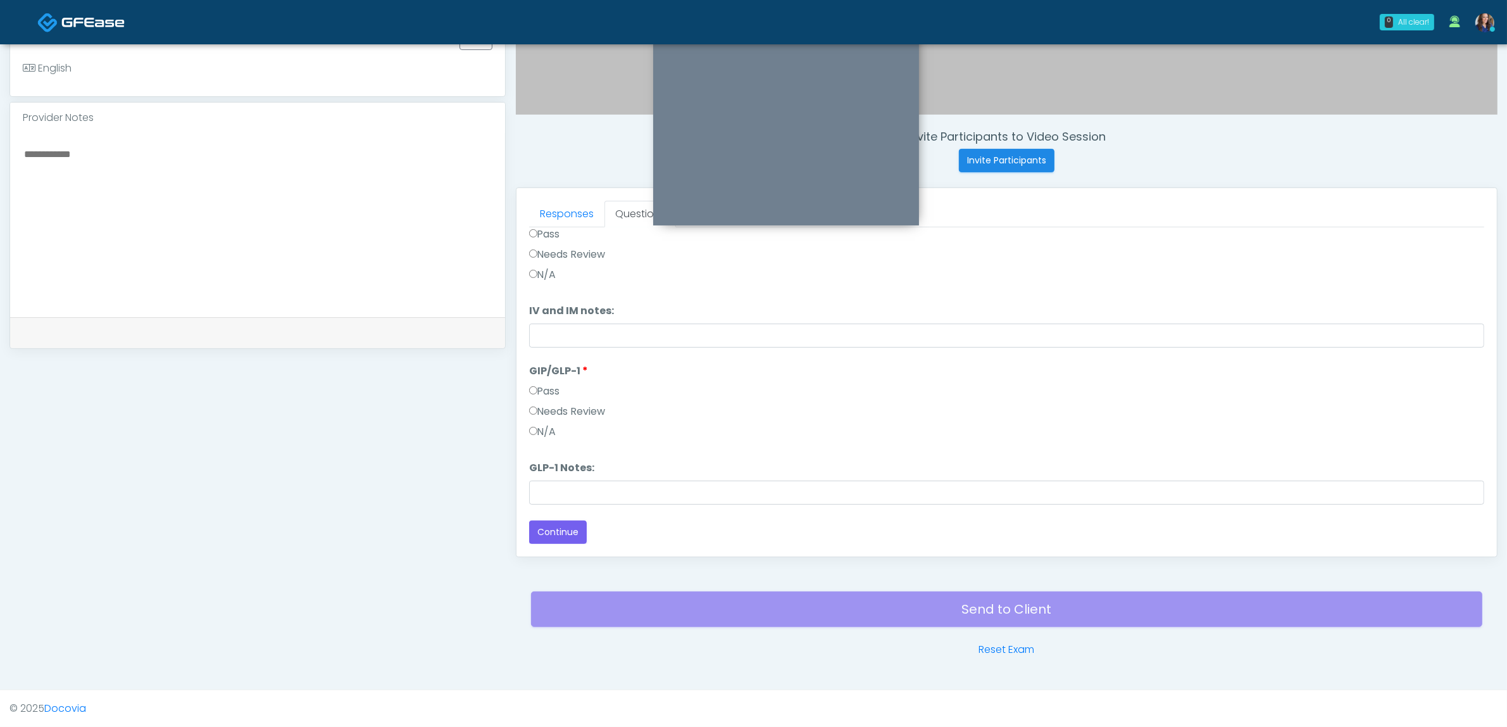
click at [574, 408] on label "Needs Review" at bounding box center [567, 411] width 77 height 15
click at [587, 482] on input "GLP-1 Notes:" at bounding box center [1006, 493] width 955 height 24
click at [677, 491] on input "GLP-1 Notes:" at bounding box center [1006, 493] width 955 height 24
type input "******"
click at [570, 531] on button "Continue" at bounding box center [558, 531] width 58 height 23
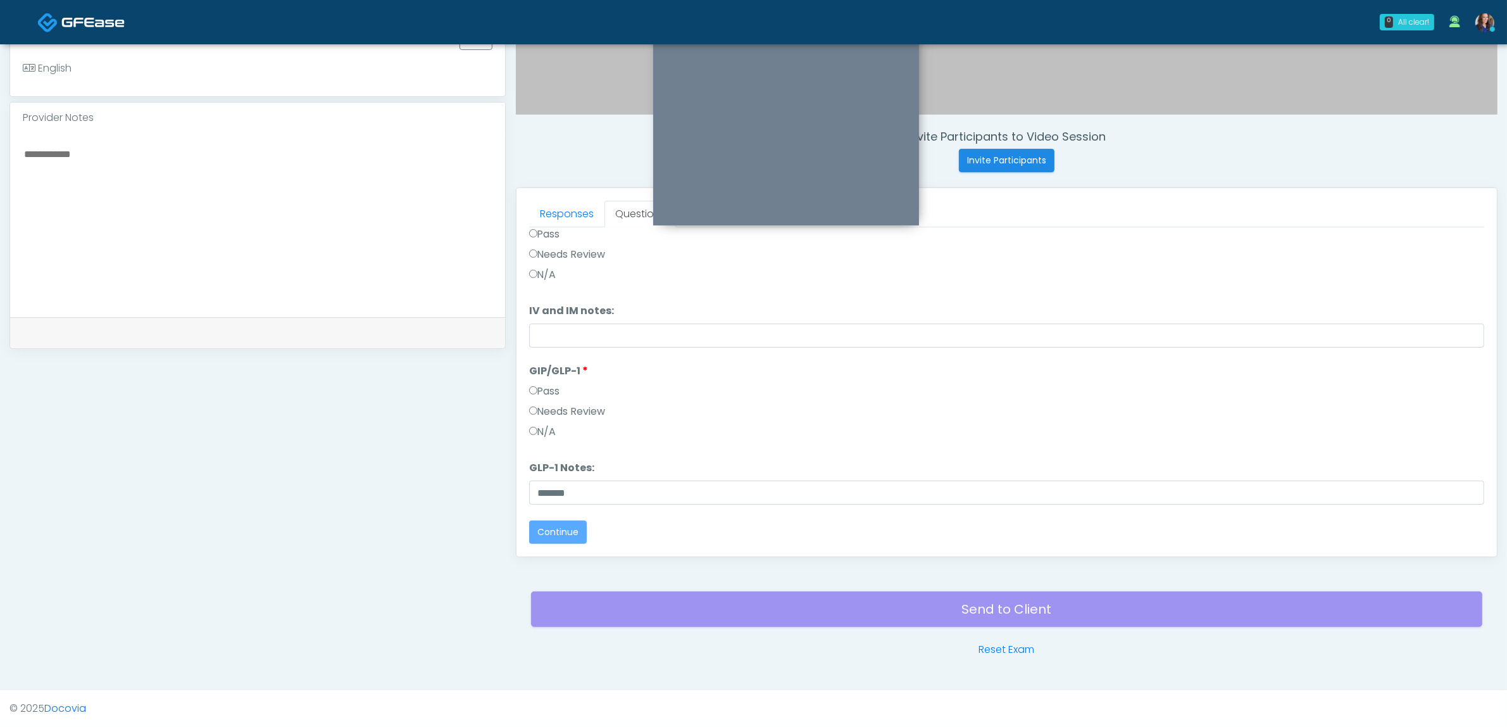
scroll to position [0, 0]
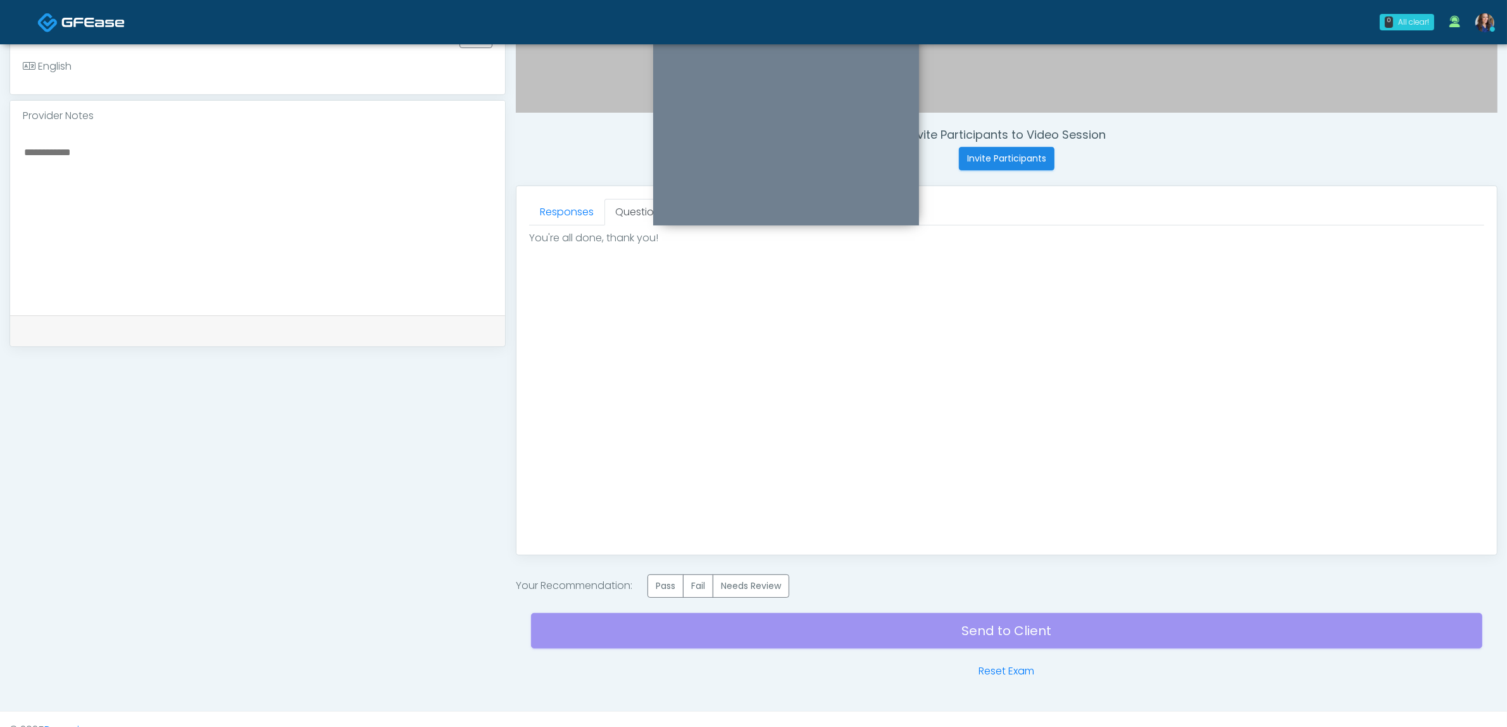
drag, startPoint x: 662, startPoint y: 581, endPoint x: 720, endPoint y: 617, distance: 68.5
click at [663, 582] on label "Pass" at bounding box center [666, 585] width 36 height 23
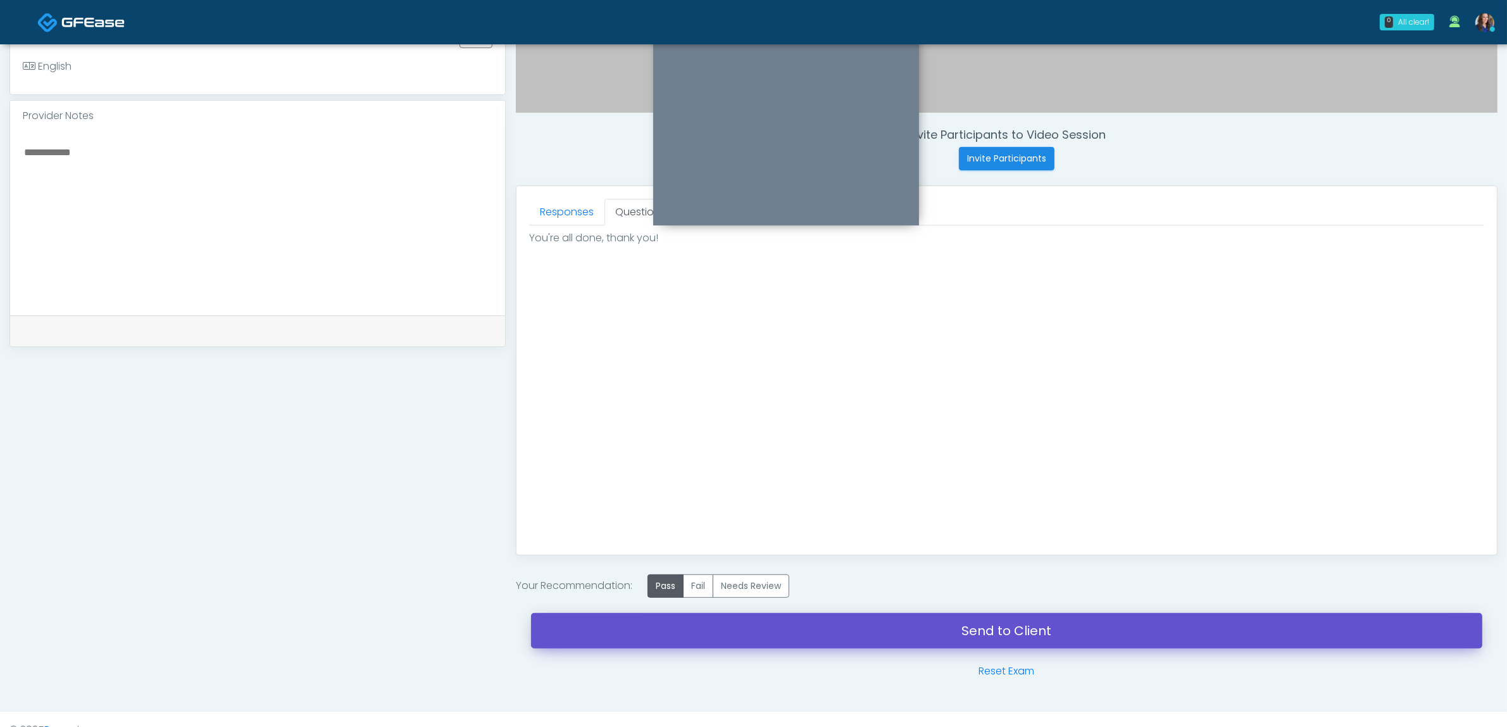
drag, startPoint x: 825, startPoint y: 641, endPoint x: 915, endPoint y: 110, distance: 538.7
click at [824, 641] on link "Send to Client" at bounding box center [1007, 630] width 952 height 35
